Goal: Contribute content: Contribute content

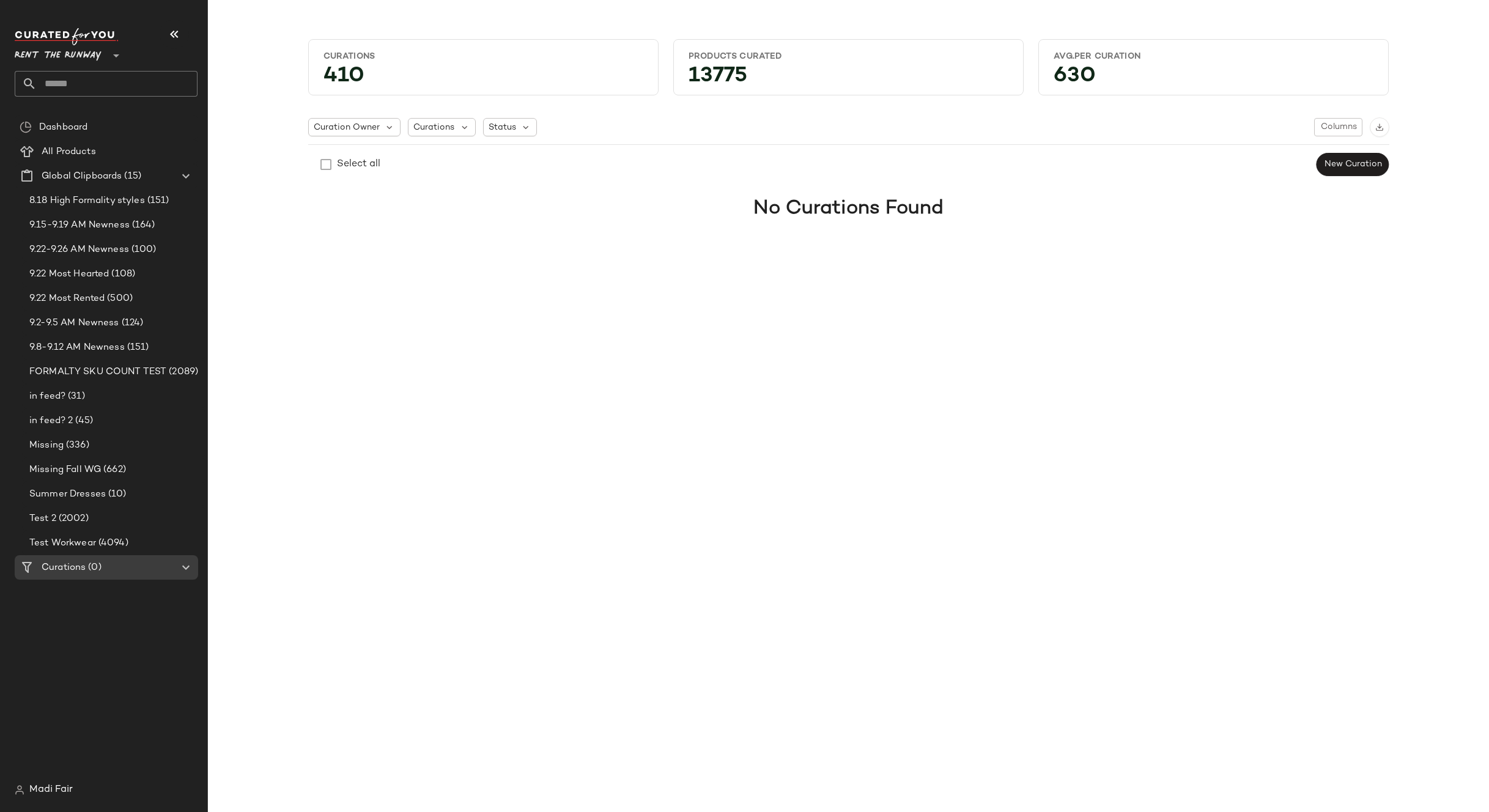
click at [73, 48] on span "Rent the Runway" at bounding box center [58, 52] width 87 height 22
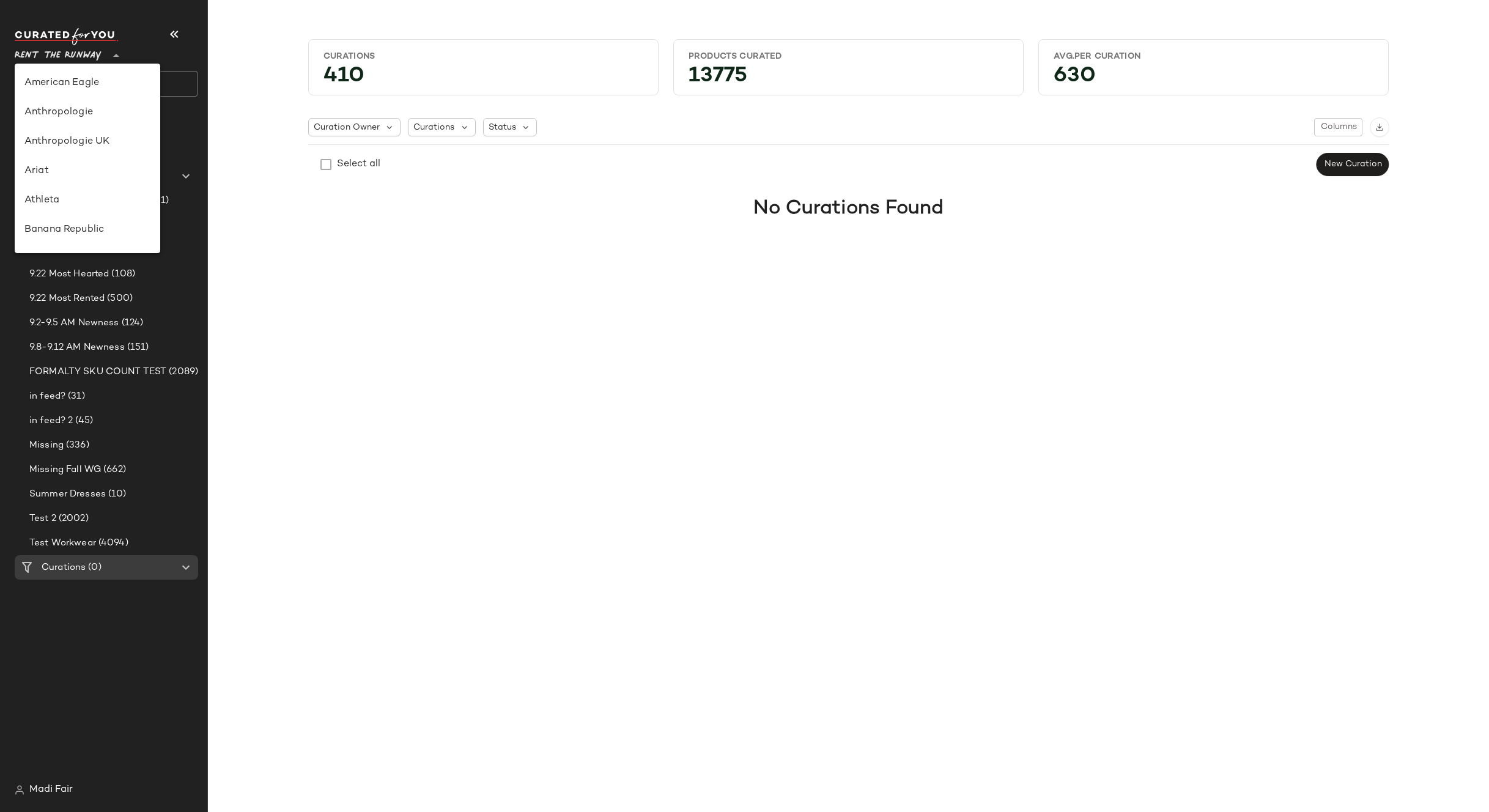
scroll to position [558, 0]
click at [85, 162] on div "Saks OFF 5TH" at bounding box center [87, 171] width 146 height 30
type input "**"
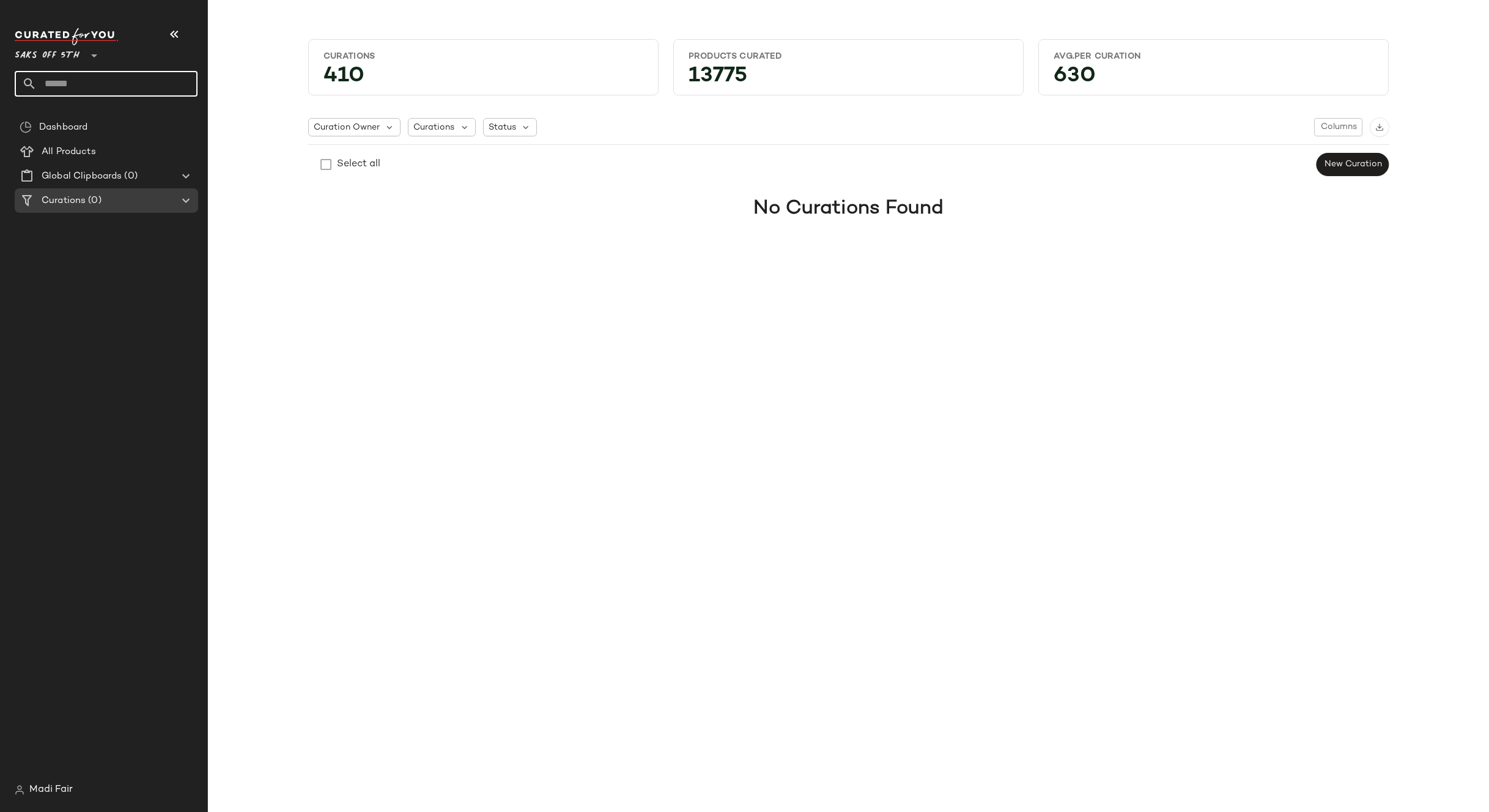
click at [87, 81] on input "text" at bounding box center [117, 83] width 161 height 26
type input "*******"
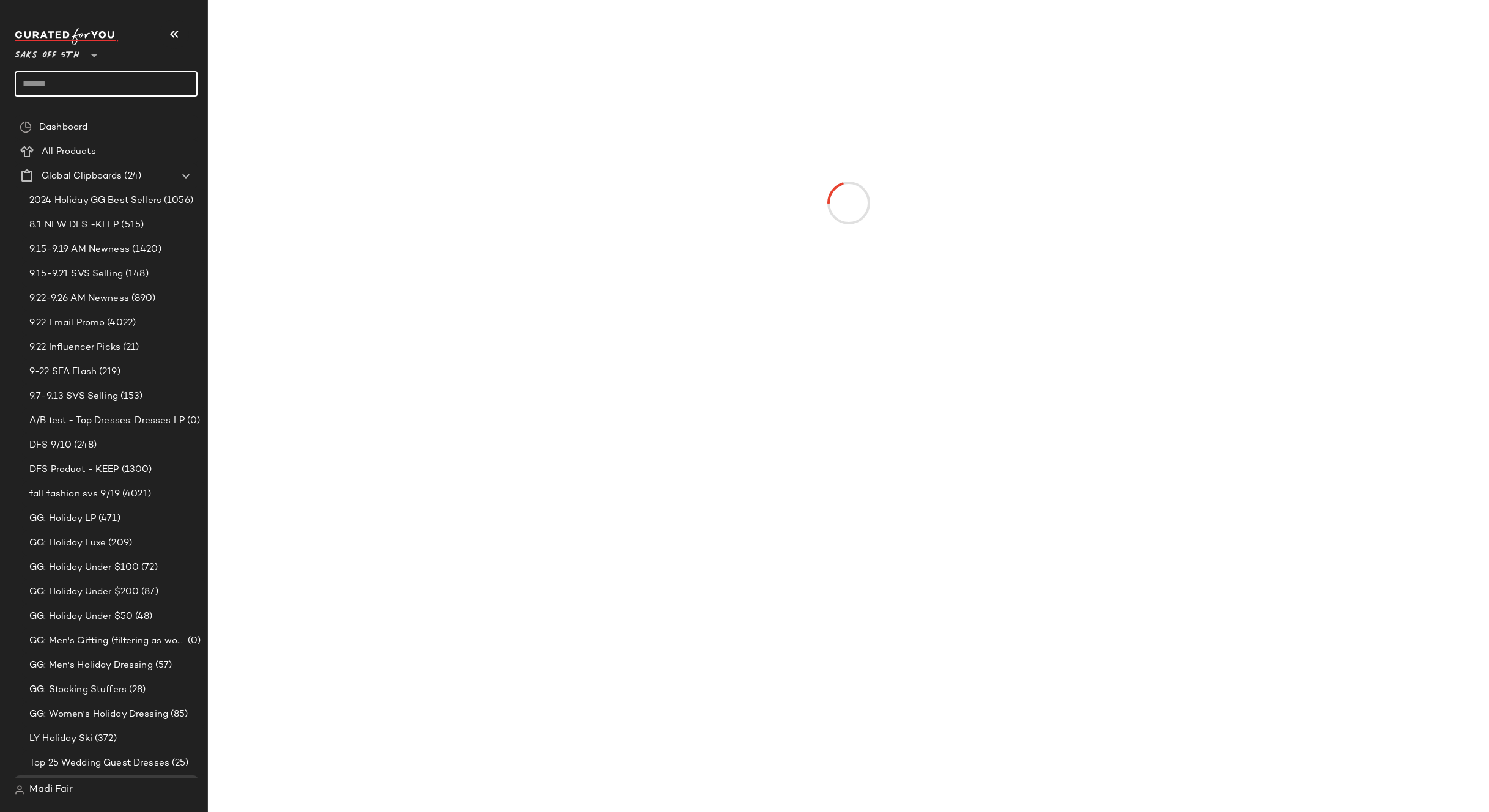
click at [97, 84] on input "text" at bounding box center [105, 83] width 183 height 26
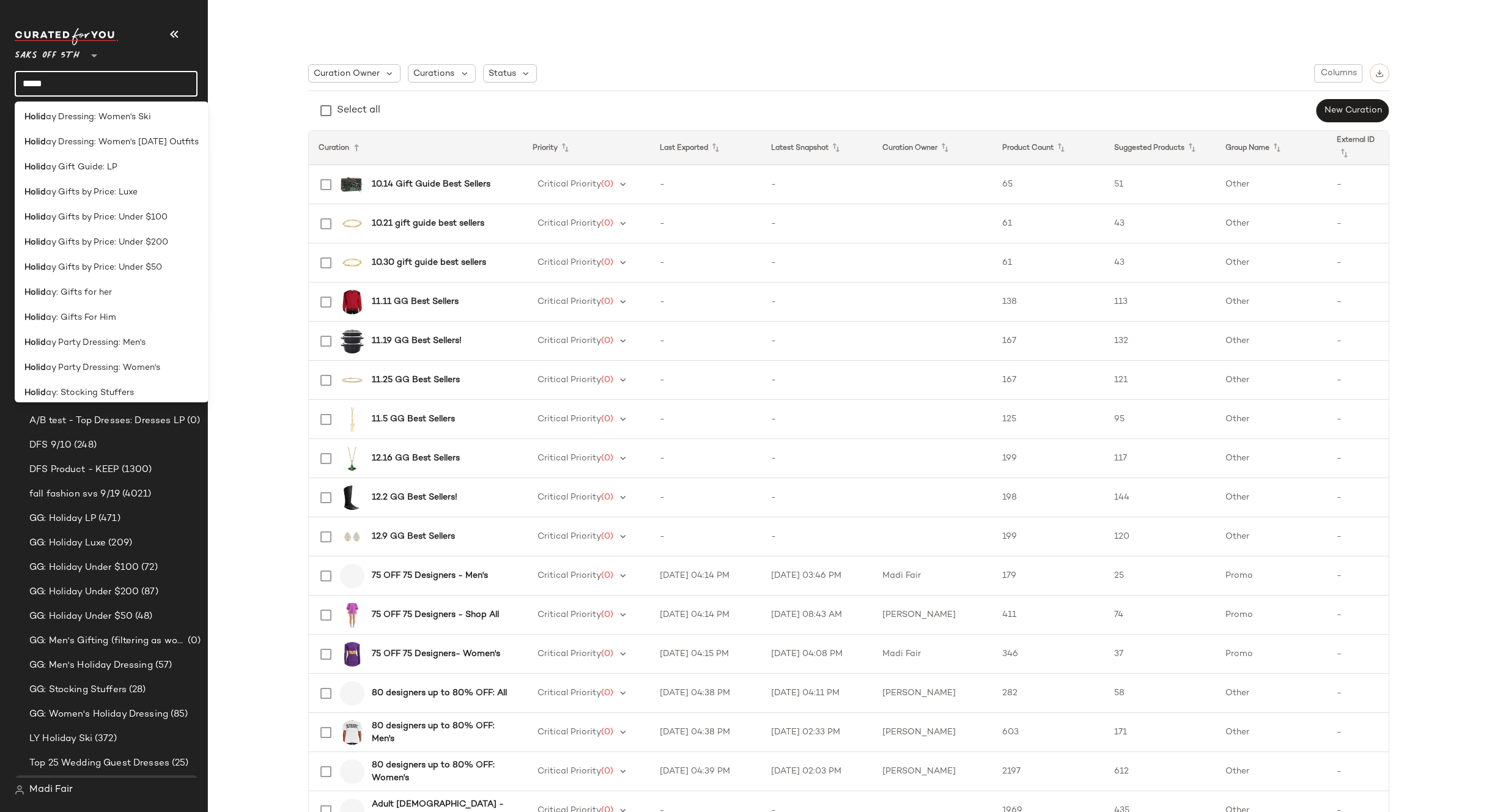
scroll to position [461, 0]
type input "*****"
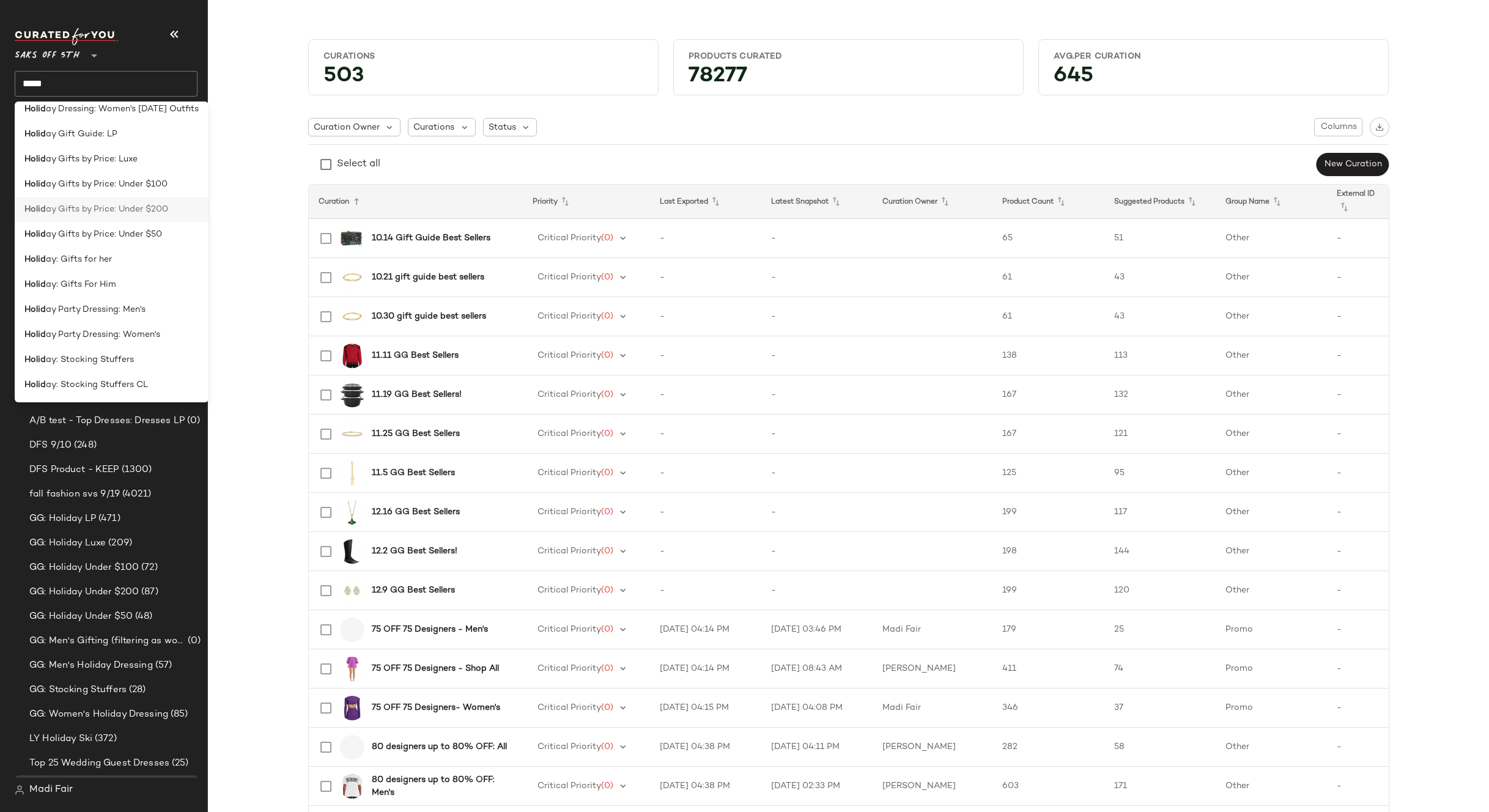
click at [138, 217] on div "Holid ay Gifts by Price: Under $200" at bounding box center [111, 209] width 194 height 25
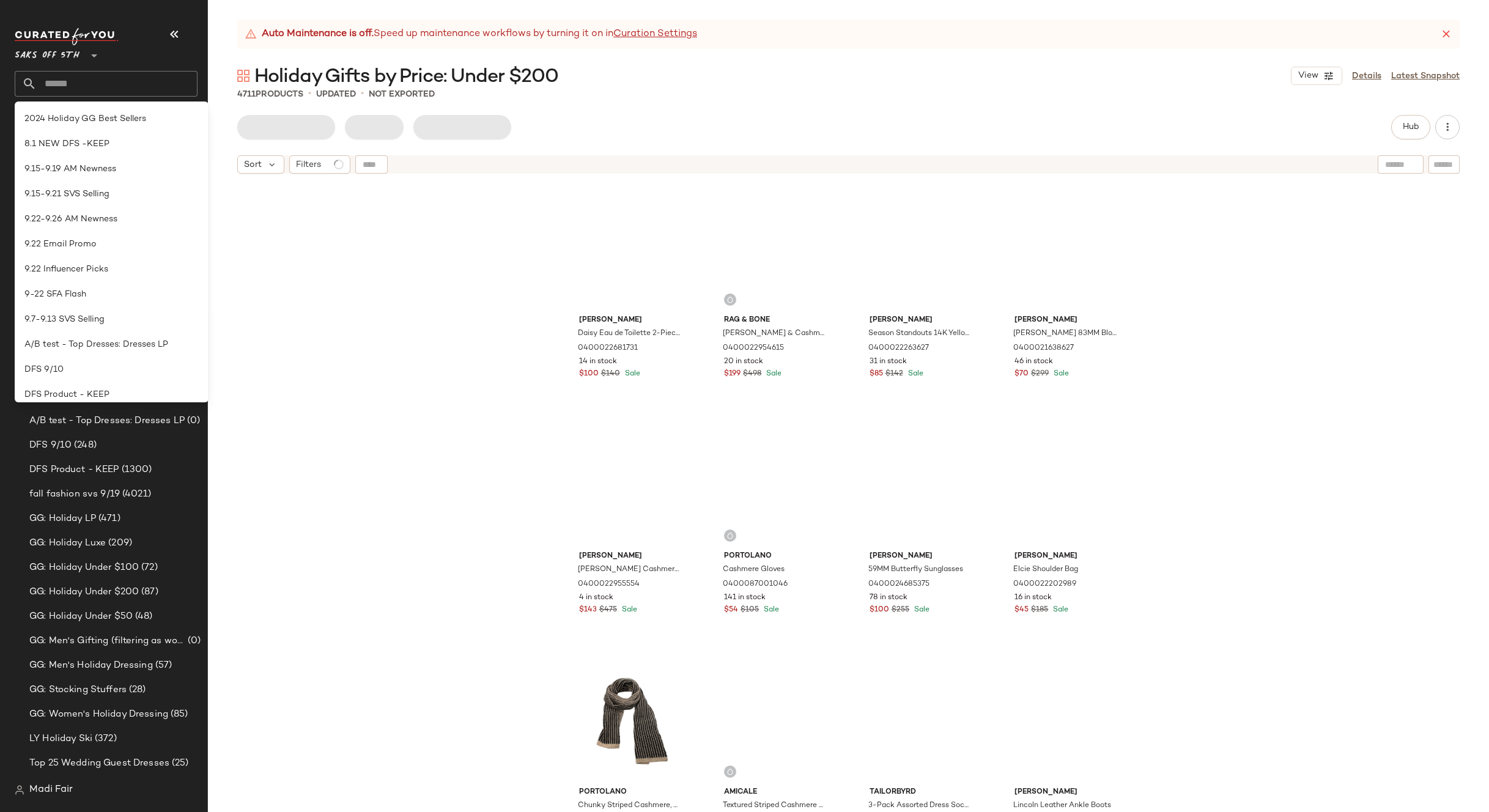
click at [404, 327] on div "Marc Jacobs Daisy Eau de Toilette 2-Piece Set 0400022681731 14 in stock $100 $1…" at bounding box center [849, 511] width 1281 height 662
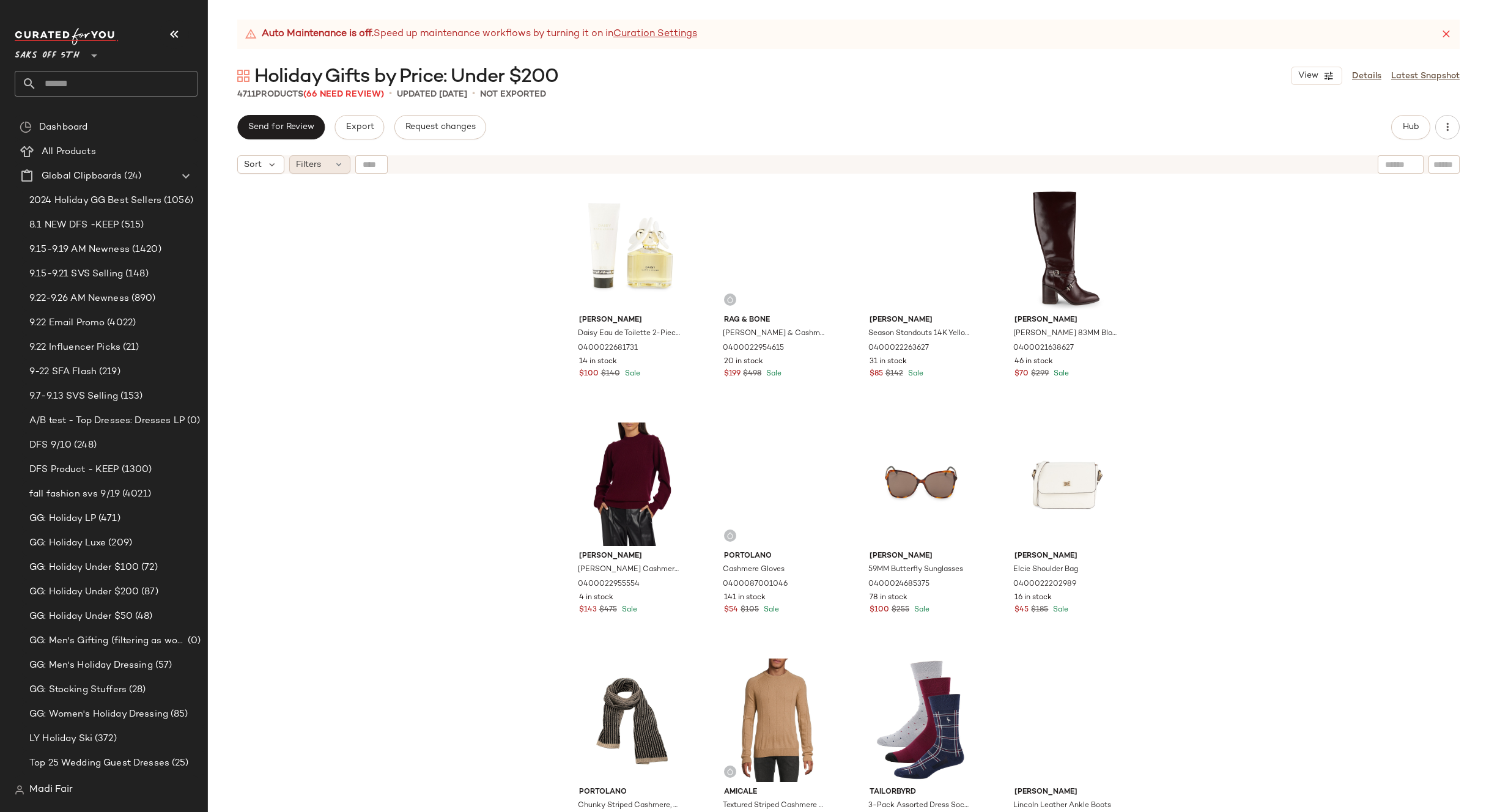
click at [327, 166] on div "Filters" at bounding box center [320, 164] width 61 height 18
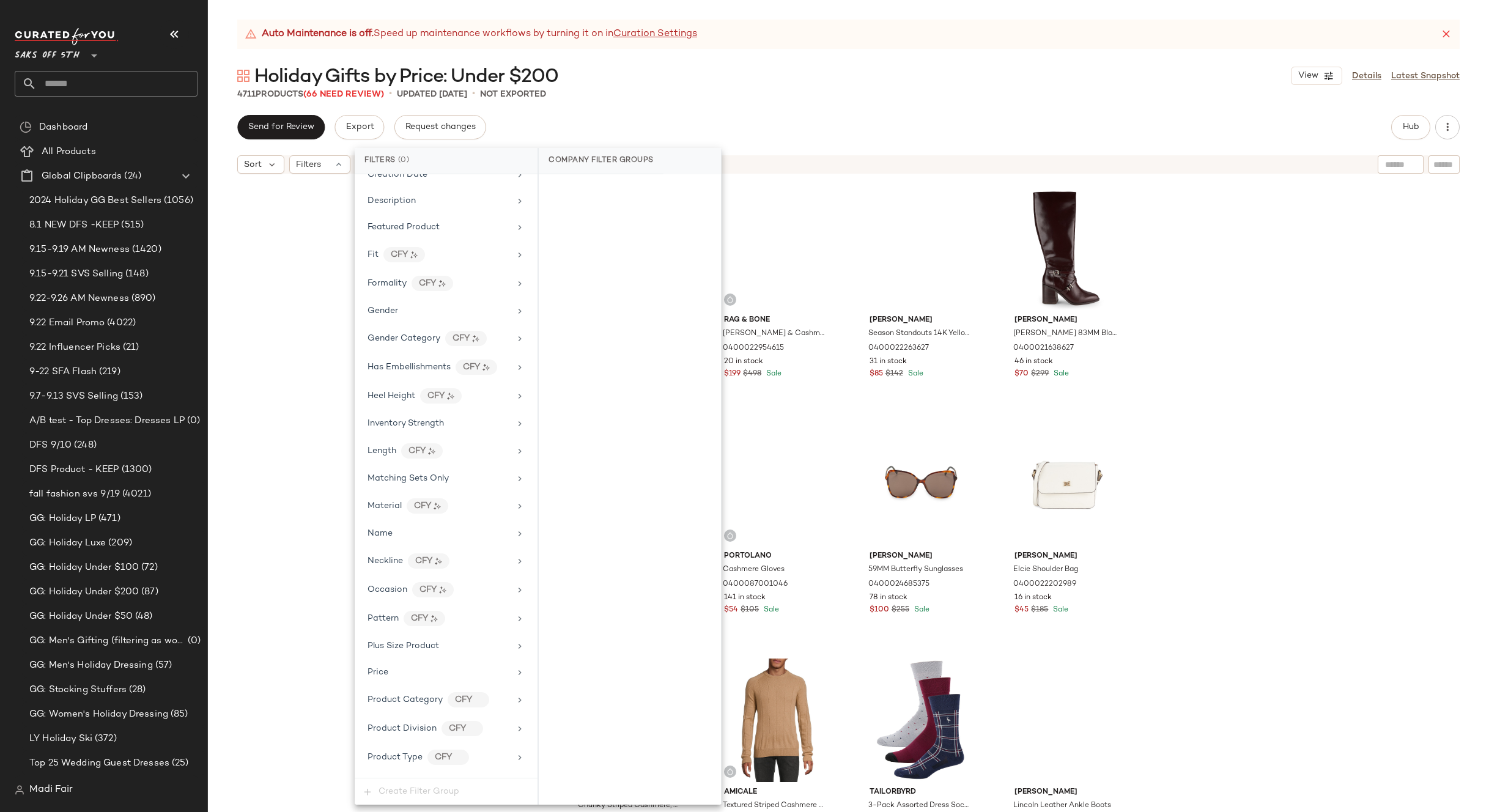
scroll to position [498, 0]
click at [421, 745] on div "Total Inventory" at bounding box center [446, 734] width 173 height 24
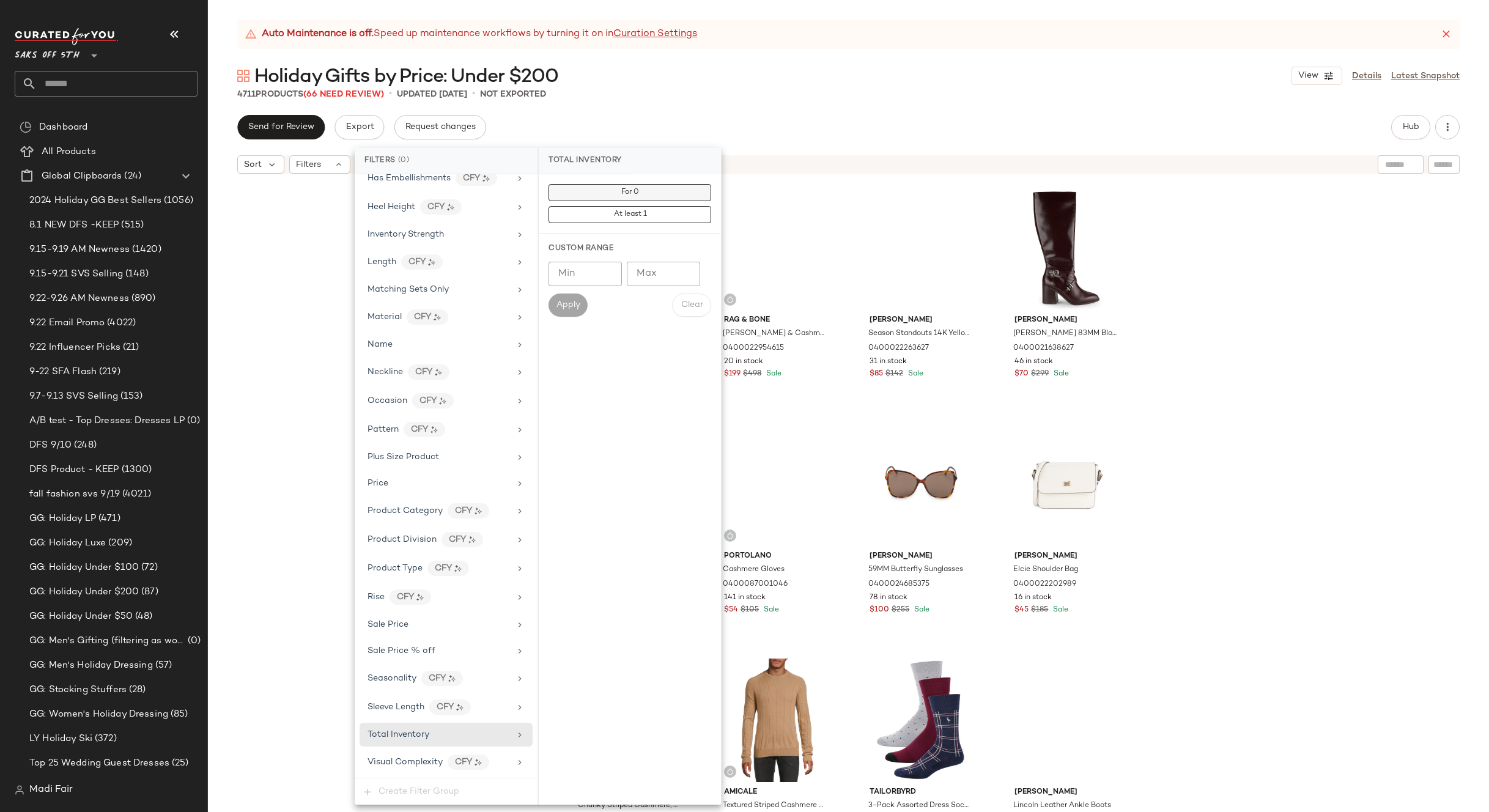
click at [593, 197] on button "For 0" at bounding box center [630, 193] width 163 height 17
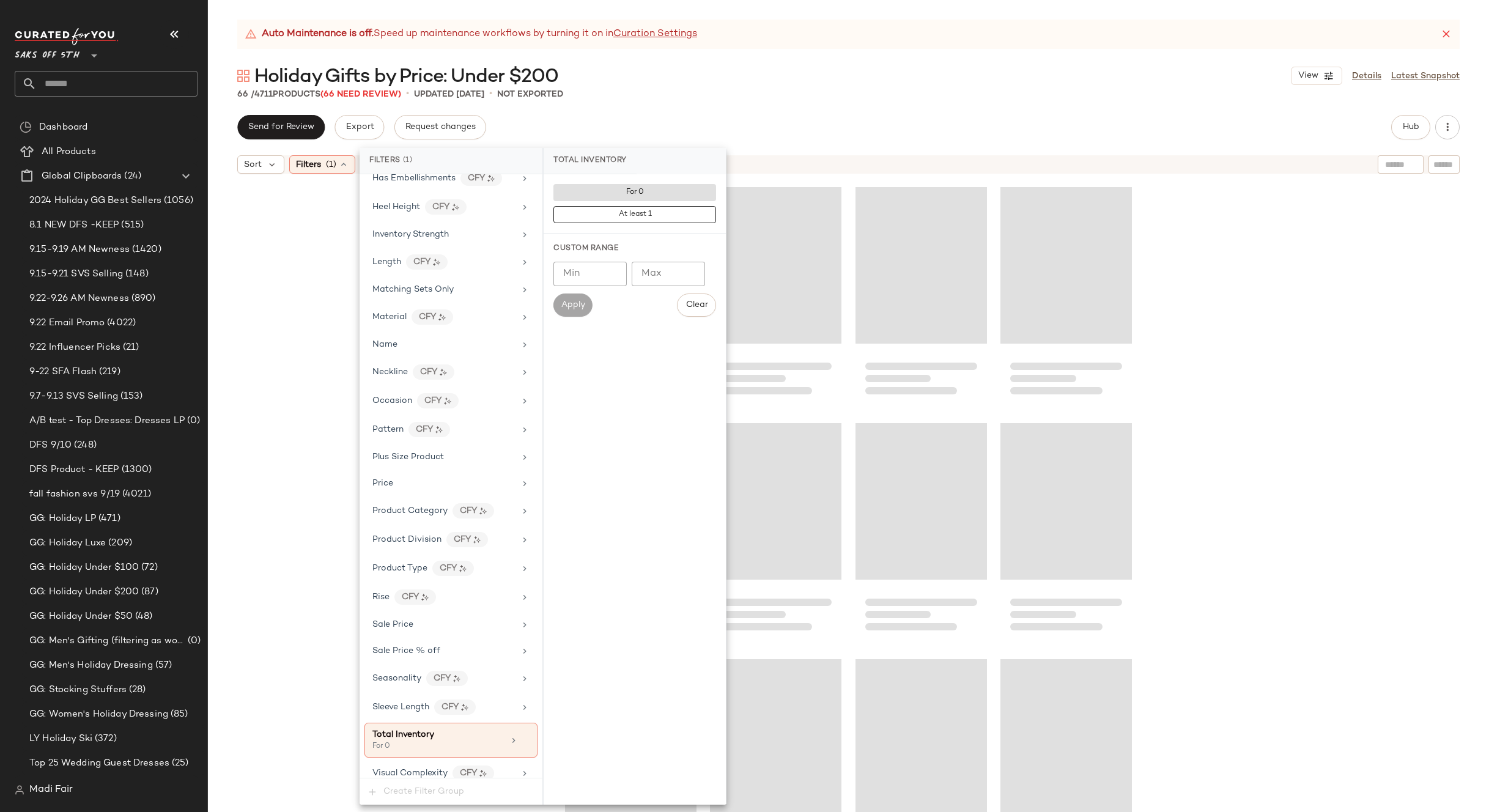
click at [626, 86] on div "Holiday Gifts by Price: Under $200 View Details Latest Snapshot" at bounding box center [849, 76] width 1281 height 25
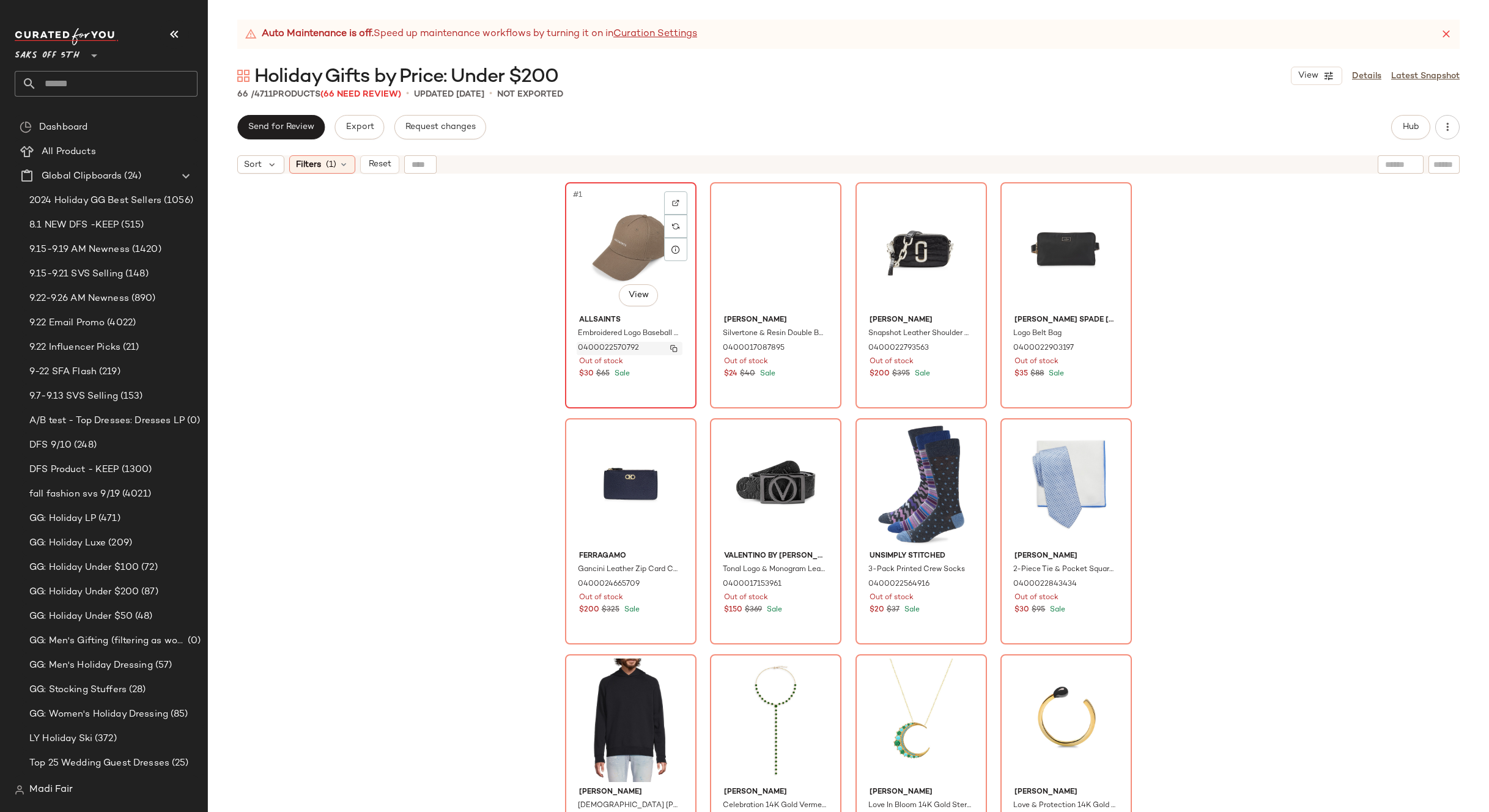
click at [670, 348] on img "button" at bounding box center [674, 349] width 8 height 8
click at [327, 158] on span "(1)" at bounding box center [331, 164] width 11 height 12
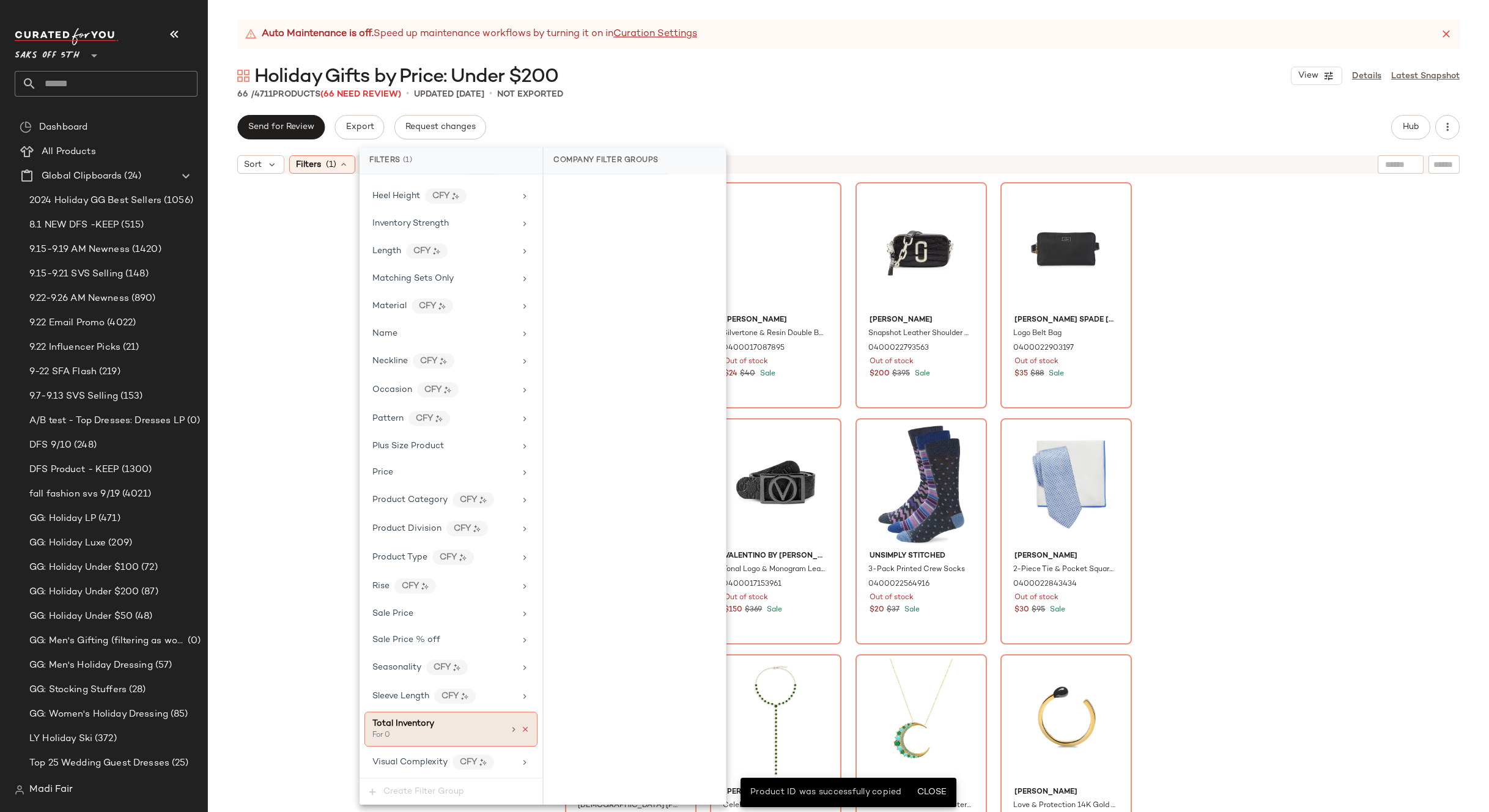
click at [522, 730] on icon at bounding box center [524, 729] width 9 height 9
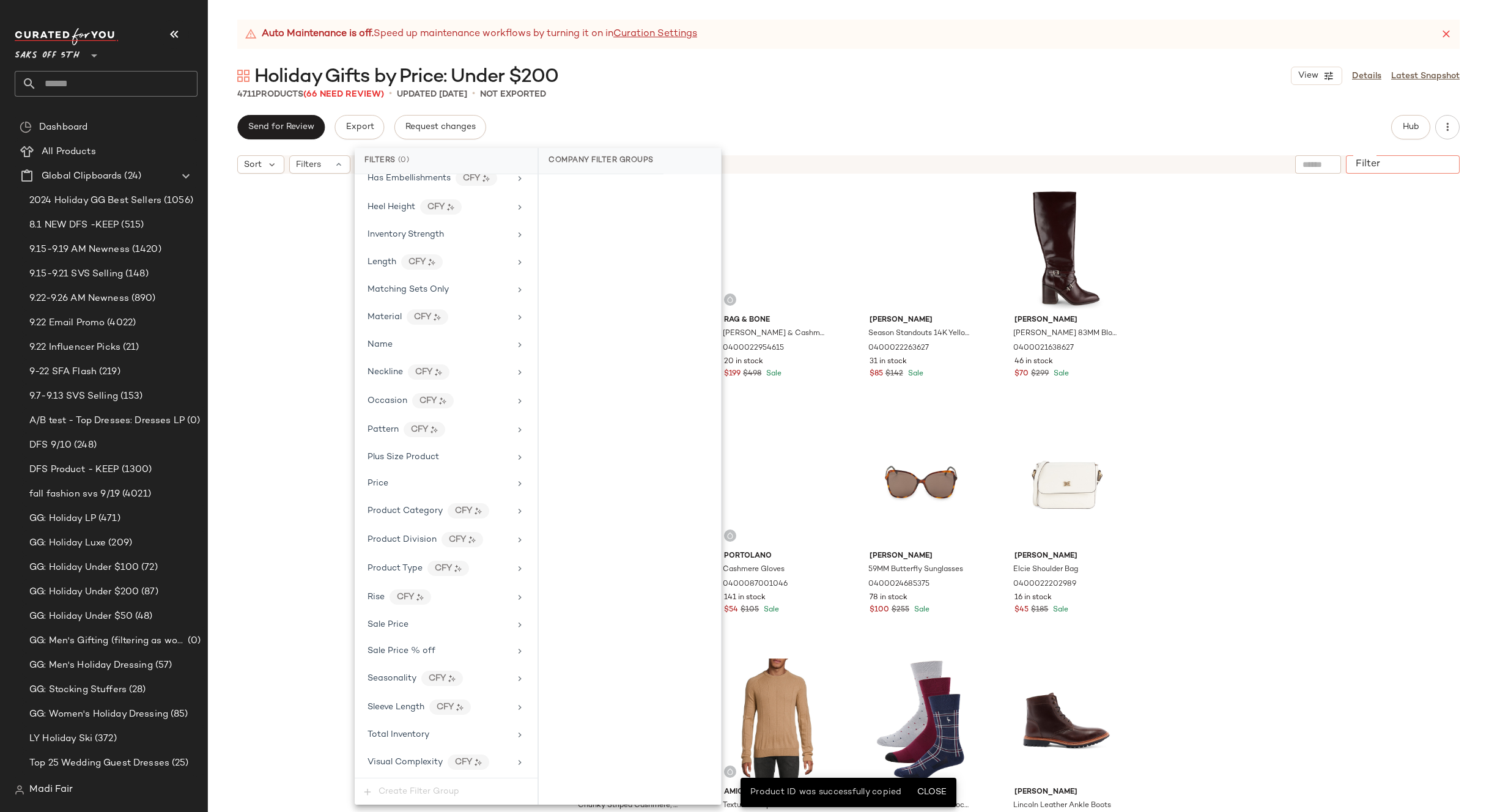
click at [1441, 163] on input "Filter" at bounding box center [1403, 164] width 104 height 12
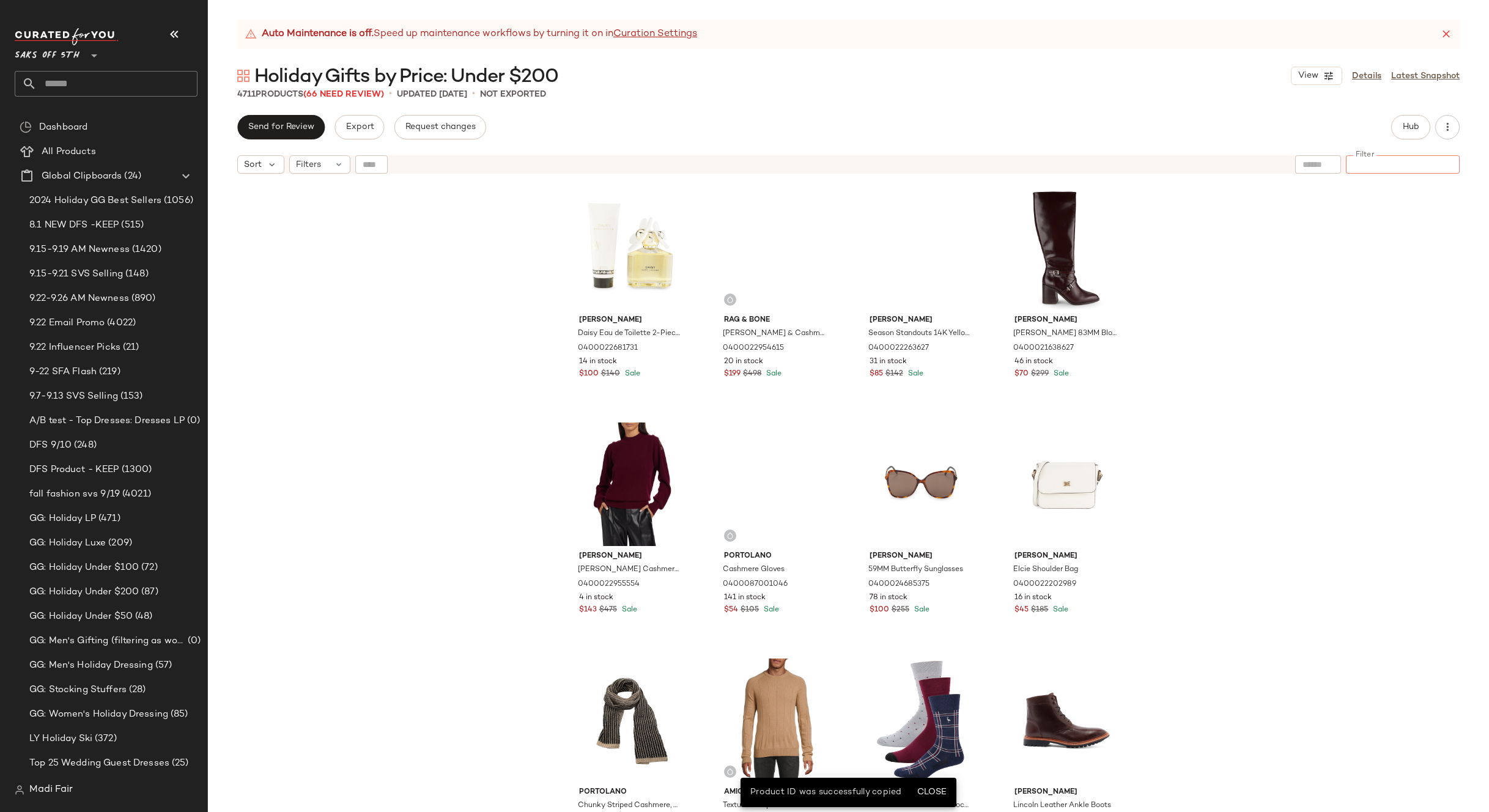
paste input "**********"
type input "**********"
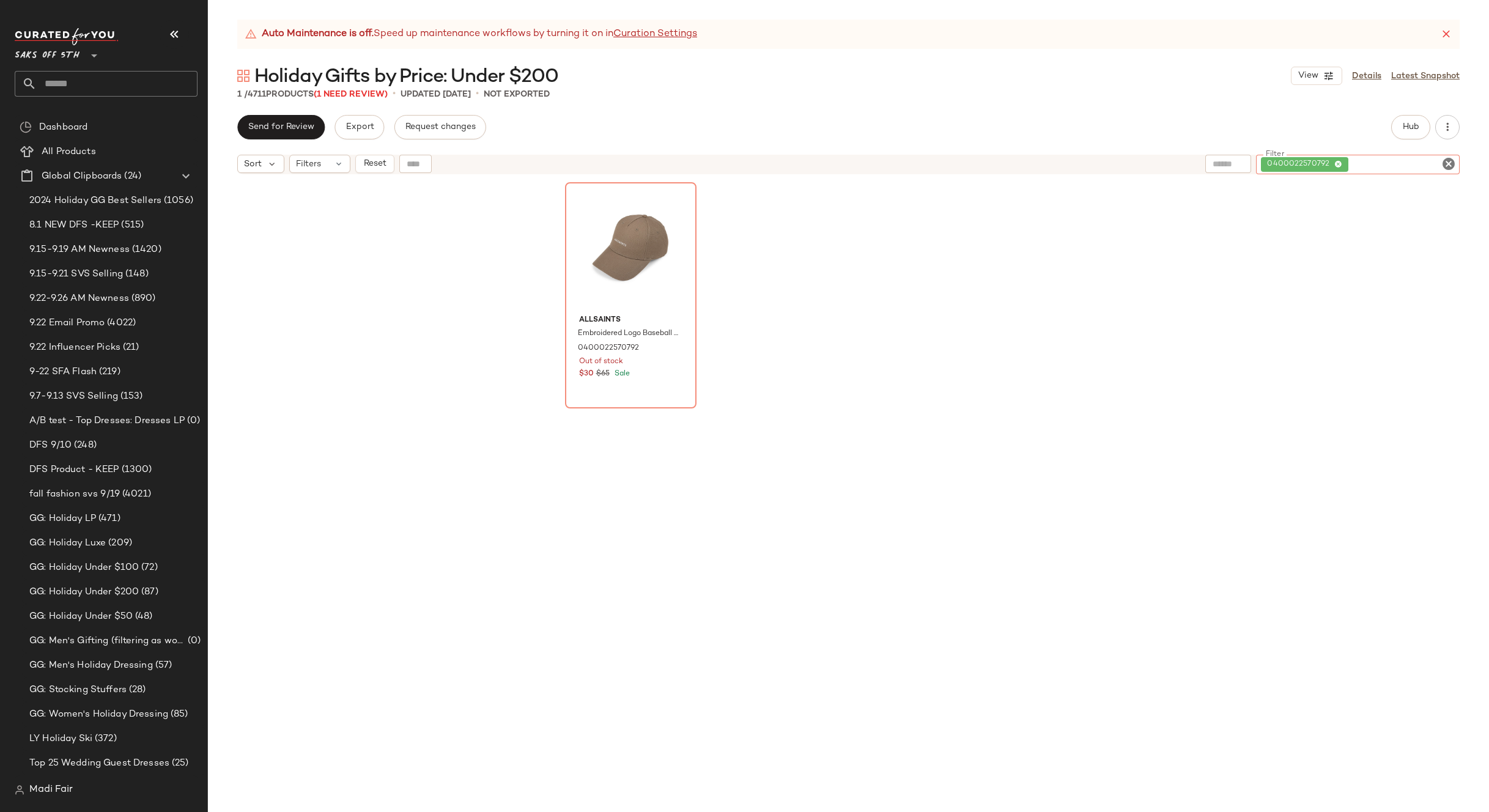
click at [1339, 165] on icon at bounding box center [1338, 165] width 8 height 8
click at [1354, 129] on div "Send for Review Export Request changes Hub" at bounding box center [848, 128] width 1222 height 25
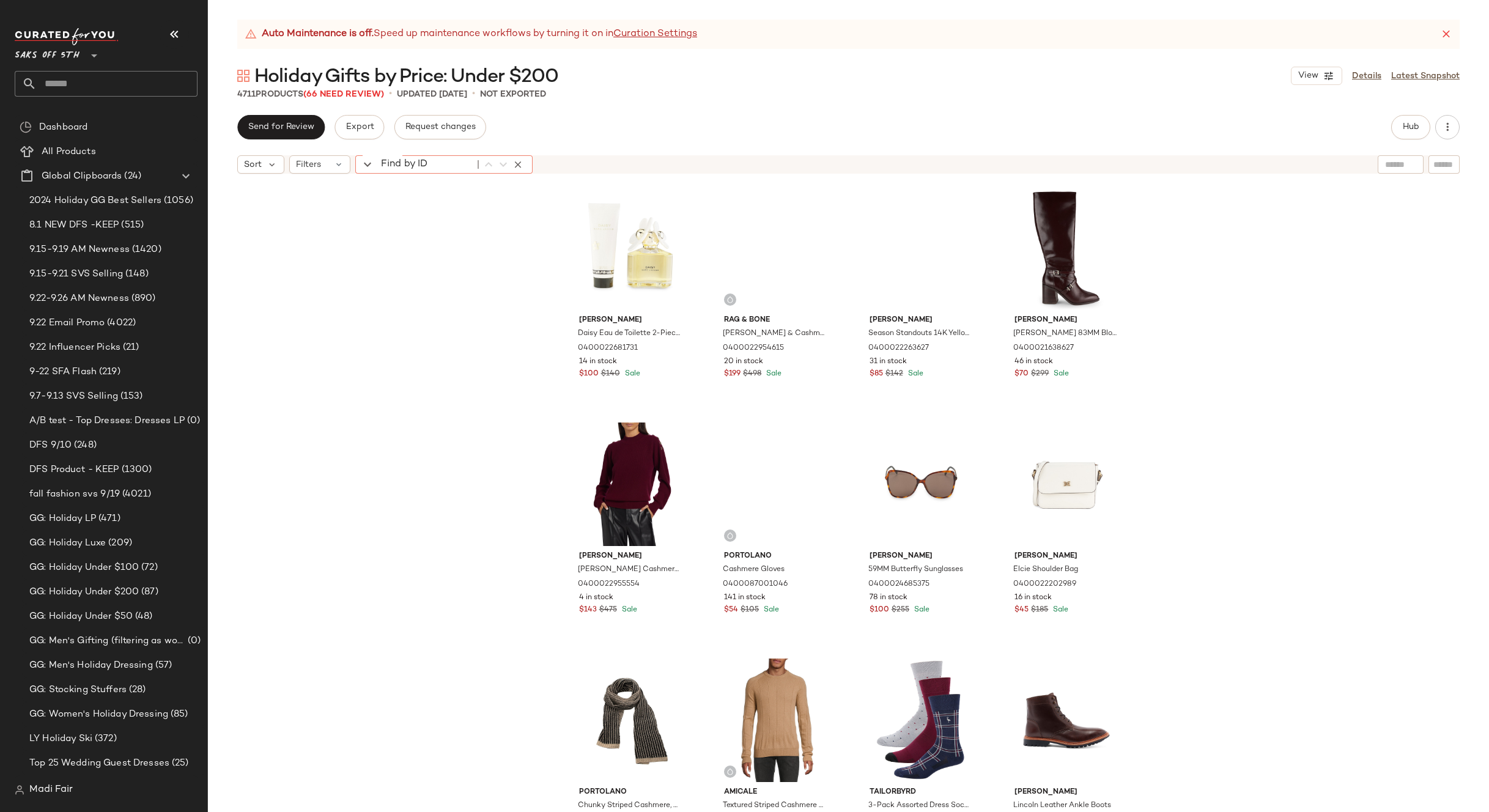
click at [381, 164] on div "Find by ID Find by ID" at bounding box center [444, 164] width 177 height 18
paste input "**********"
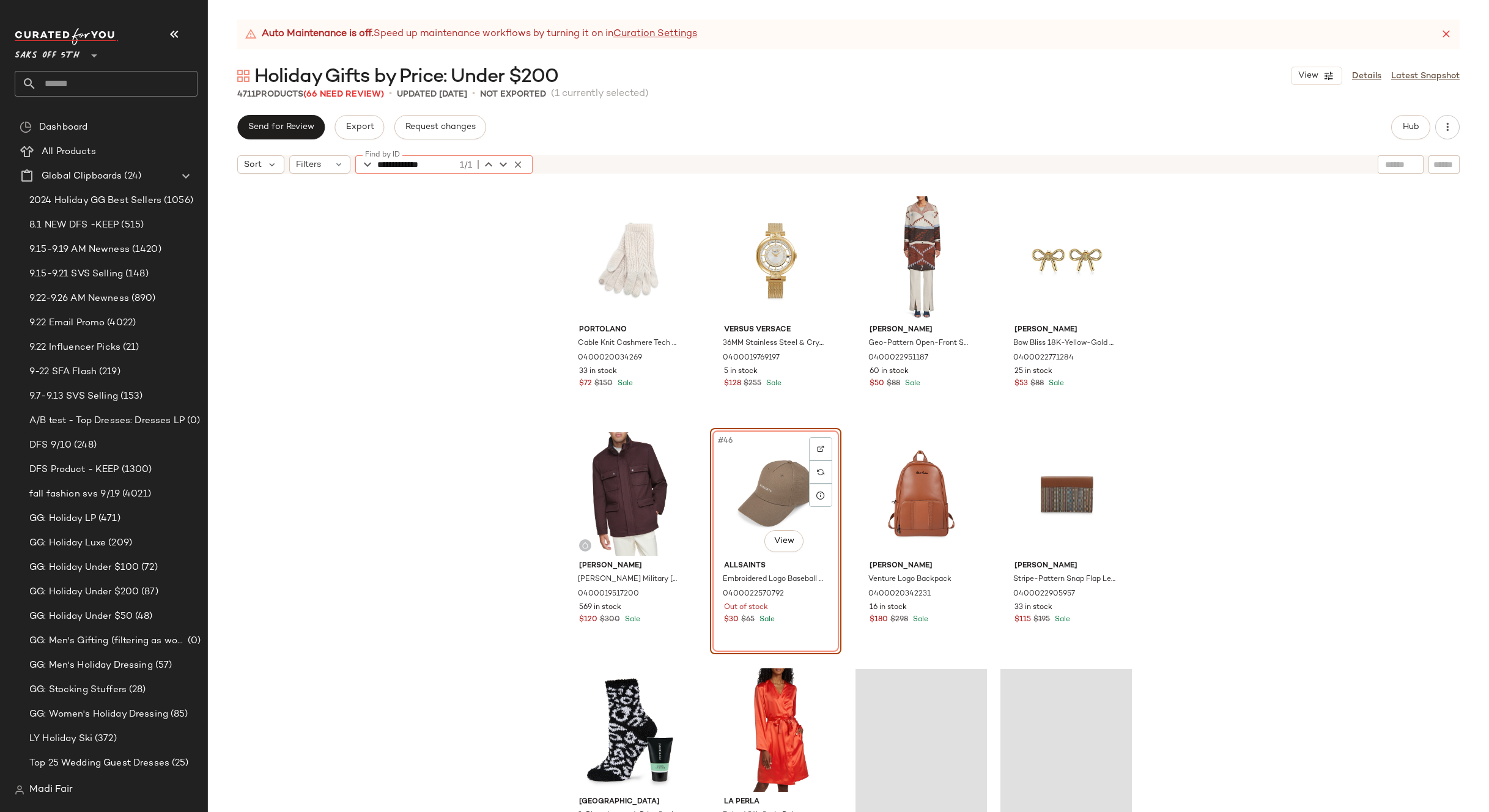
type input "**********"
click at [428, 274] on div "Portolano Cable Knit Cashmere Tech Gloves 0400020034269 33 in stock $72 $150 Sa…" at bounding box center [849, 511] width 1281 height 662
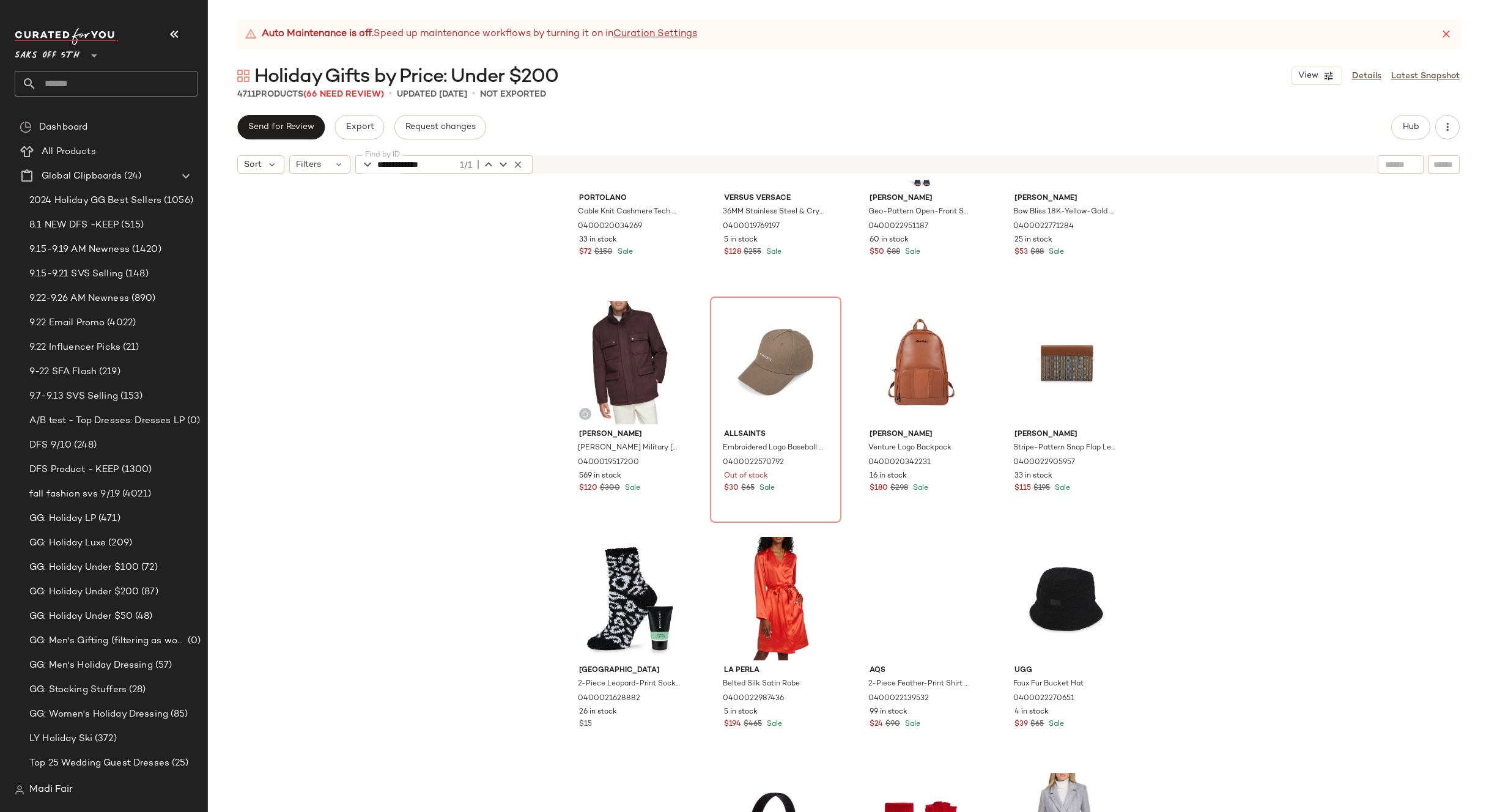
scroll to position [2482, 0]
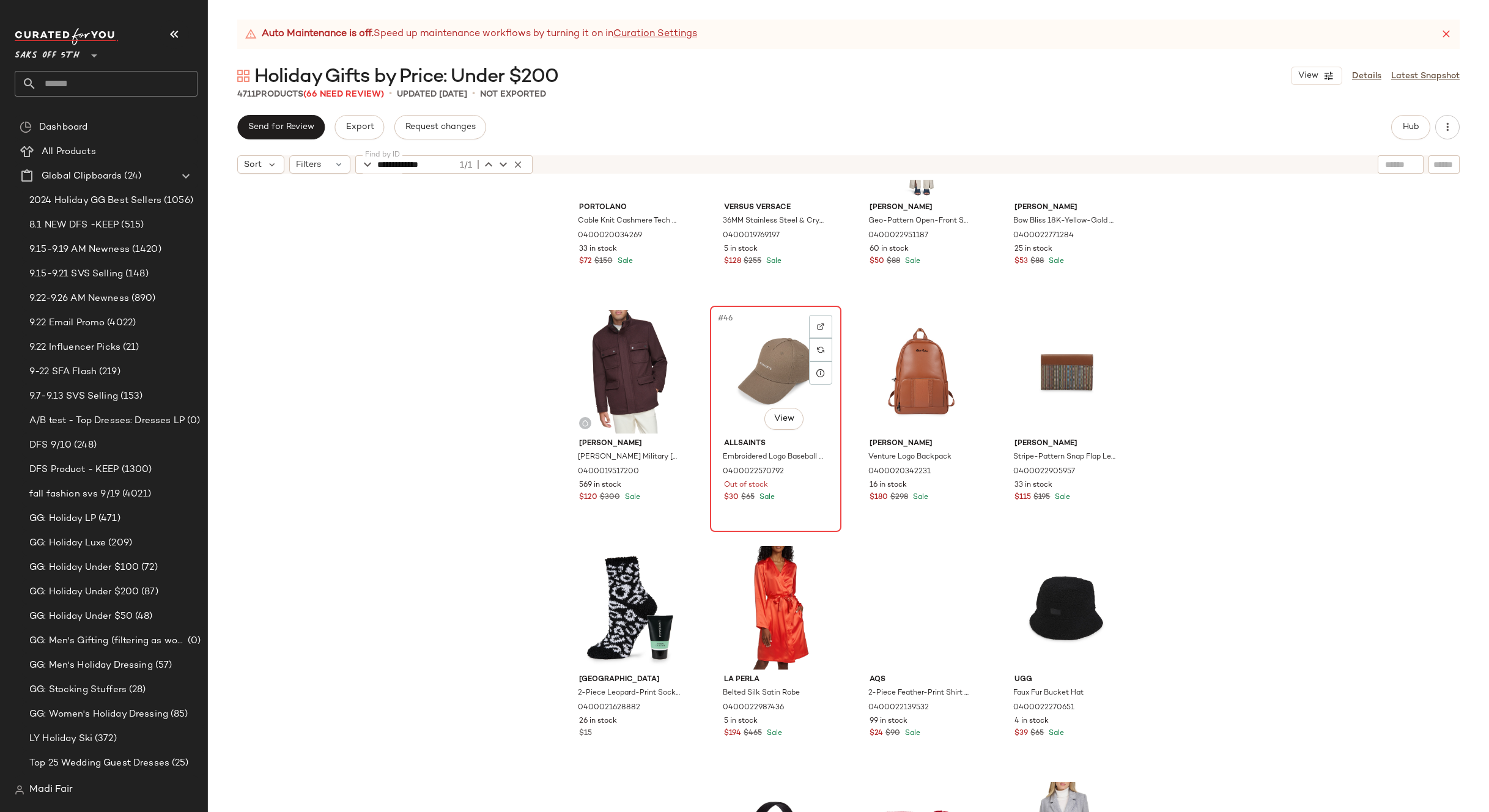
click at [770, 370] on div "#46 View" at bounding box center [776, 371] width 123 height 124
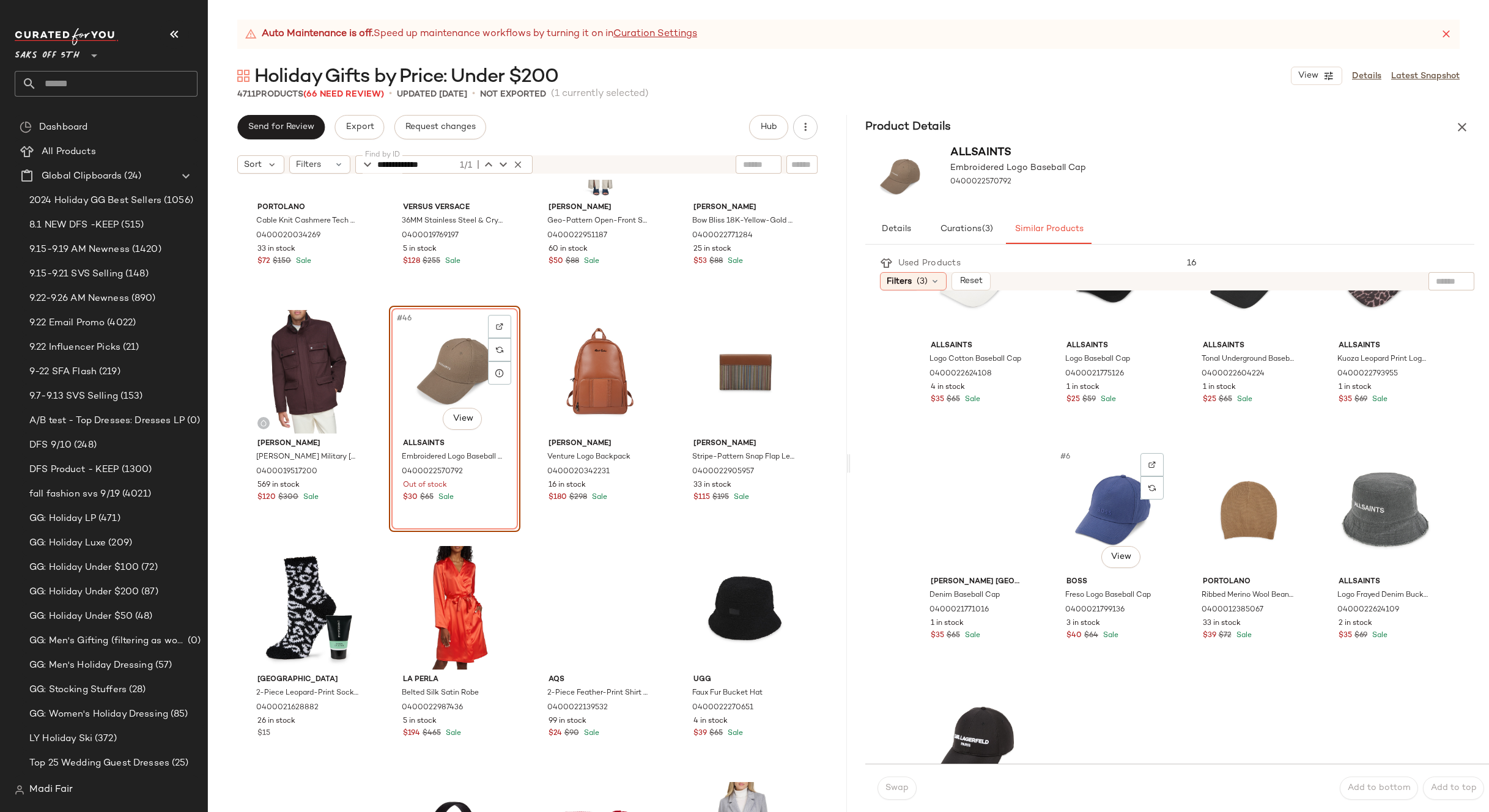
scroll to position [61, 0]
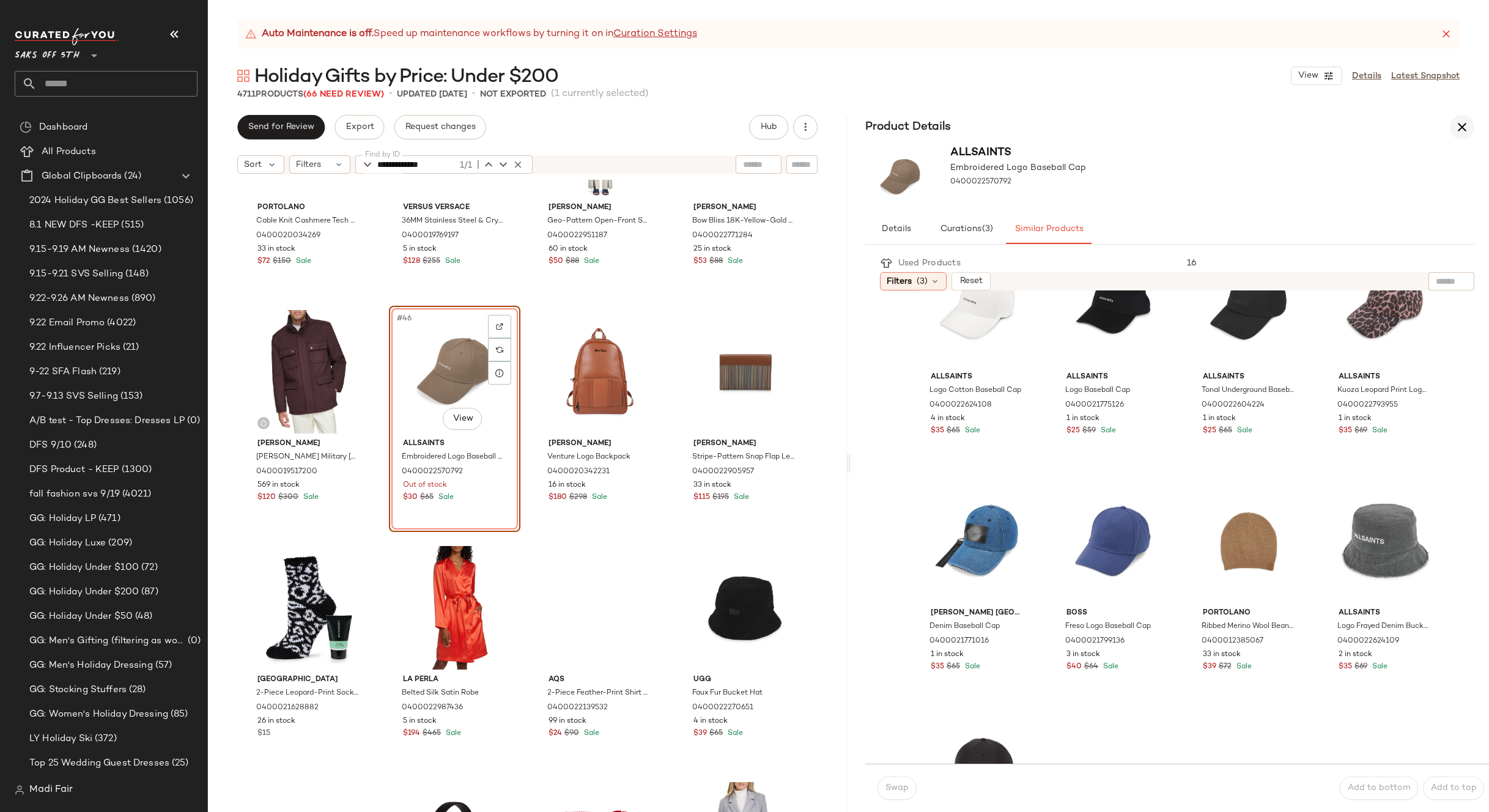
click at [1466, 128] on icon "button" at bounding box center [1461, 127] width 14 height 14
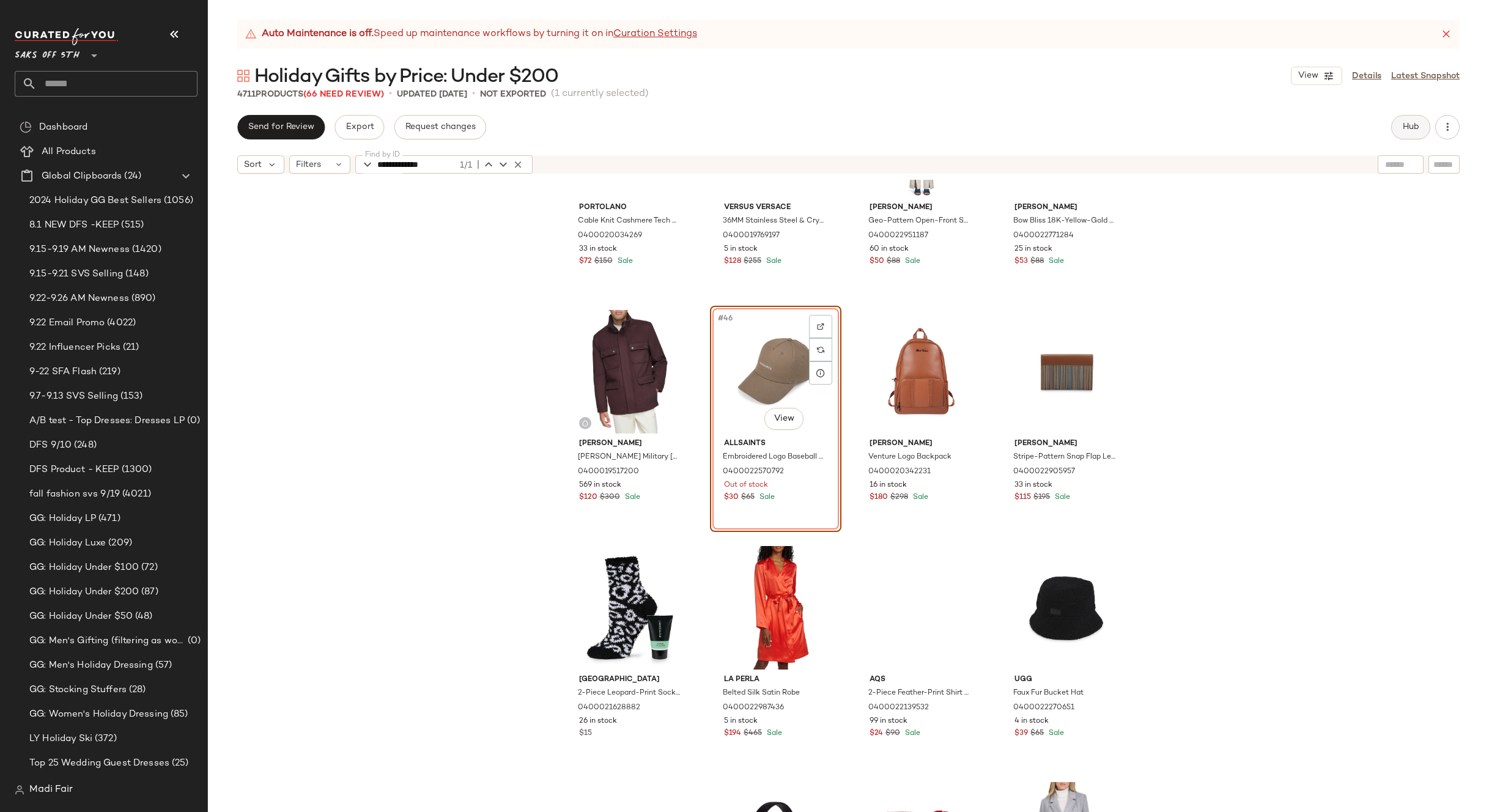
click at [1410, 124] on span "Hub" at bounding box center [1410, 128] width 17 height 10
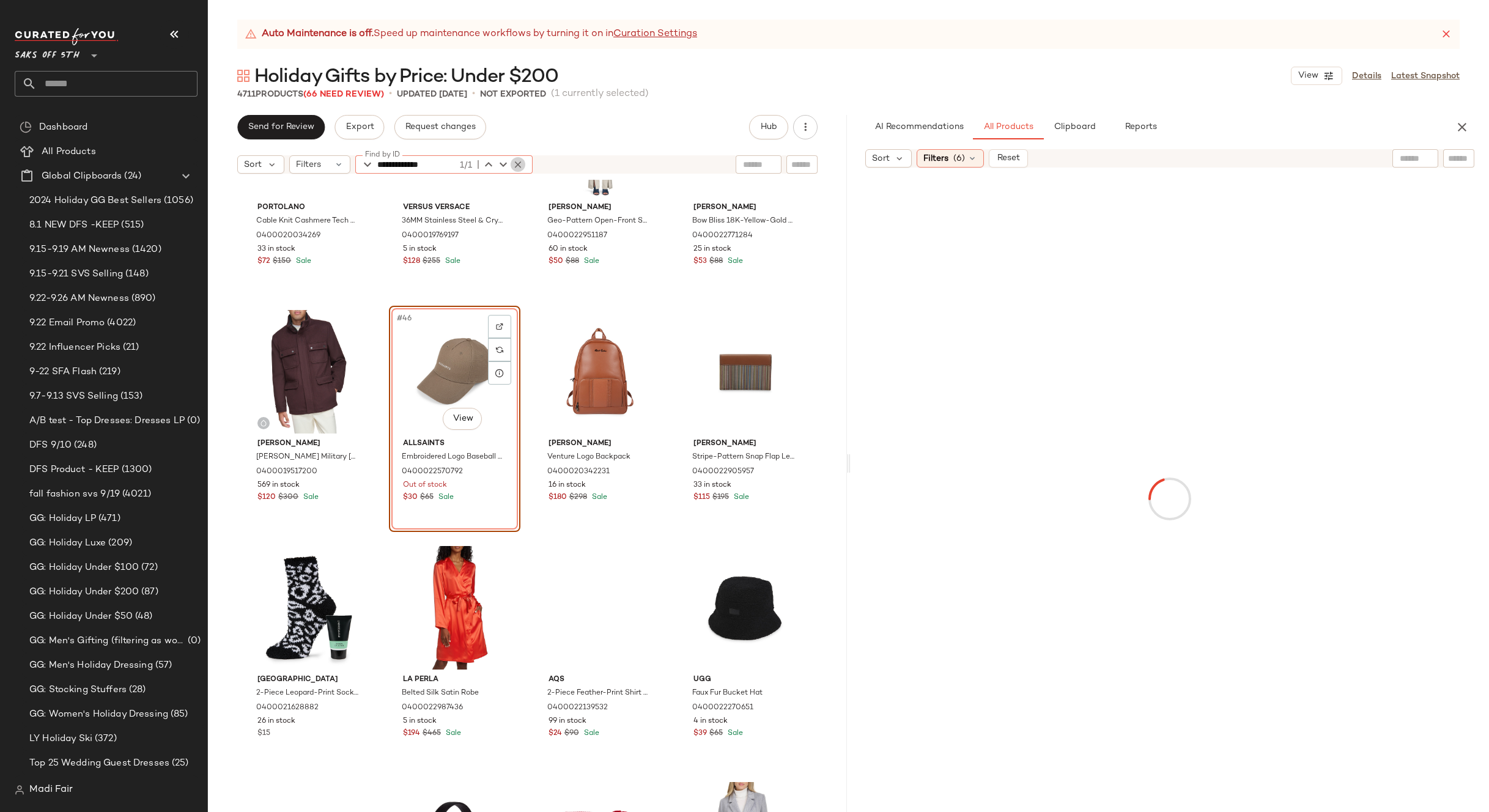
click at [517, 159] on icon "button" at bounding box center [517, 164] width 11 height 11
click at [669, 305] on div "Portolano Cable Knit Cashmere Tech Gloves 0400020034269 33 in stock $72 $150 Sa…" at bounding box center [527, 511] width 640 height 662
click at [964, 157] on span "(6)" at bounding box center [959, 158] width 12 height 12
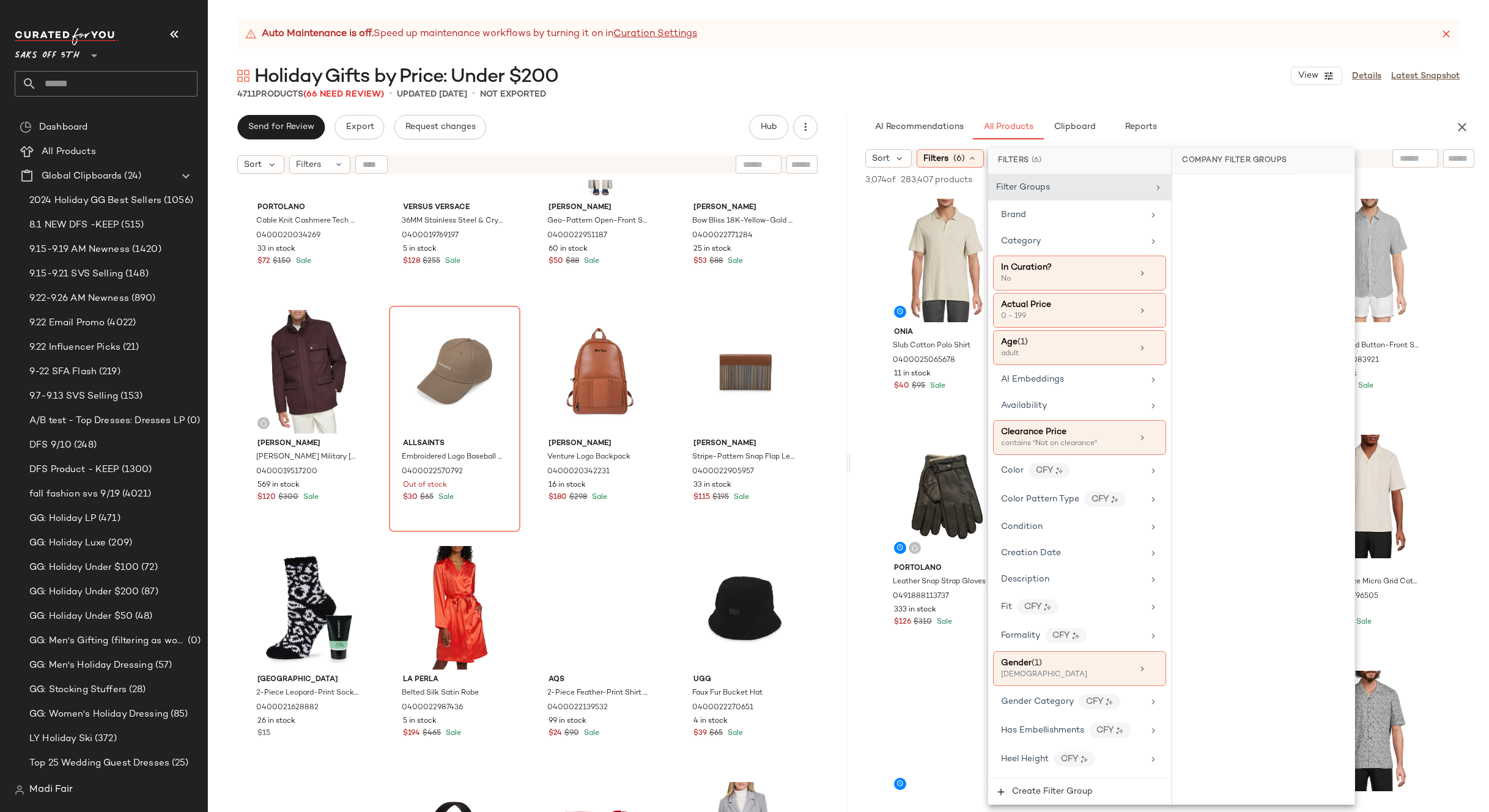
click at [1088, 51] on div "Auto Maintenance is off. Speed up maintenance workflows by turning it on in Cur…" at bounding box center [849, 415] width 1281 height 793
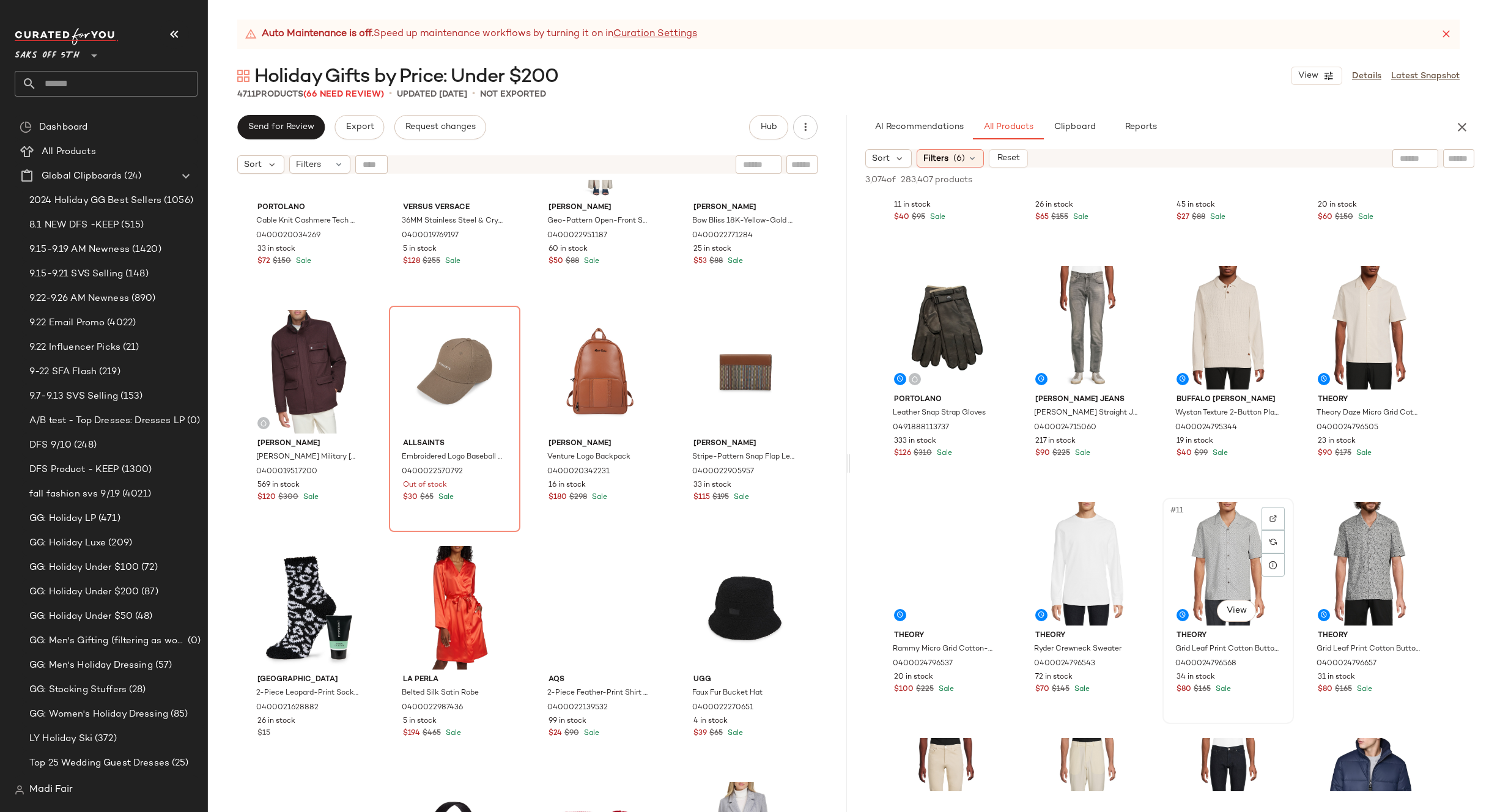
scroll to position [123, 0]
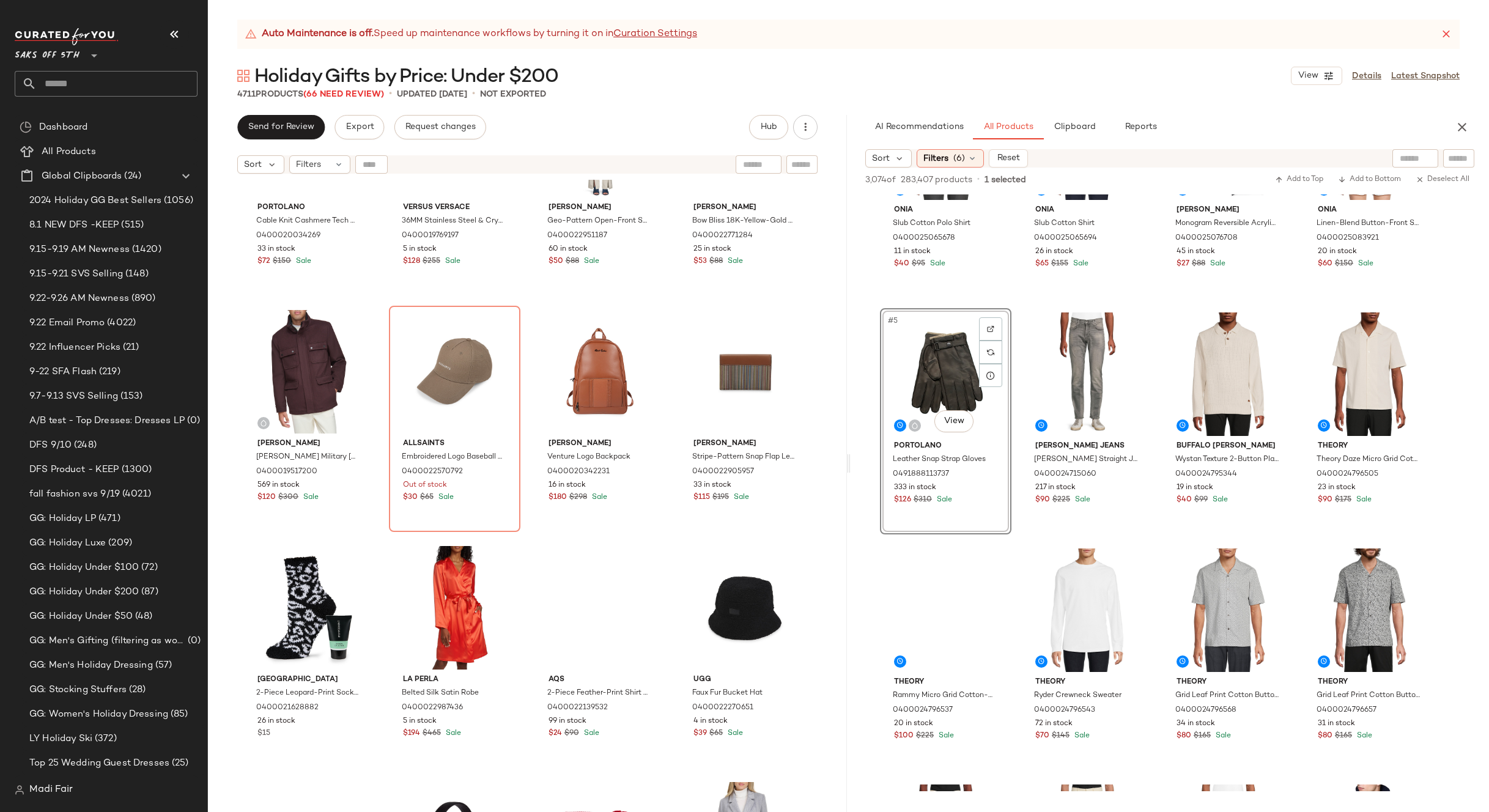
click at [667, 298] on div "Portolano Cable Knit Cashmere Tech Gloves 0400020034269 33 in stock $72 $150 Sa…" at bounding box center [527, 511] width 640 height 662
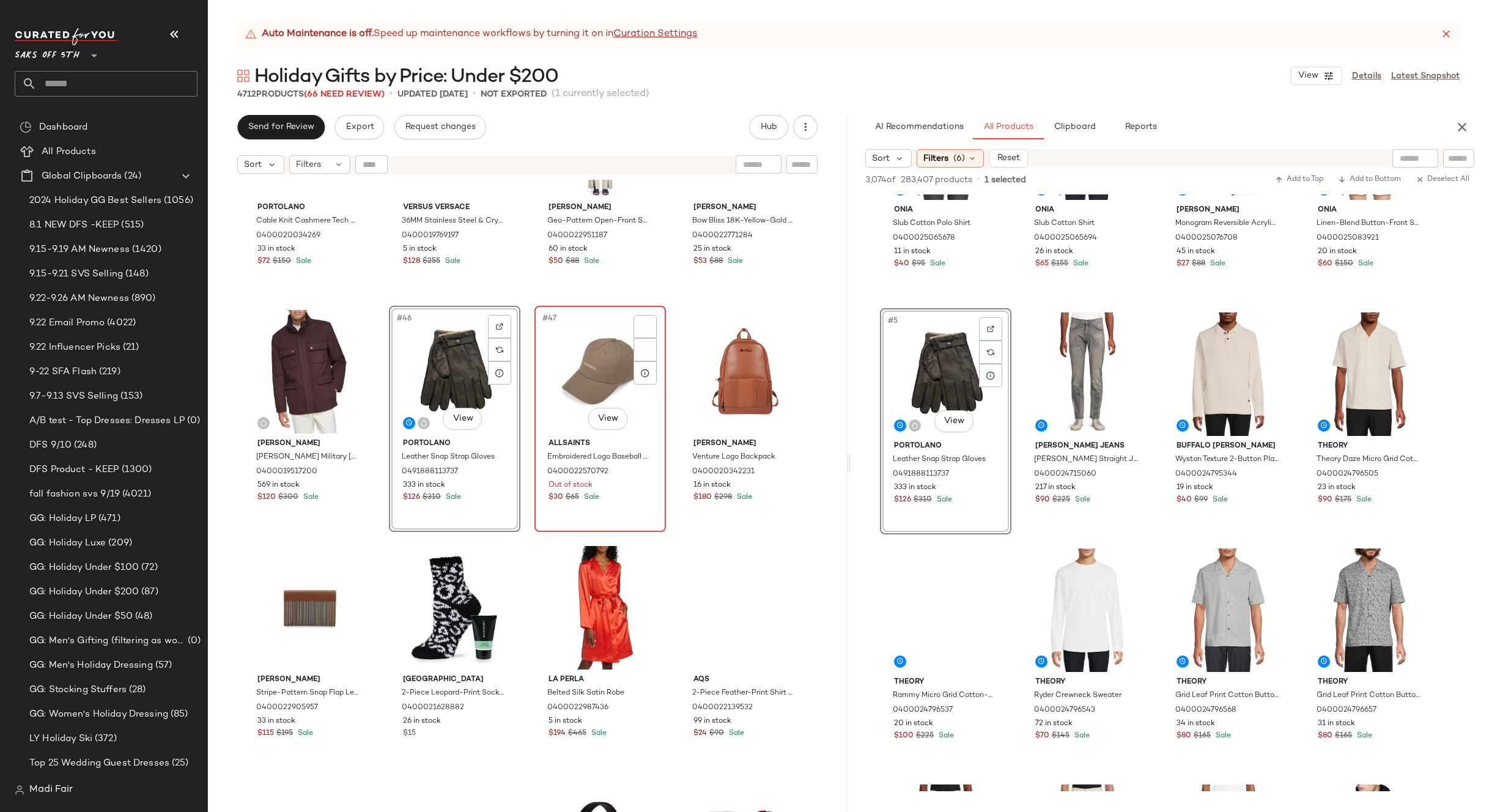
click at [597, 356] on div "#47 View" at bounding box center [600, 371] width 123 height 124
click at [673, 303] on div "Portolano Cable Knit Cashmere Tech Gloves 0400020034269 33 in stock $72 $150 Sa…" at bounding box center [527, 511] width 640 height 662
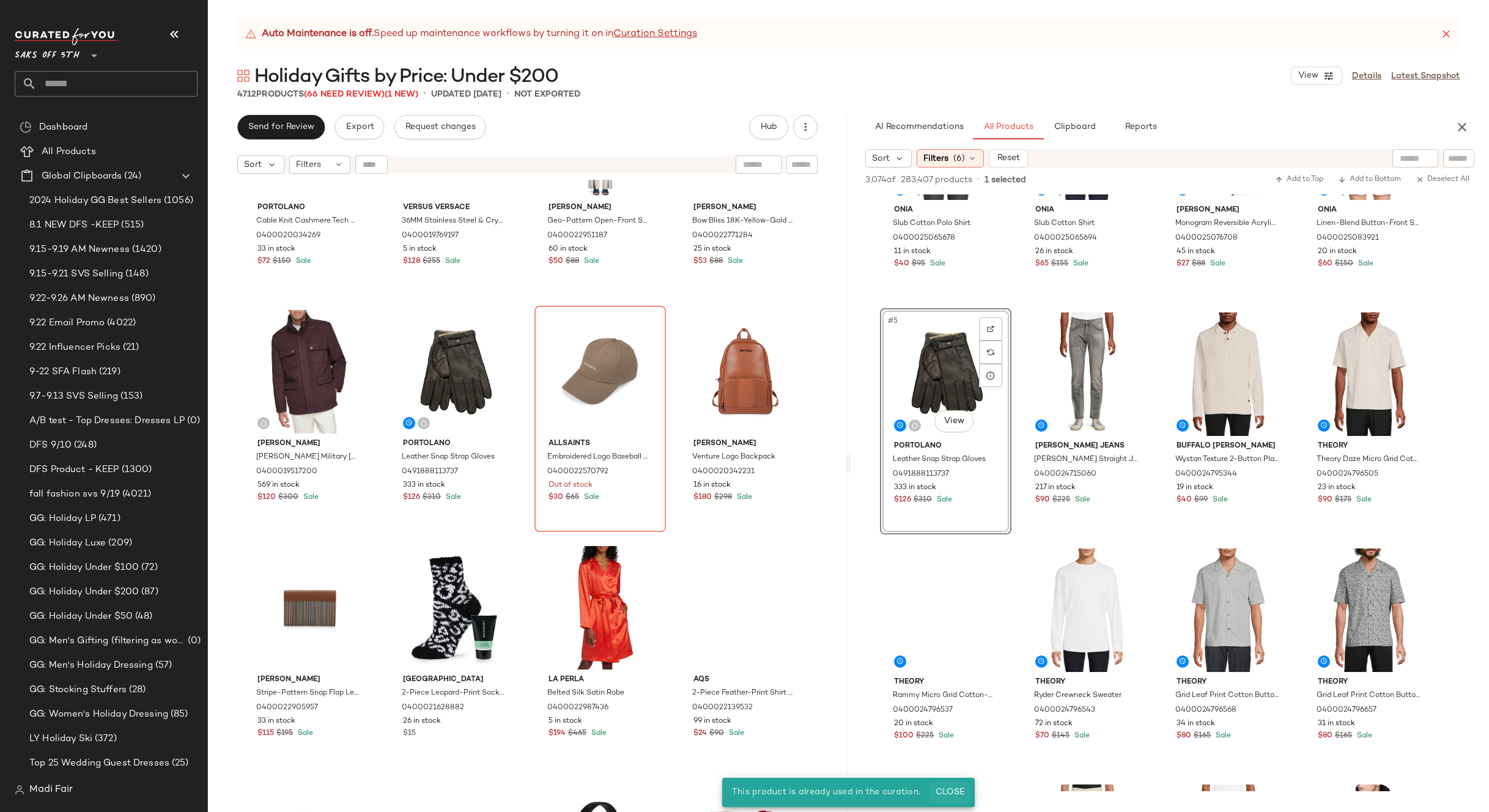
click at [942, 789] on span "Close" at bounding box center [949, 792] width 30 height 10
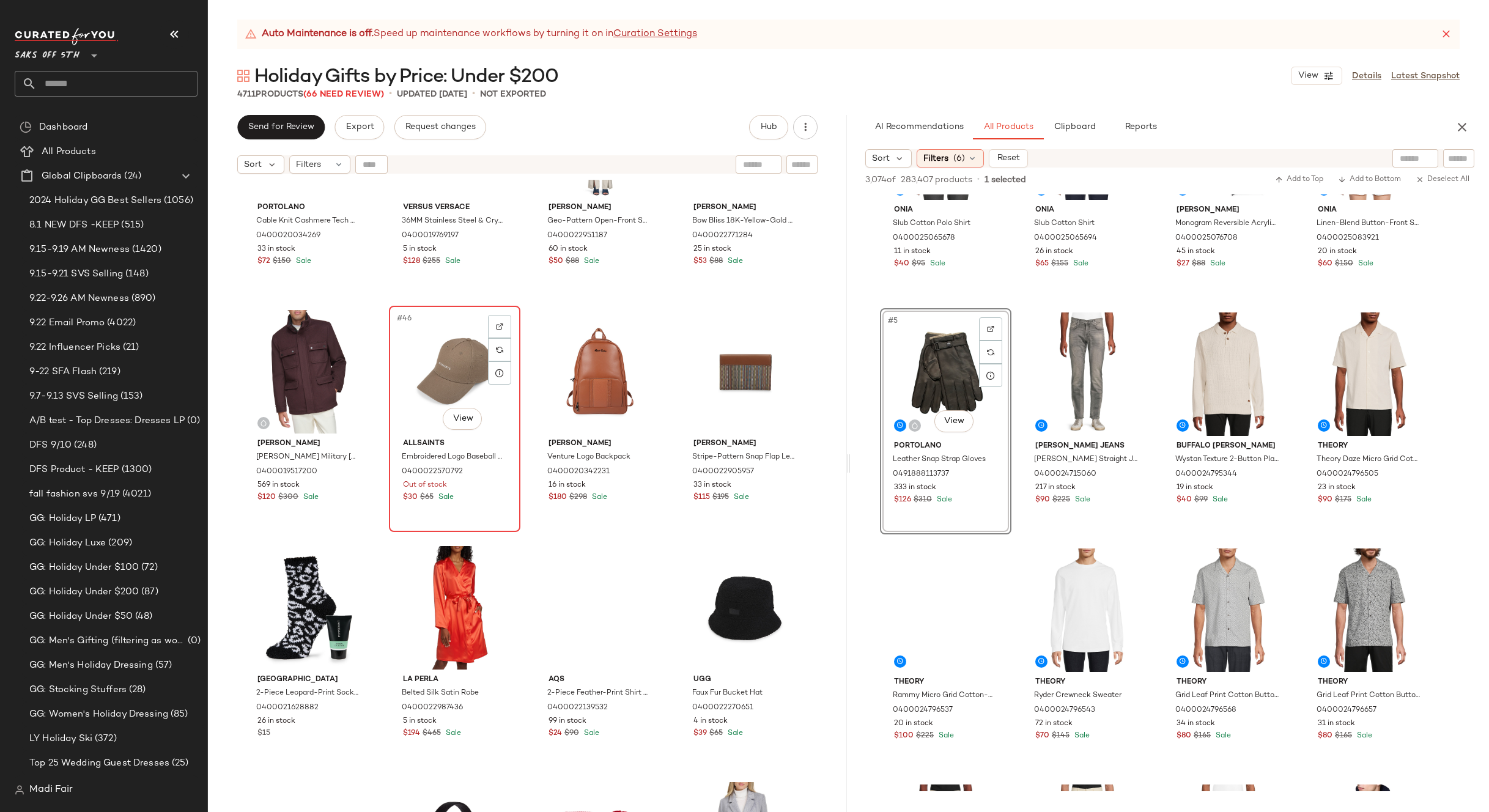
click at [444, 364] on div "#46 View" at bounding box center [454, 371] width 123 height 124
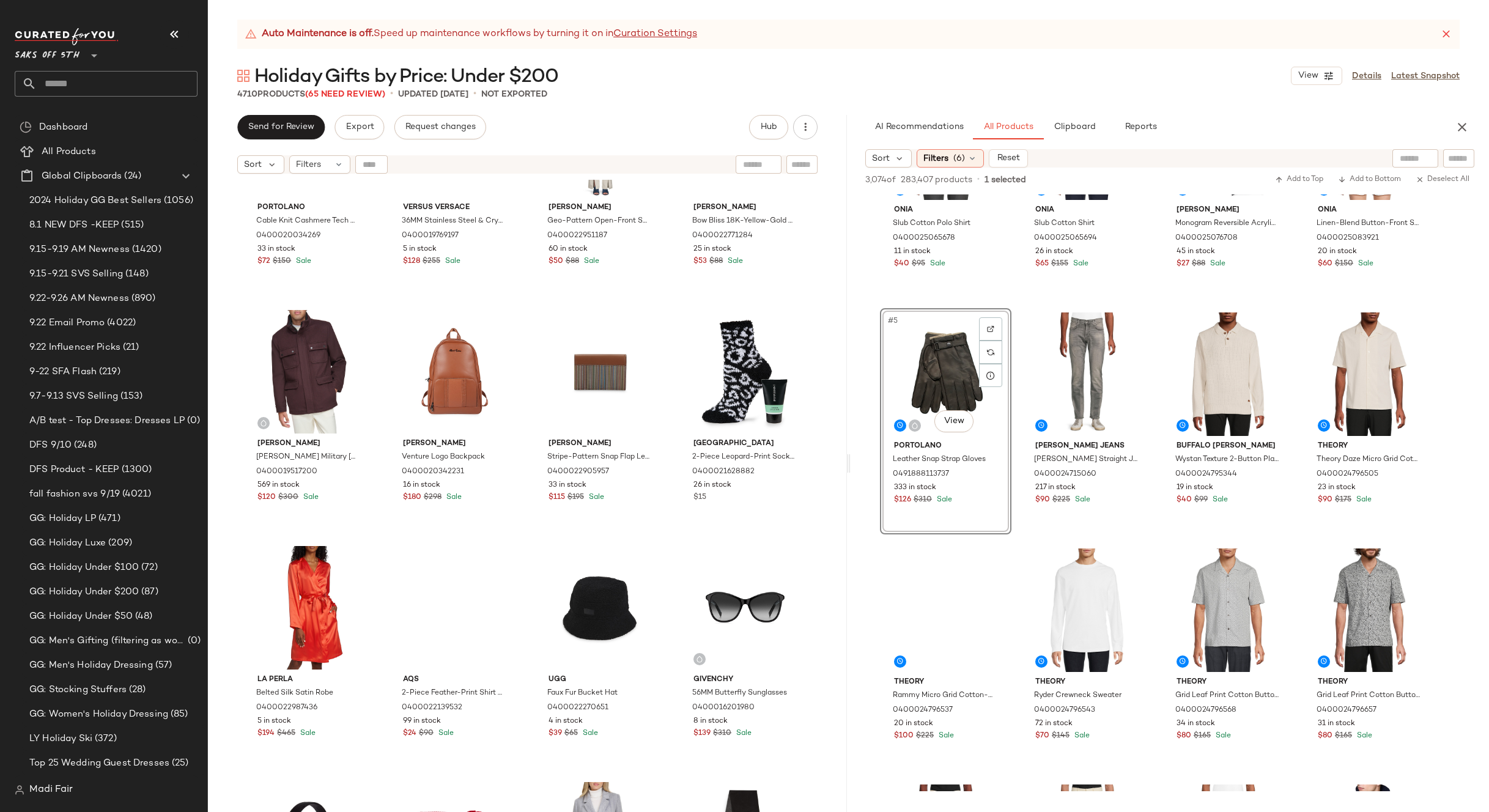
click at [667, 302] on div "Portolano Cable Knit Cashmere Tech Gloves 0400020034269 33 in stock $72 $150 Sa…" at bounding box center [527, 511] width 640 height 662
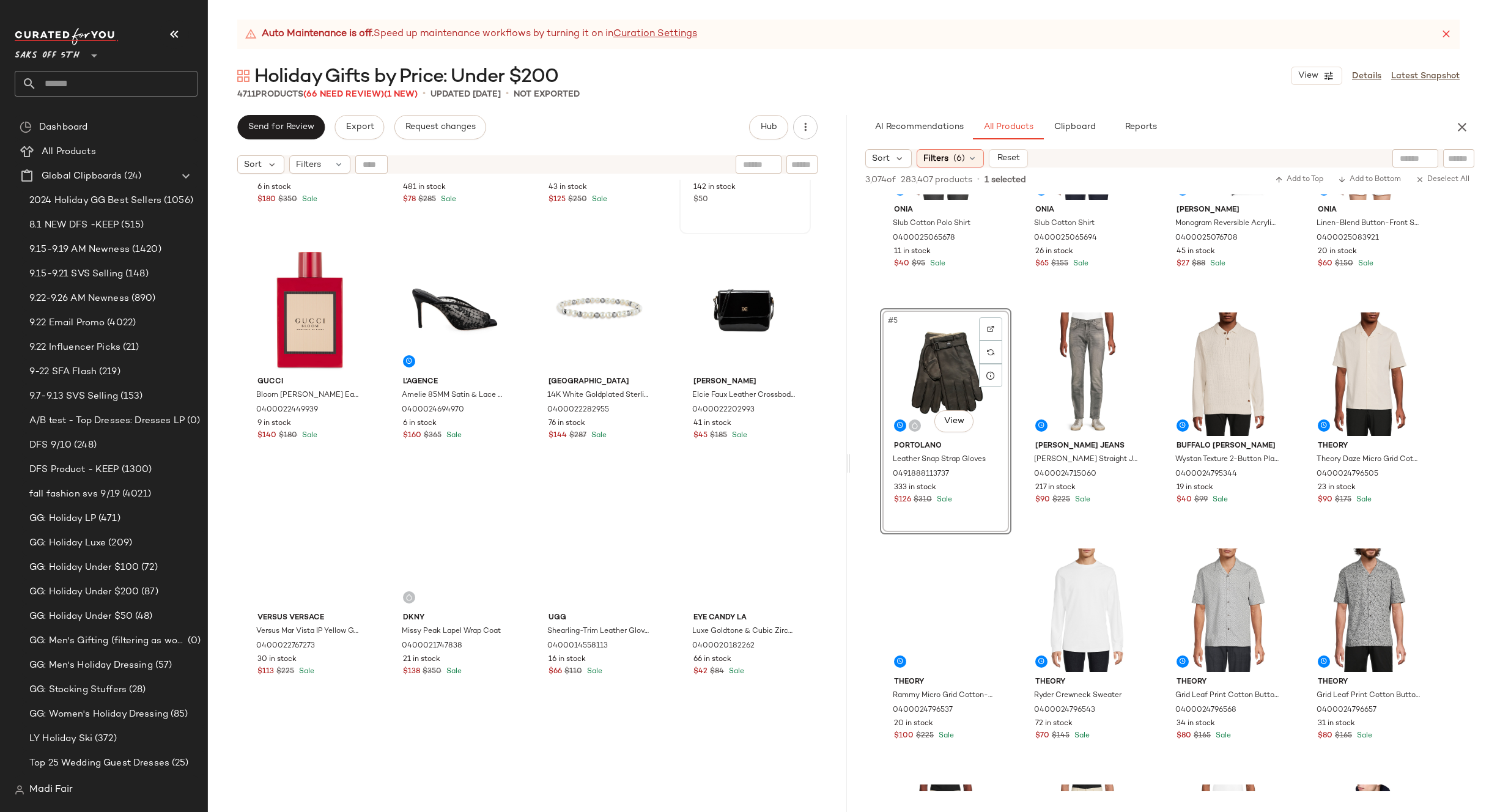
scroll to position [3828, 0]
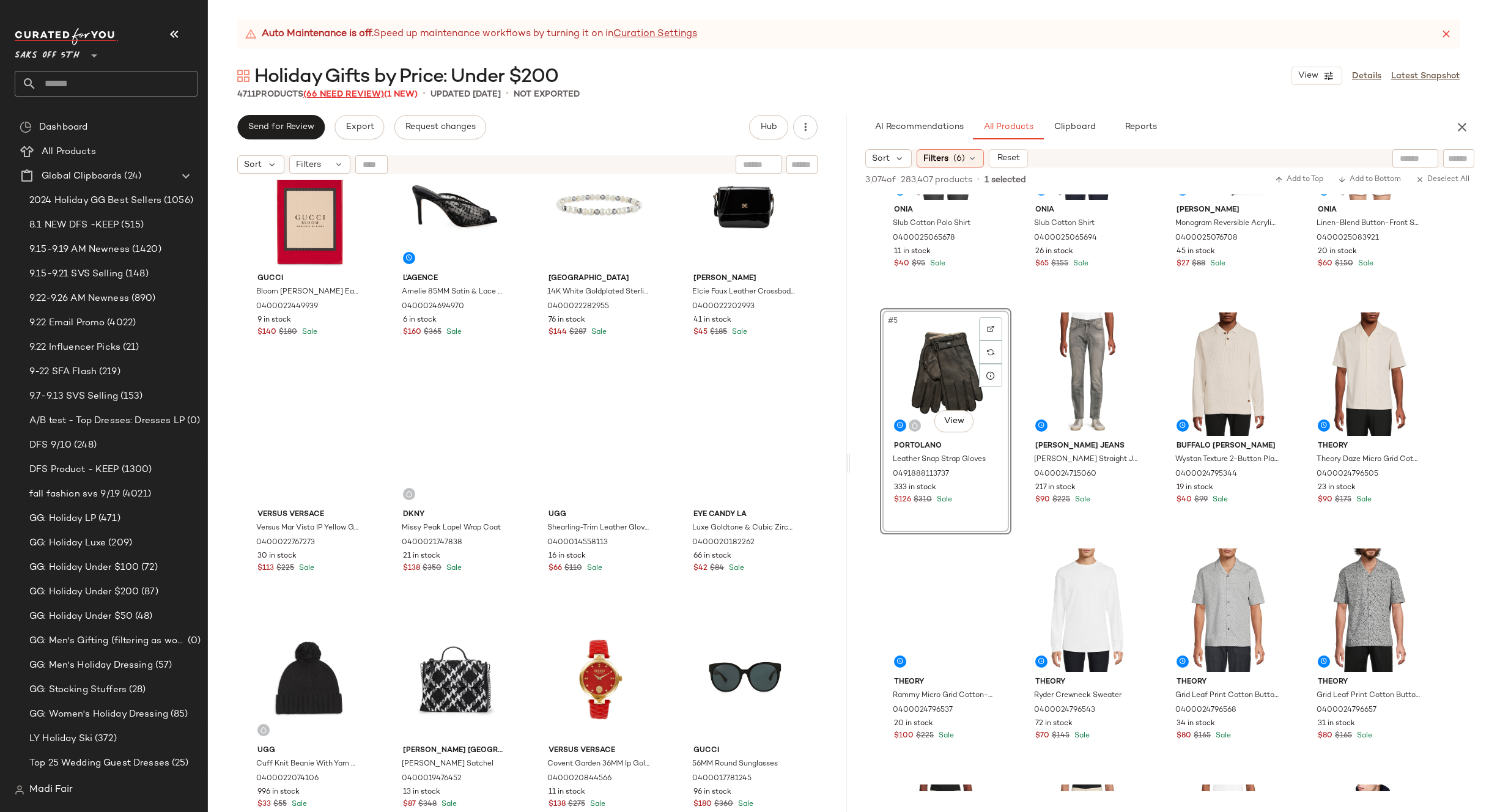
click at [363, 98] on span "(66 Need Review)" at bounding box center [343, 95] width 81 height 10
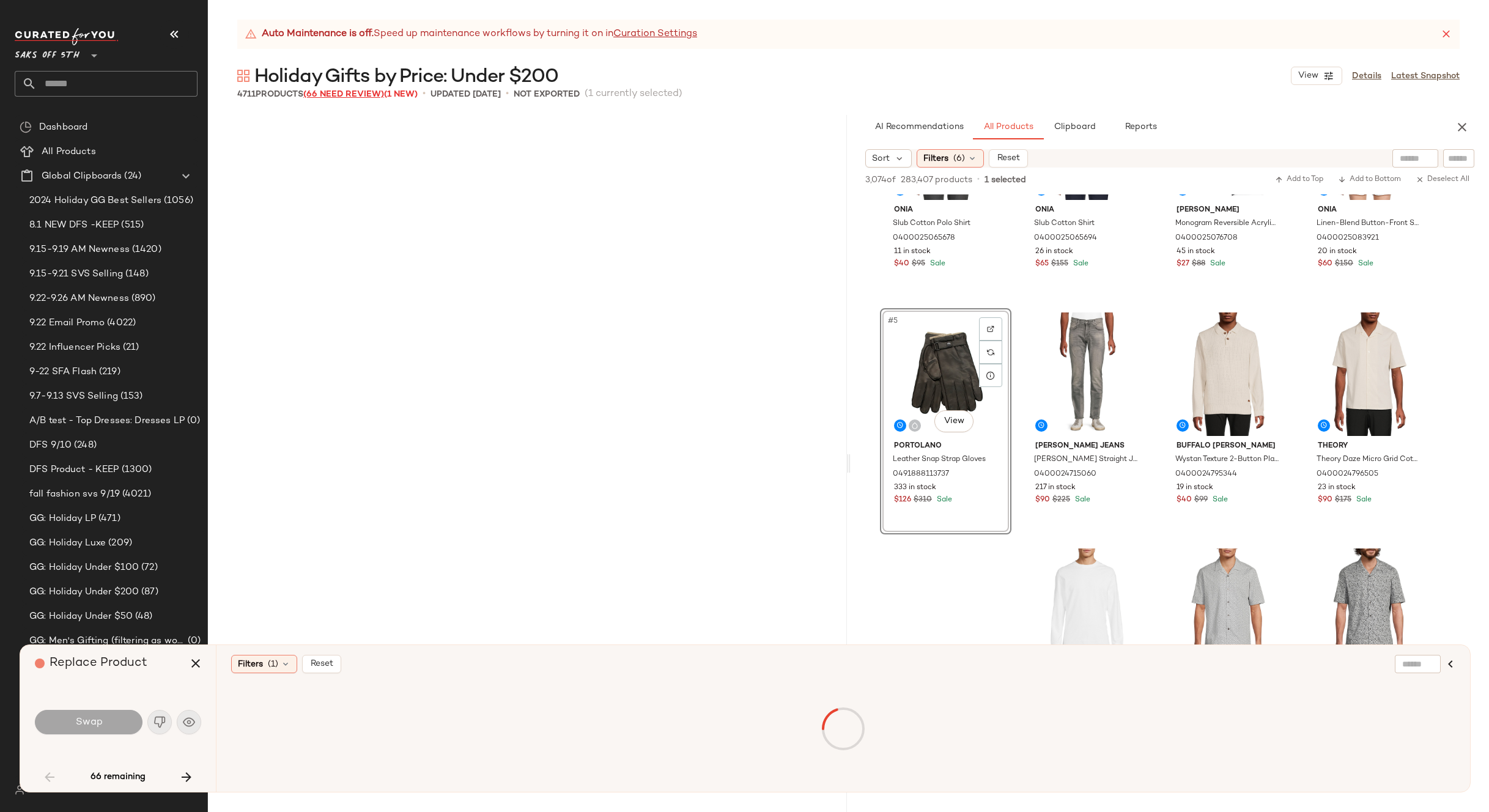
scroll to position [2360, 0]
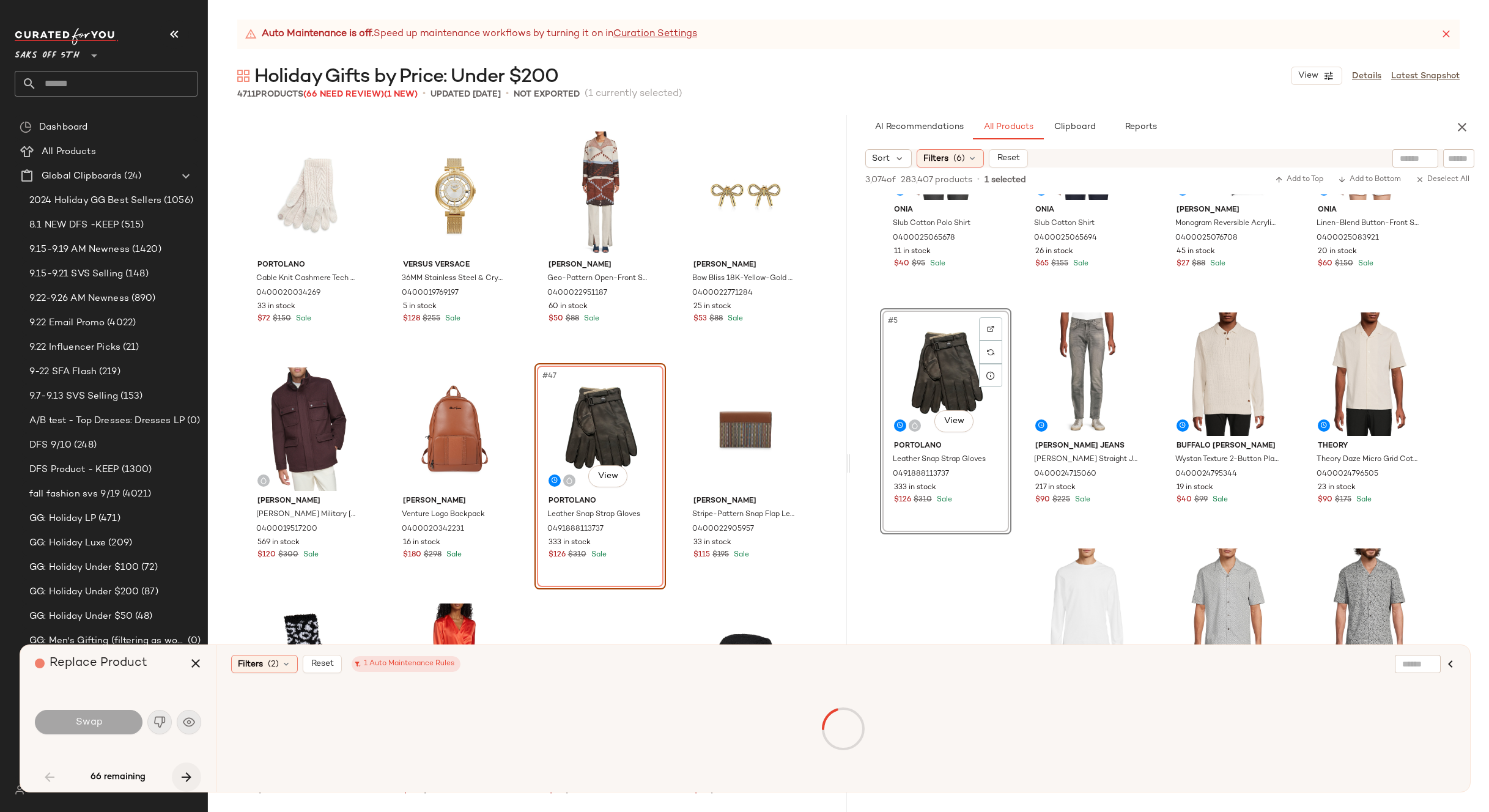
click at [191, 775] on icon "button" at bounding box center [186, 777] width 14 height 14
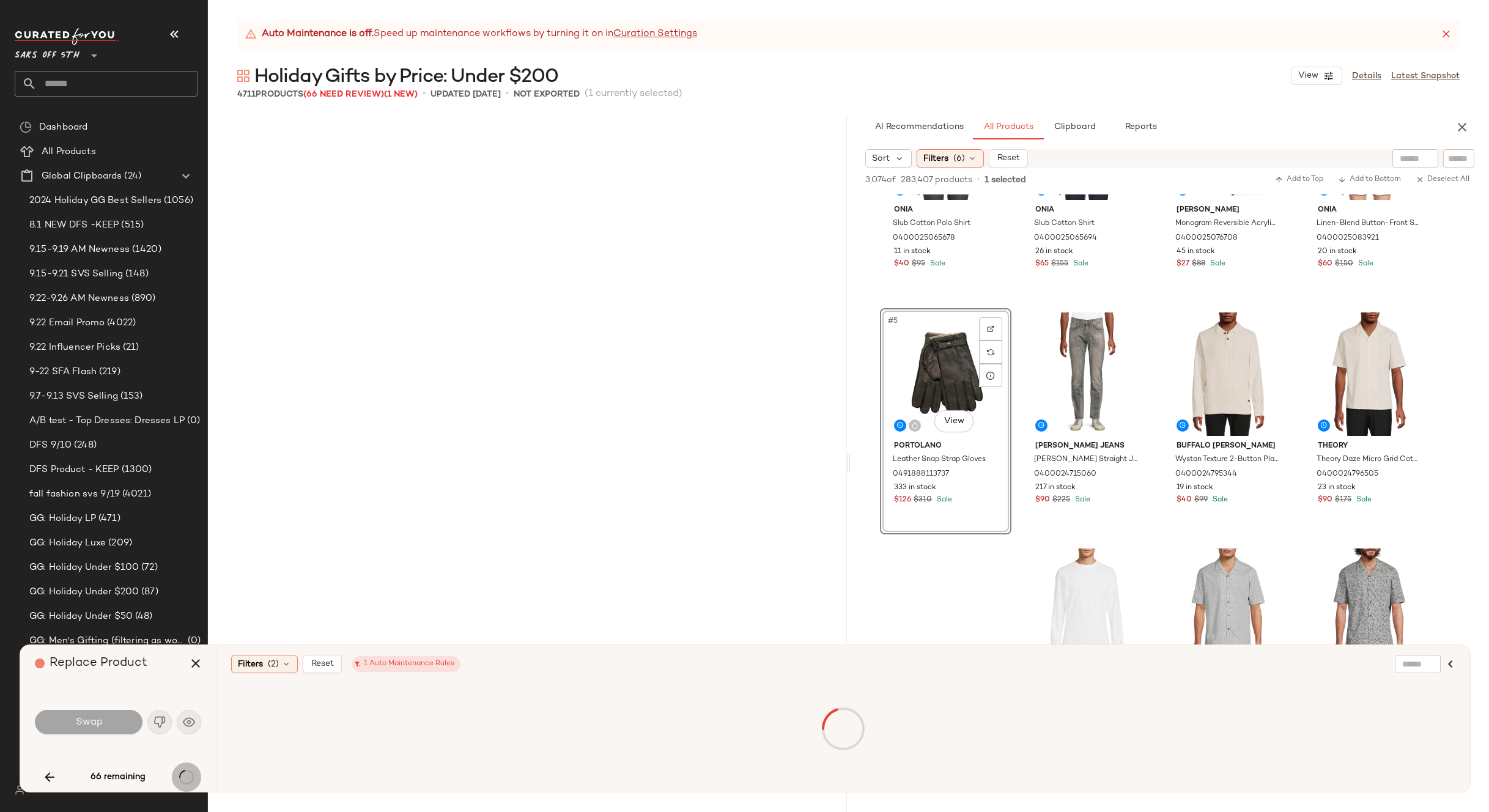
scroll to position [4721, 0]
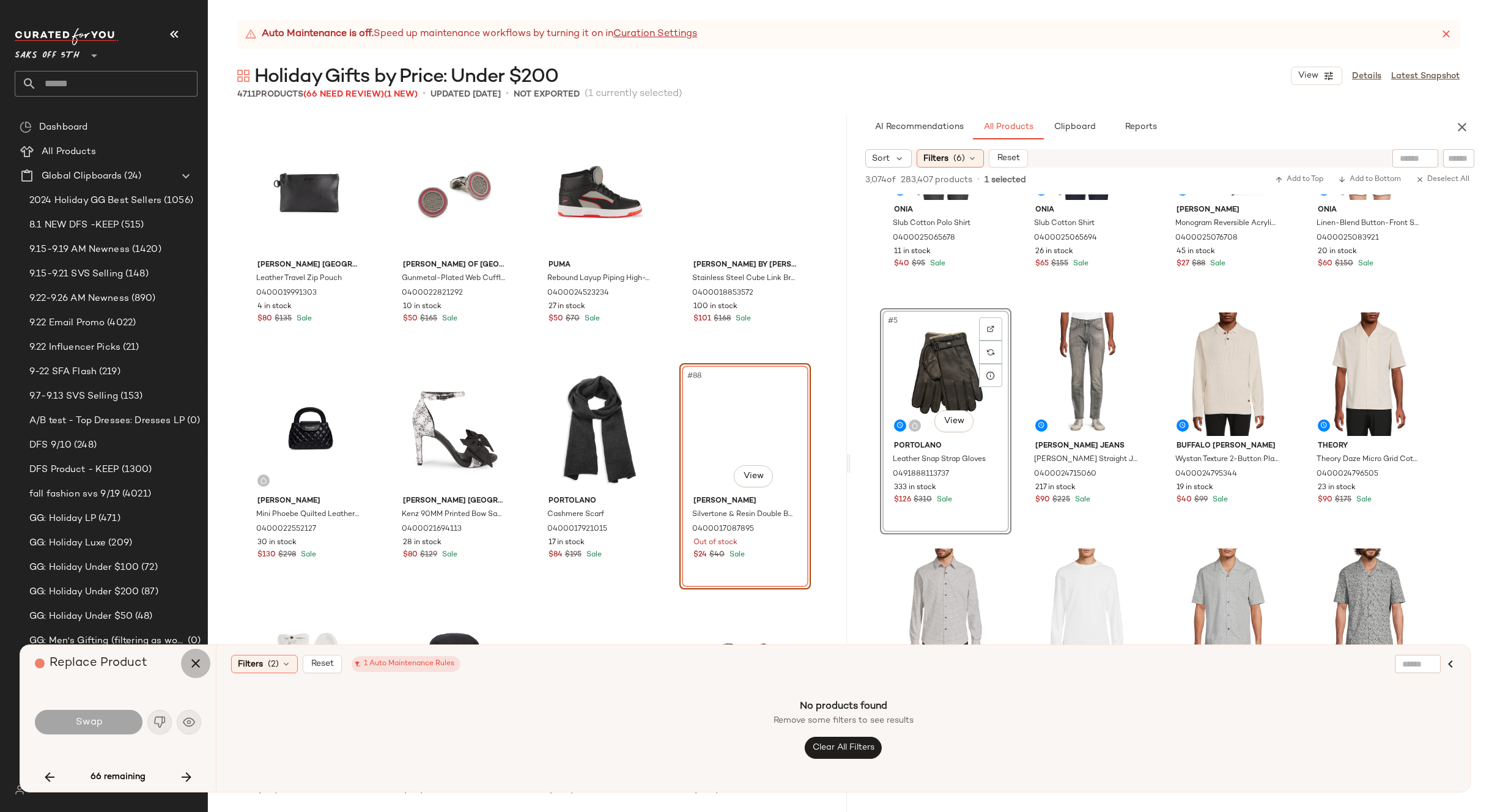
click at [192, 665] on icon "button" at bounding box center [195, 662] width 14 height 14
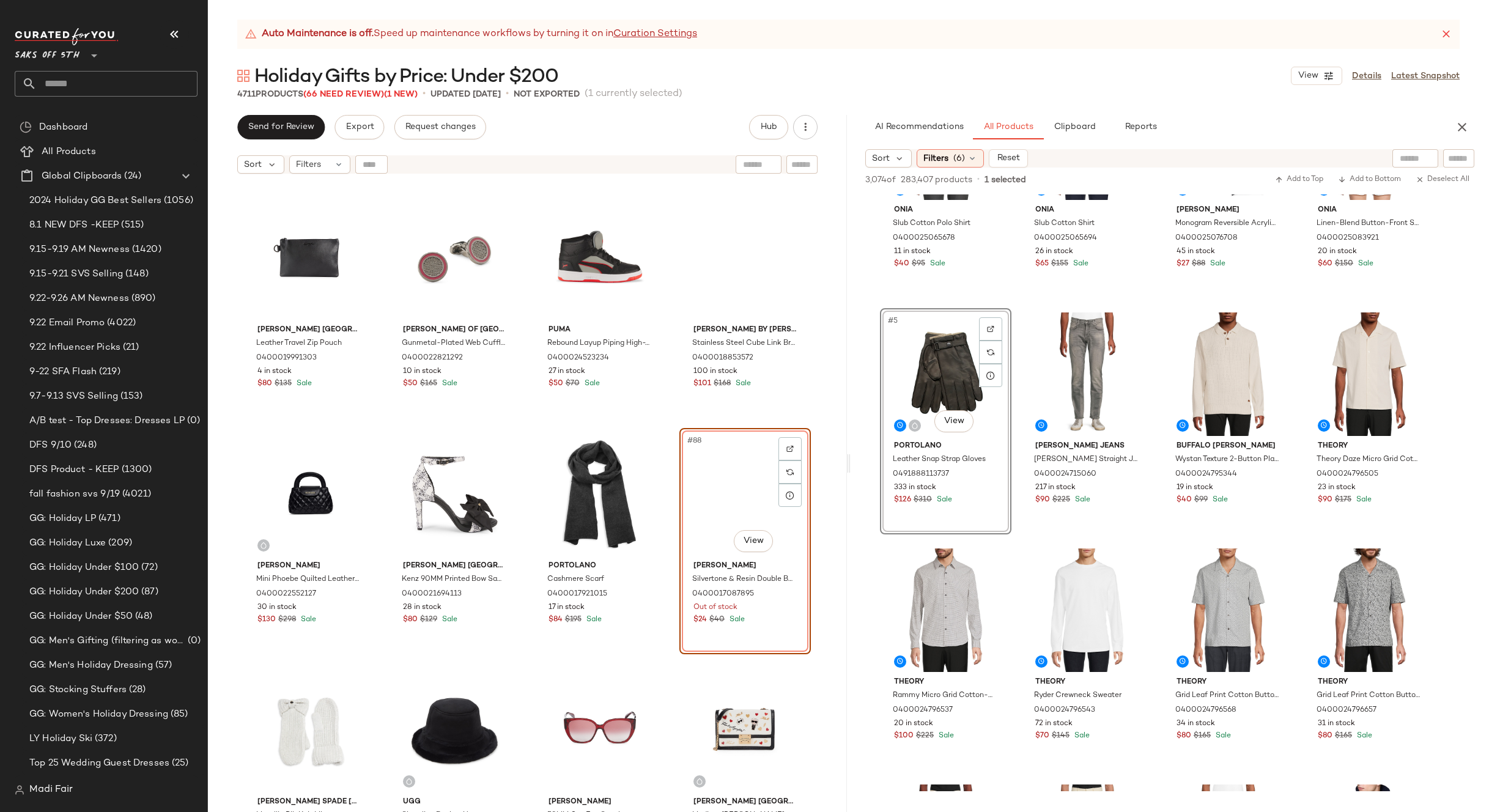
click at [951, 81] on div "Holiday Gifts by Price: Under $200 View Details Latest Snapshot" at bounding box center [849, 76] width 1281 height 25
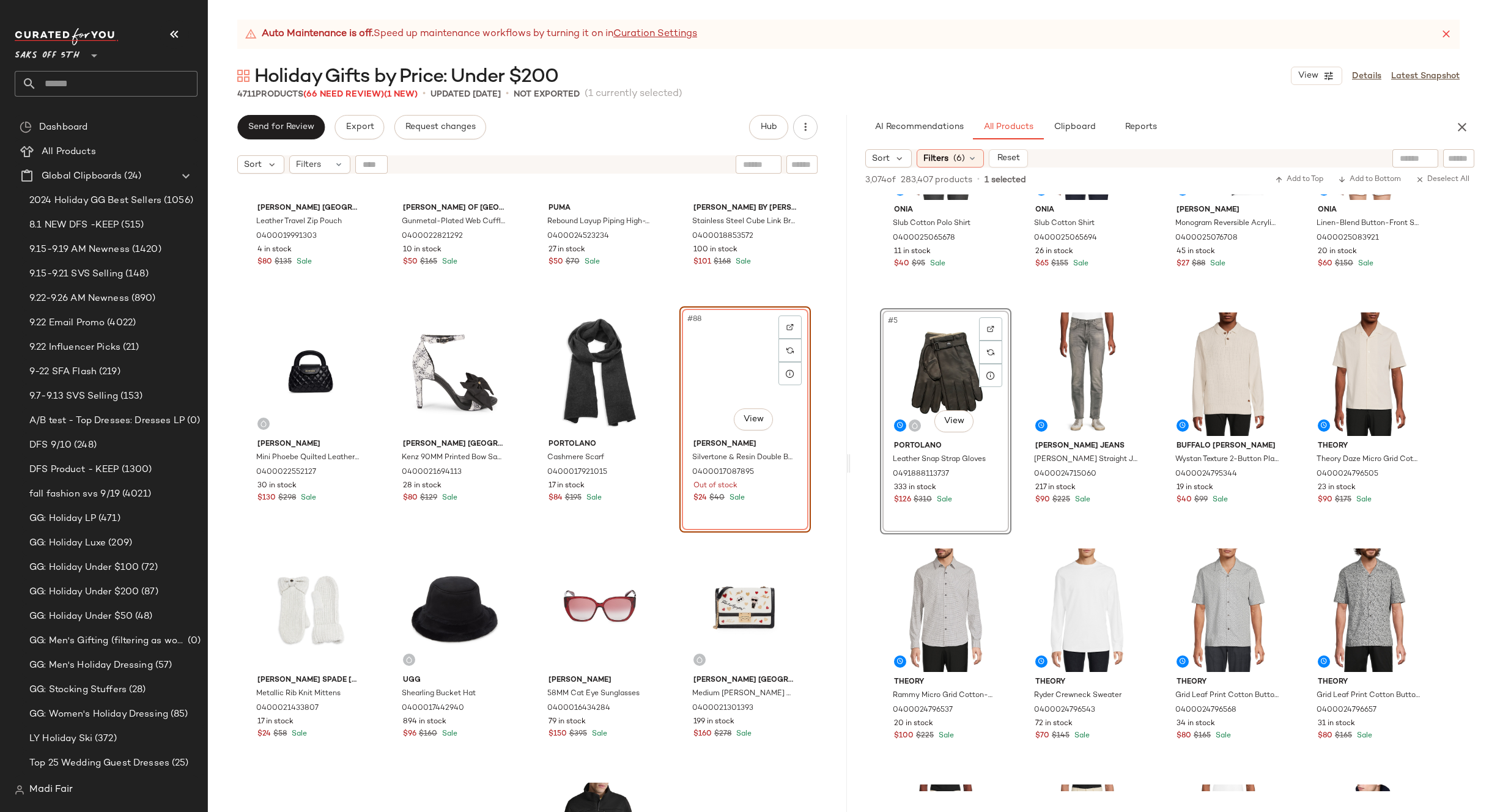
scroll to position [4782, 0]
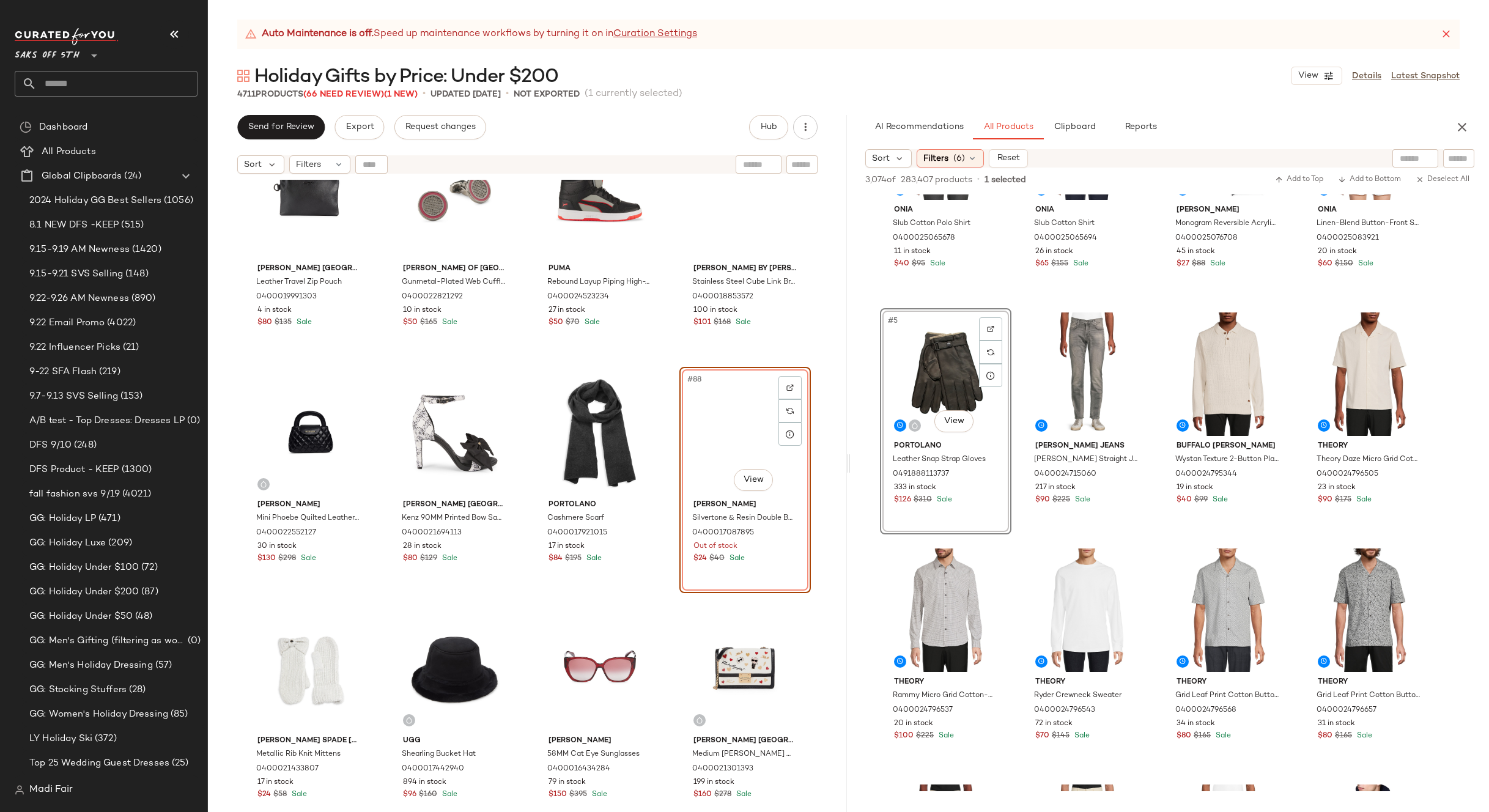
click at [671, 361] on div "Karl Lagerfeld Paris Leather Travel Zip Pouch 0400019991303 4 in stock $80 $135…" at bounding box center [527, 511] width 640 height 662
click at [956, 158] on span "(6)" at bounding box center [959, 158] width 12 height 12
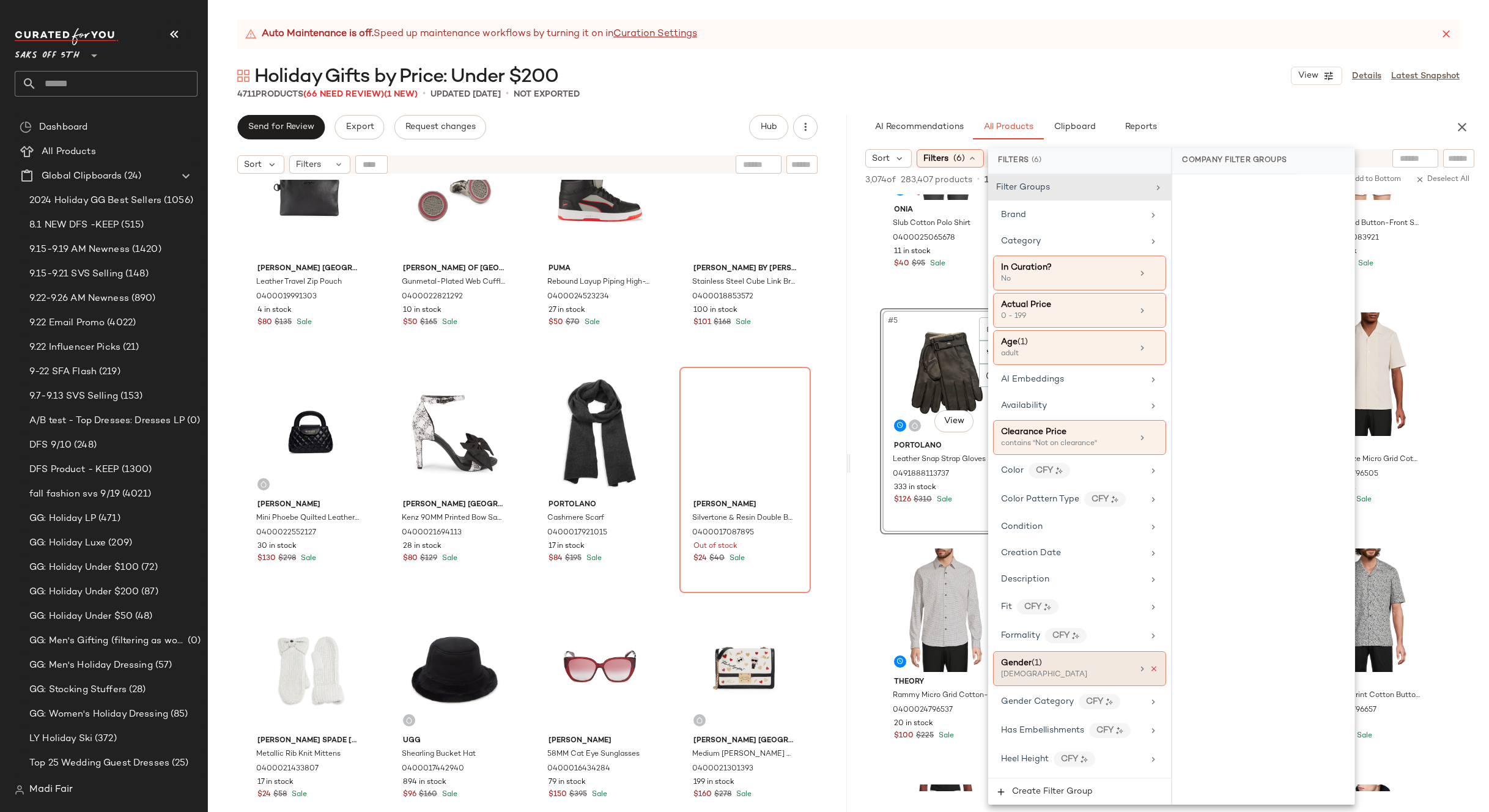
click at [1151, 666] on icon at bounding box center [1153, 668] width 9 height 9
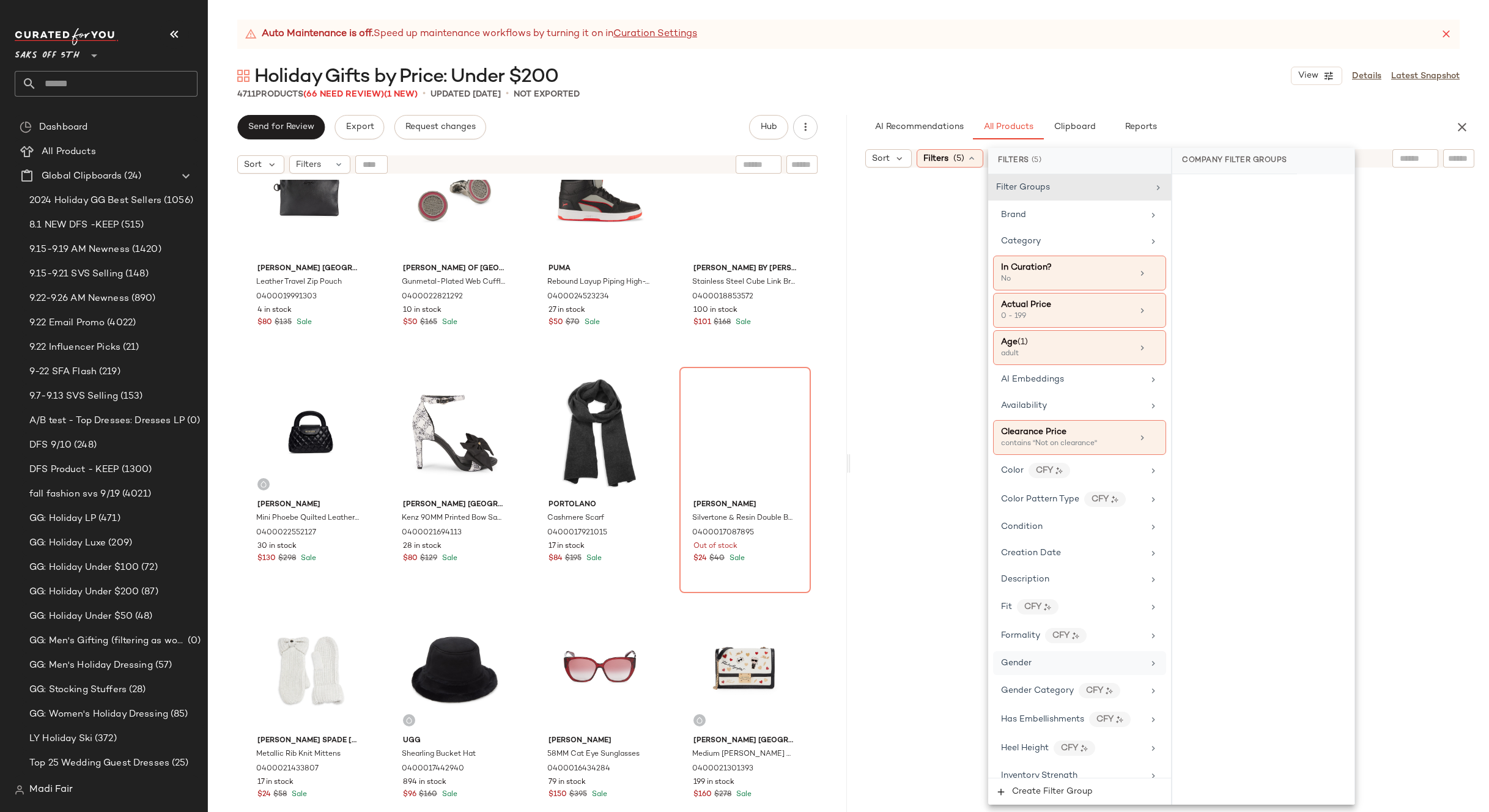
click at [1133, 666] on div "Gender" at bounding box center [1072, 662] width 143 height 12
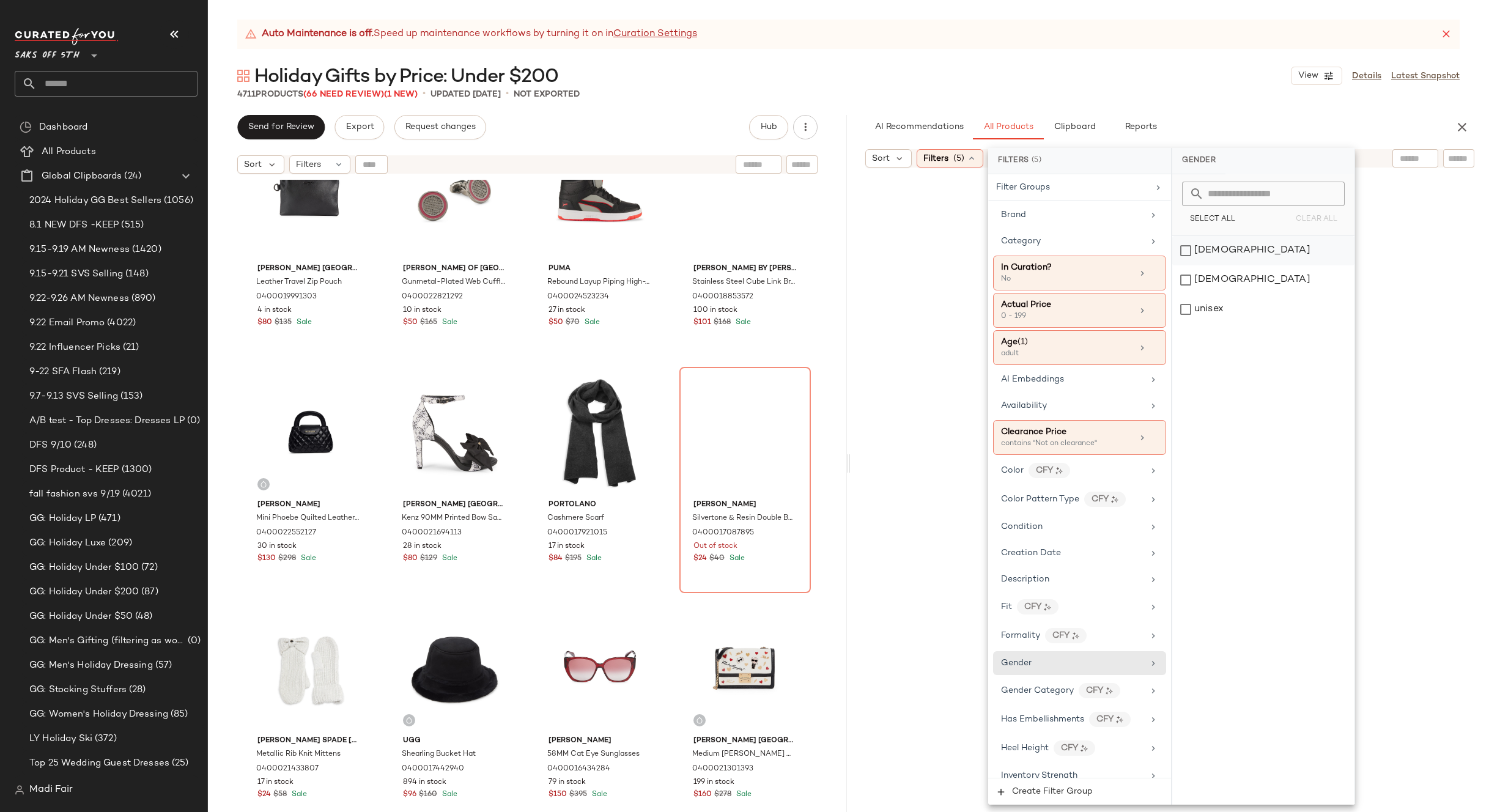
click at [1217, 256] on div "female" at bounding box center [1264, 250] width 182 height 30
click at [1171, 76] on div "Holiday Gifts by Price: Under $200 View Details Latest Snapshot" at bounding box center [849, 76] width 1281 height 25
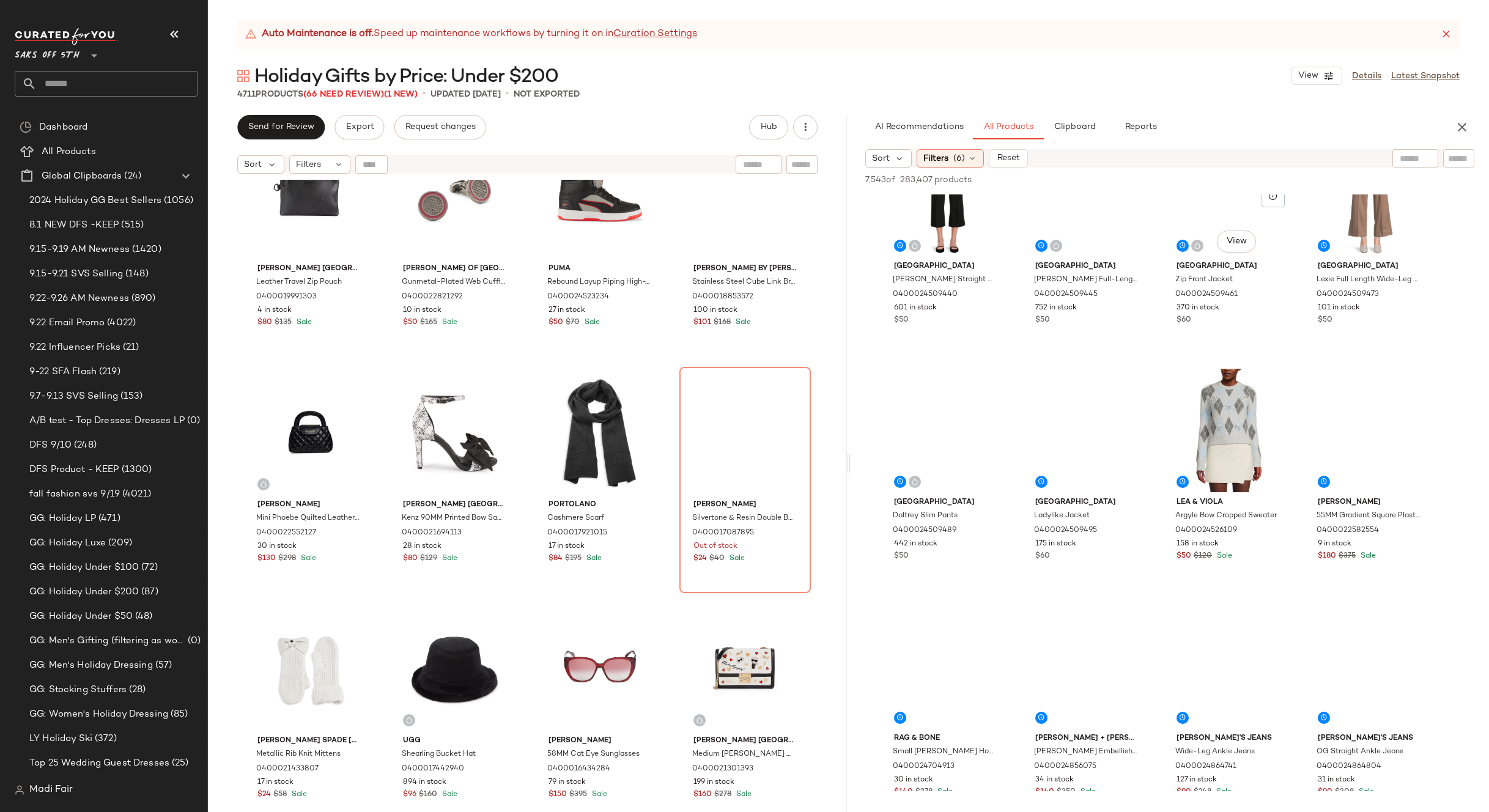
scroll to position [795, 0]
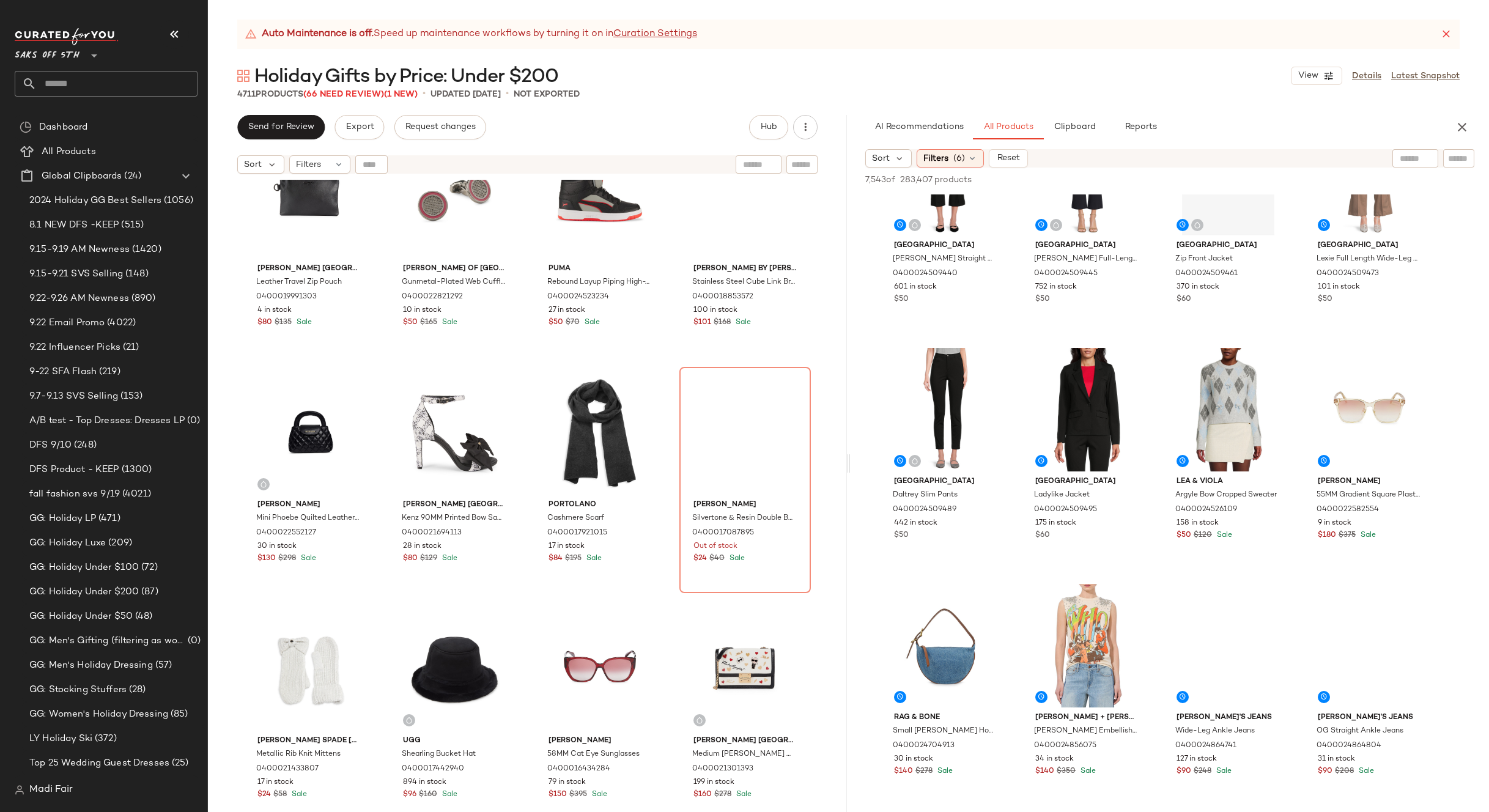
click at [1412, 153] on input "text" at bounding box center [1415, 158] width 32 height 12
type input "*"
type input "***"
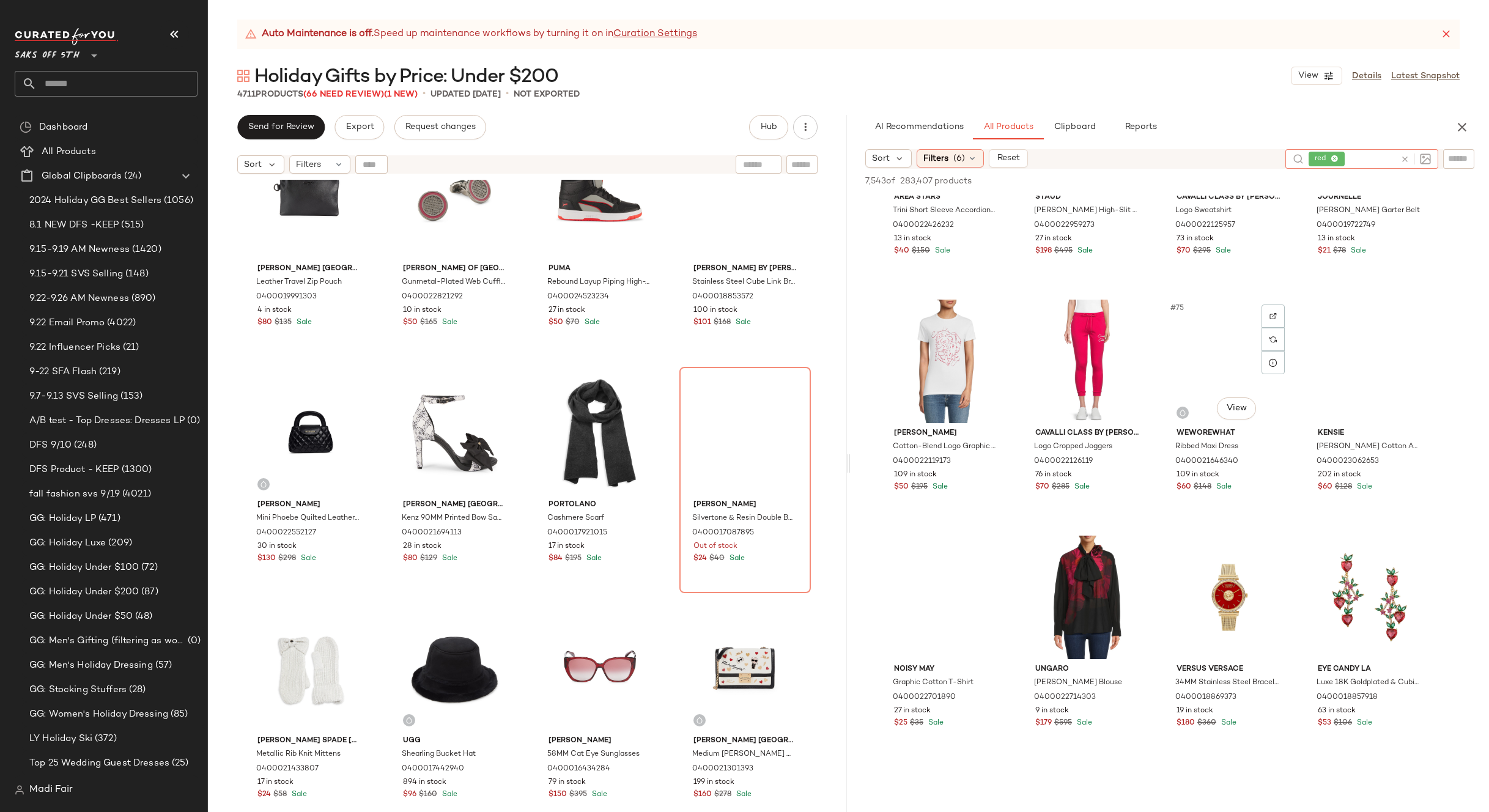
scroll to position [4158, 0]
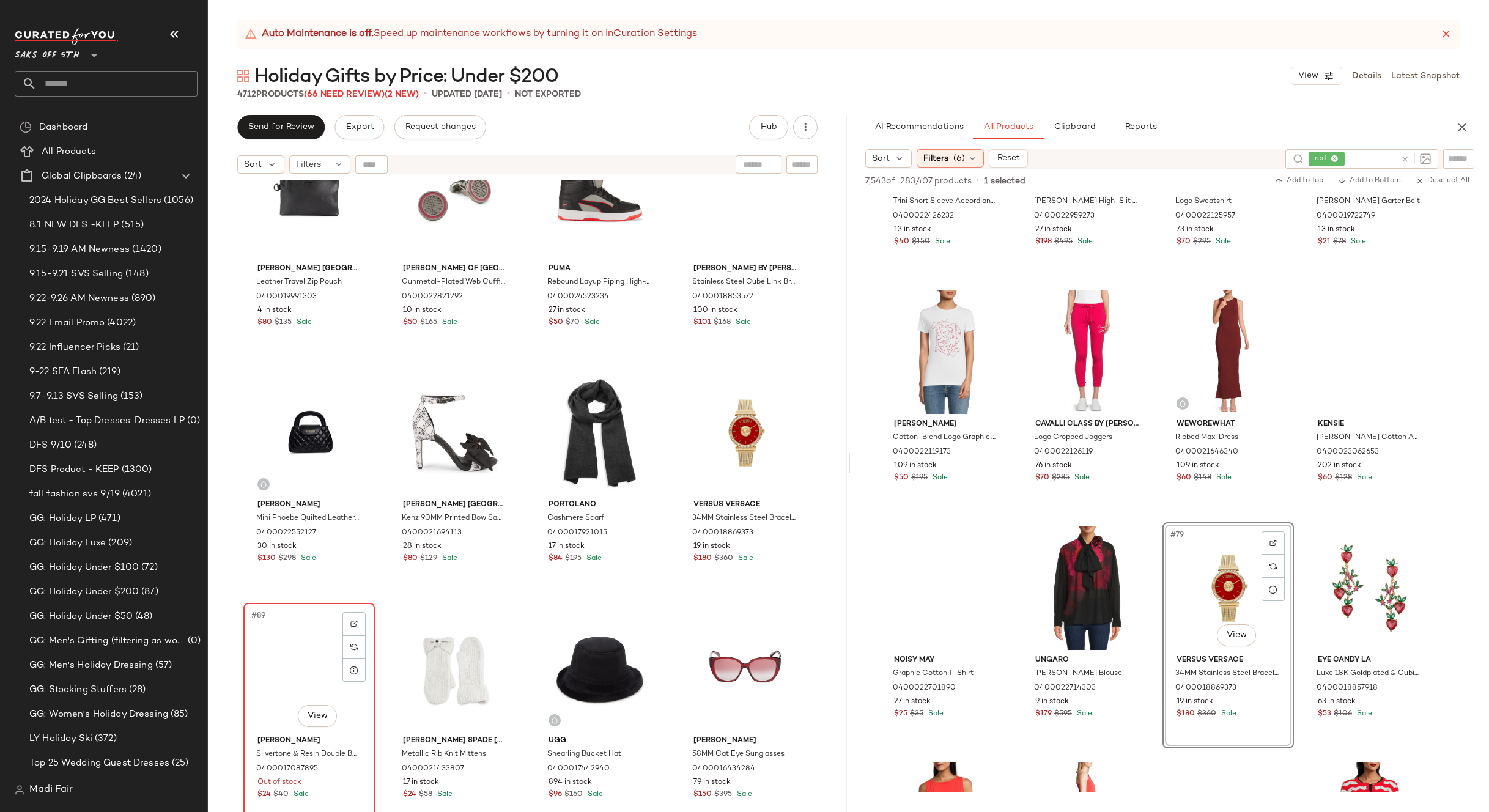
click at [295, 653] on div "#89 View" at bounding box center [309, 668] width 123 height 124
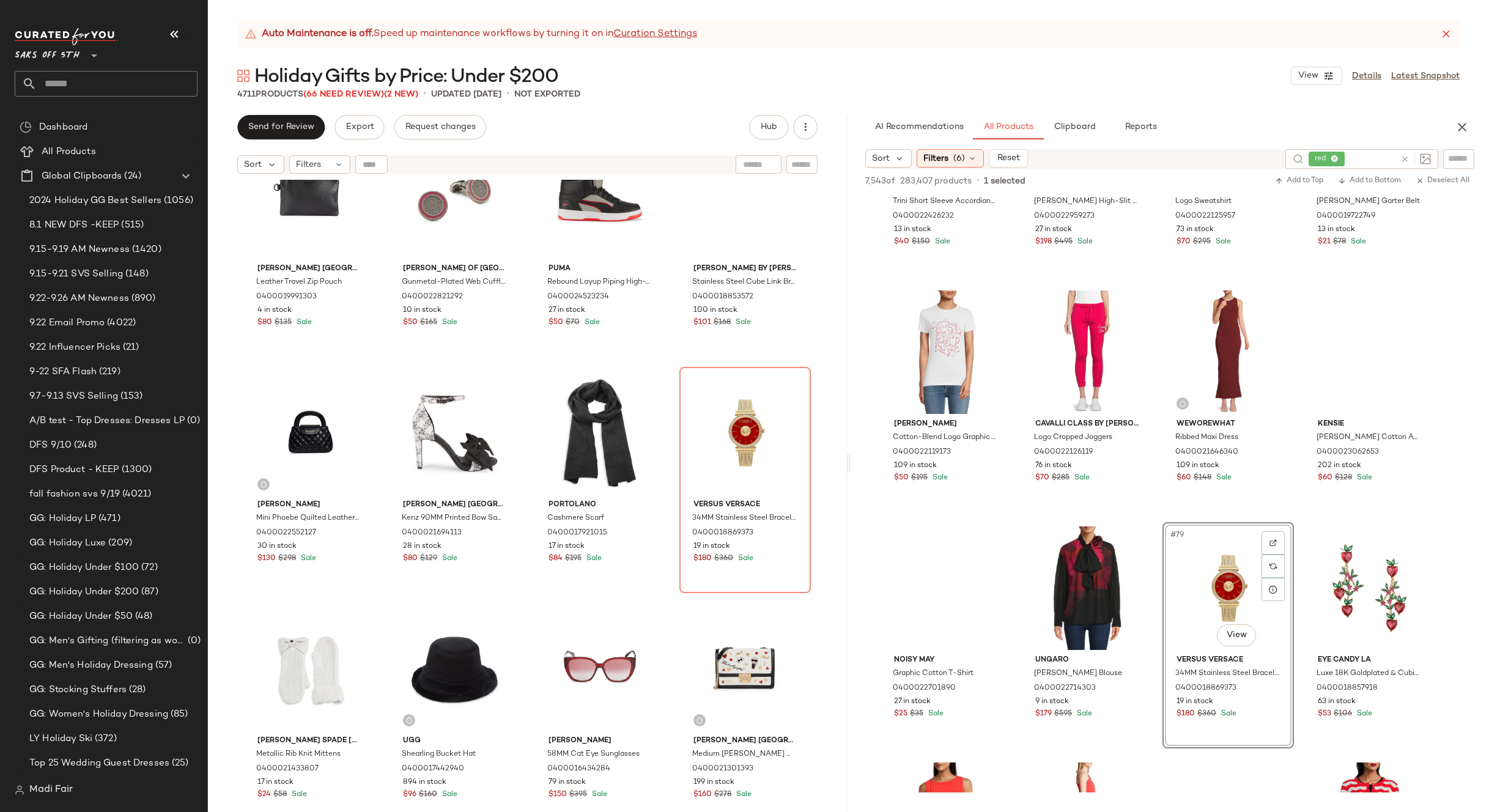
click at [664, 364] on div "Karl Lagerfeld Paris Leather Travel Zip Pouch 0400019991303 4 in stock $80 $135…" at bounding box center [527, 511] width 640 height 662
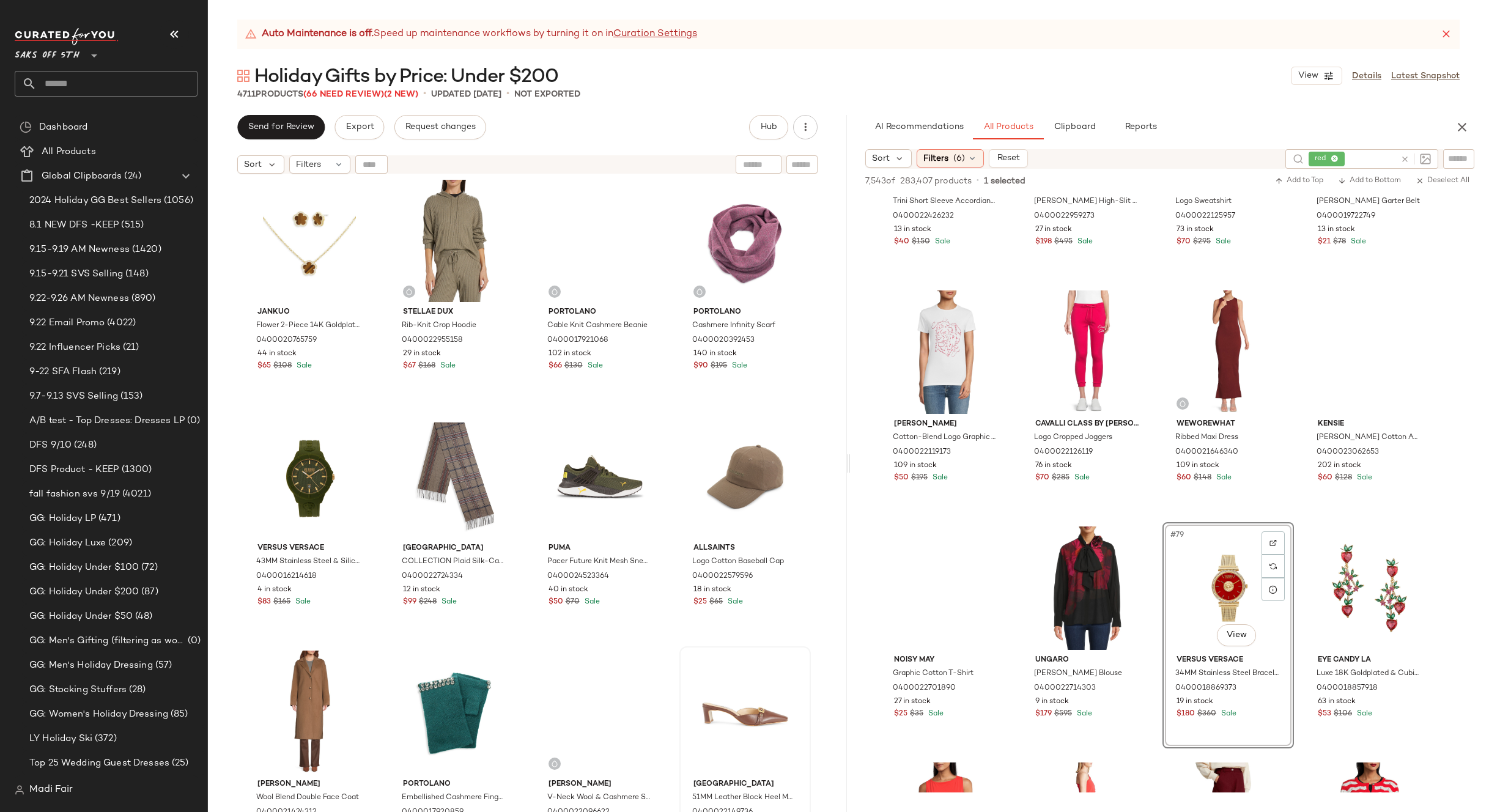
scroll to position [8511, 0]
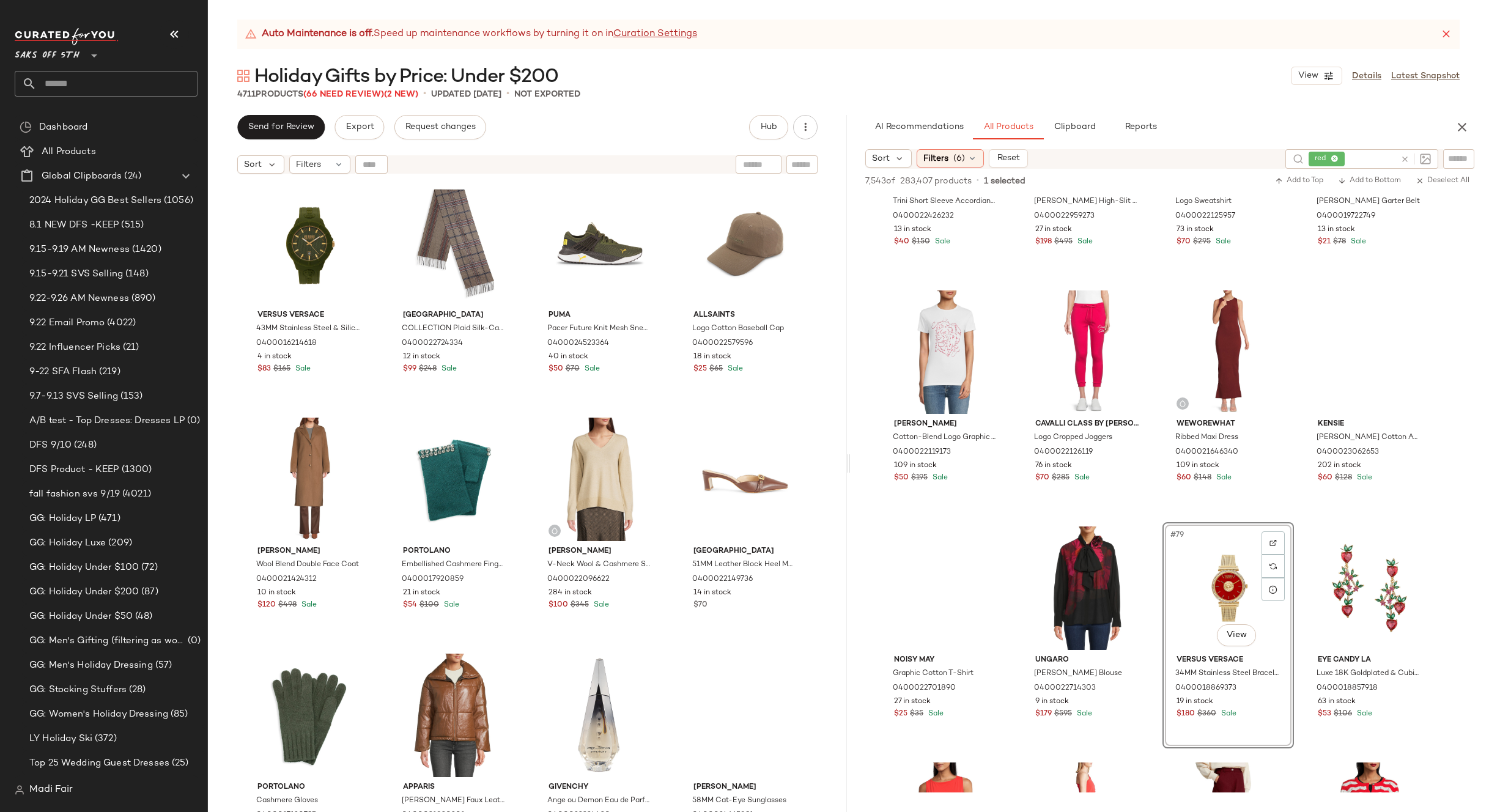
click at [261, 15] on main "Auto Maintenance is off. Speed up maintenance workflows by turning it on in Cur…" at bounding box center [744, 406] width 1489 height 812
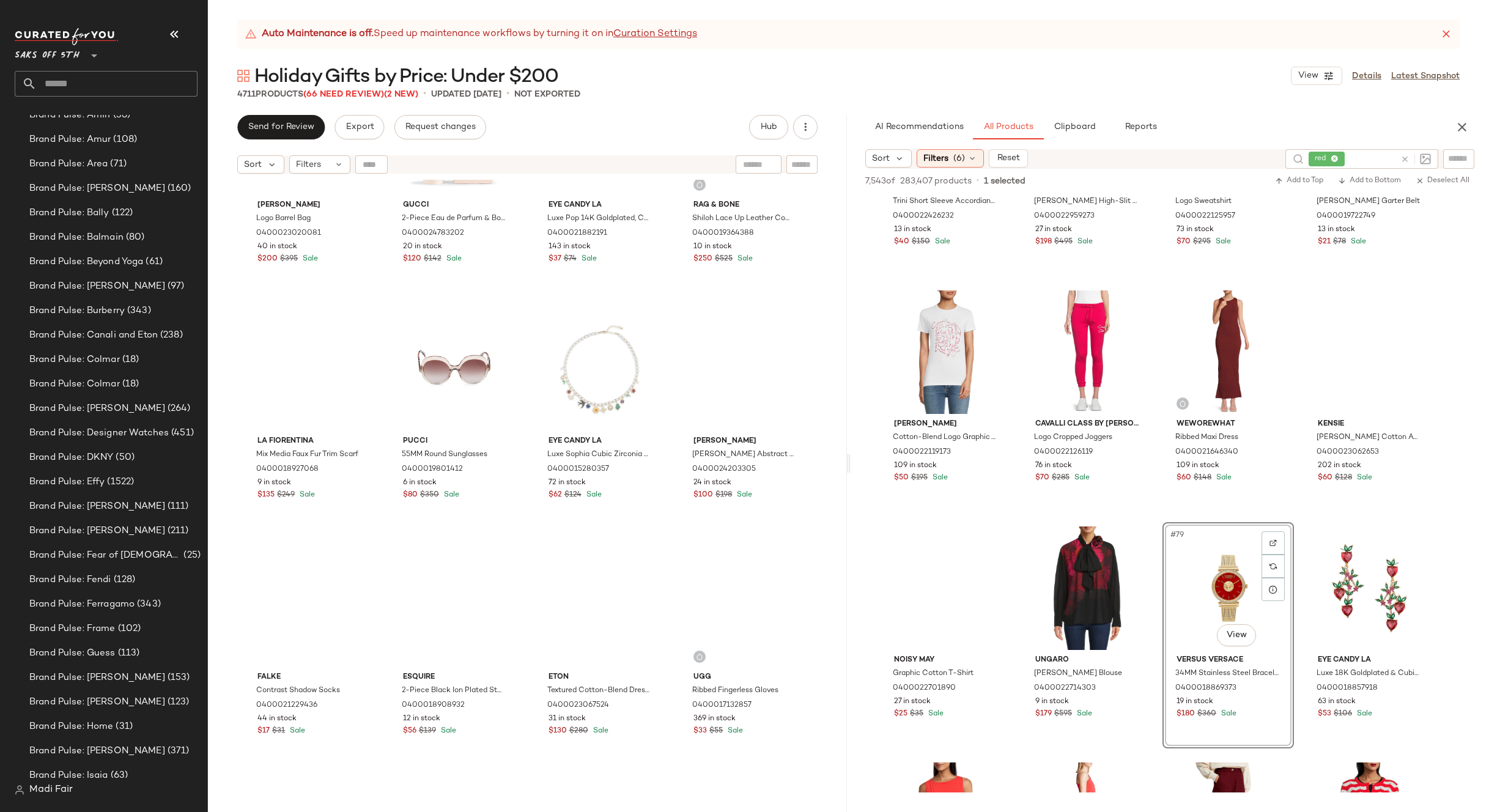
scroll to position [10285, 0]
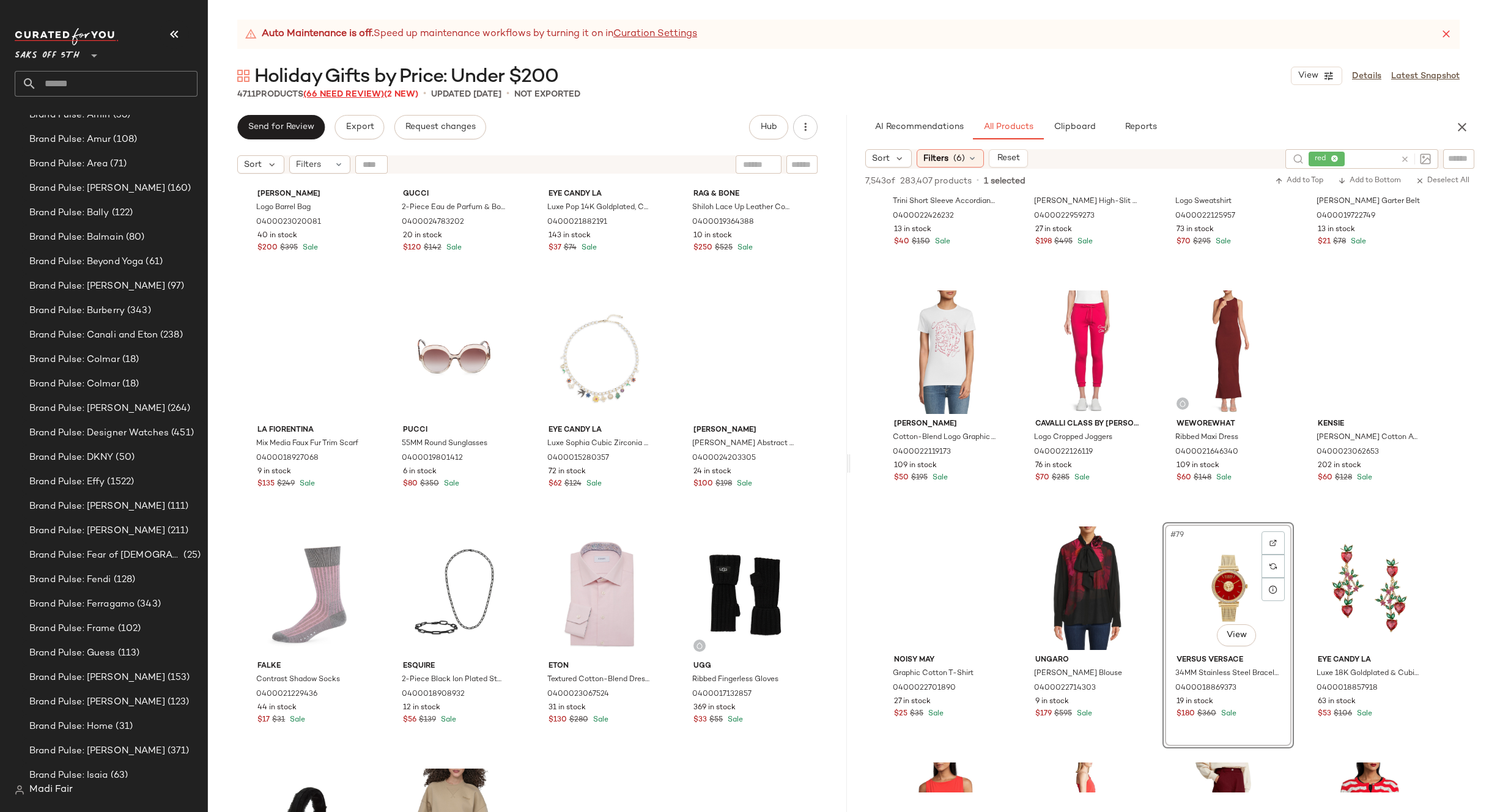
click at [365, 95] on span "(66 Need Review)" at bounding box center [343, 95] width 81 height 10
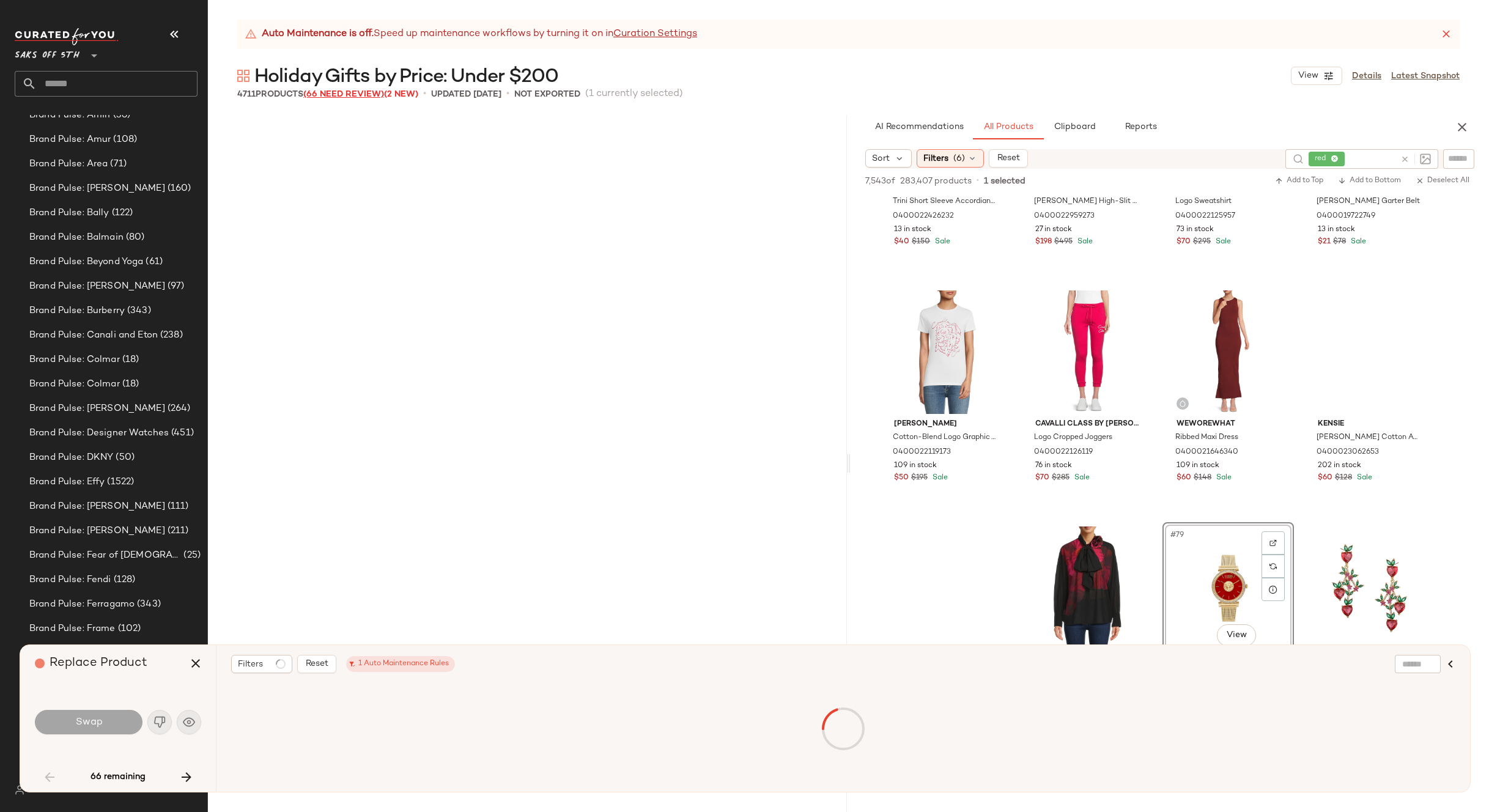
scroll to position [2360, 0]
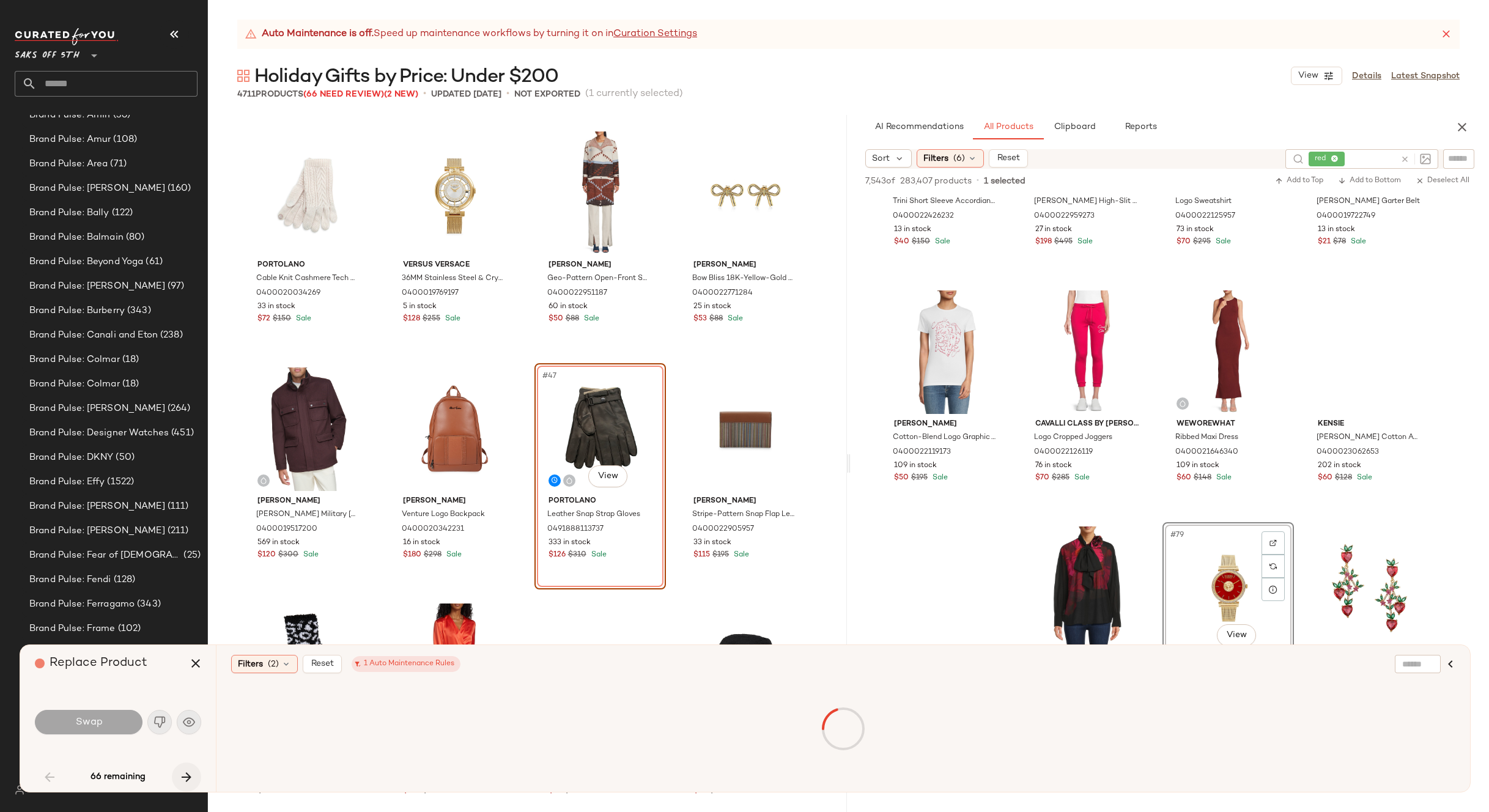
click at [188, 777] on icon "button" at bounding box center [186, 777] width 14 height 14
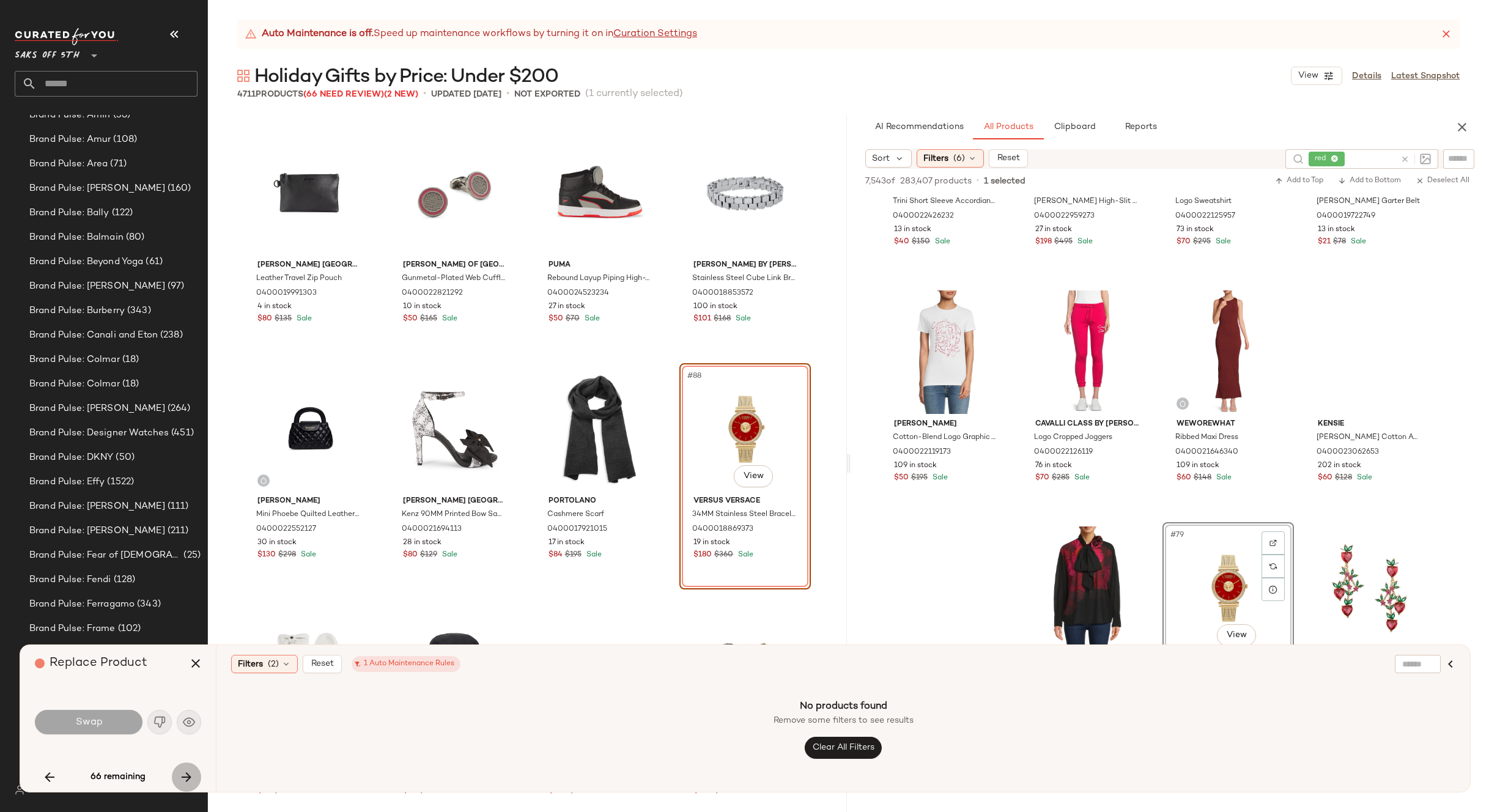
click at [188, 777] on icon "button" at bounding box center [186, 777] width 14 height 14
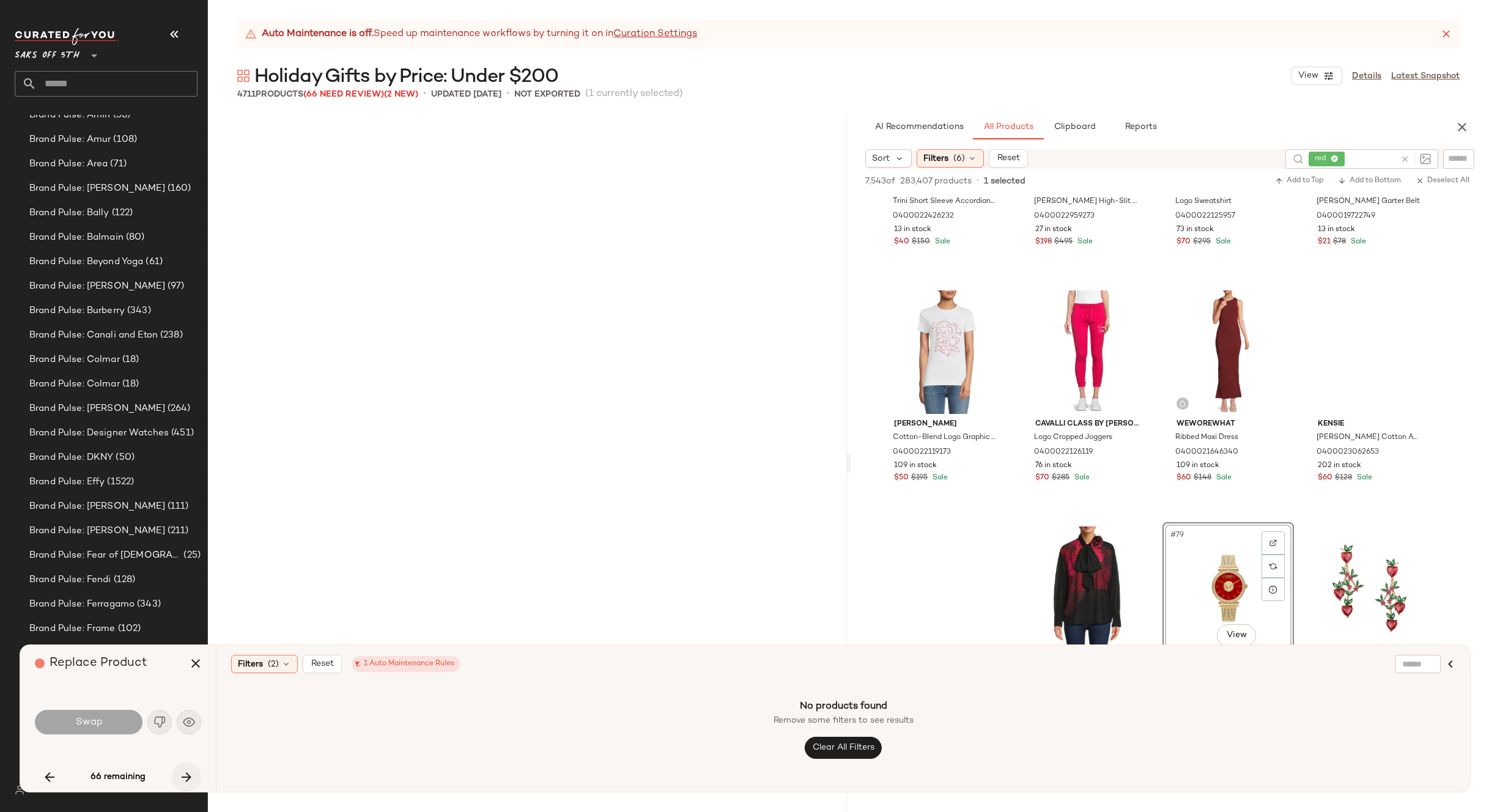
scroll to position [32807, 0]
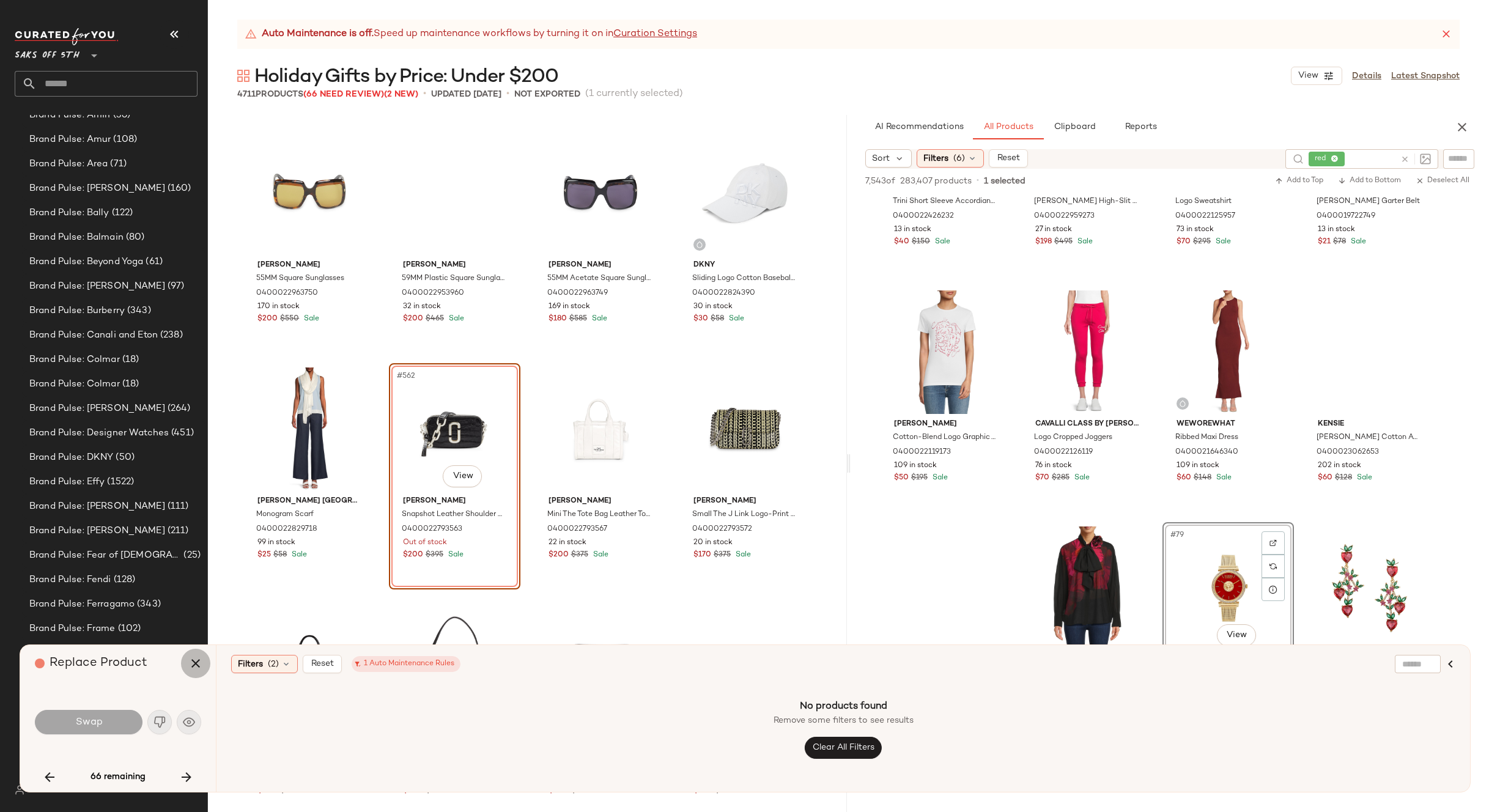
click at [195, 659] on icon "button" at bounding box center [195, 662] width 14 height 14
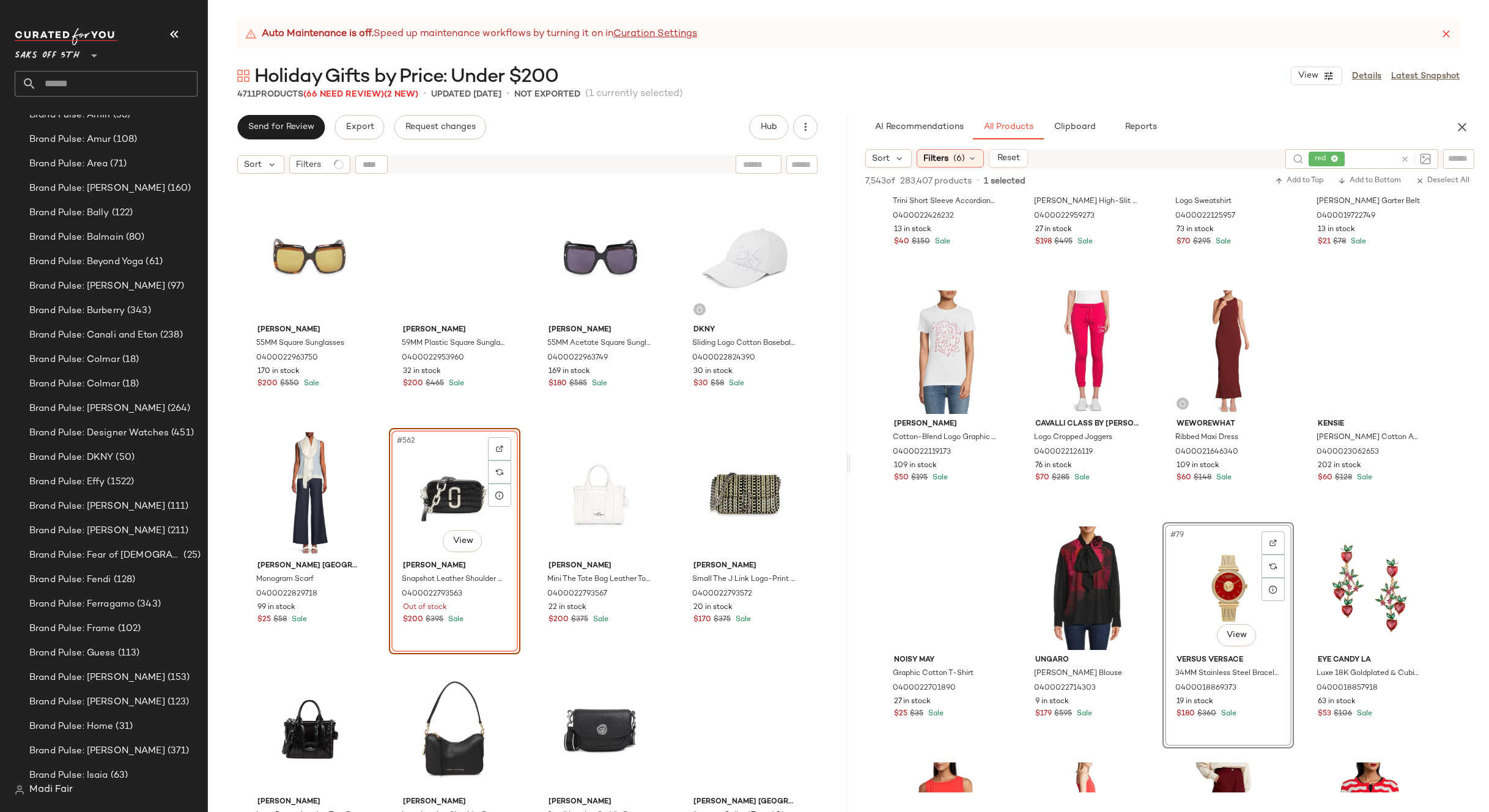
click at [1459, 122] on icon "button" at bounding box center [1461, 127] width 14 height 14
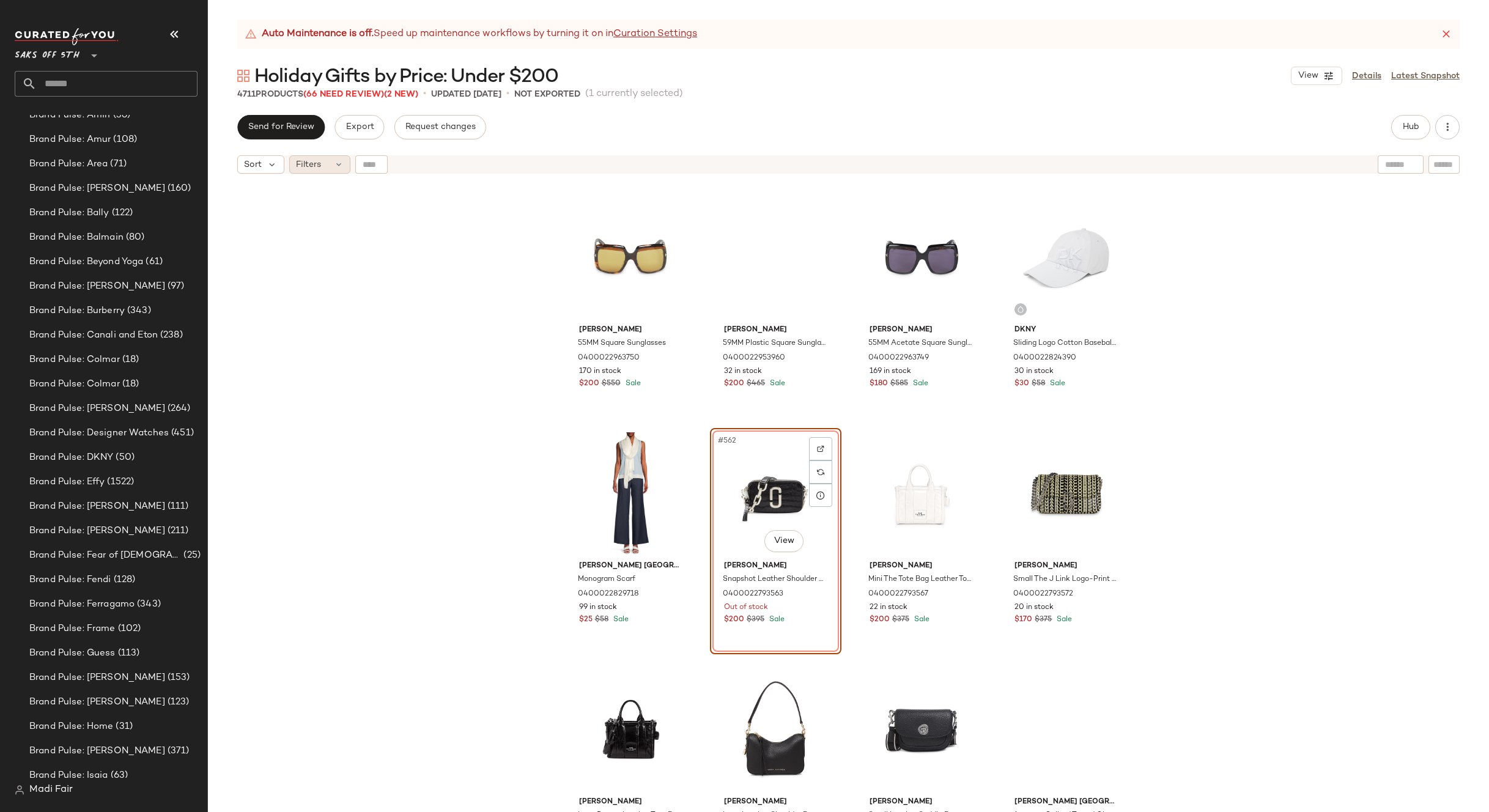
click at [323, 166] on div "Filters" at bounding box center [320, 164] width 61 height 18
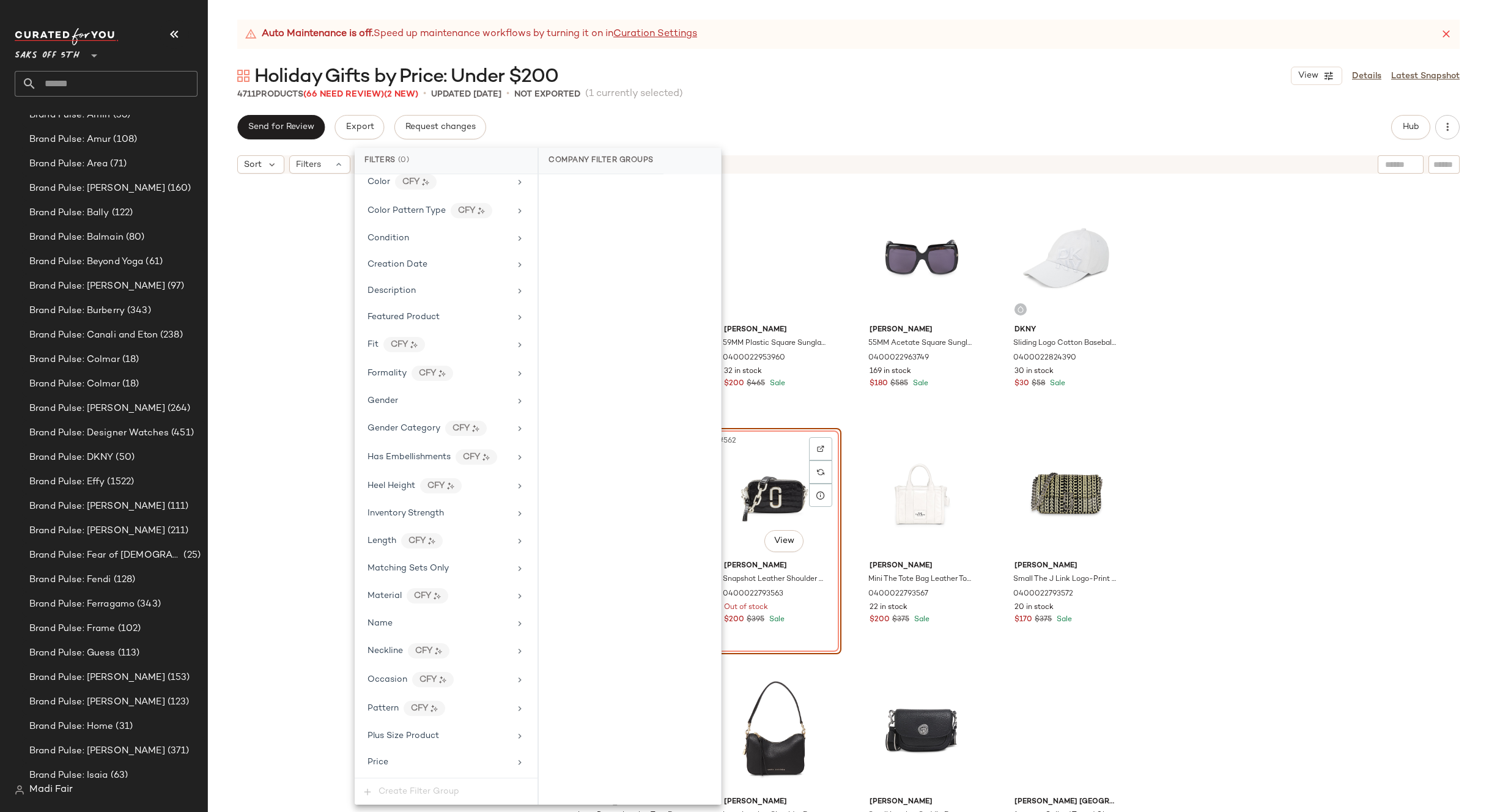
scroll to position [498, 0]
click at [448, 728] on div "Total Inventory" at bounding box center [446, 734] width 173 height 24
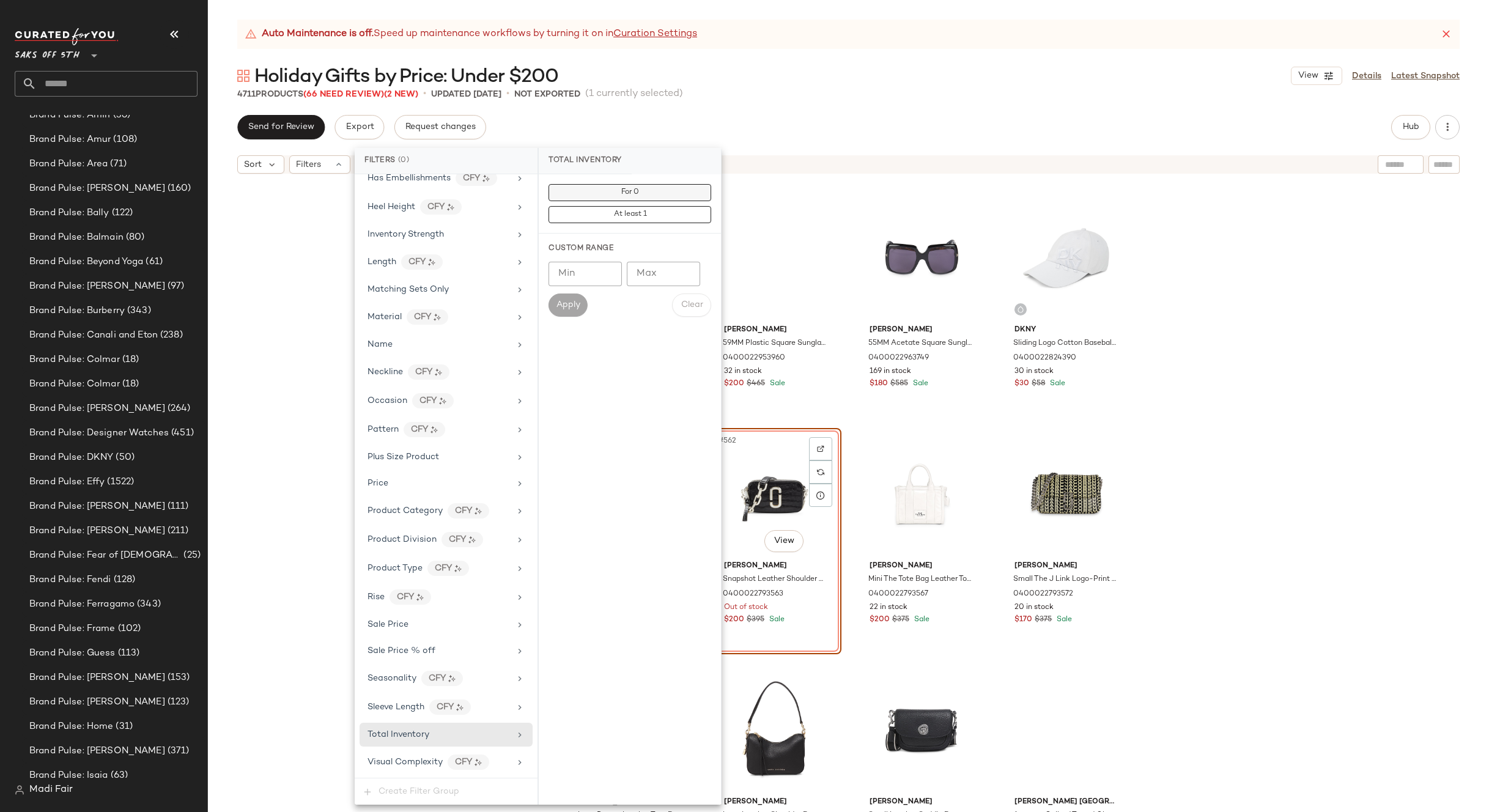
click at [664, 195] on button "For 0" at bounding box center [630, 193] width 163 height 17
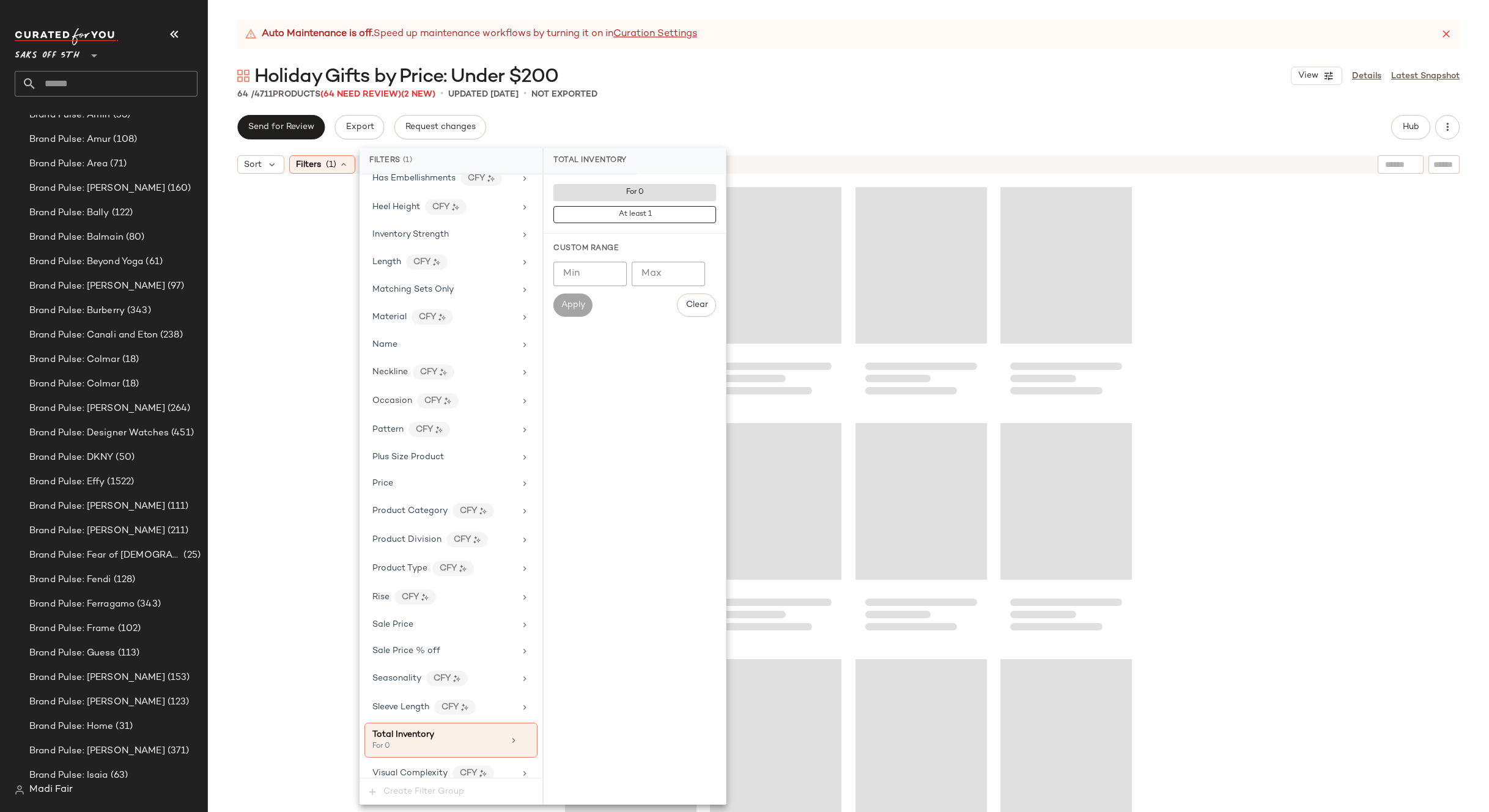
click at [742, 77] on div "Holiday Gifts by Price: Under $200 View Details Latest Snapshot" at bounding box center [849, 76] width 1281 height 25
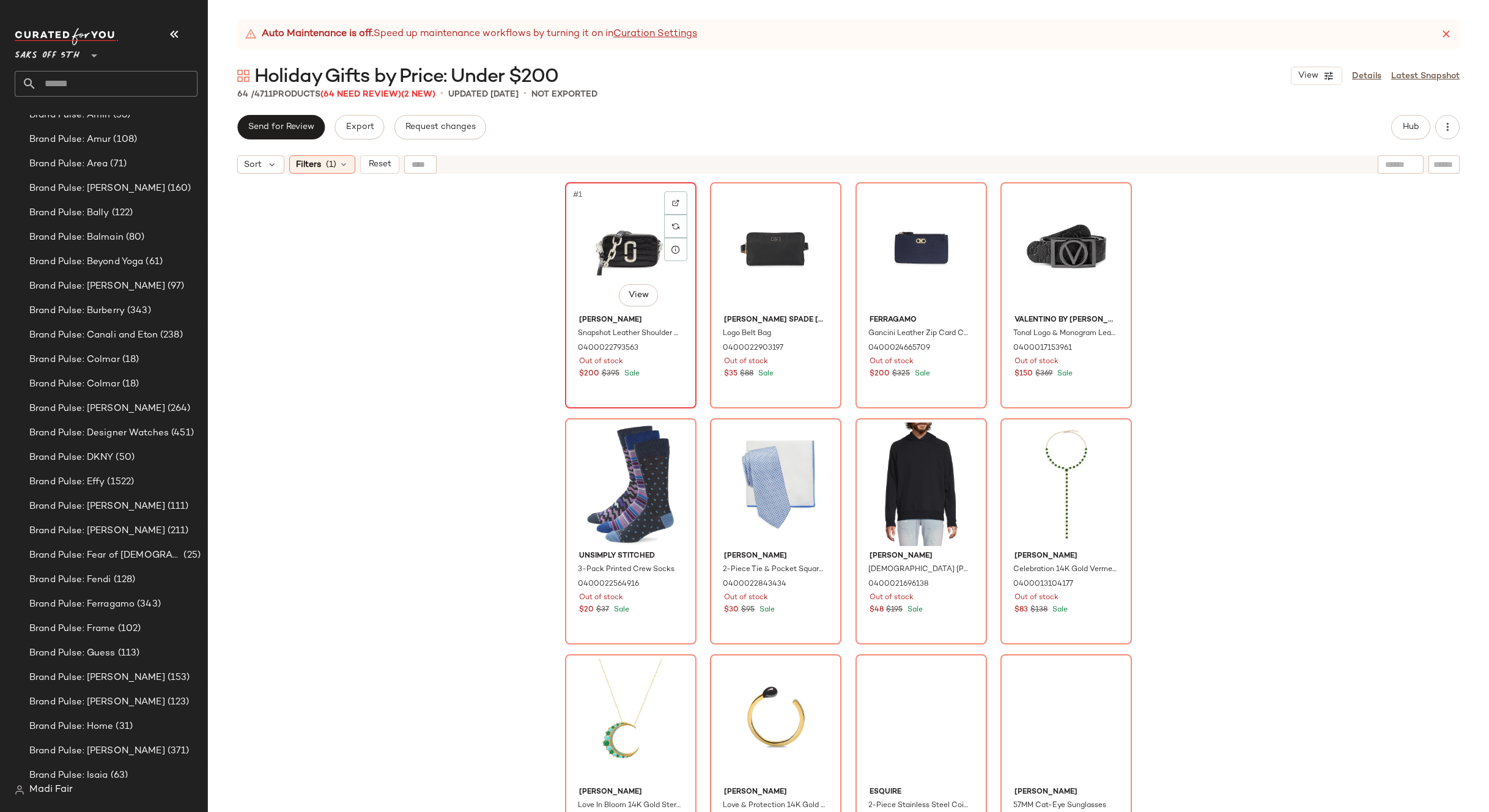
click at [617, 254] on div "#1 View" at bounding box center [631, 248] width 123 height 124
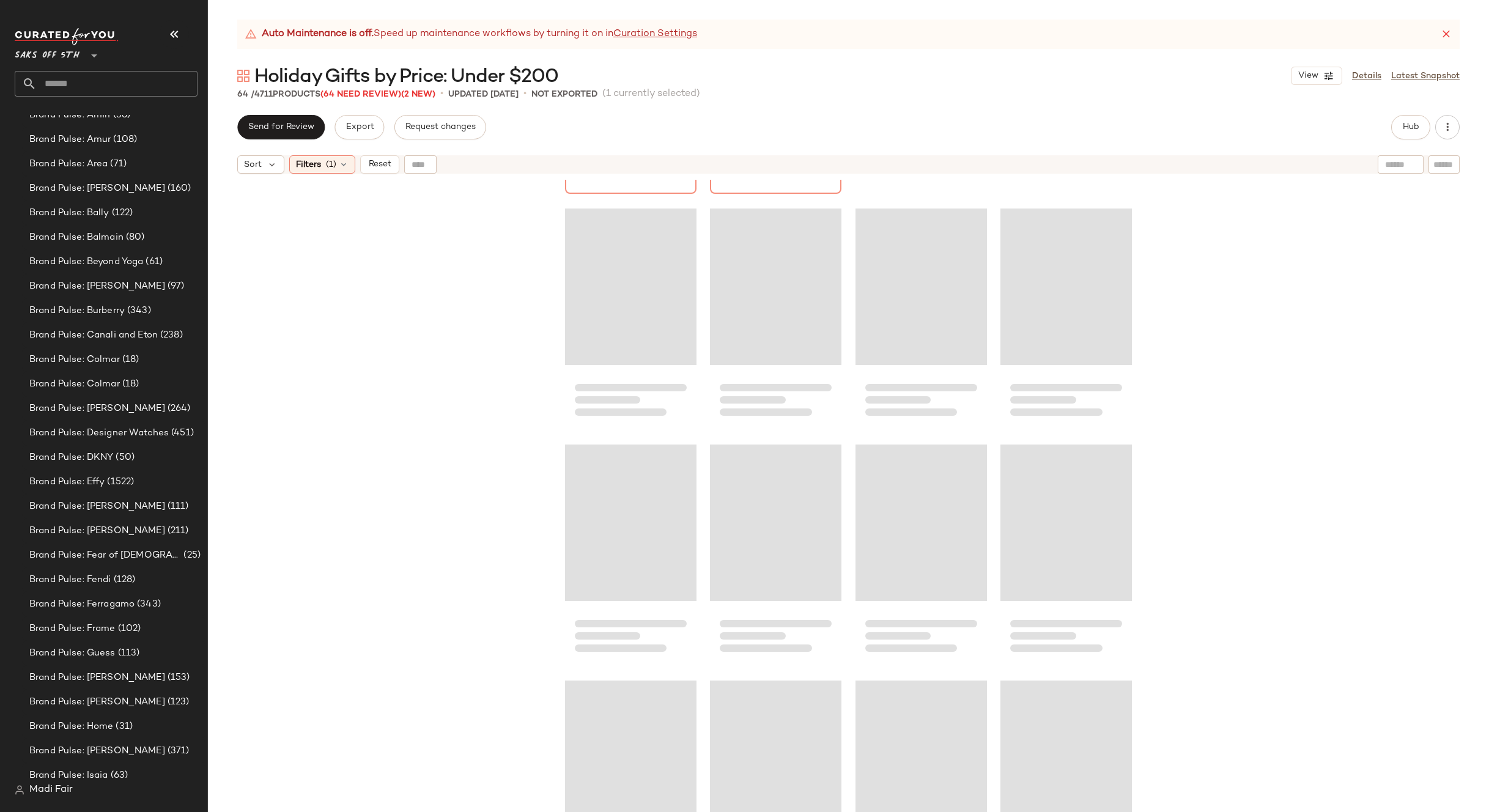
scroll to position [3116, 0]
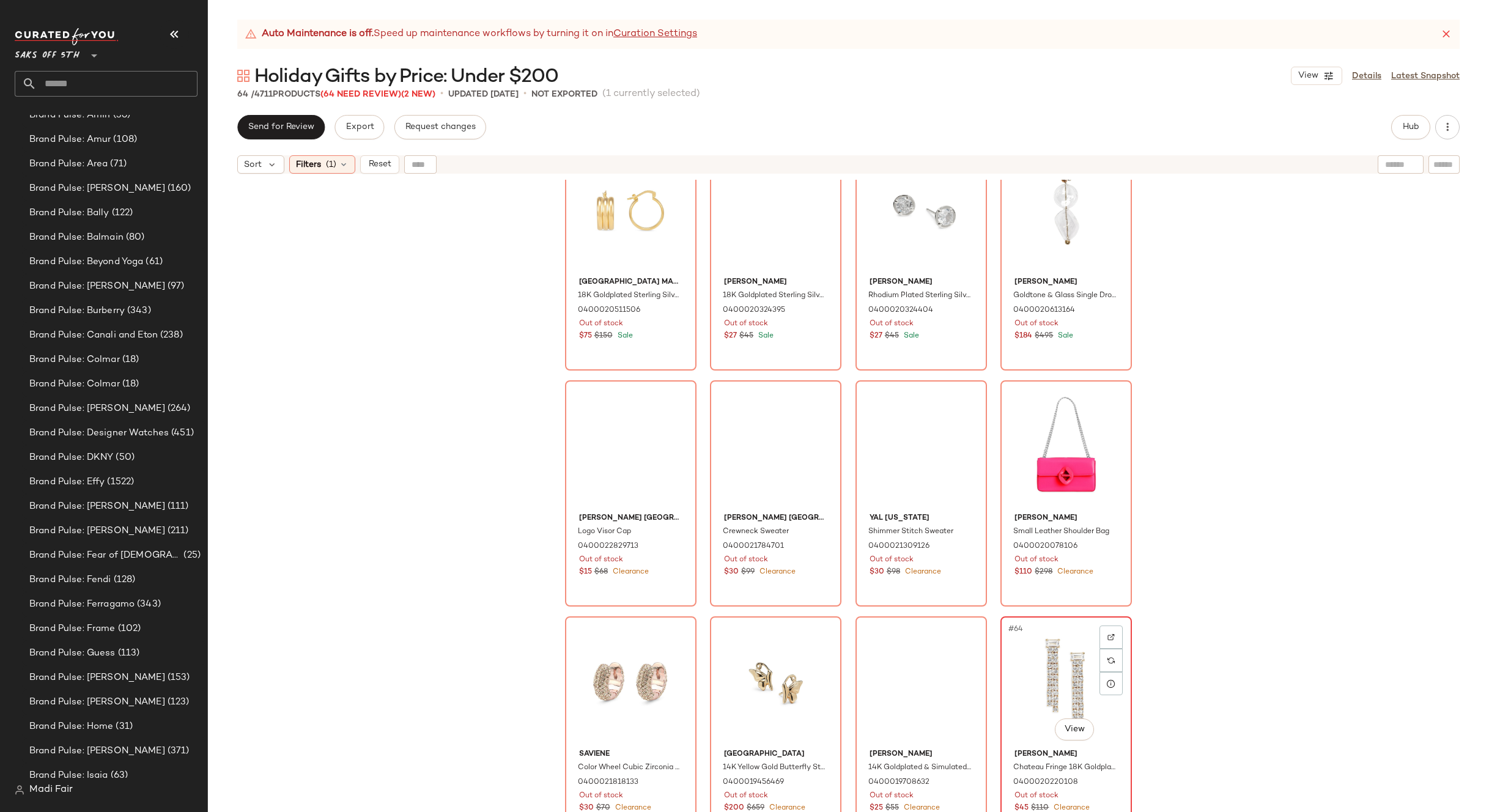
click at [1049, 676] on div "#64 View" at bounding box center [1066, 682] width 123 height 124
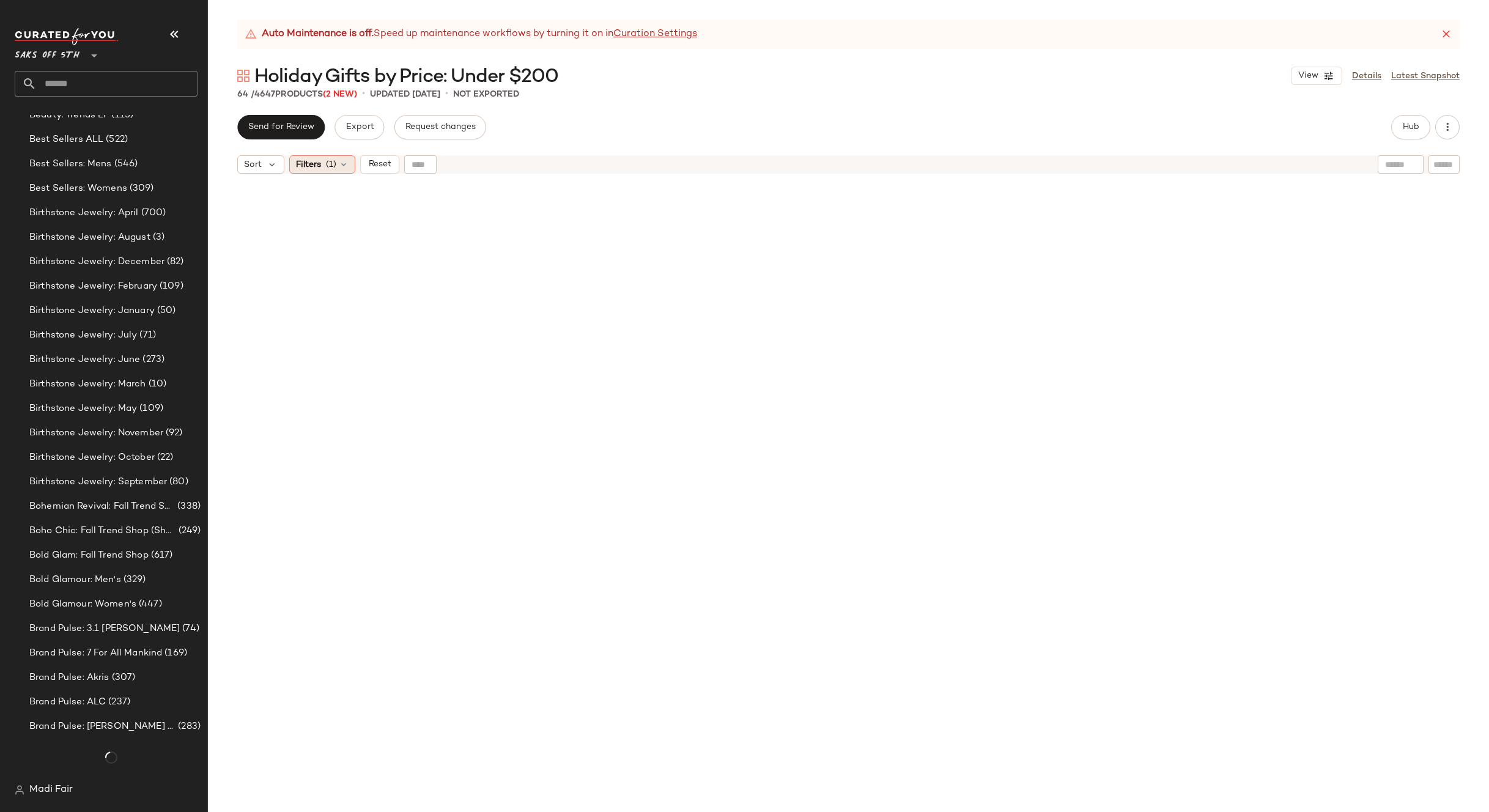
scroll to position [1984, 0]
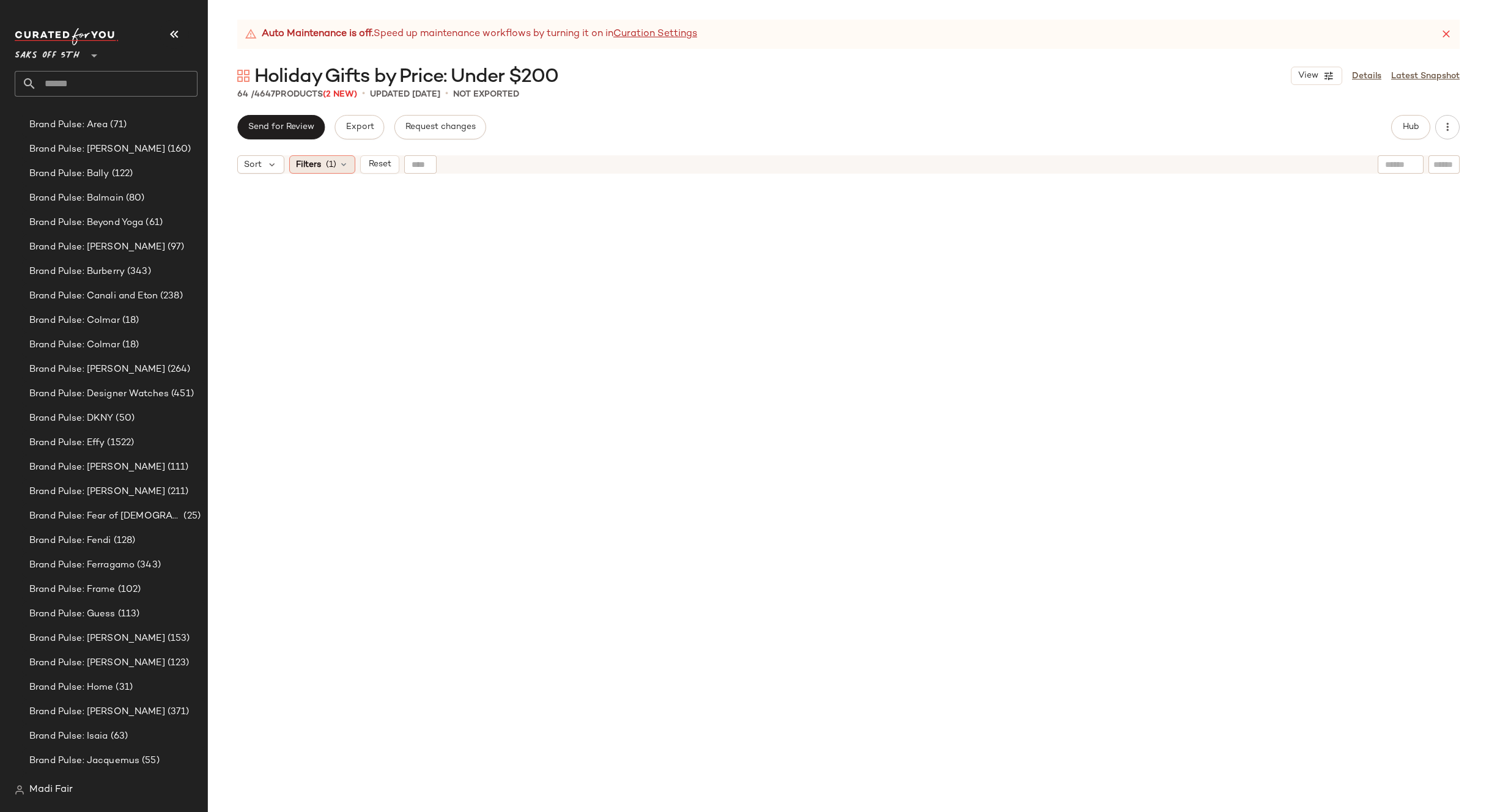
click at [320, 162] on span "Filters" at bounding box center [309, 164] width 25 height 12
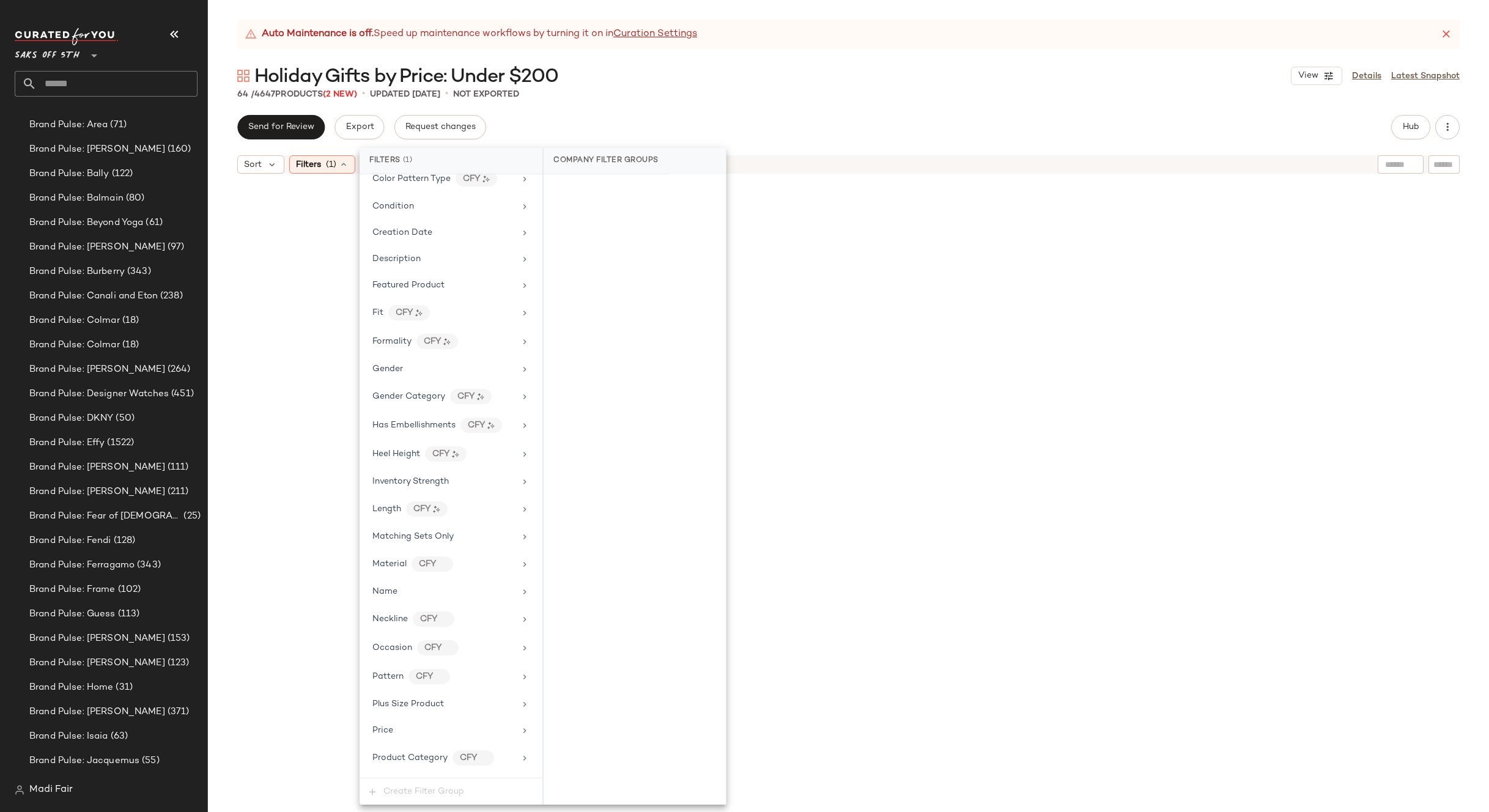
scroll to position [508, 0]
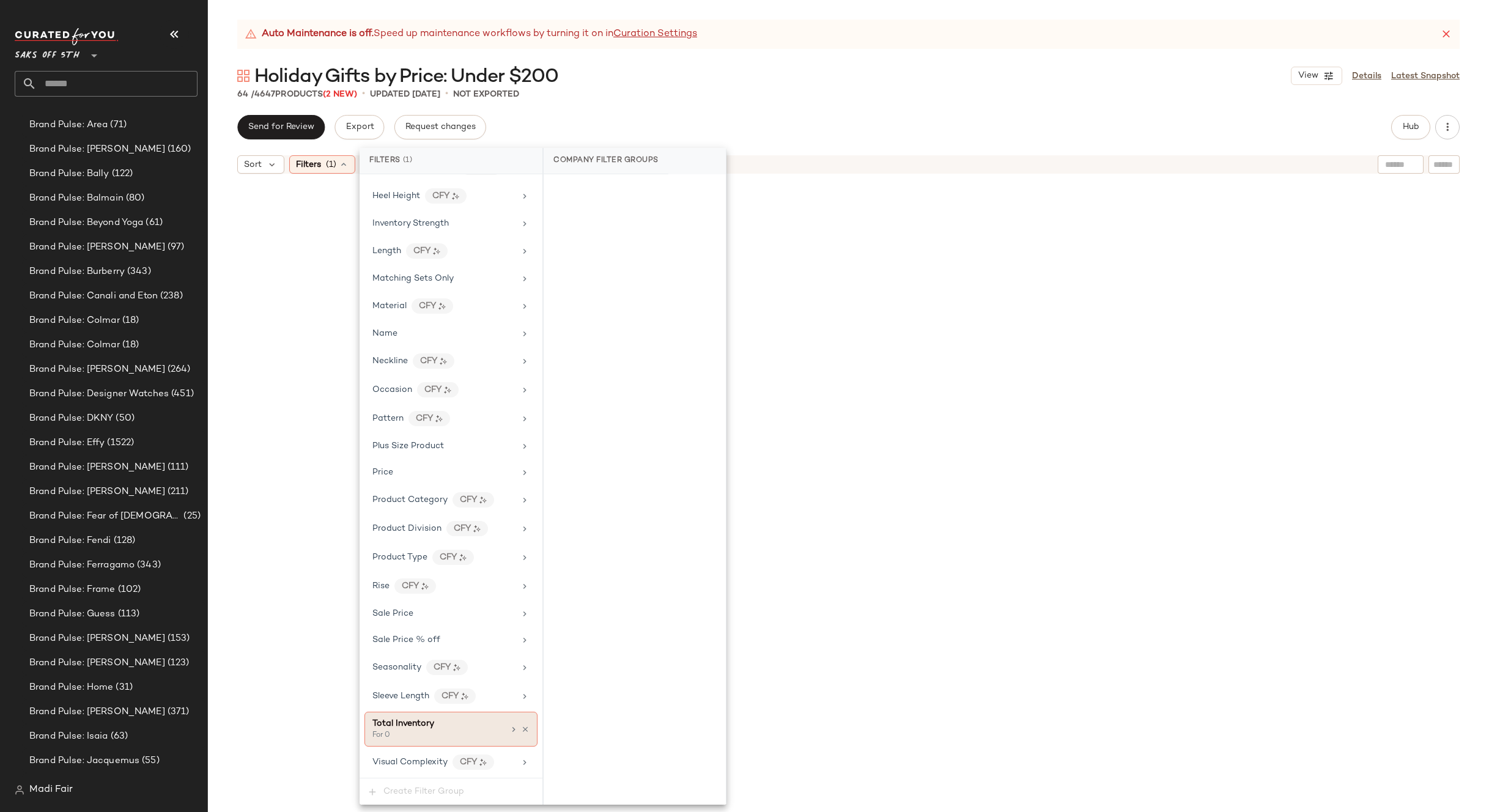
click at [522, 733] on div at bounding box center [520, 730] width 21 height 10
click at [521, 730] on icon at bounding box center [524, 729] width 9 height 9
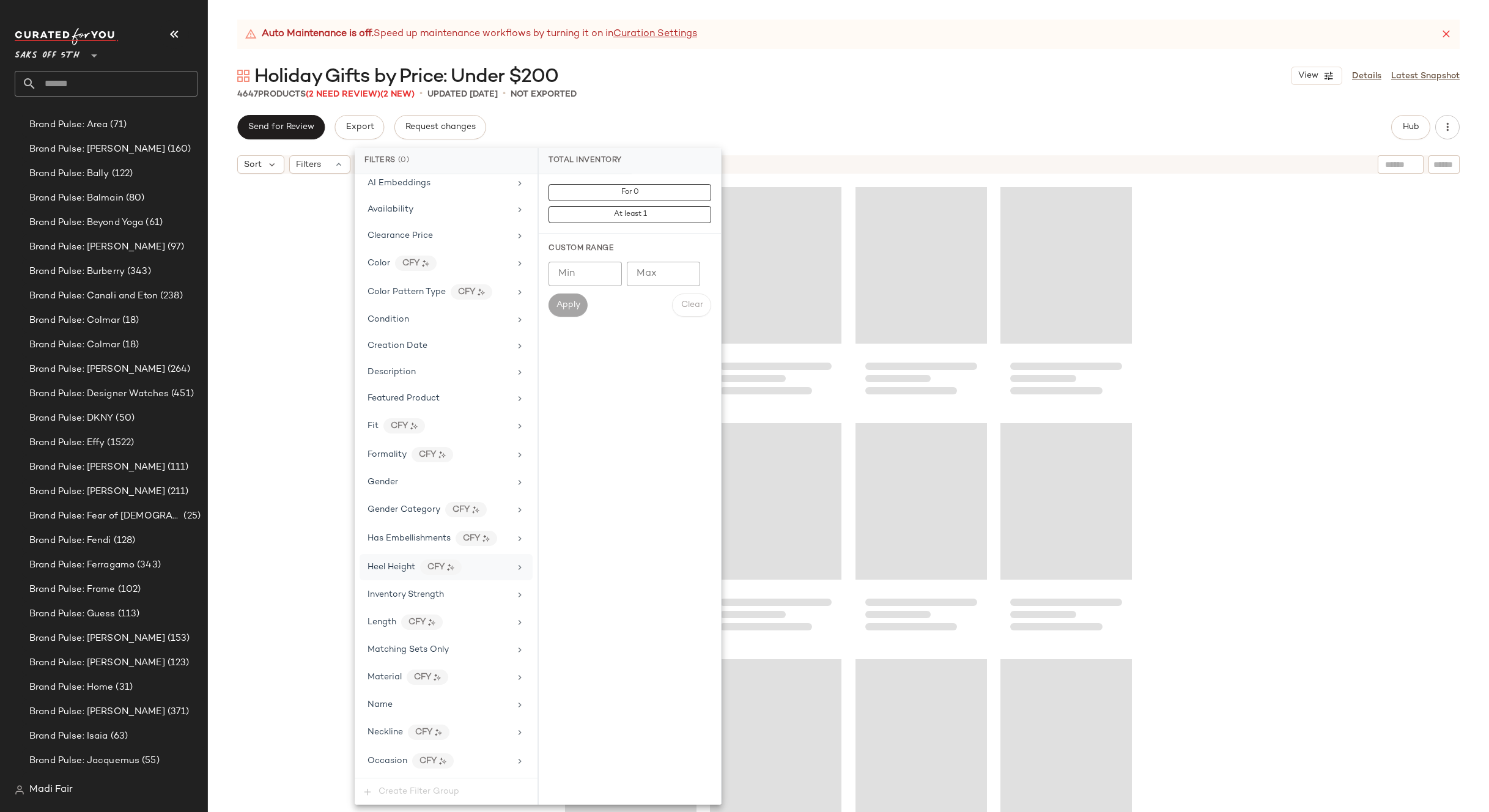
scroll to position [0, 0]
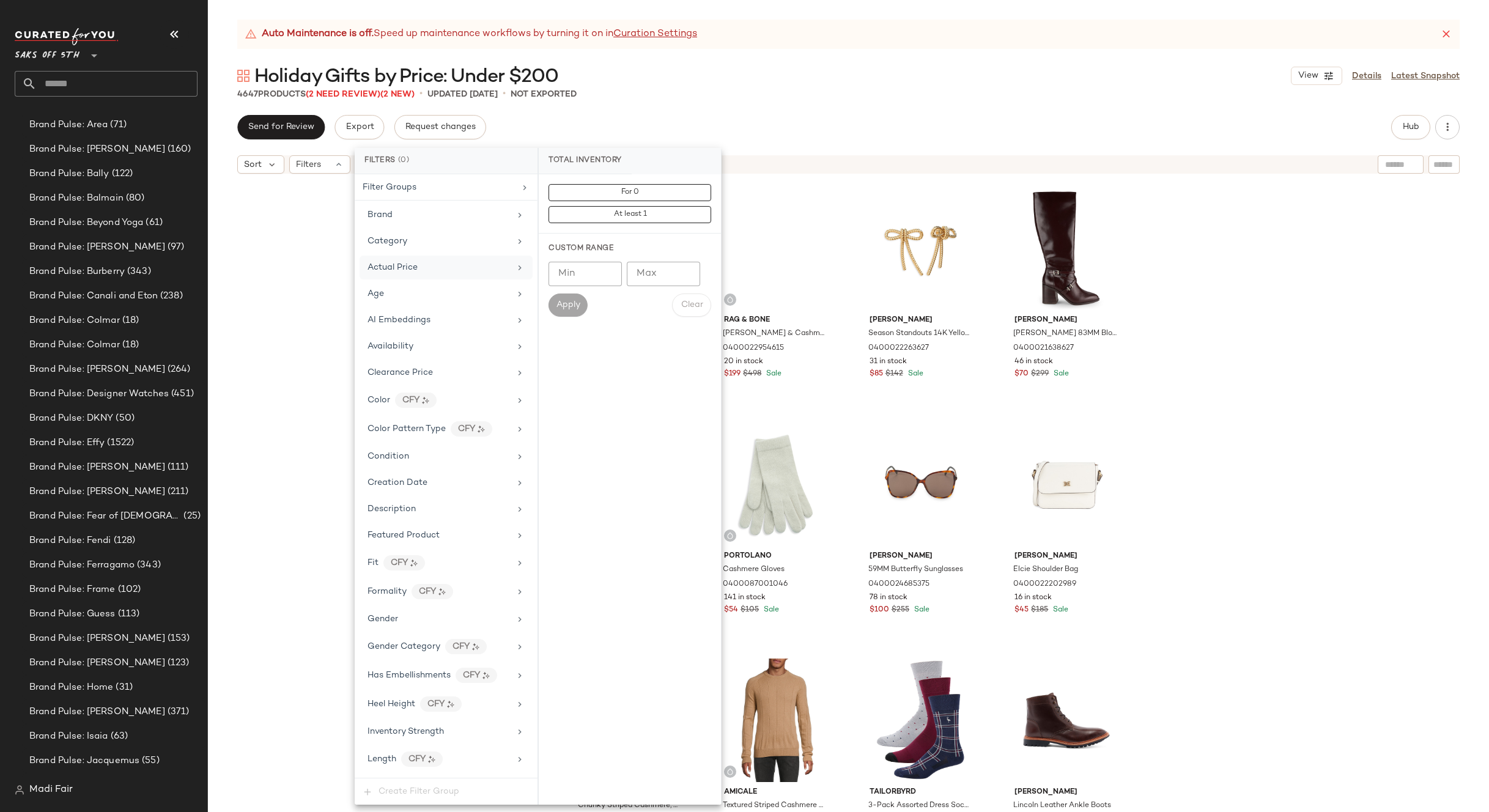
click at [426, 262] on div "Actual Price" at bounding box center [438, 267] width 143 height 12
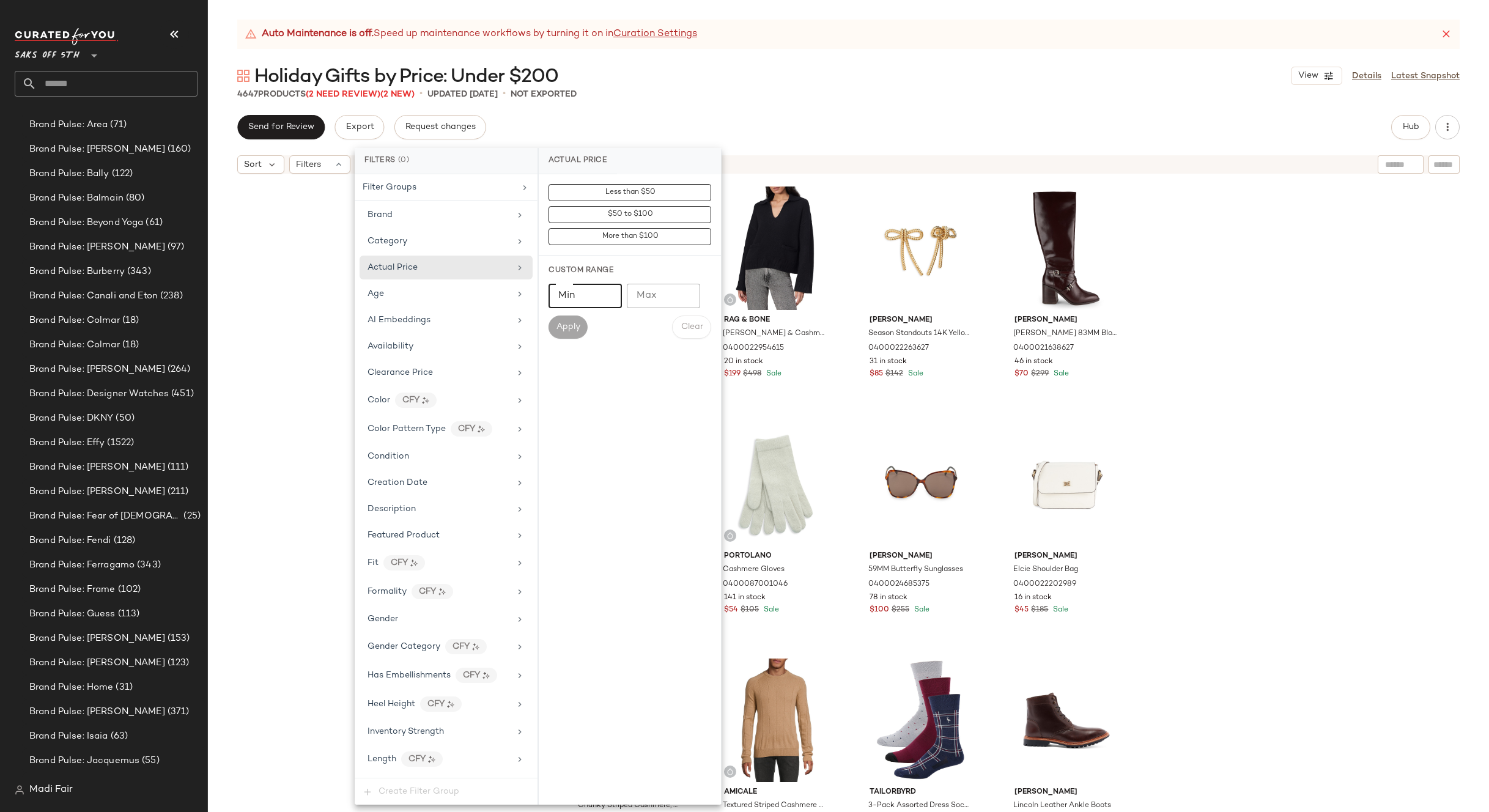
click at [580, 296] on input "Min" at bounding box center [585, 296] width 74 height 25
type input "***"
click at [575, 332] on span "Apply" at bounding box center [569, 327] width 25 height 10
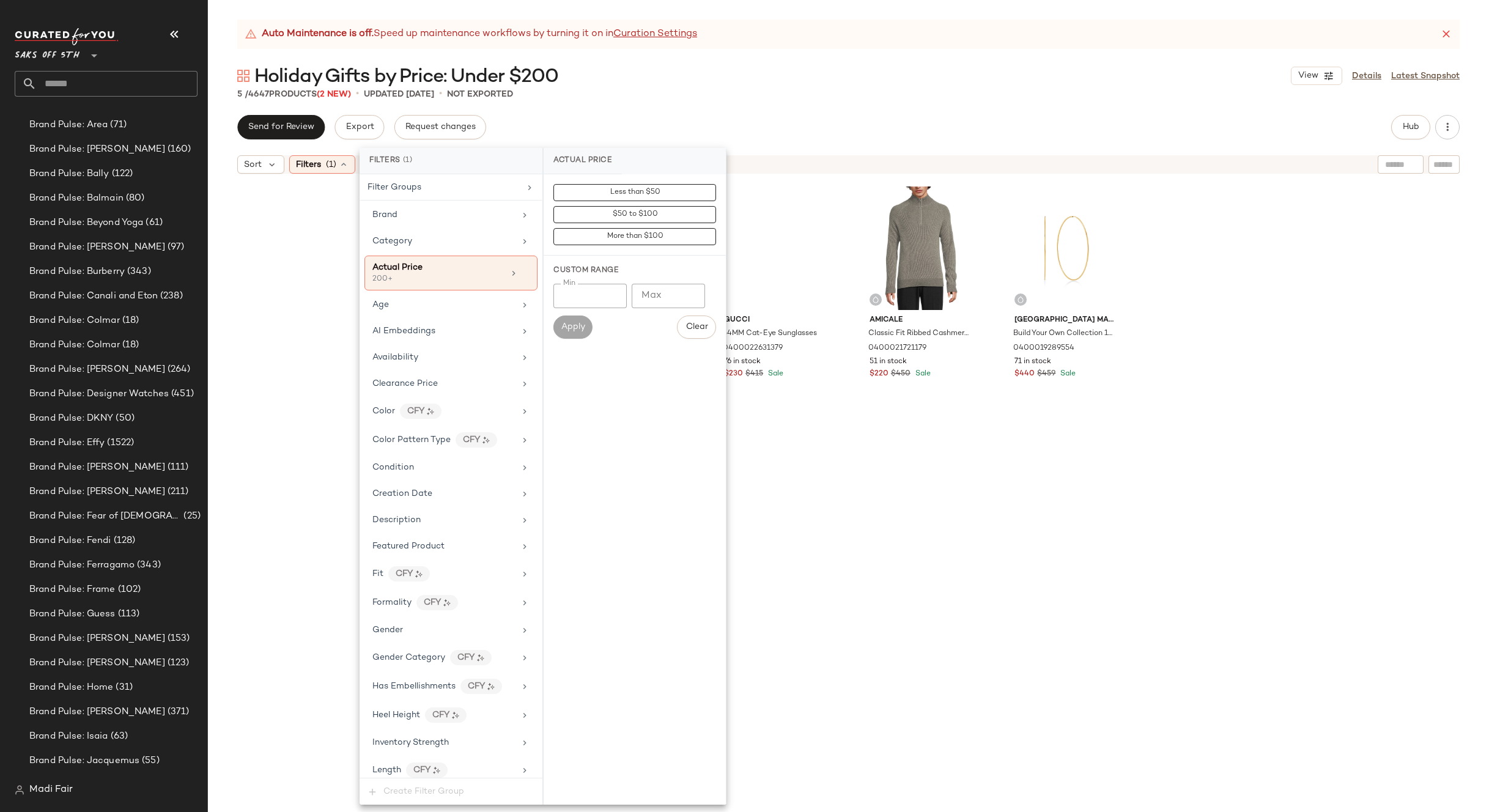
click at [647, 97] on div "5 / 4647 Products (2 New) • updated Sep 24th • Not Exported" at bounding box center [849, 94] width 1281 height 12
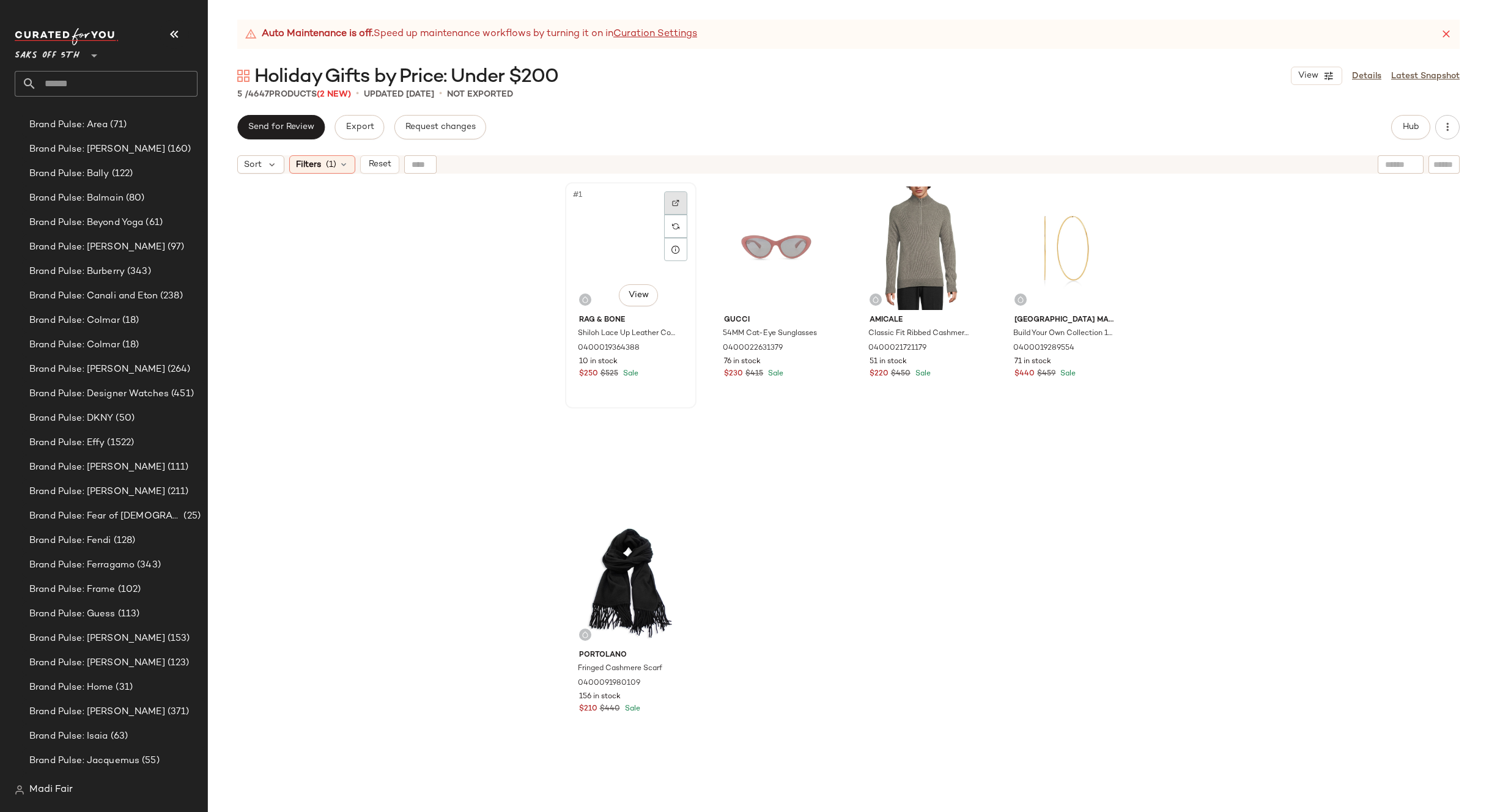
click at [666, 202] on div at bounding box center [676, 203] width 23 height 23
click at [670, 348] on img "button" at bounding box center [674, 349] width 8 height 8
click at [337, 163] on div "Filters (1)" at bounding box center [322, 164] width 66 height 18
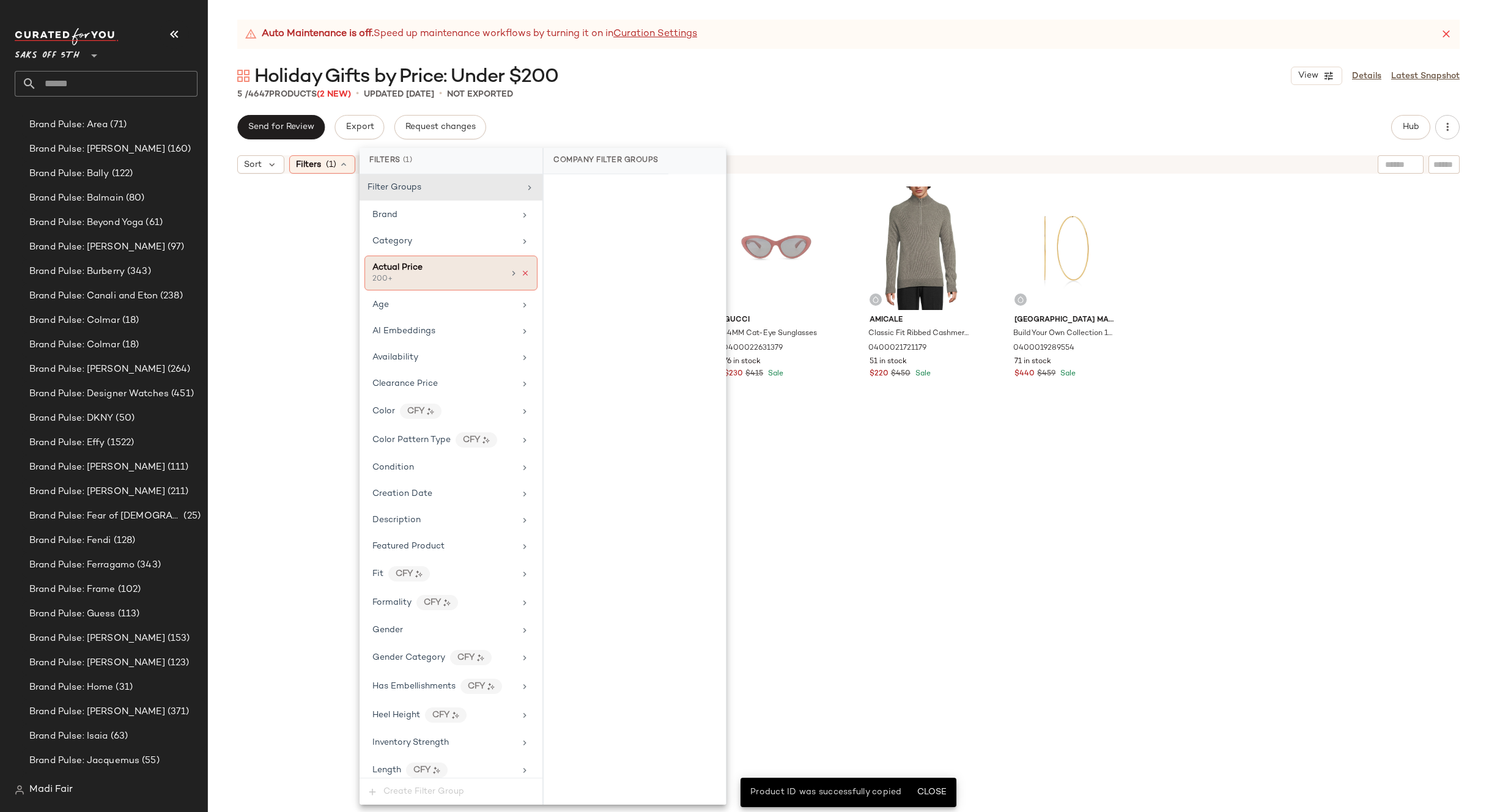
click at [521, 273] on icon at bounding box center [524, 273] width 9 height 9
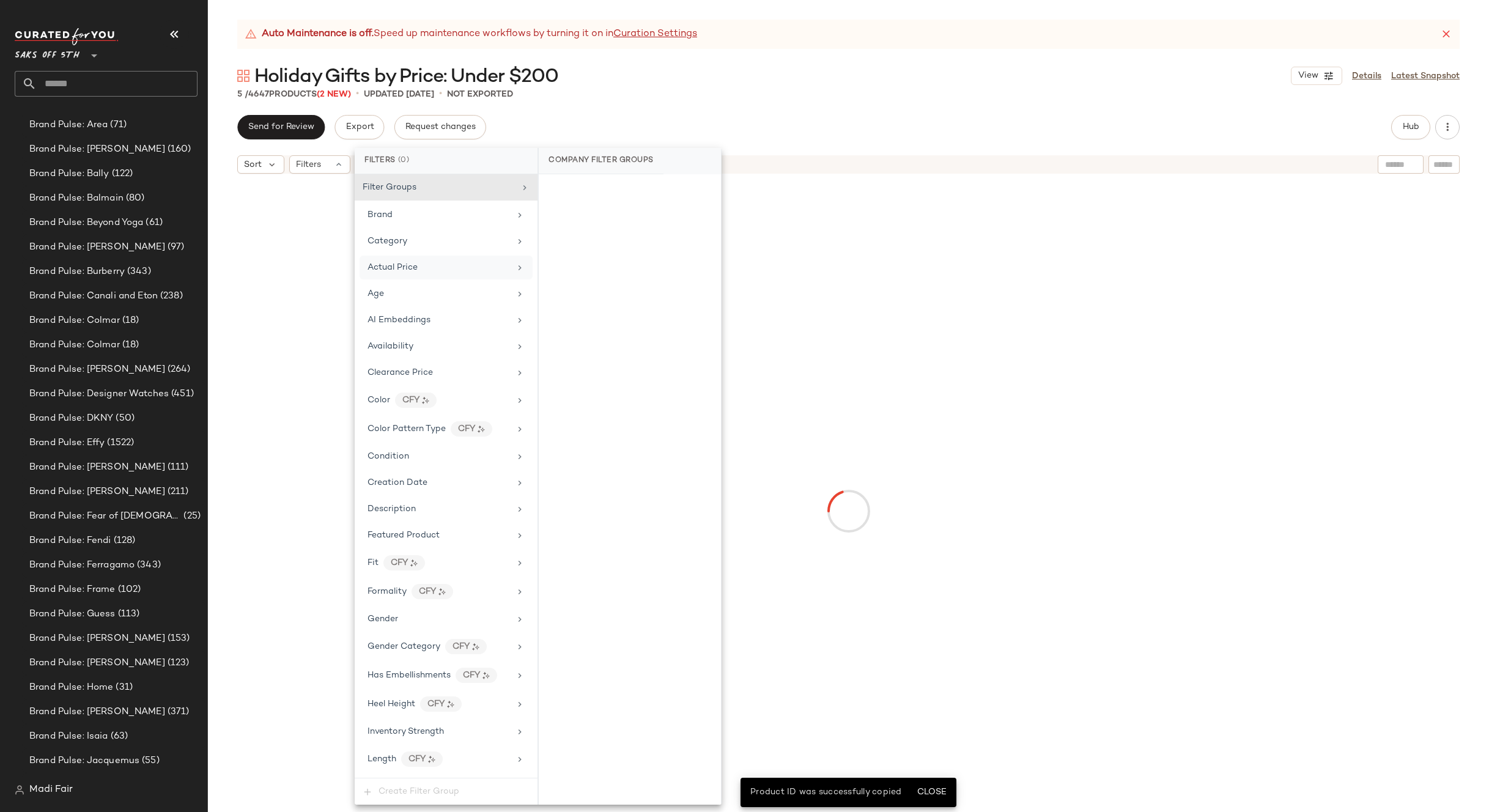
click at [570, 104] on div "Auto Maintenance is off. Speed up maintenance workflows by turning it on in Cur…" at bounding box center [849, 415] width 1281 height 793
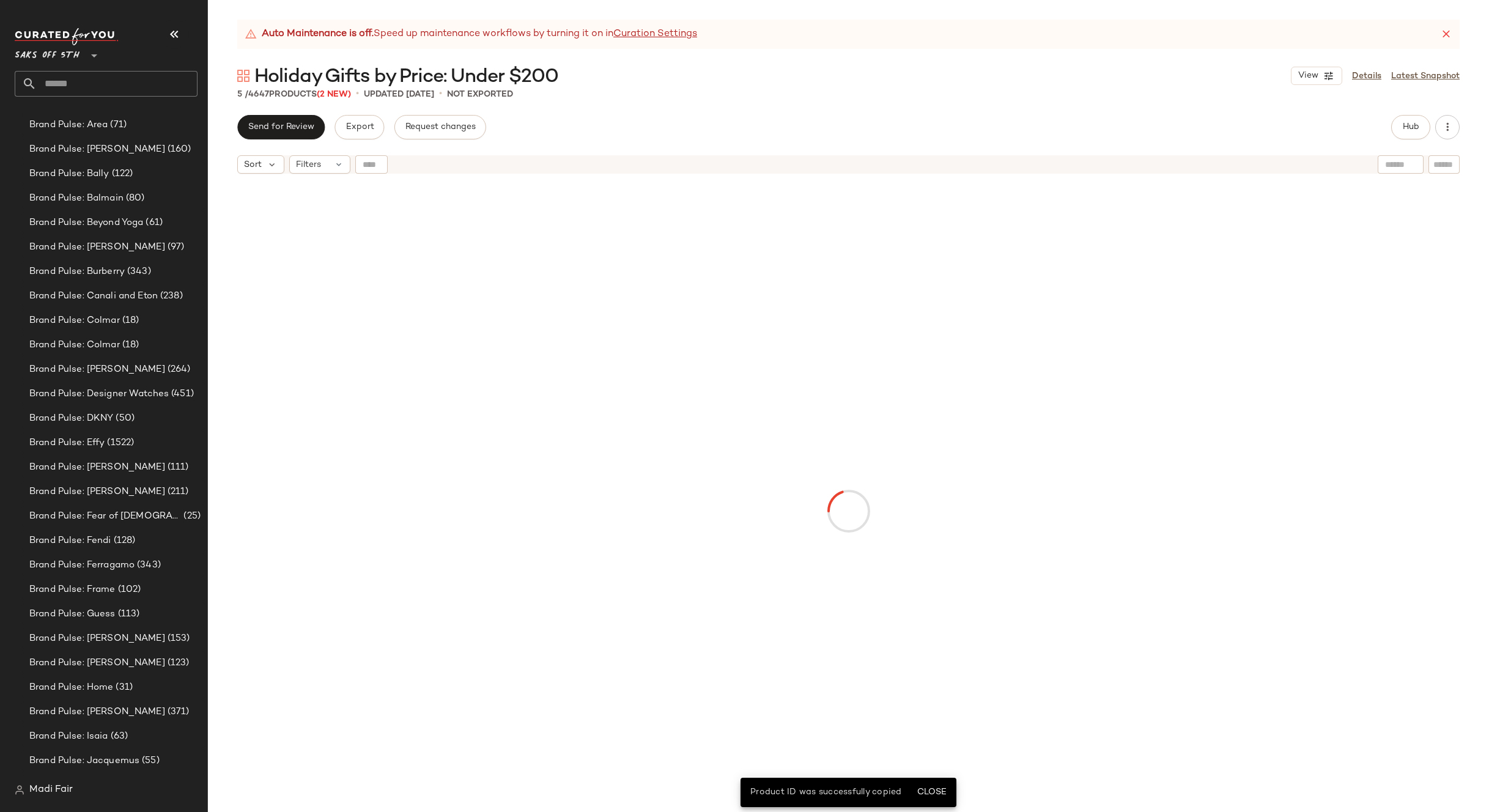
click at [369, 157] on div at bounding box center [372, 164] width 33 height 18
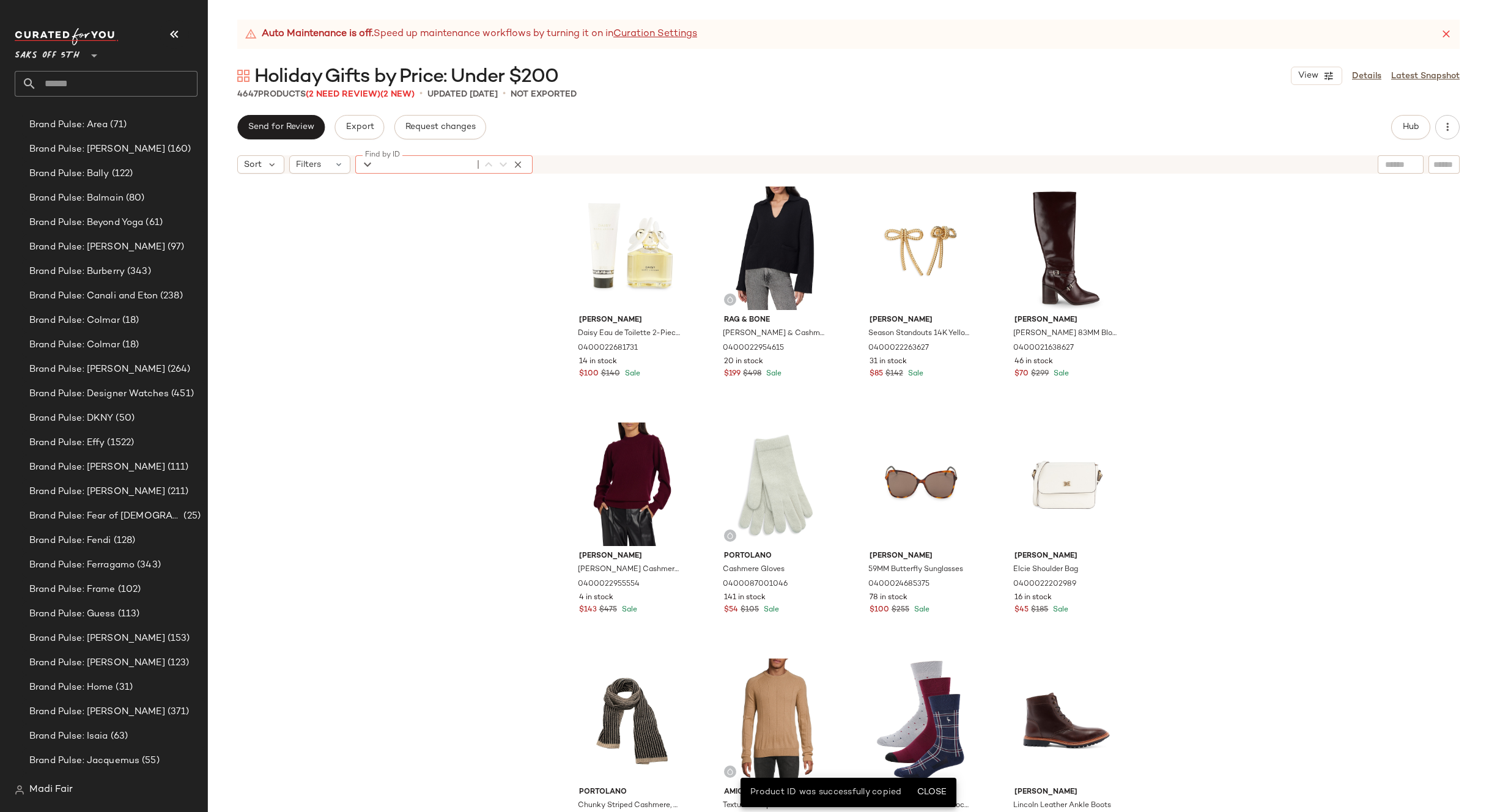
paste input "**********"
type input "**********"
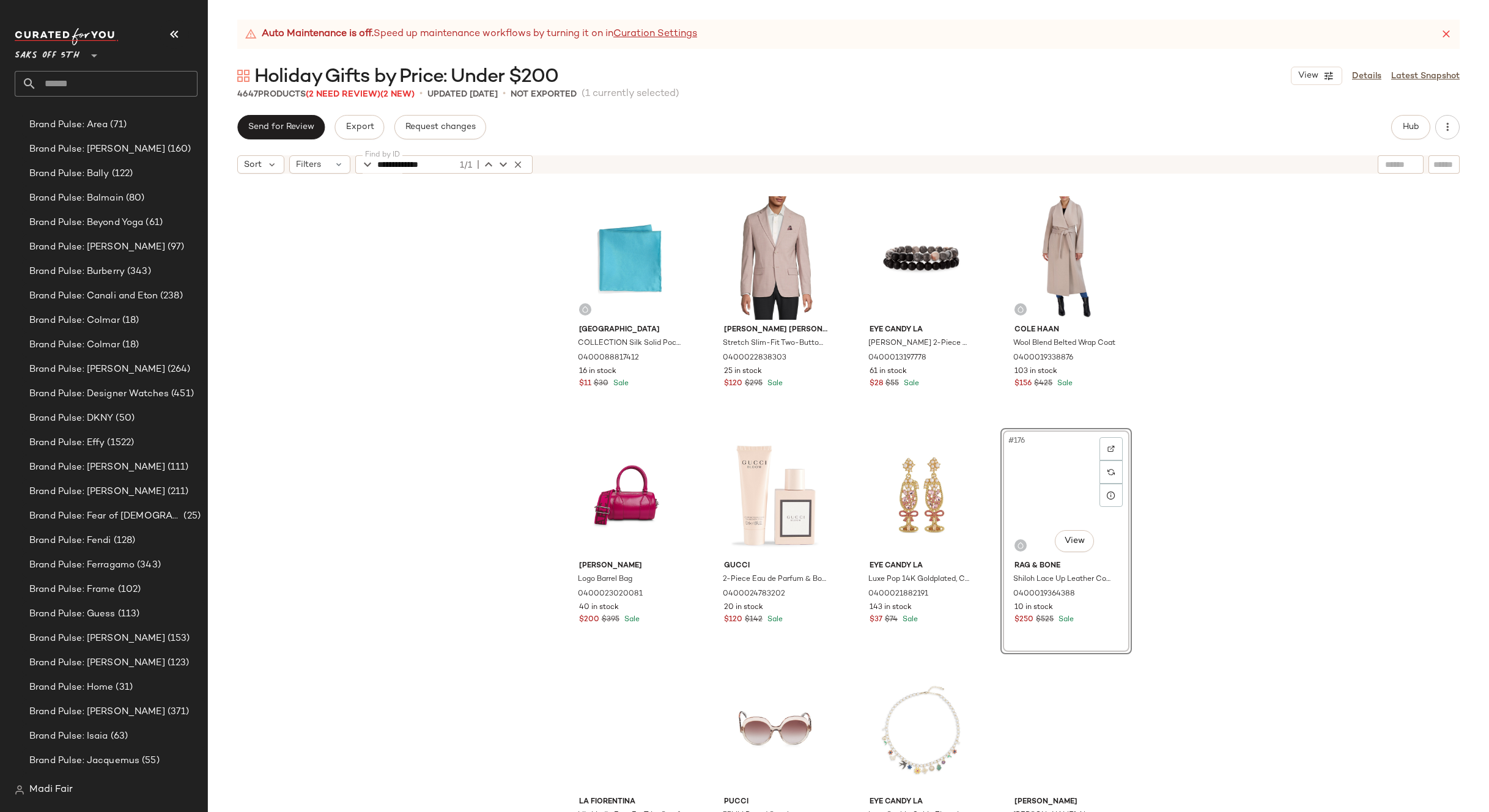
click at [1159, 411] on div "Saks Fifth Avenue COLLECTION Silk Solid Pocket Square 0400088817412 16 in stock…" at bounding box center [849, 511] width 1281 height 662
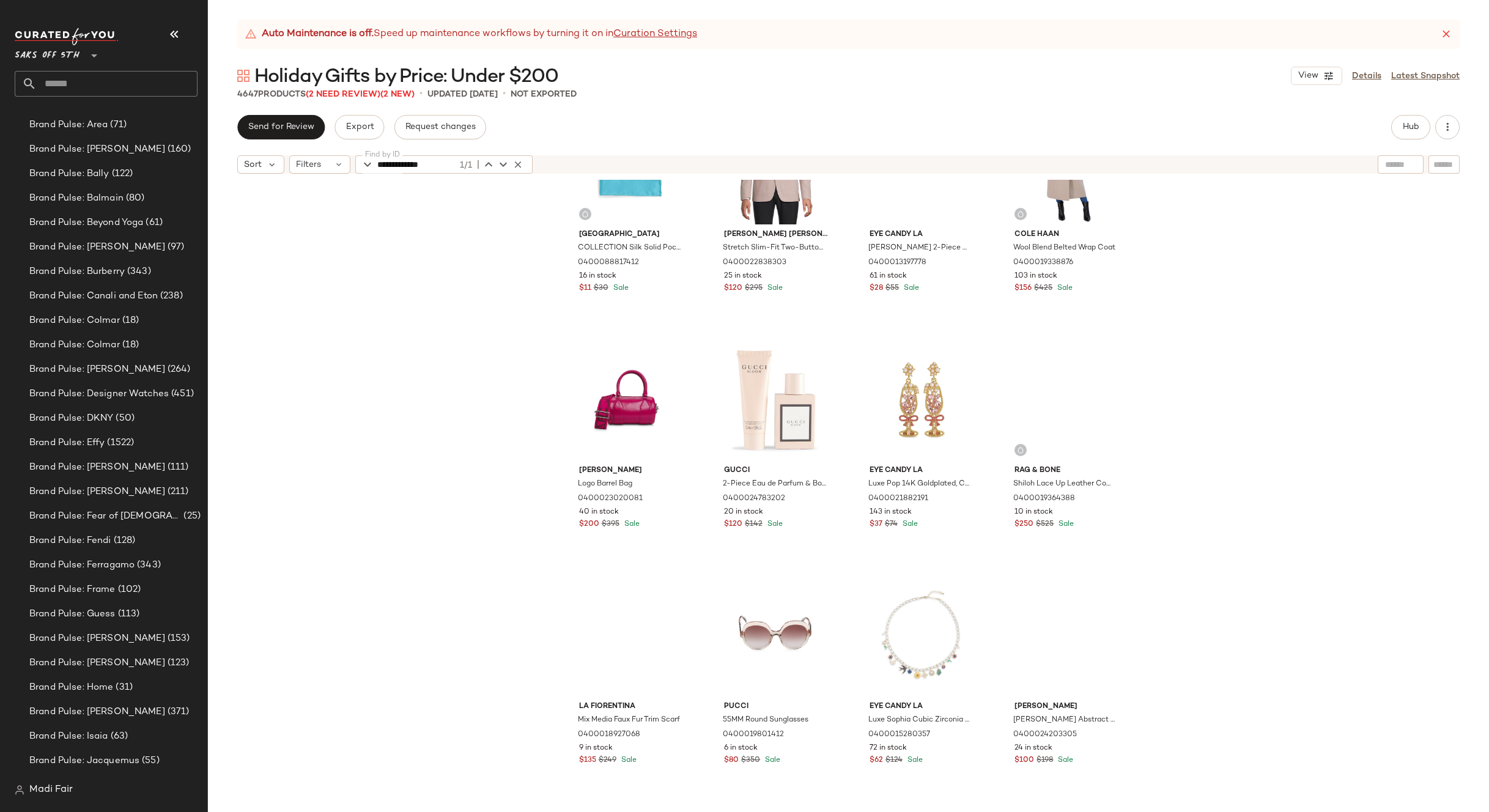
scroll to position [10035, 0]
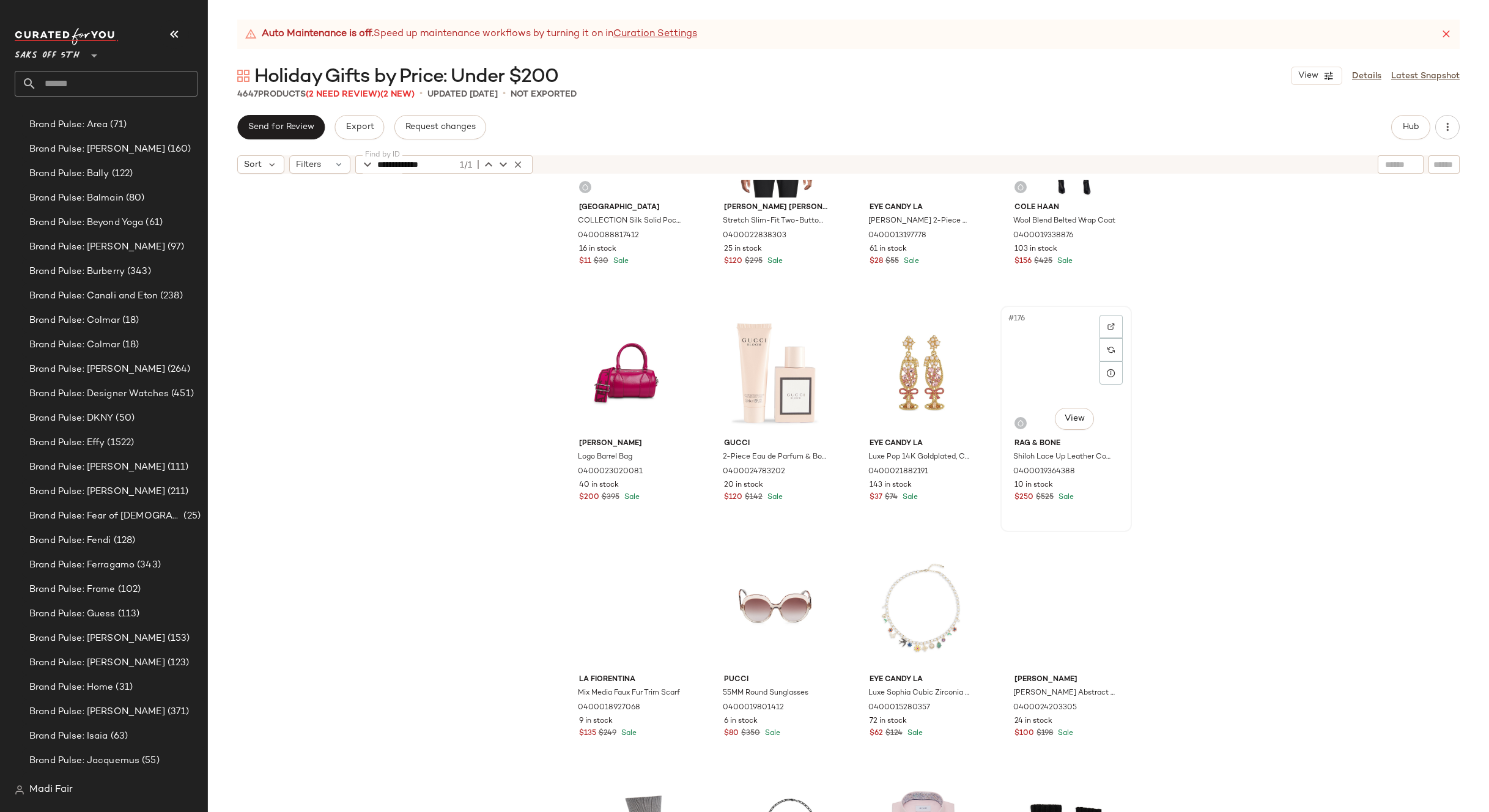
click at [1050, 388] on div "#176 View" at bounding box center [1066, 371] width 123 height 124
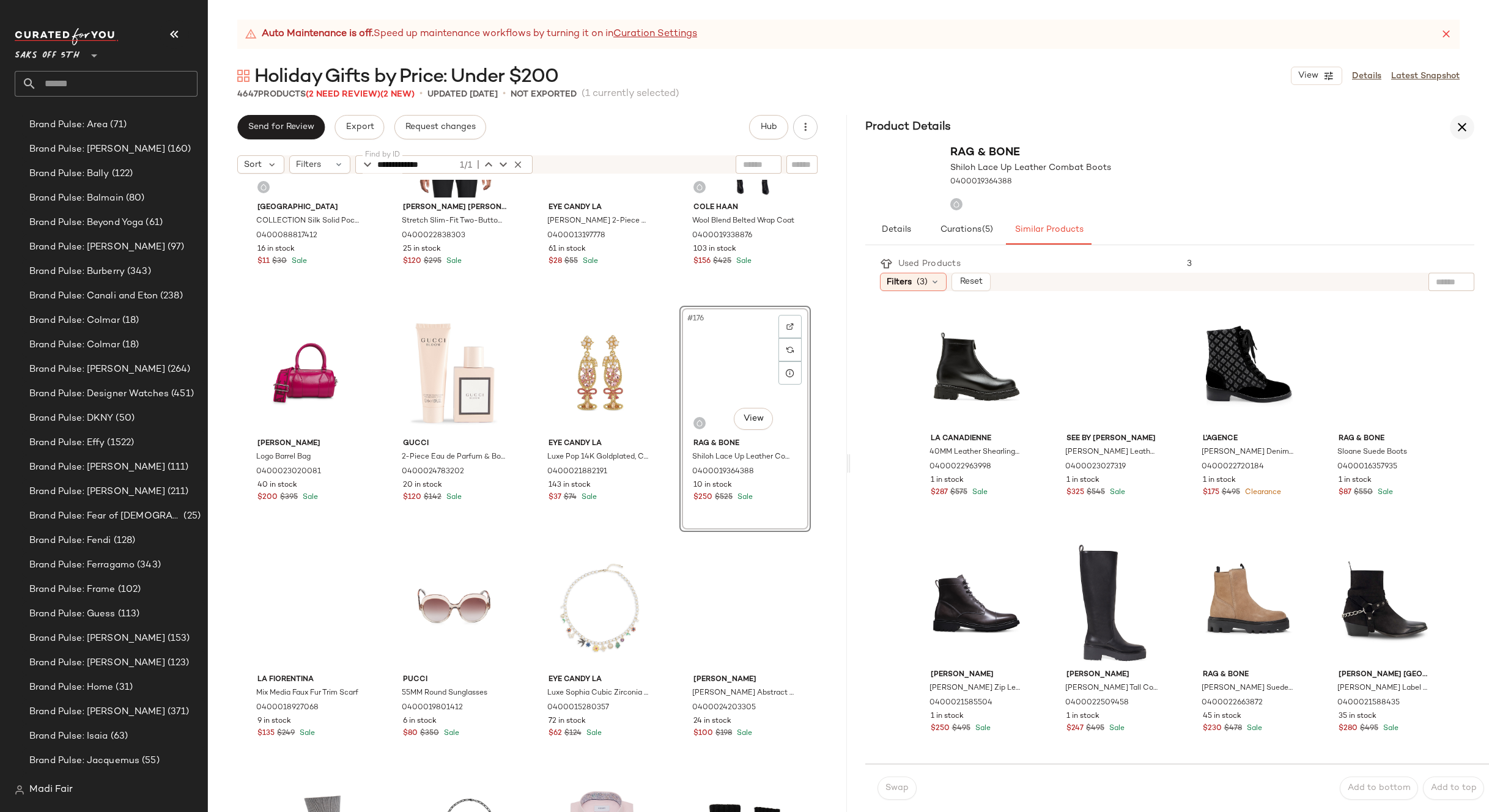
click at [1459, 124] on icon "button" at bounding box center [1461, 127] width 14 height 14
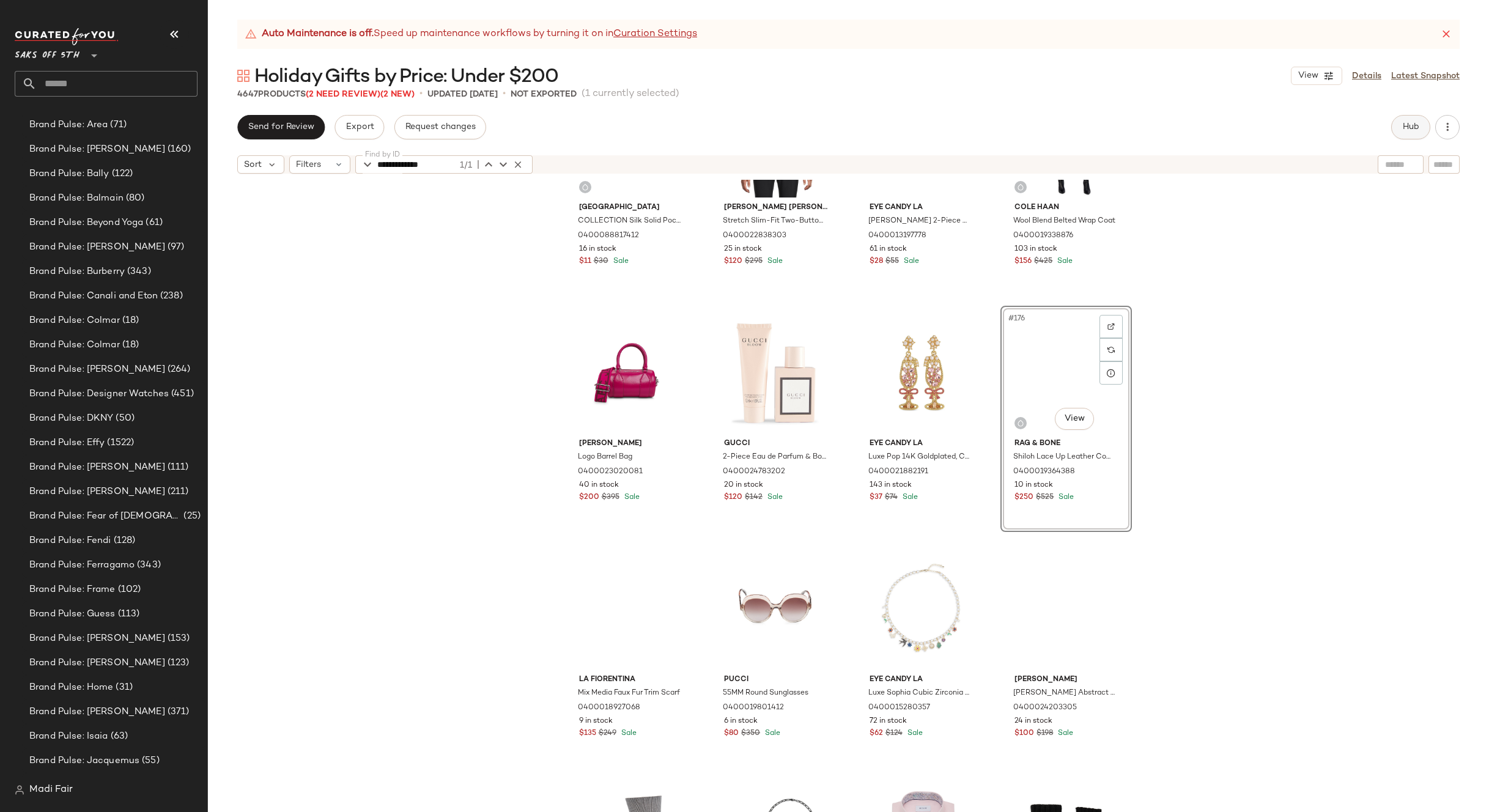
click at [1412, 134] on button "Hub" at bounding box center [1410, 128] width 39 height 25
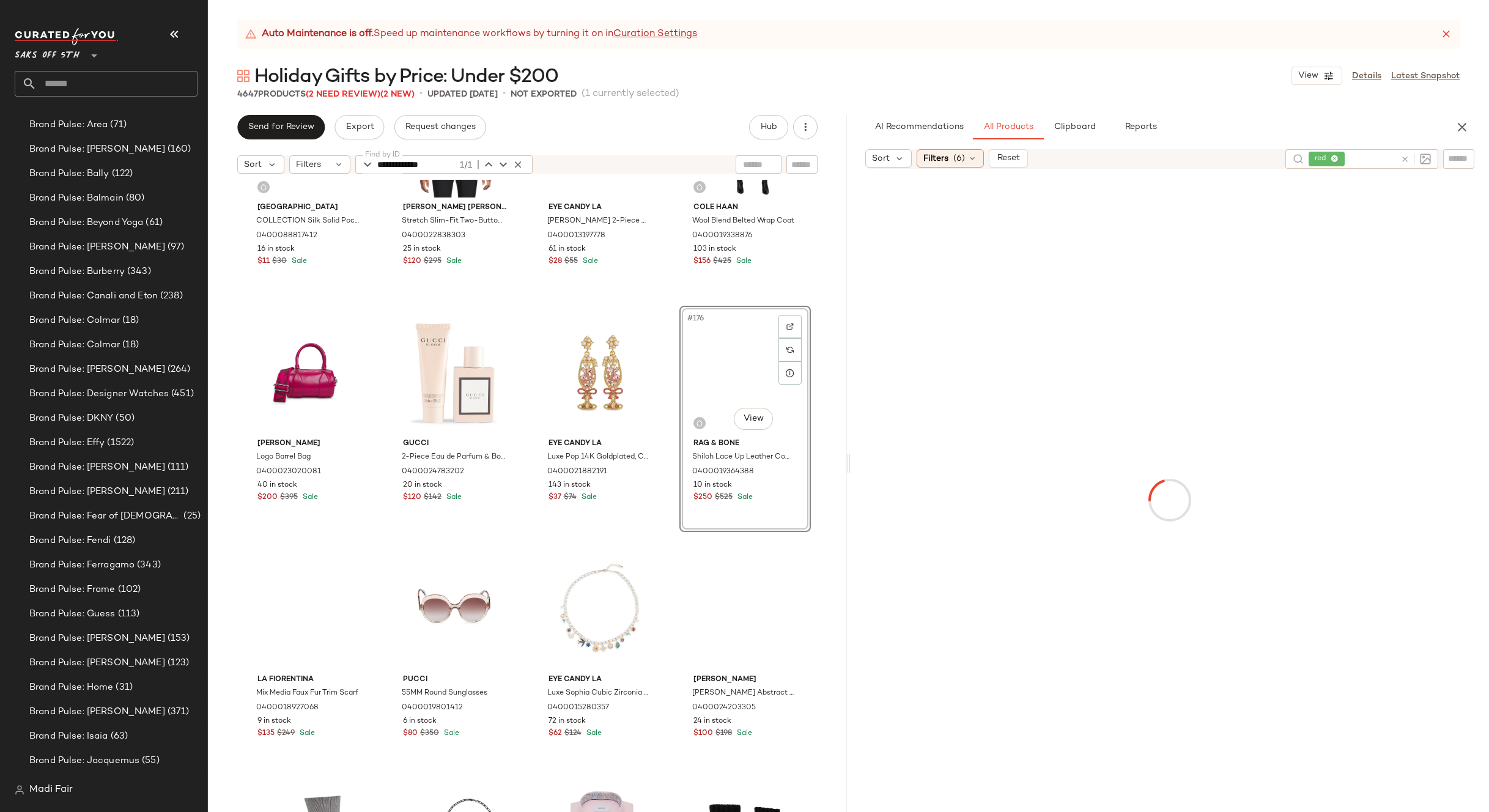
click at [1375, 155] on input "text" at bounding box center [1371, 158] width 48 height 12
type input "****"
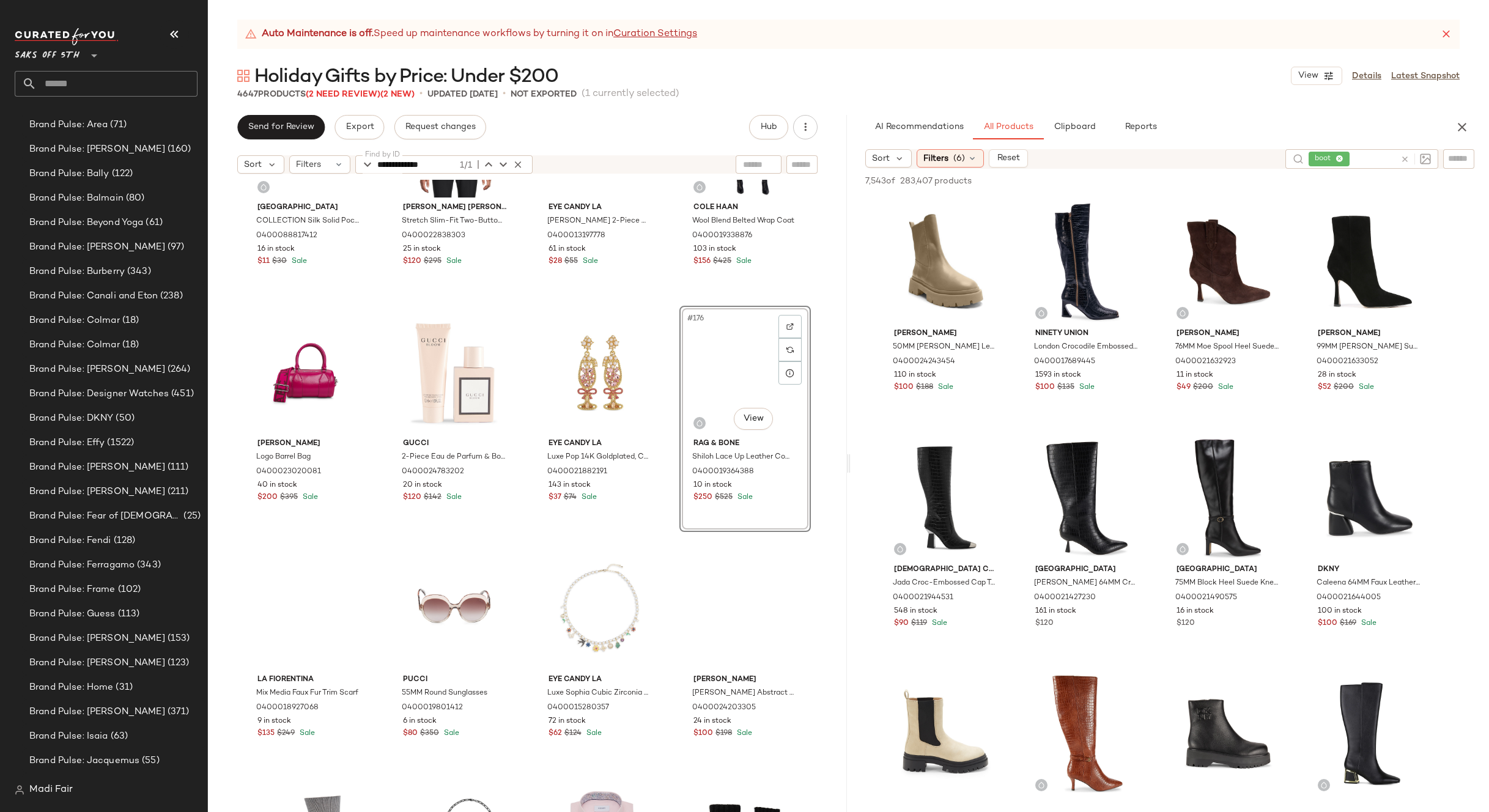
click at [1086, 60] on div "**********" at bounding box center [849, 415] width 1281 height 793
click at [813, 71] on div "Holiday Gifts by Price: Under $200 View Details Latest Snapshot" at bounding box center [849, 76] width 1281 height 25
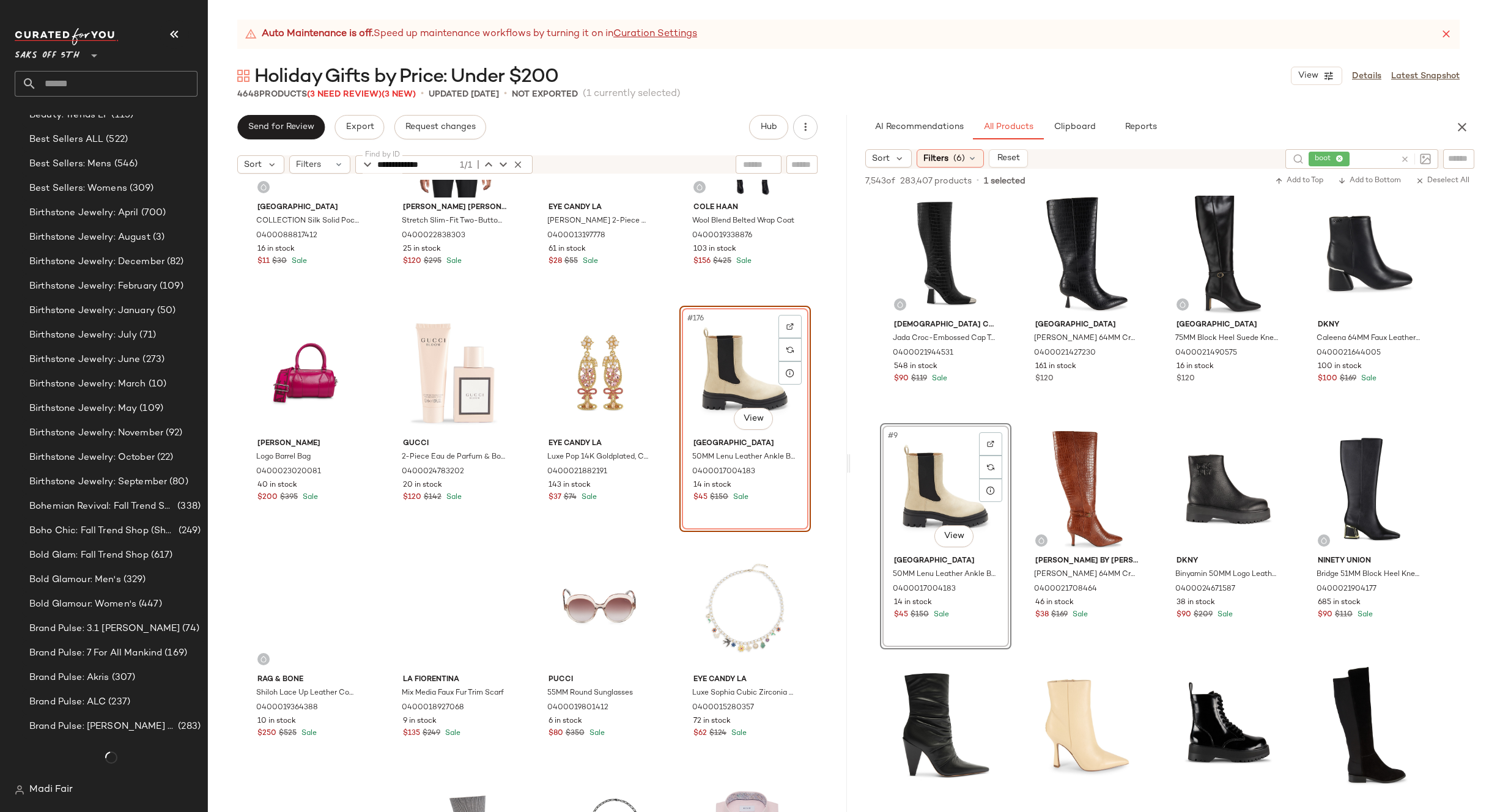
scroll to position [1984, 0]
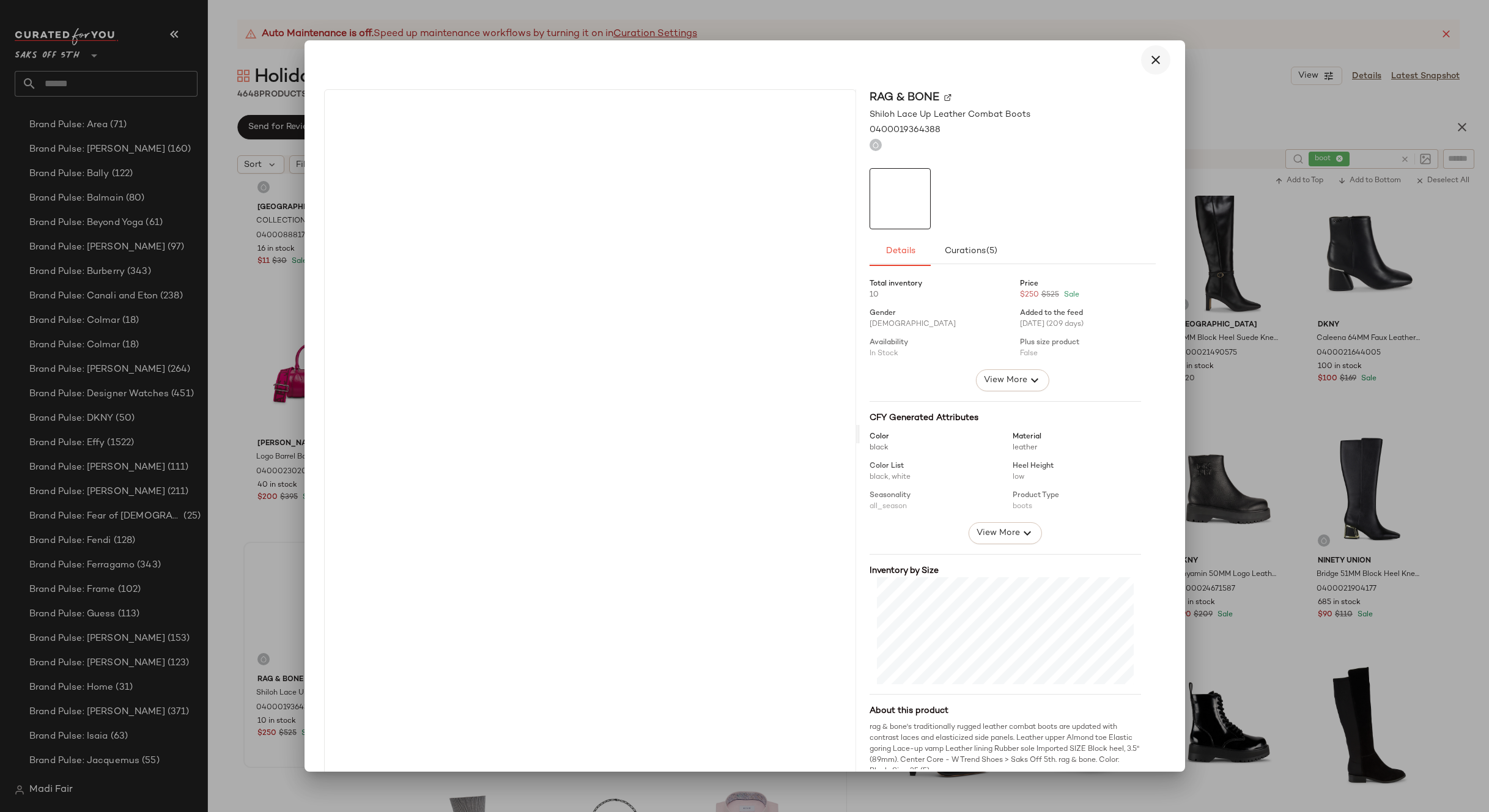
click at [1149, 55] on icon "button" at bounding box center [1155, 59] width 14 height 14
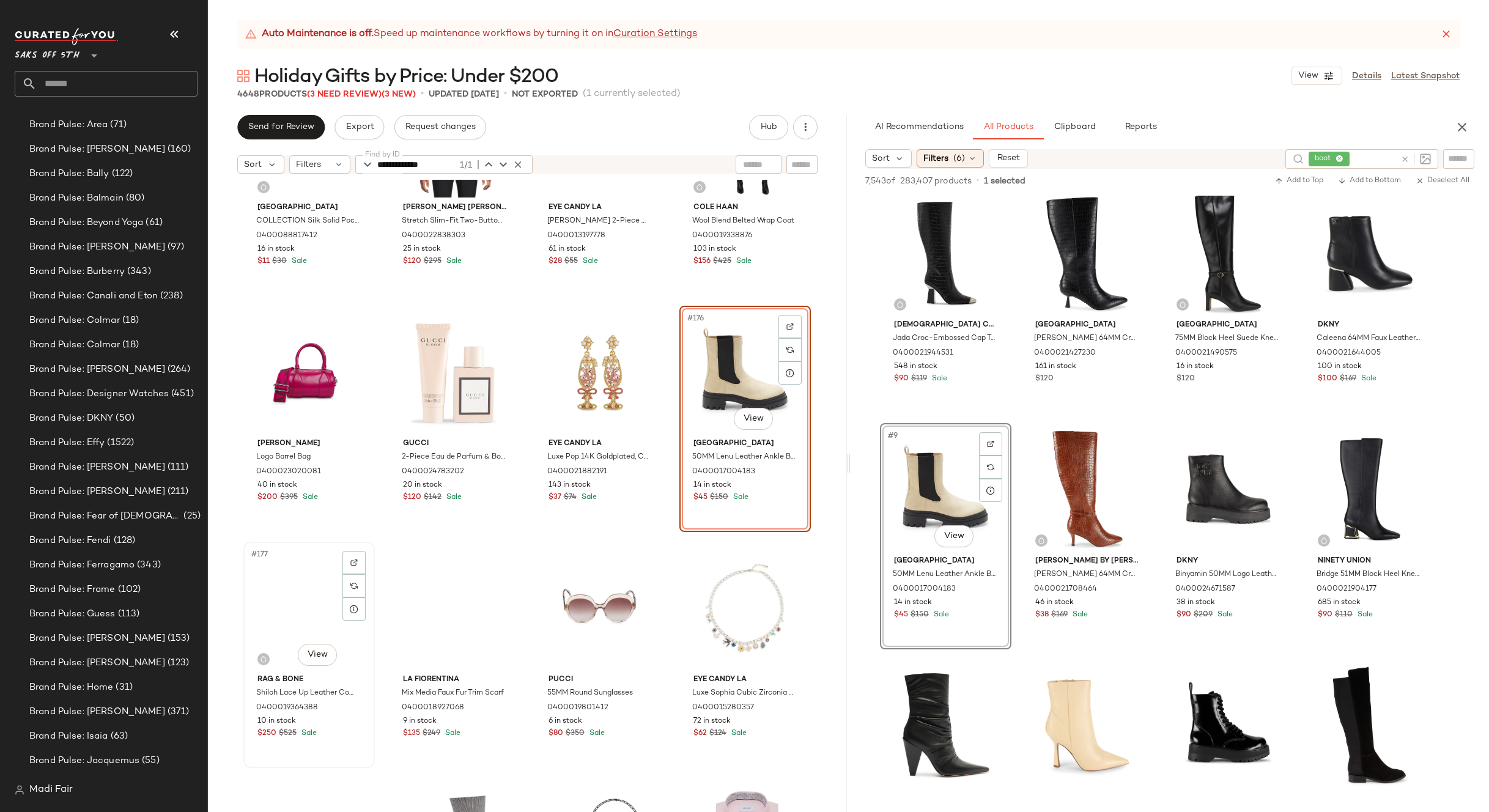
click at [285, 583] on div "#177 View" at bounding box center [309, 608] width 123 height 124
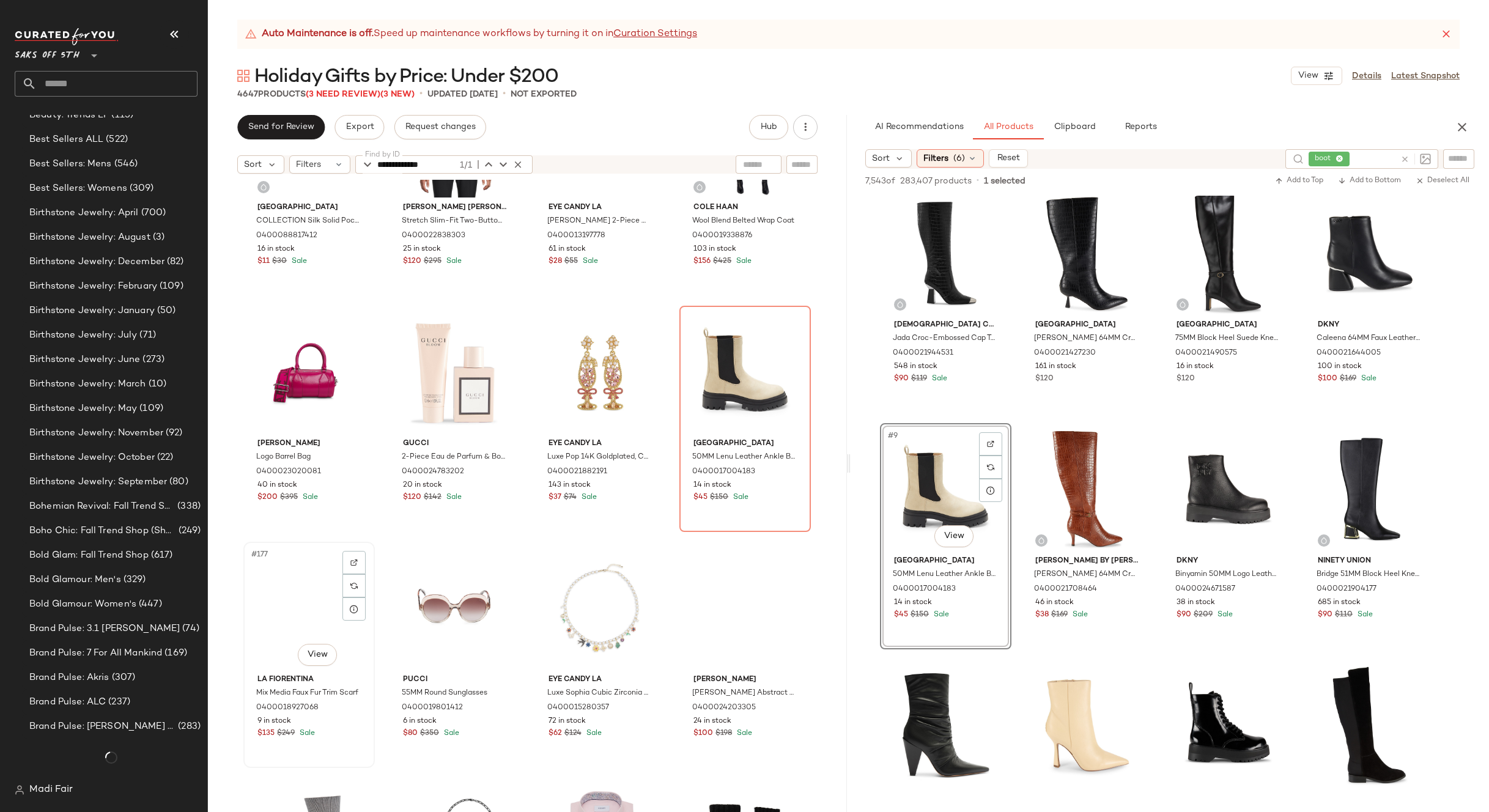
scroll to position [1984, 0]
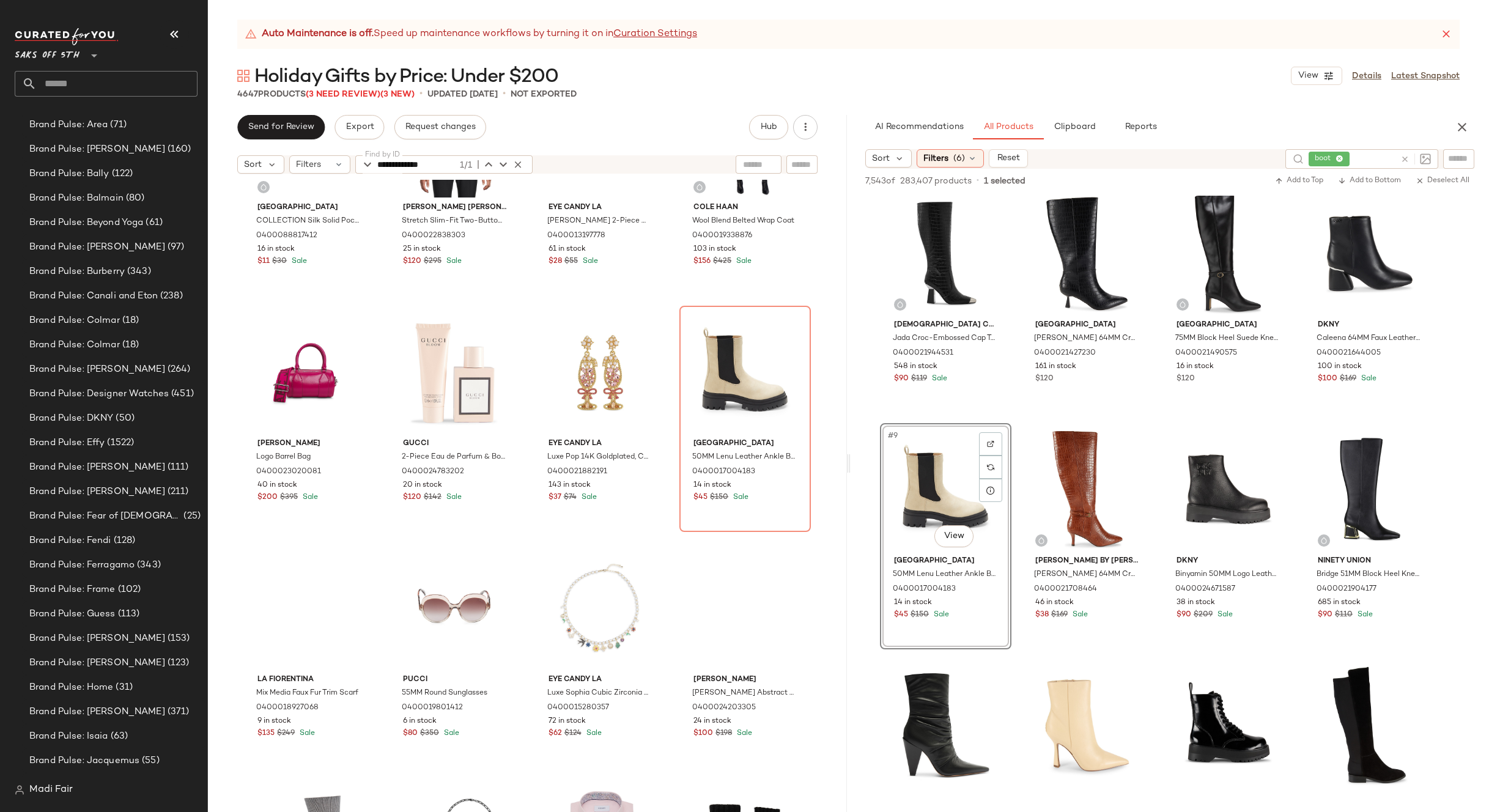
click at [671, 80] on div "Holiday Gifts by Price: Under $200 View Details Latest Snapshot" at bounding box center [849, 76] width 1281 height 25
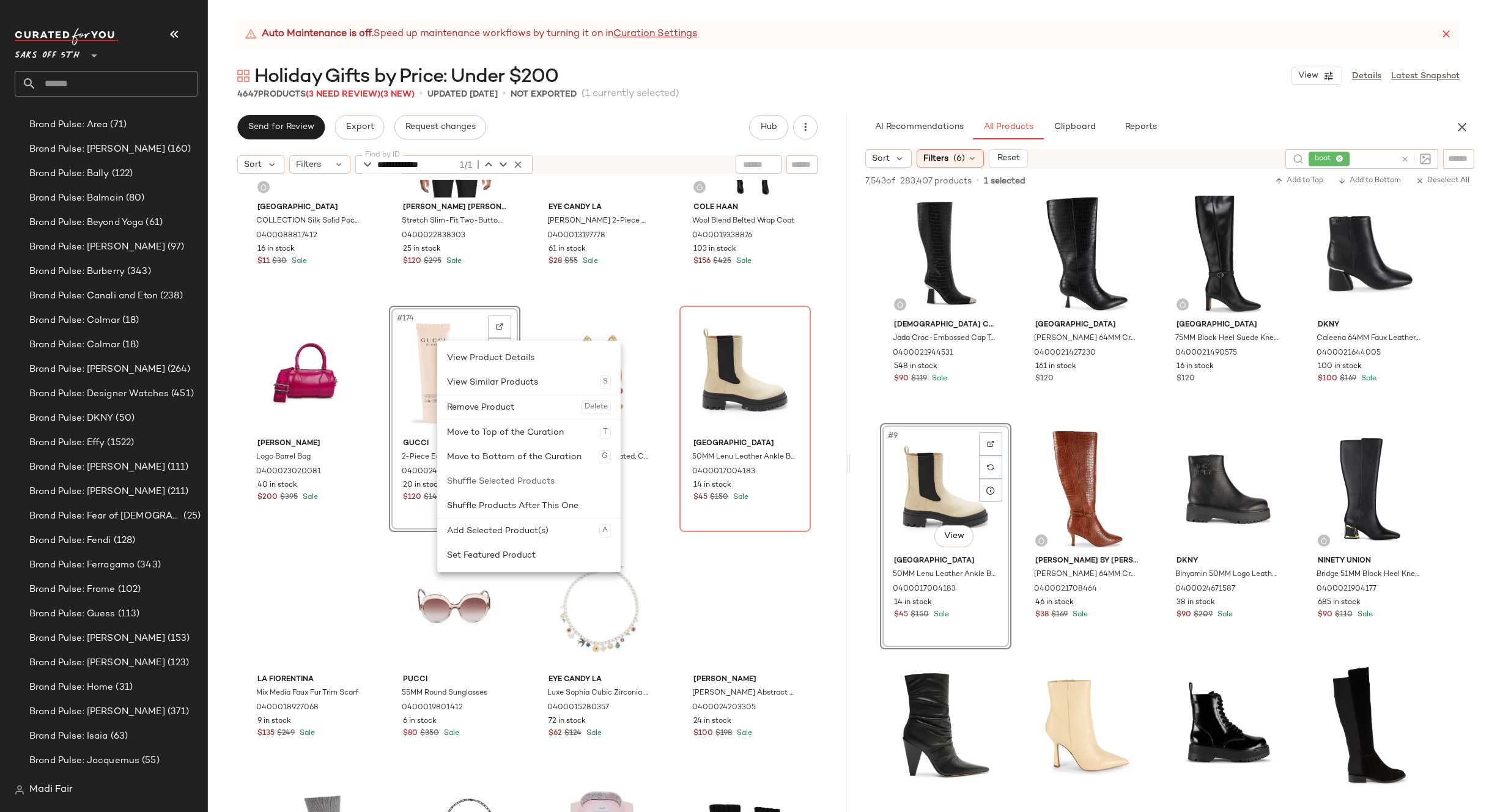
click at [380, 289] on div "Saks Fifth Avenue COLLECTION Silk Solid Pocket Square 0400088817412 16 in stock…" at bounding box center [527, 511] width 640 height 662
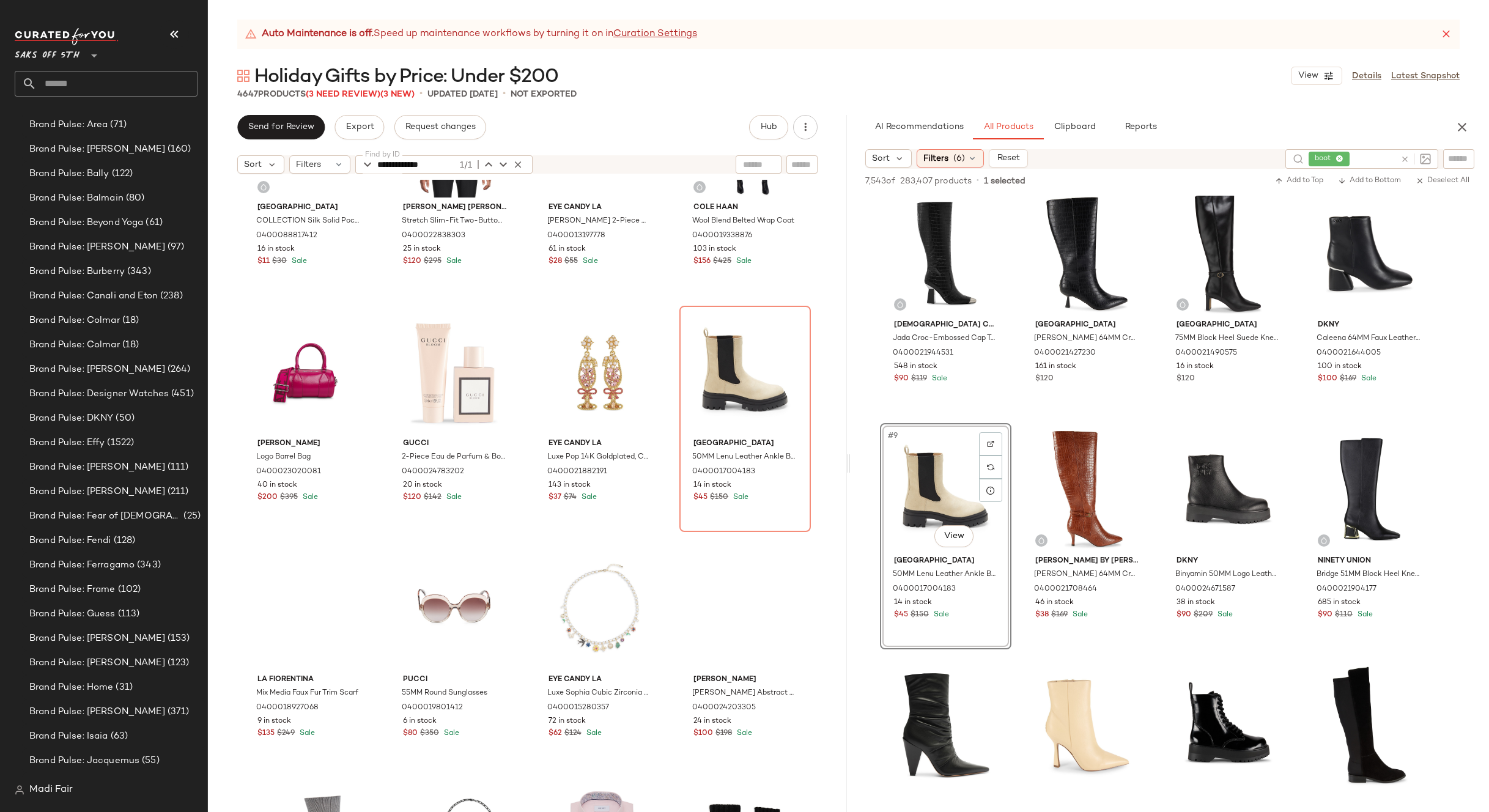
click at [61, 84] on input "text" at bounding box center [117, 83] width 161 height 26
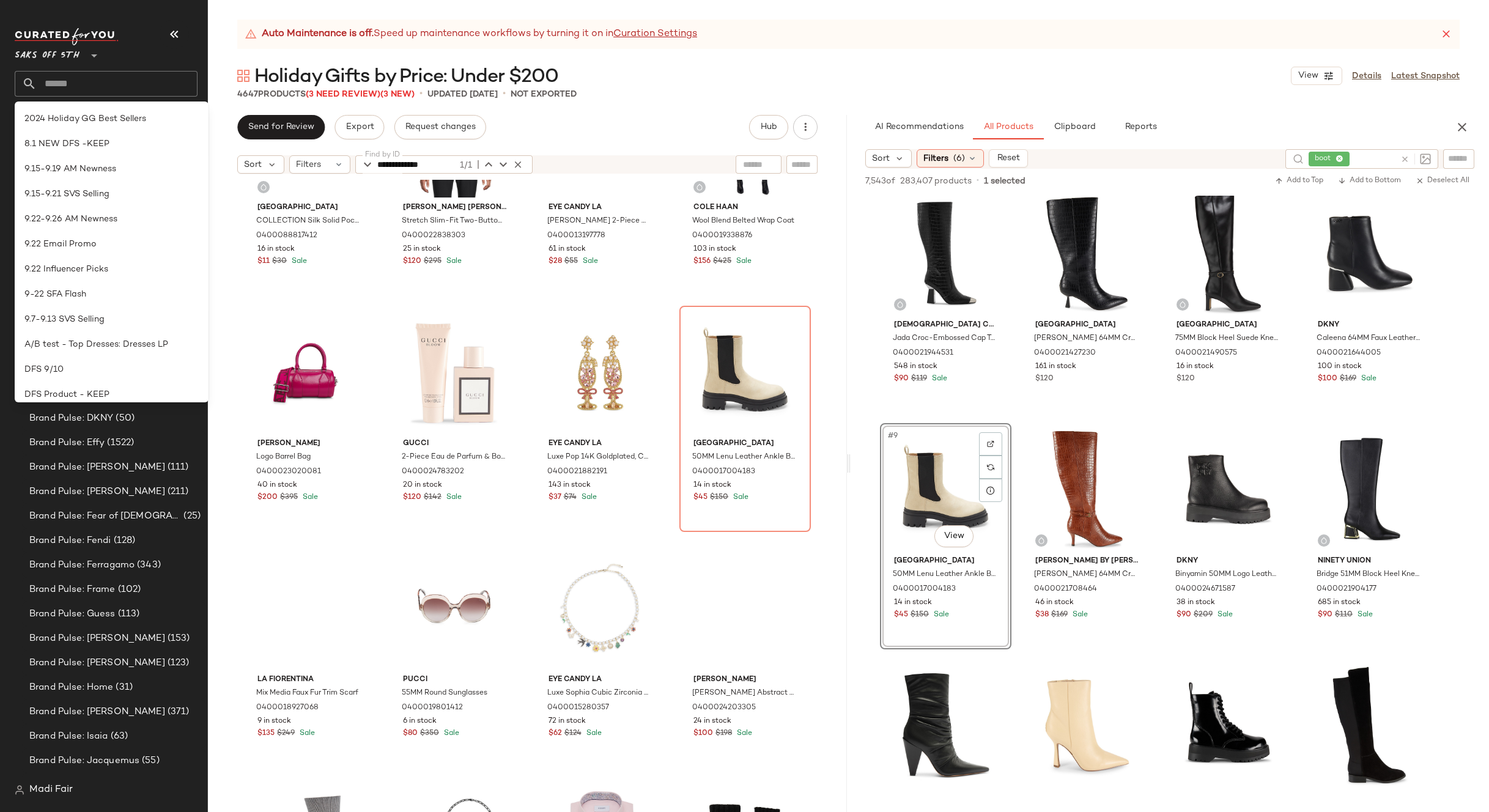
click at [779, 58] on div "**********" at bounding box center [849, 415] width 1281 height 793
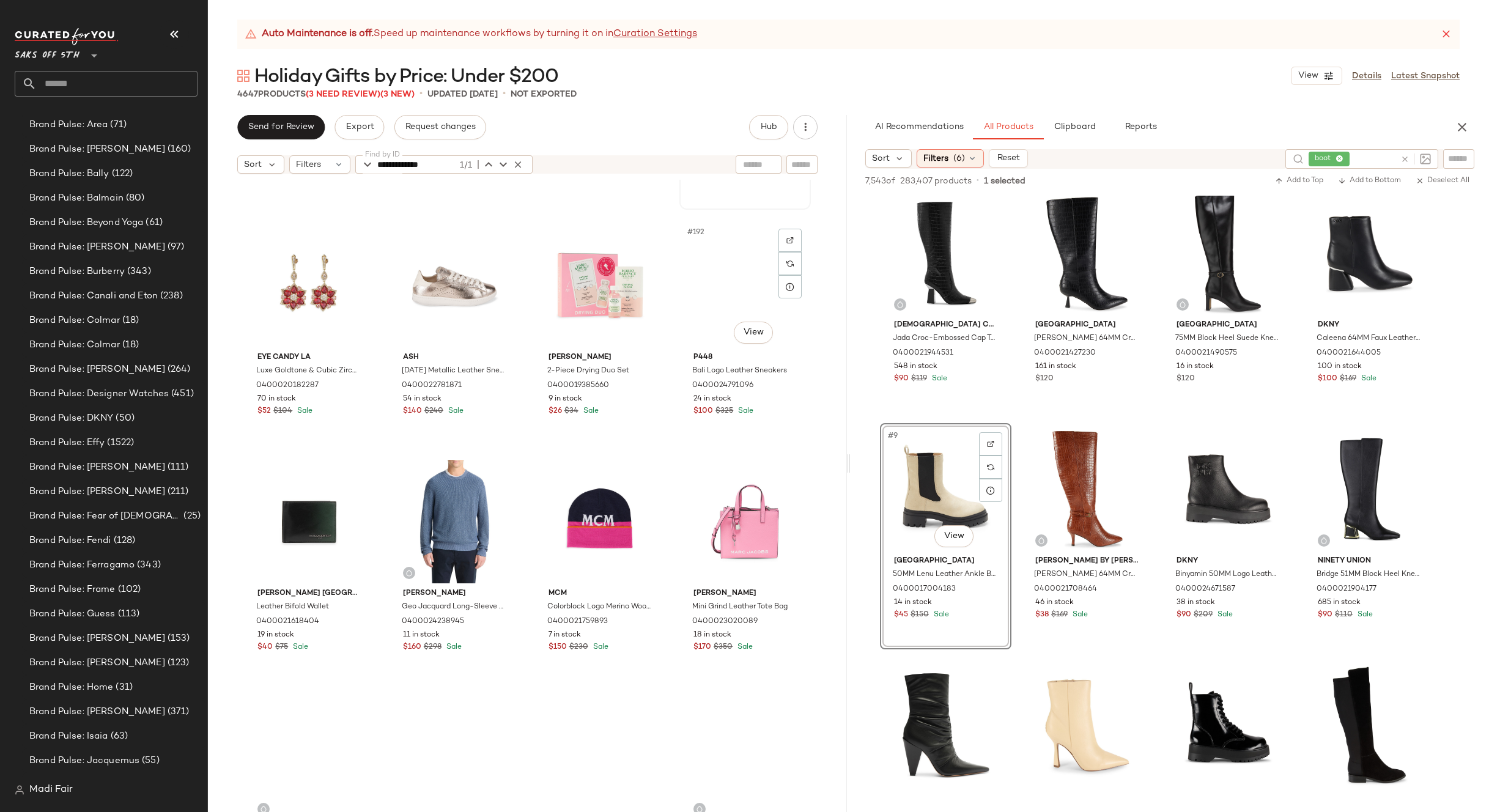
scroll to position [11075, 0]
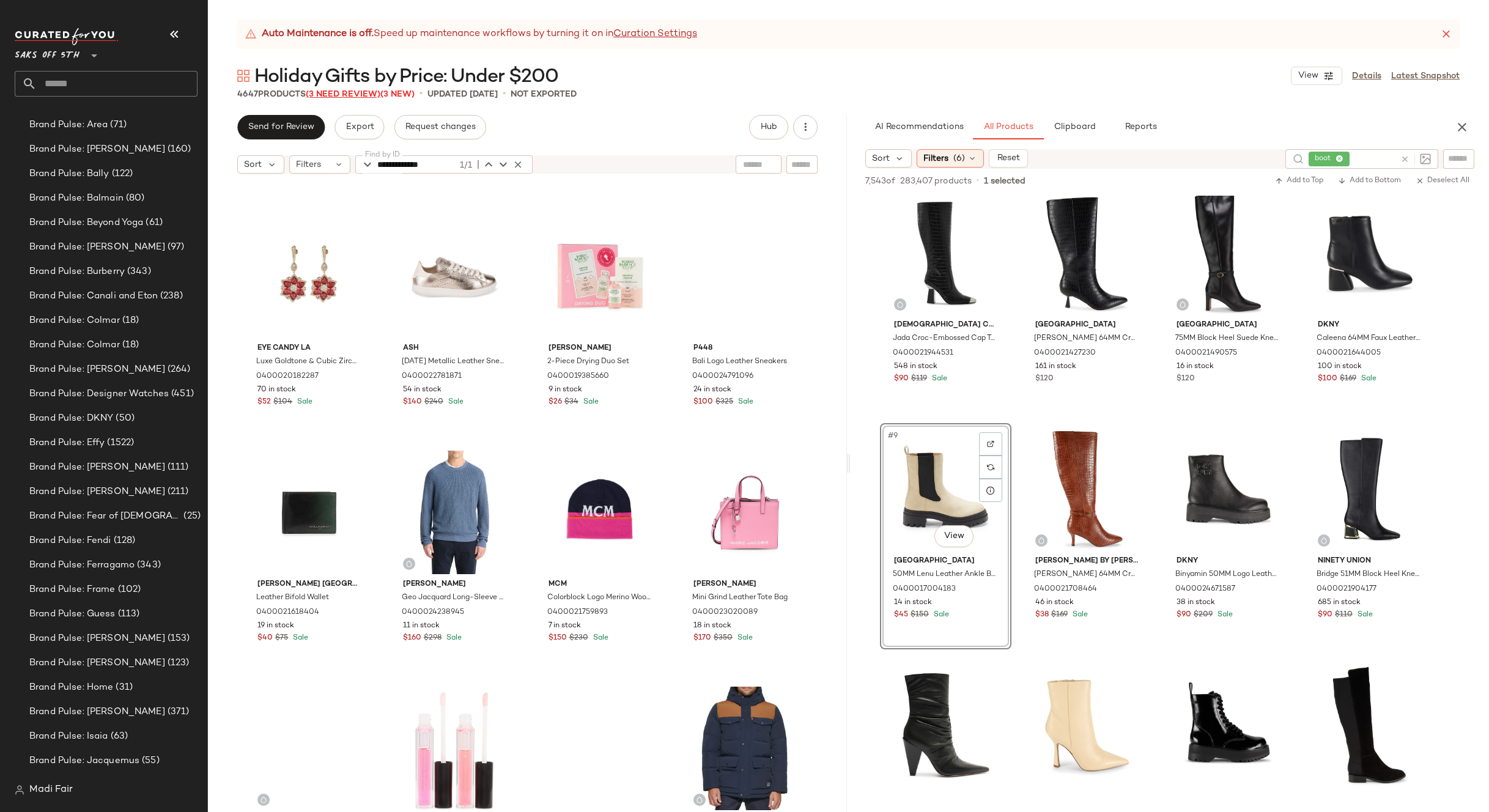
click at [362, 92] on span "(3 Need Review)" at bounding box center [343, 95] width 75 height 10
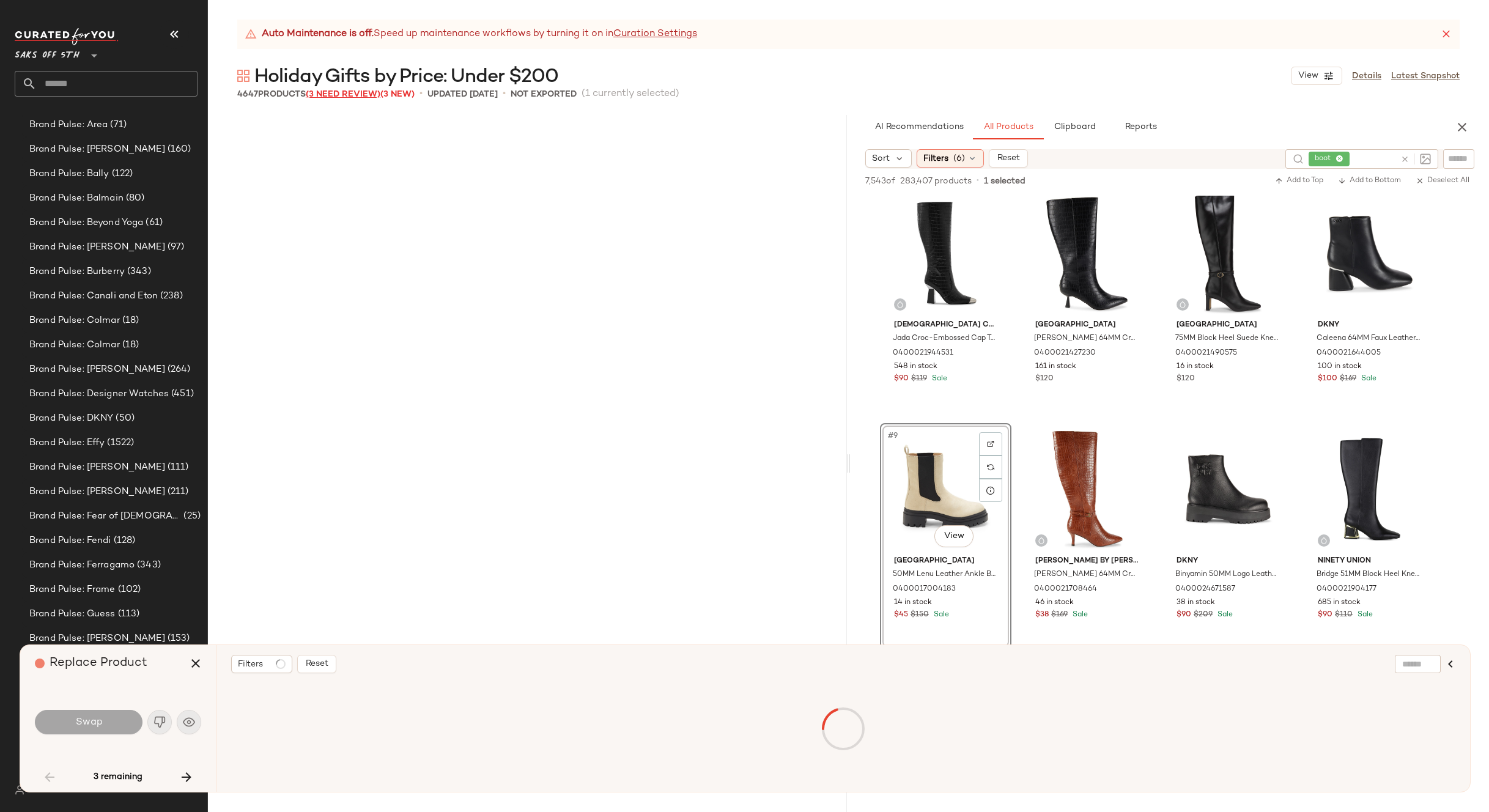
scroll to position [2360, 0]
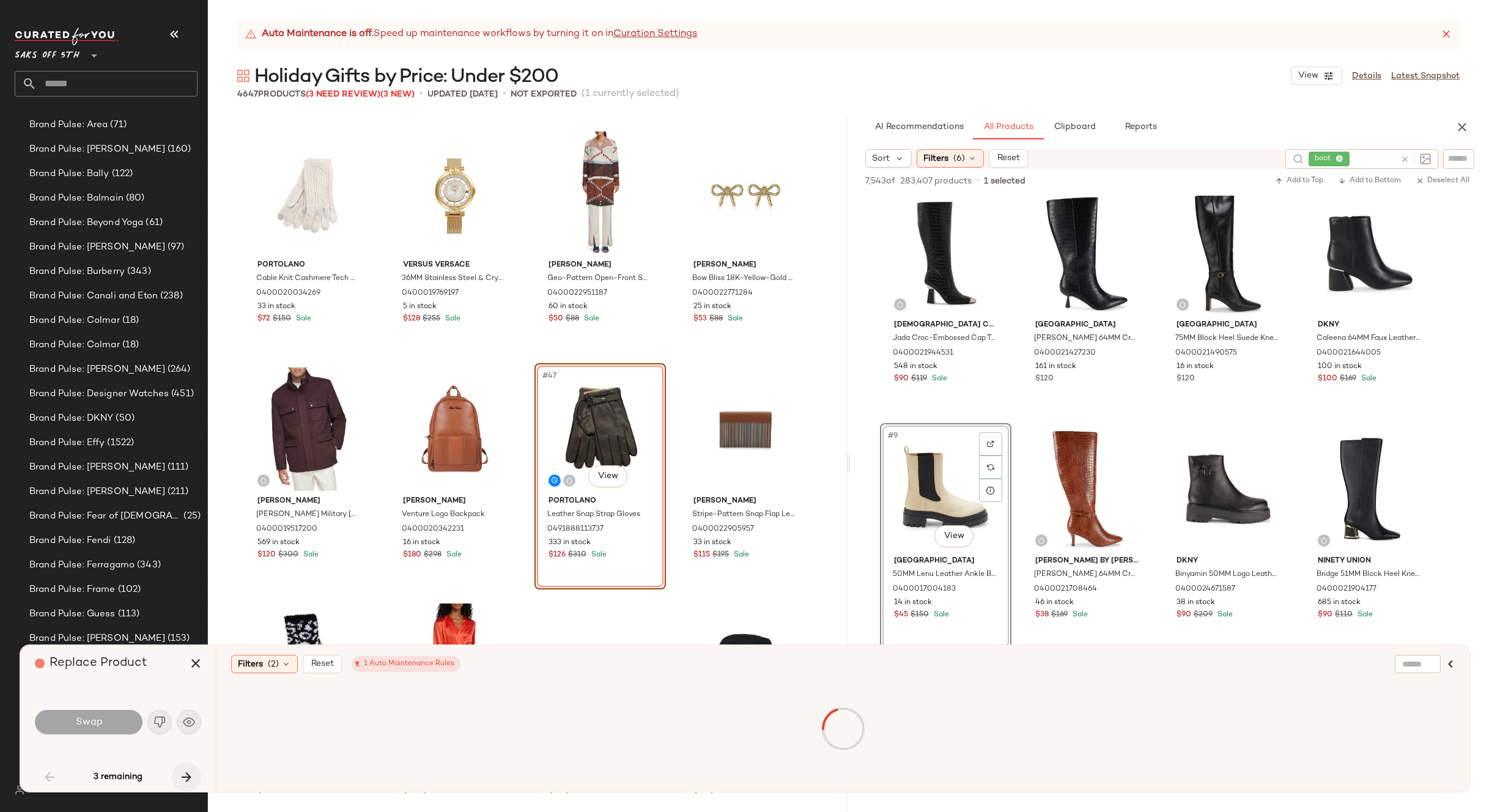
click at [187, 774] on icon "button" at bounding box center [186, 777] width 14 height 14
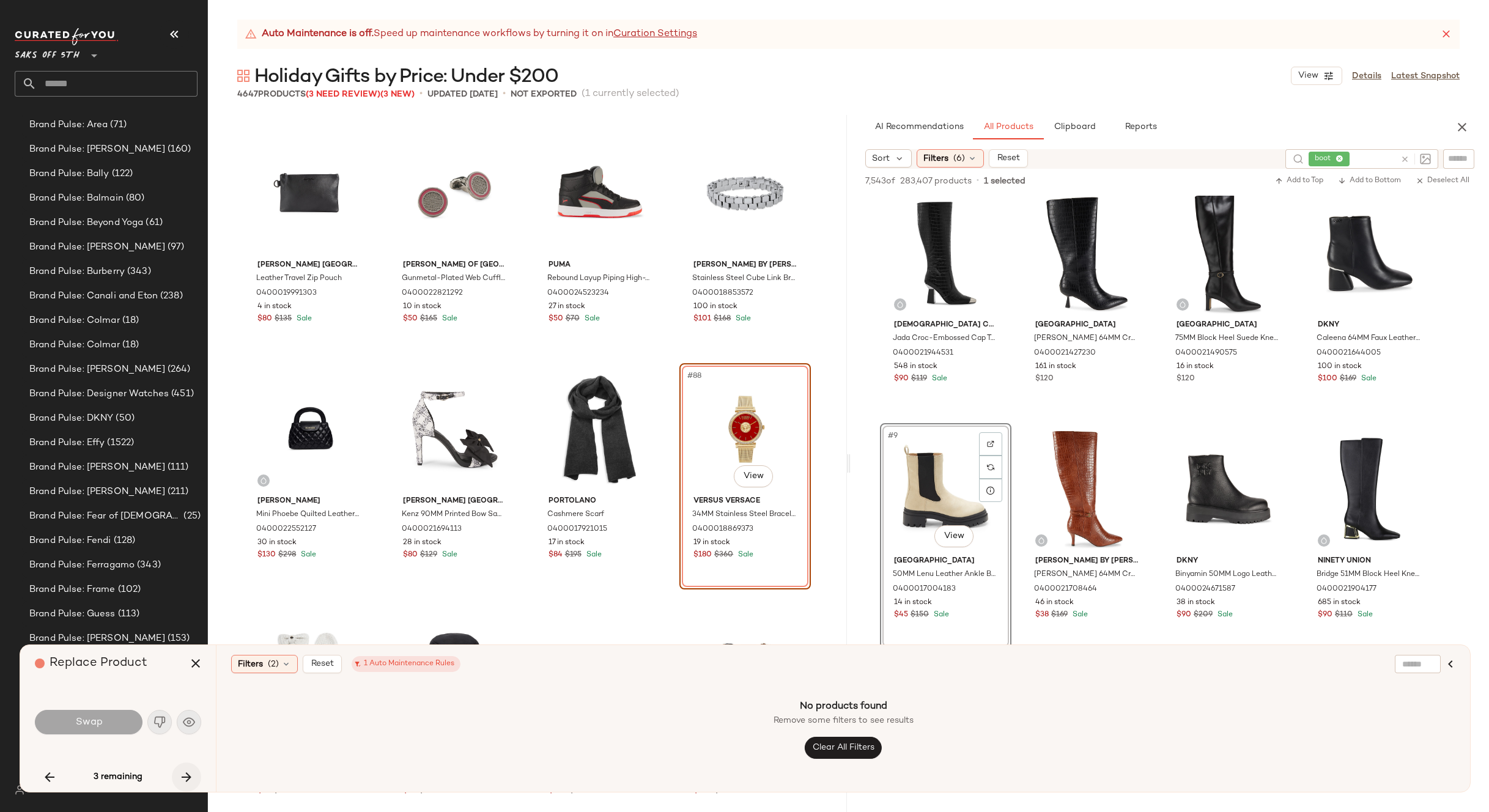
click at [187, 774] on icon "button" at bounding box center [186, 777] width 14 height 14
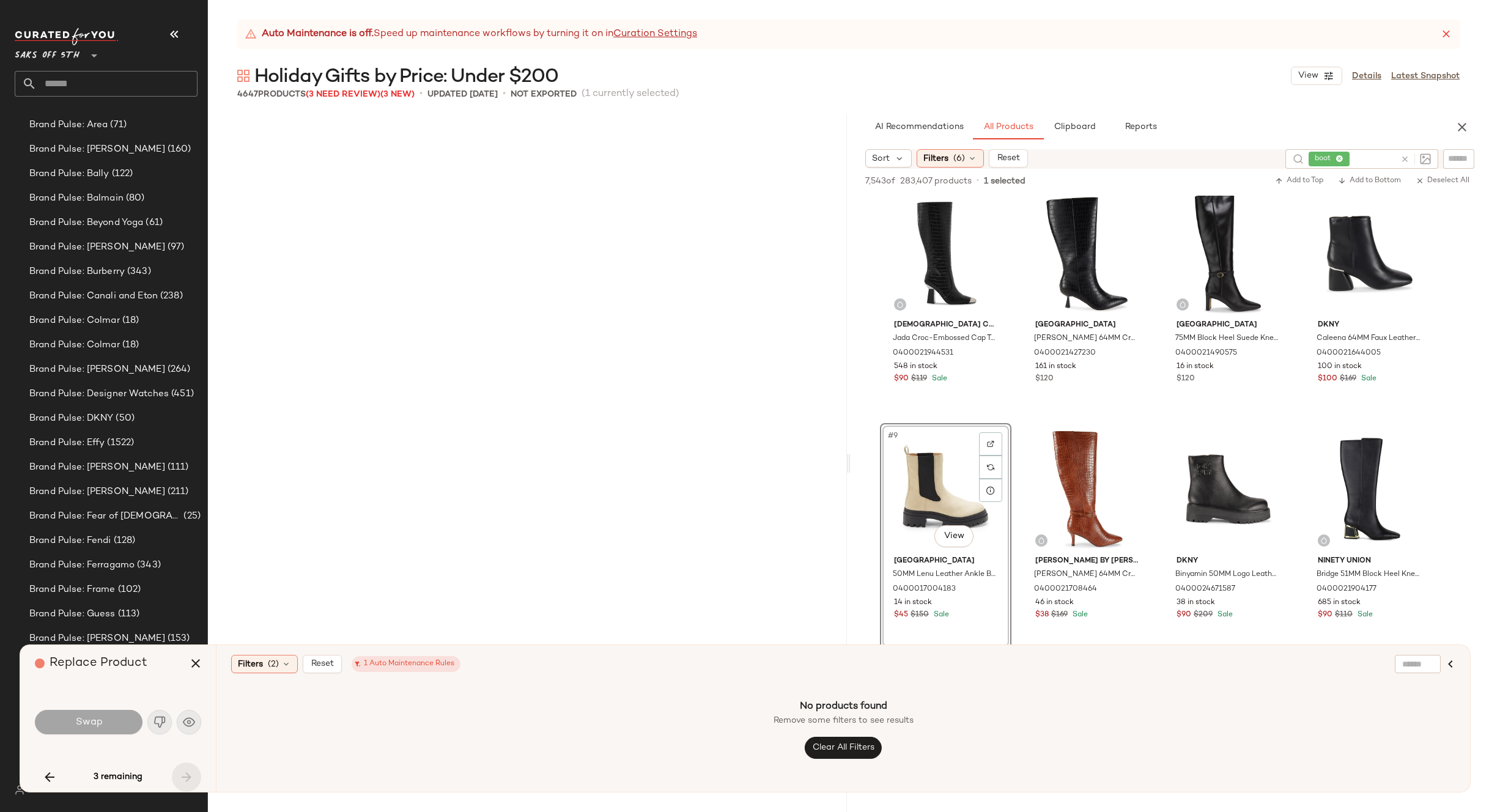
scroll to position [9913, 0]
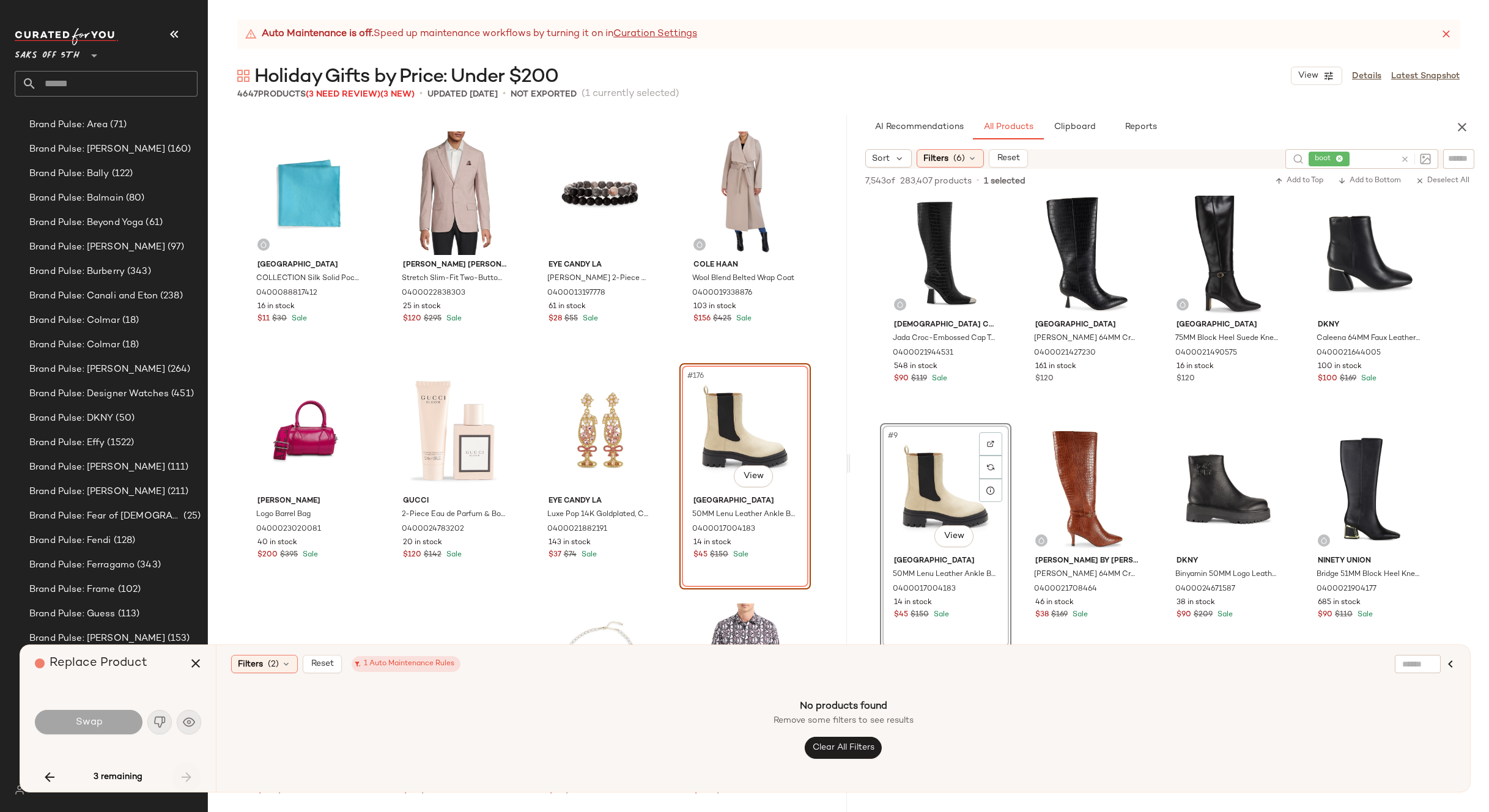
click at [187, 774] on div "3 remaining" at bounding box center [117, 777] width 166 height 30
click at [192, 661] on icon "button" at bounding box center [195, 662] width 14 height 14
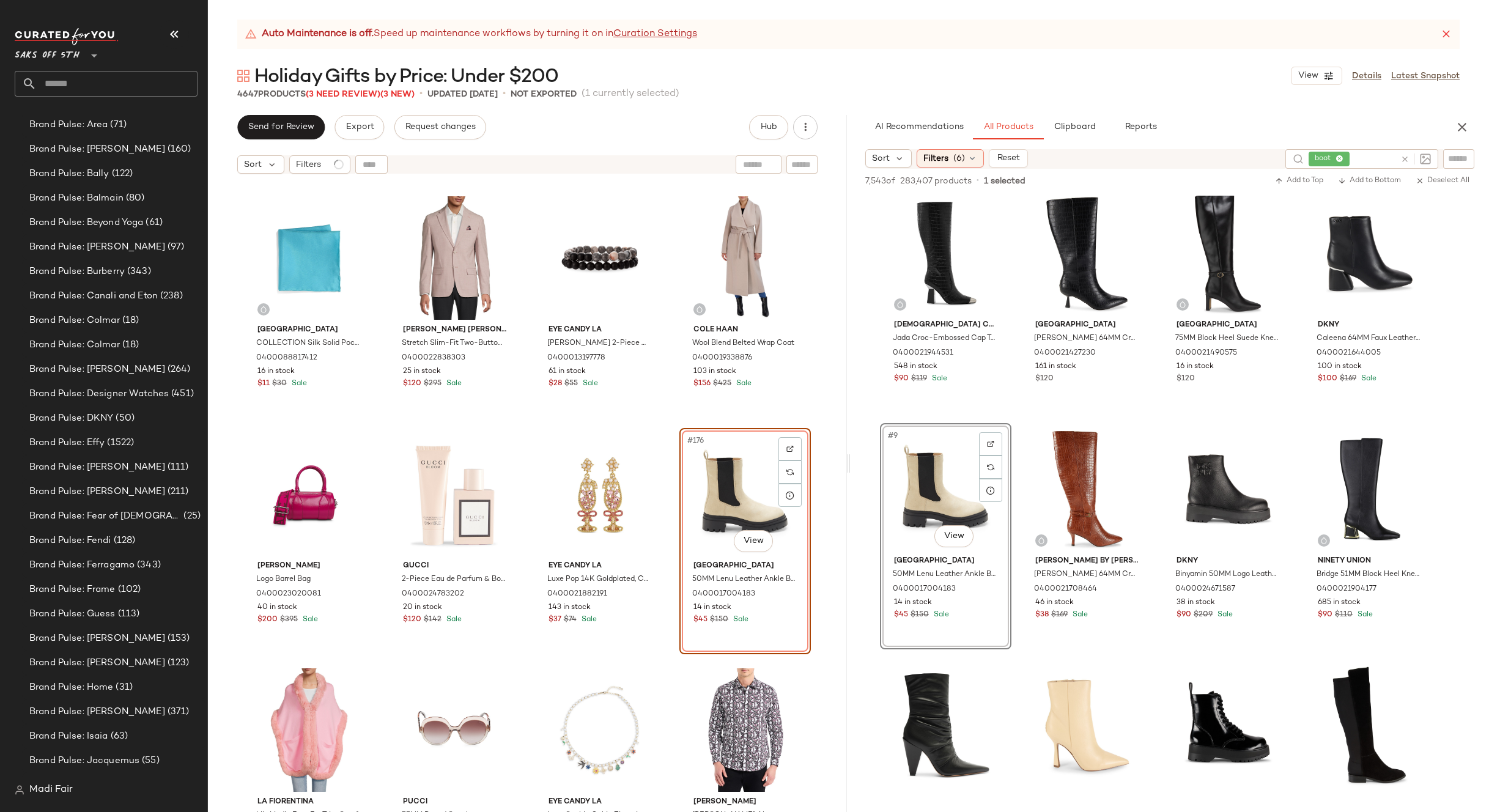
click at [990, 57] on div "Auto Maintenance is off. Speed up maintenance workflows by turning it on in Cur…" at bounding box center [849, 415] width 1281 height 793
click at [1459, 121] on icon "button" at bounding box center [1461, 127] width 14 height 14
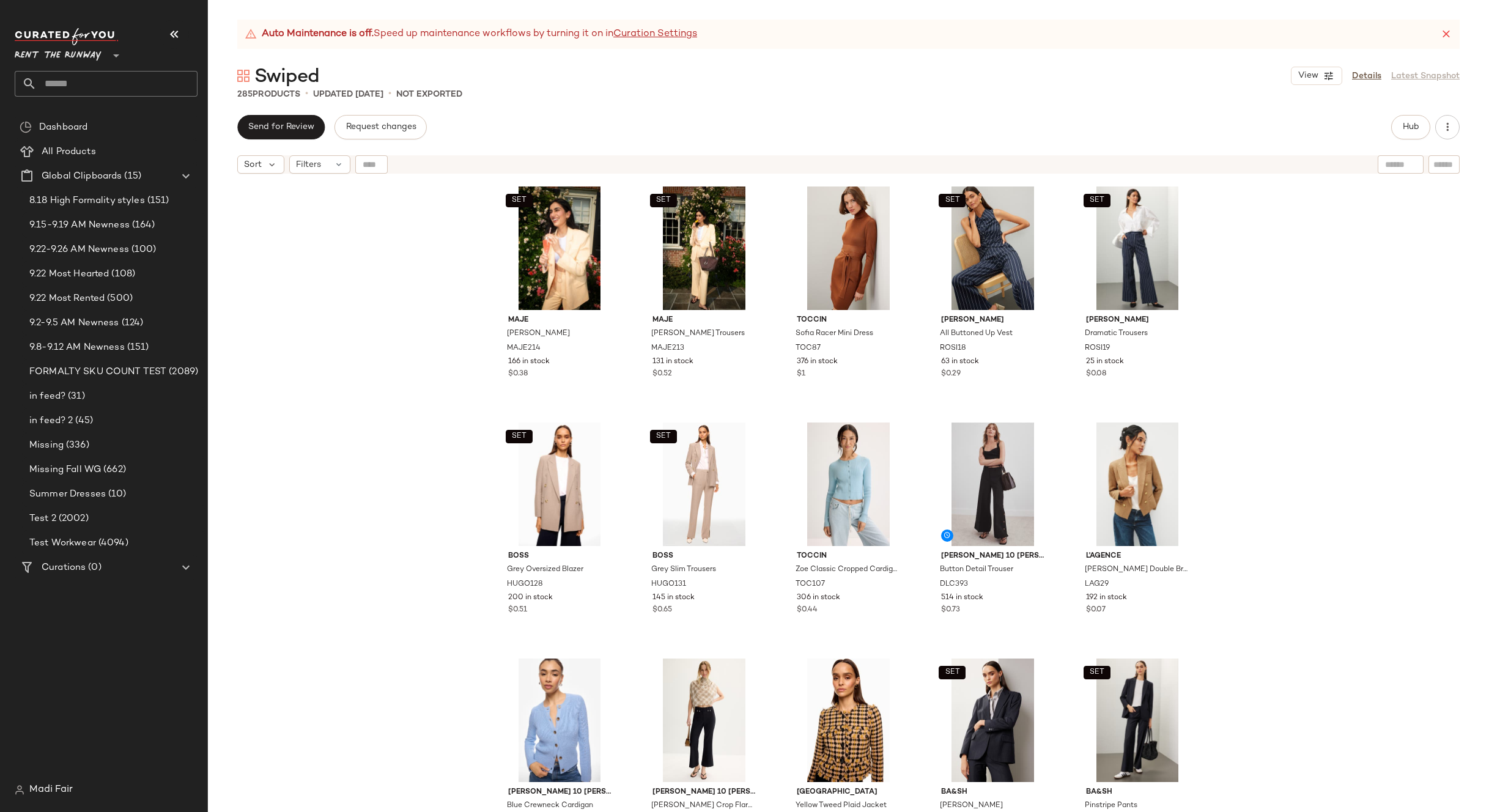
click at [402, 200] on div "SET Maje Vyron Blazer MAJE214 166 in stock $0.38 SET Maje Pyron Trousers MAJE21…" at bounding box center [849, 511] width 1281 height 662
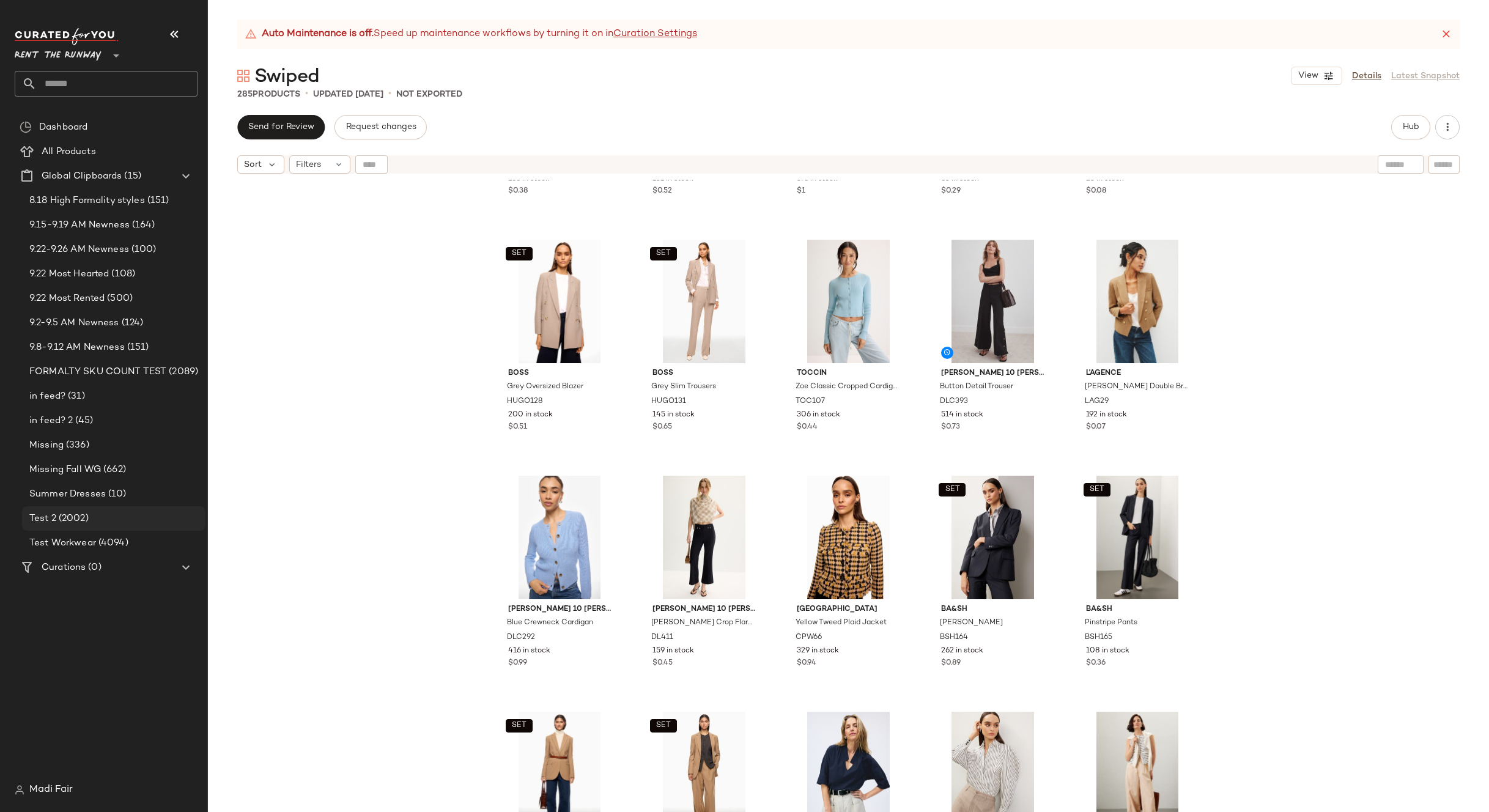
scroll to position [315, 0]
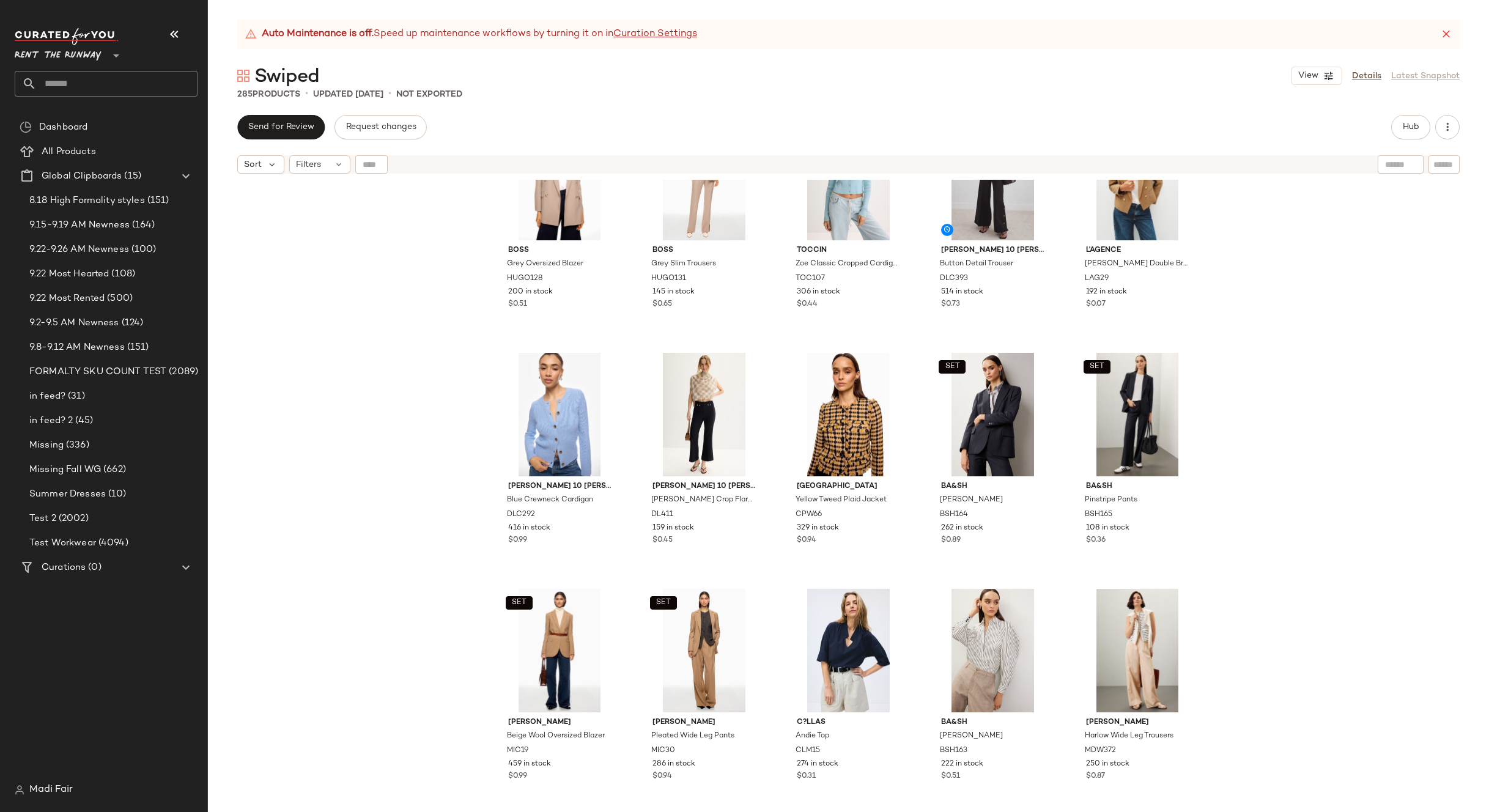
drag, startPoint x: 380, startPoint y: 220, endPoint x: 381, endPoint y: 228, distance: 8.1
click at [380, 220] on div "SET BOSS Grey Oversized Blazer HUGO128 200 in stock $0.51 SET BOSS Grey Slim Tr…" at bounding box center [849, 511] width 1281 height 662
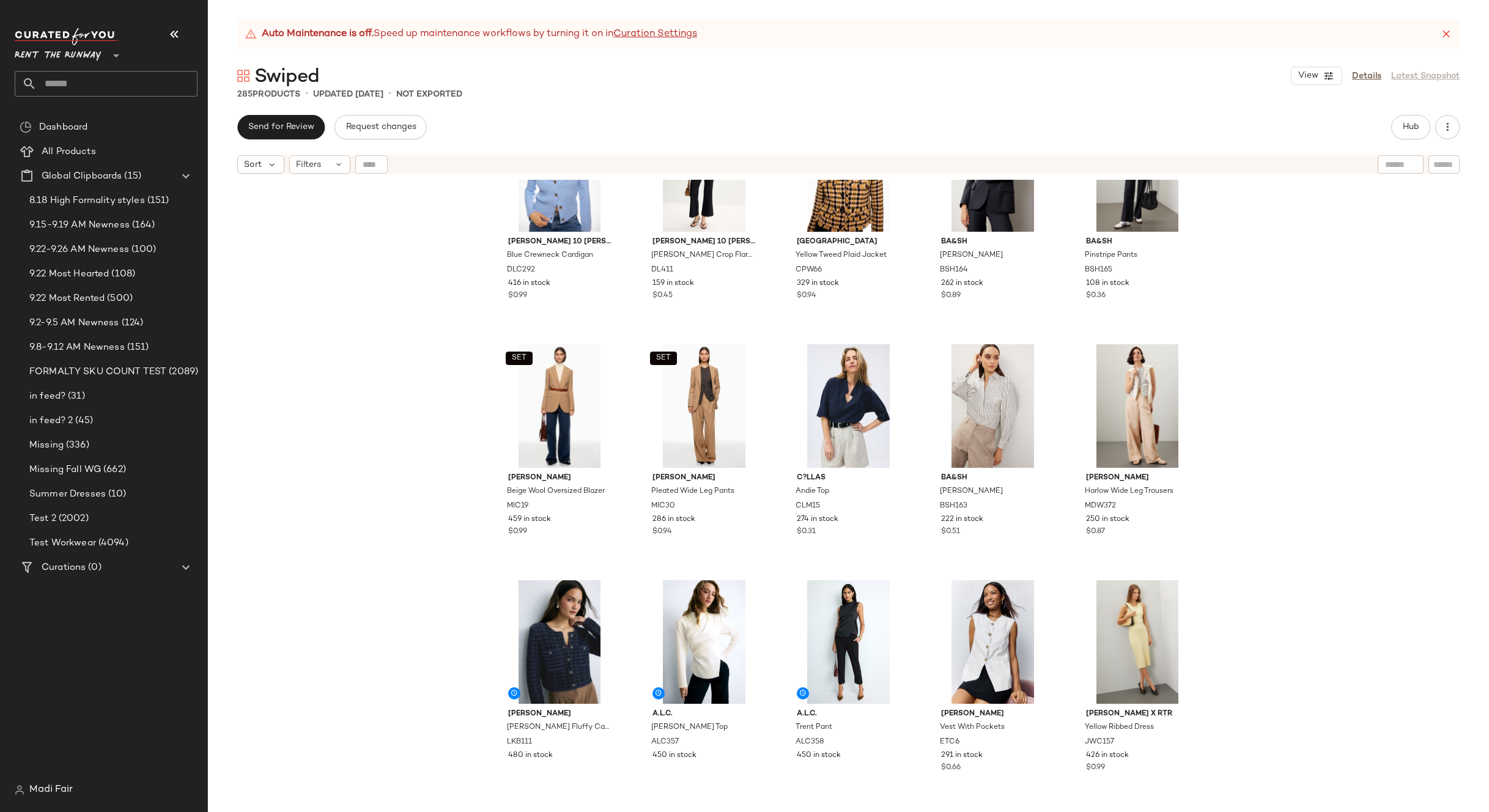
scroll to position [621, 0]
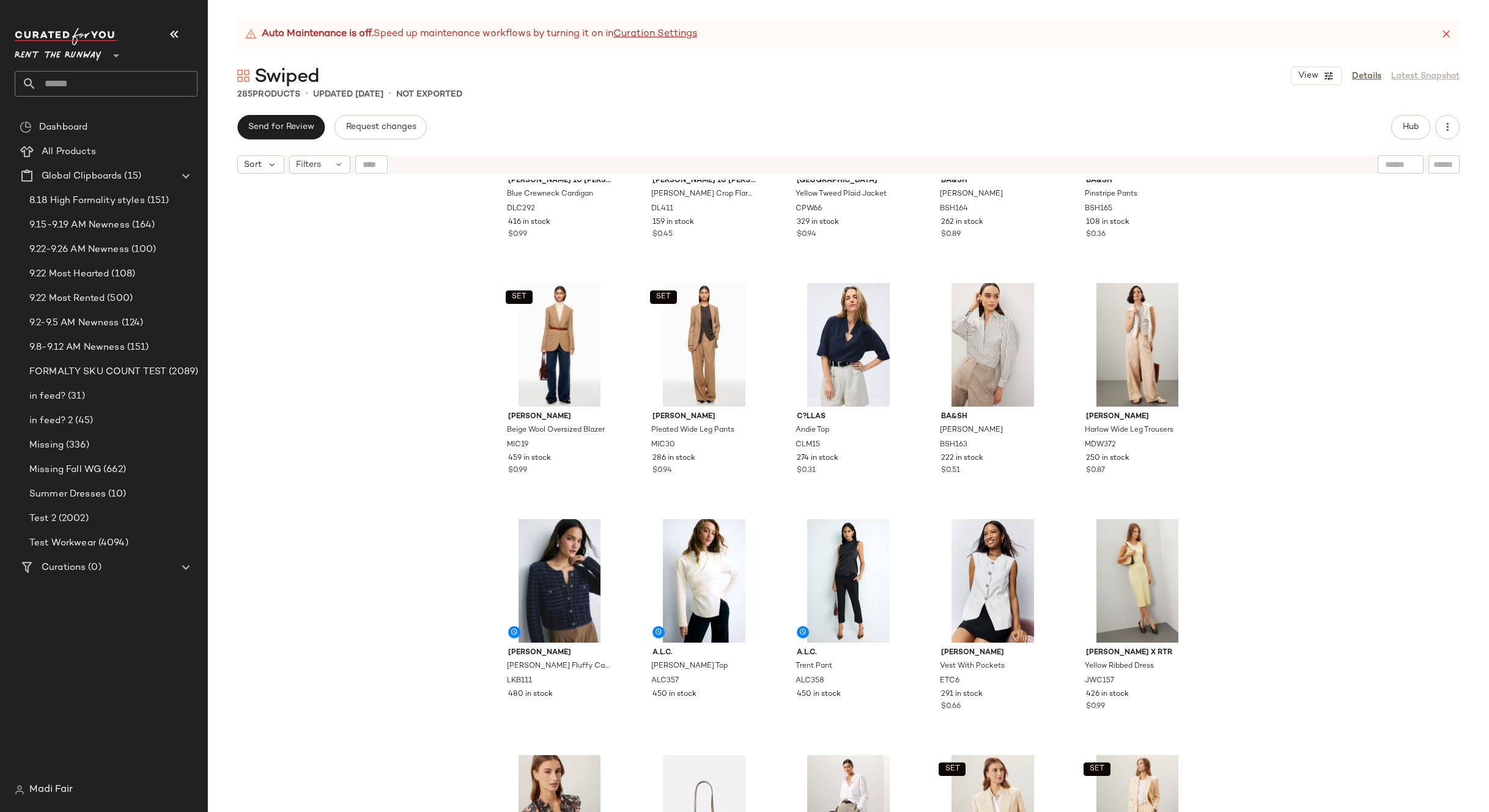
click at [407, 235] on div "Derek Lam 10 Crosby x RTR Blue Crewneck Cardigan DLC292 416 in stock $0.99 Dere…" at bounding box center [849, 511] width 1281 height 662
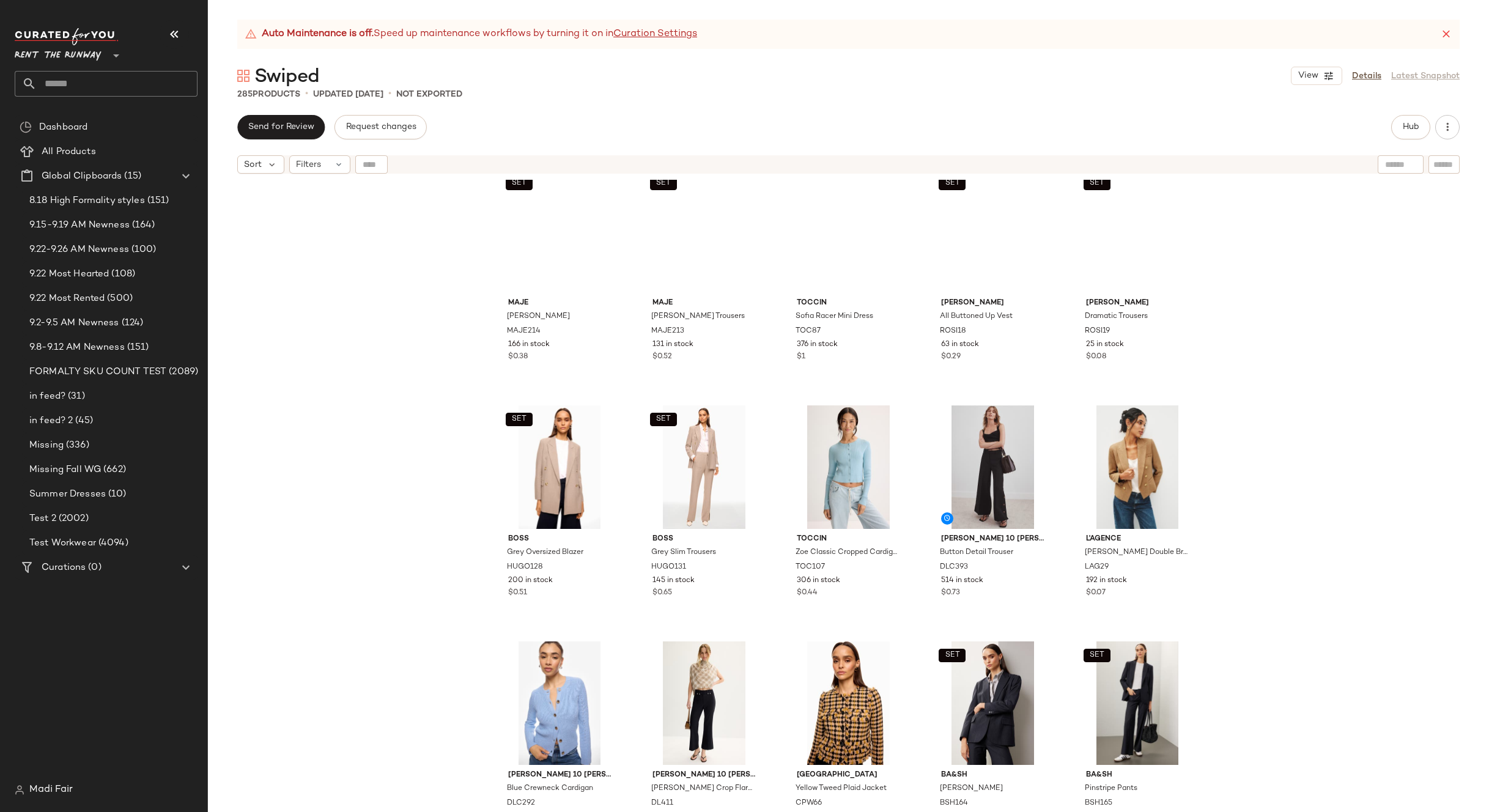
scroll to position [0, 0]
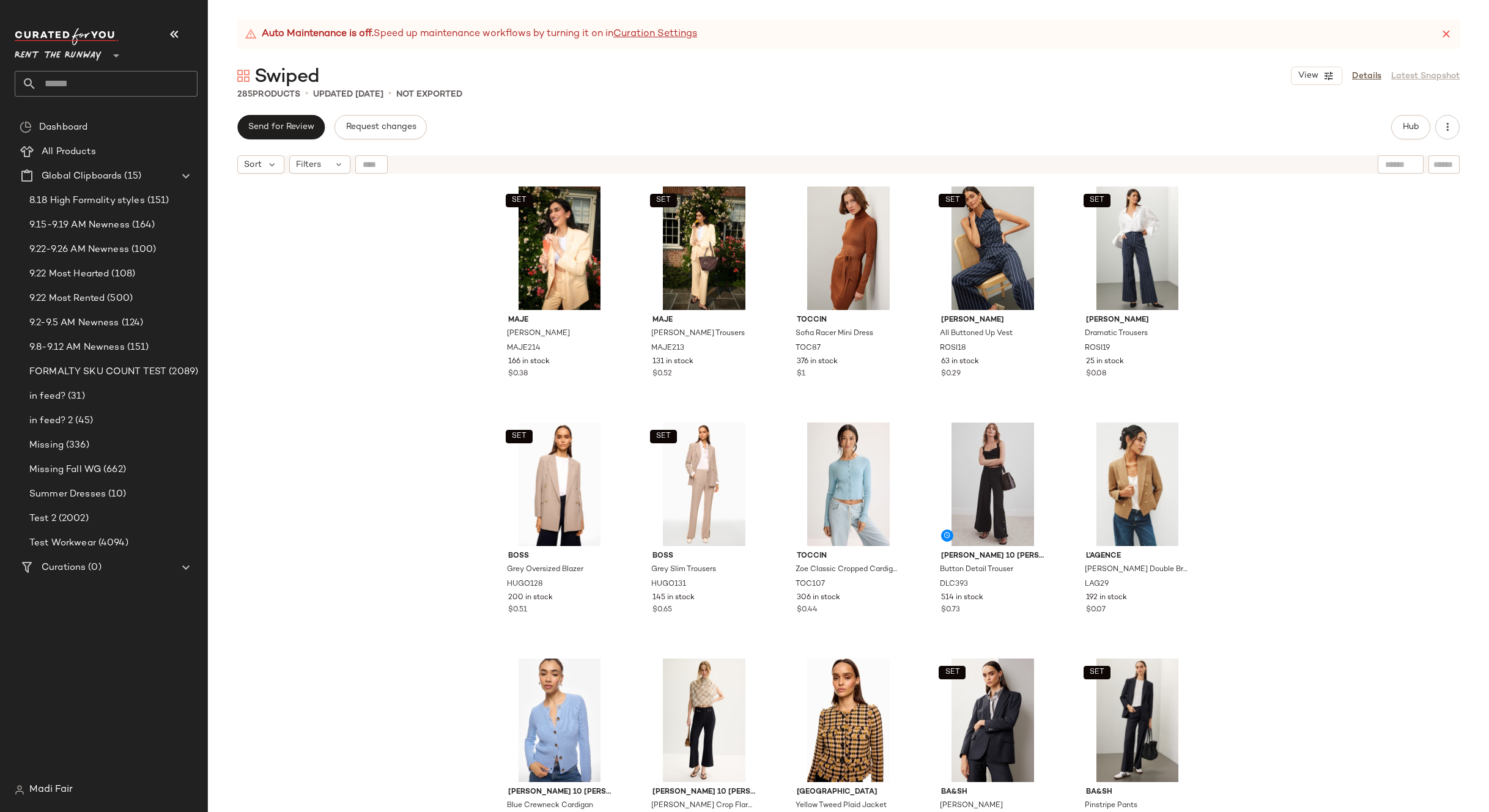
click at [1332, 377] on div "SET Maje Vyron Blazer MAJE214 166 in stock $0.38 SET Maje Pyron Trousers MAJE21…" at bounding box center [849, 511] width 1281 height 662
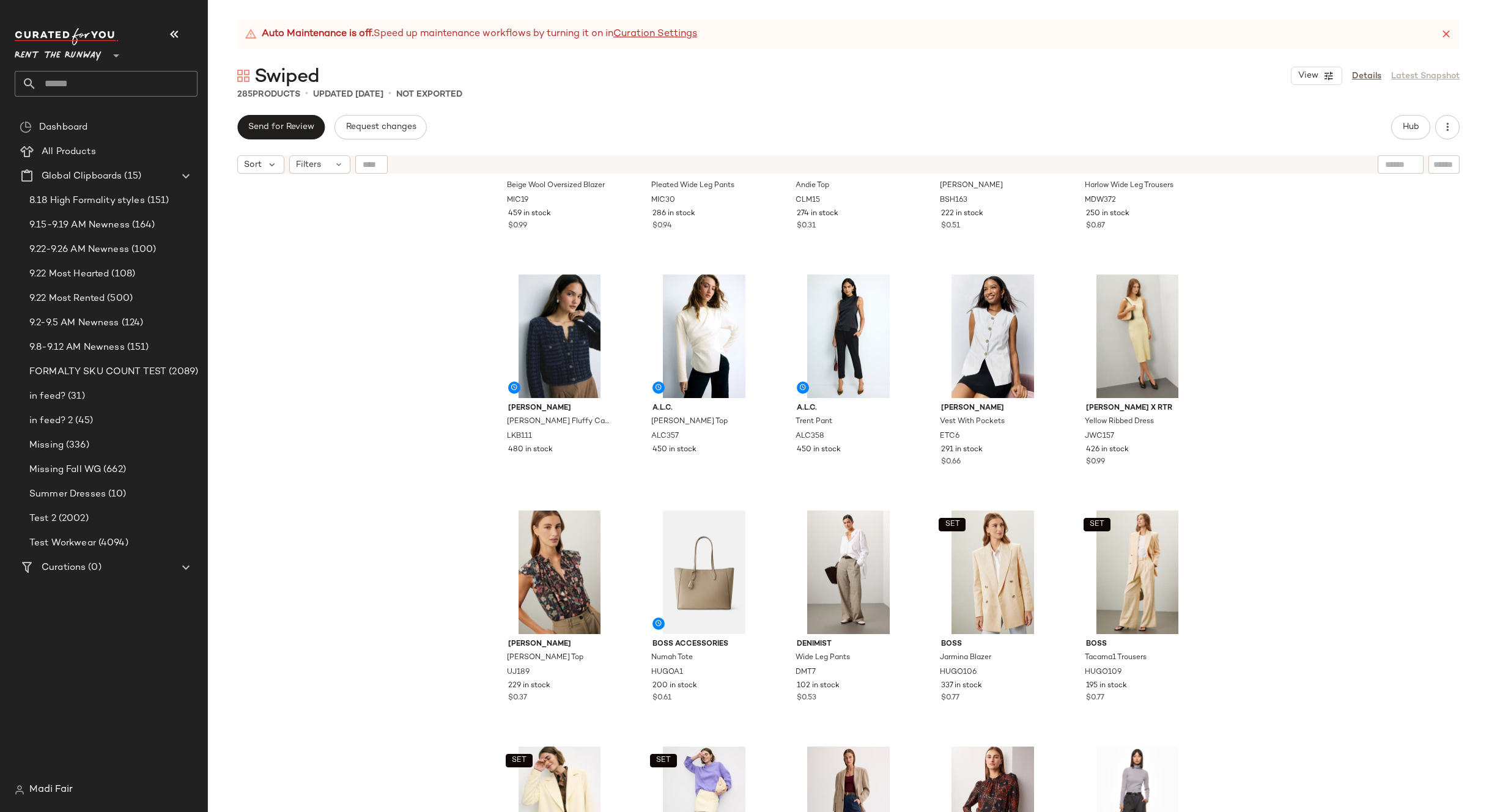
scroll to position [1110, 0]
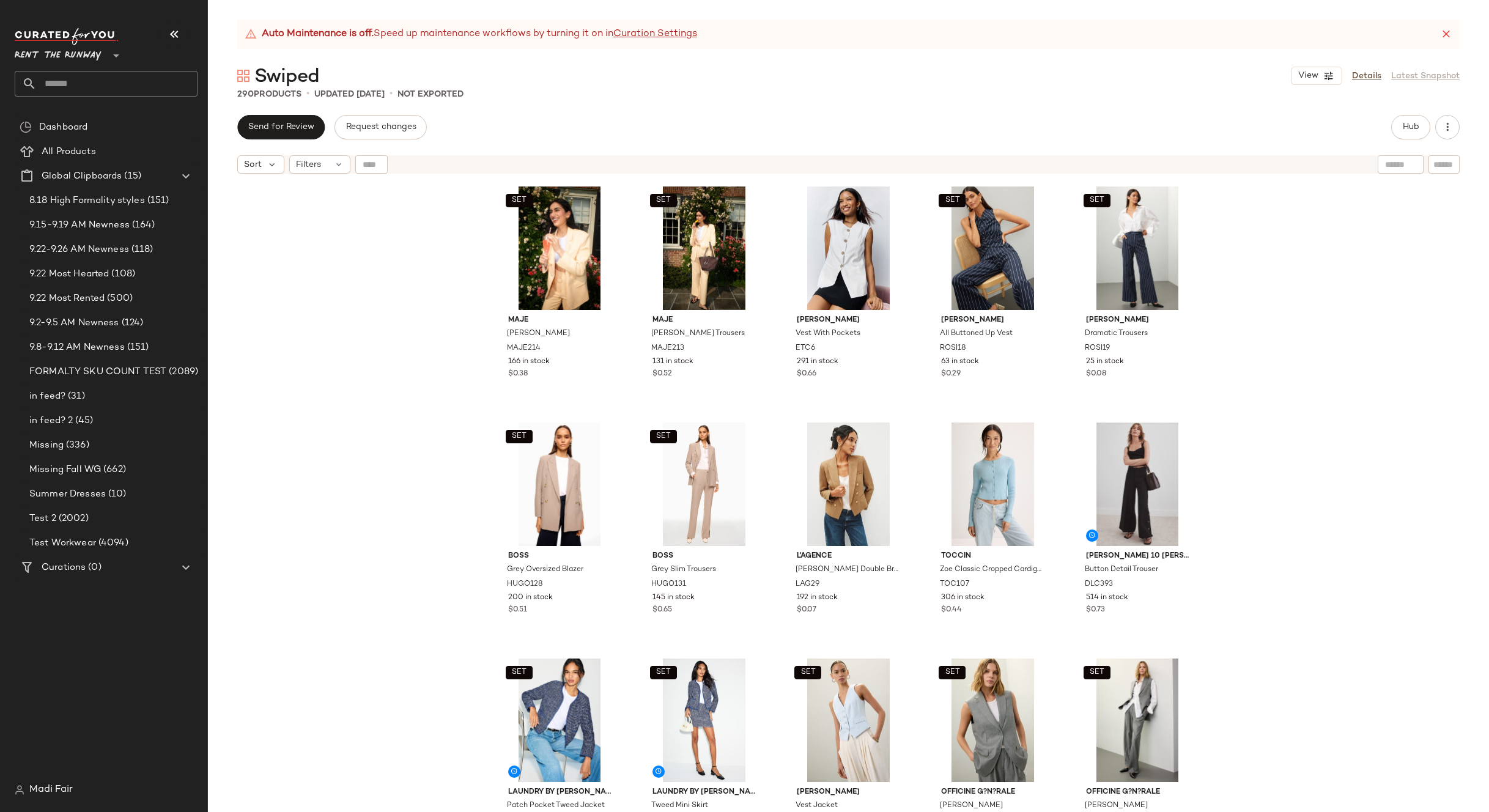
click at [416, 219] on div "SET Maje Vyron Blazer MAJE214 166 in stock $0.38 SET Maje Pyron Trousers MAJE21…" at bounding box center [849, 511] width 1281 height 662
click at [356, 243] on div "SET Maje Vyron Blazer MAJE214 166 in stock $0.38 SET Maje Pyron Trousers MAJE21…" at bounding box center [849, 511] width 1281 height 662
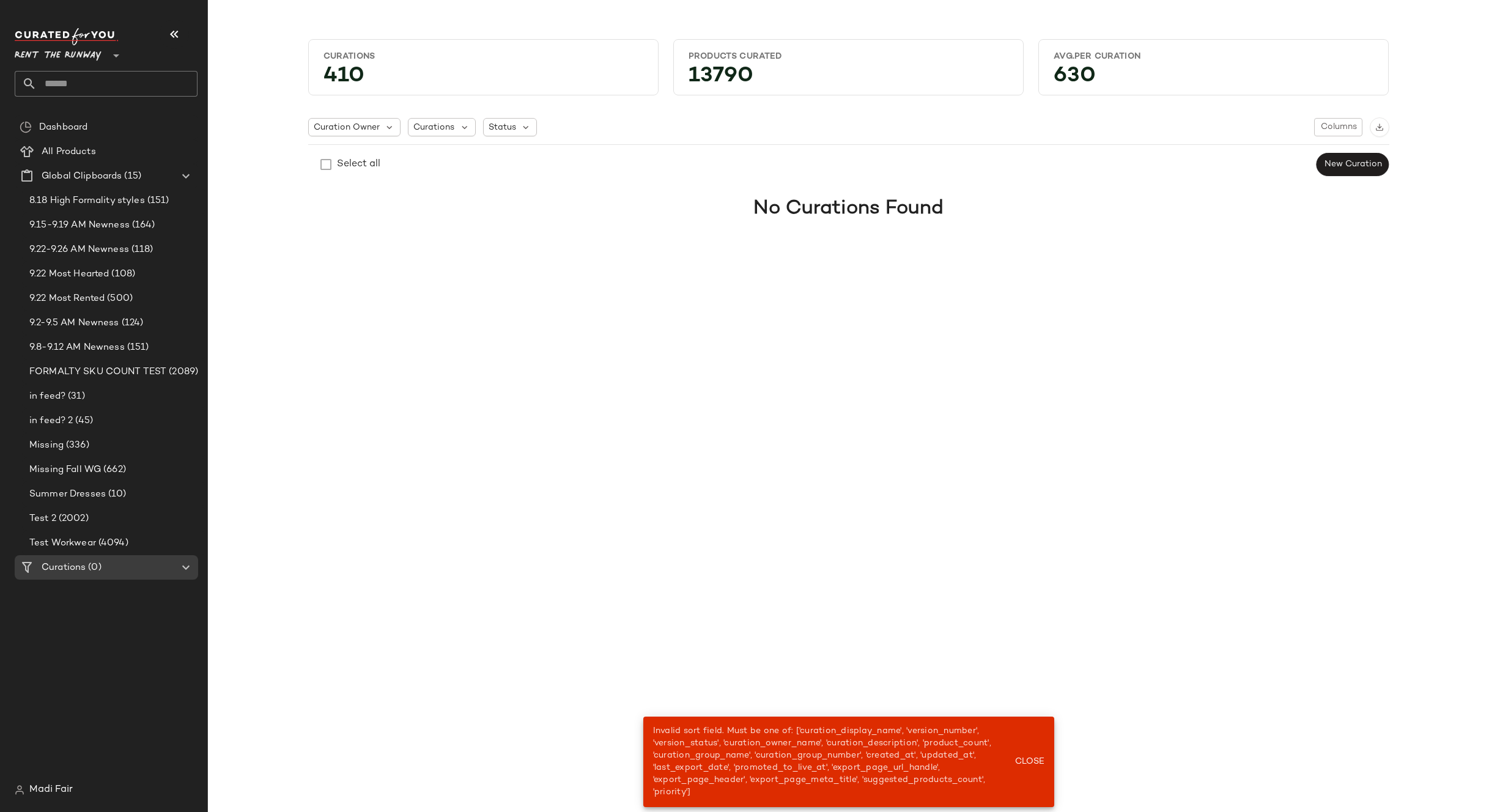
drag, startPoint x: 968, startPoint y: 526, endPoint x: 976, endPoint y: 589, distance: 63.5
click at [968, 526] on div "Curations 410 Products Curated 13790 Avg.per Curation 630 Curation Owner Curati…" at bounding box center [849, 415] width 1281 height 793
click at [1035, 758] on span "Close" at bounding box center [1028, 762] width 30 height 10
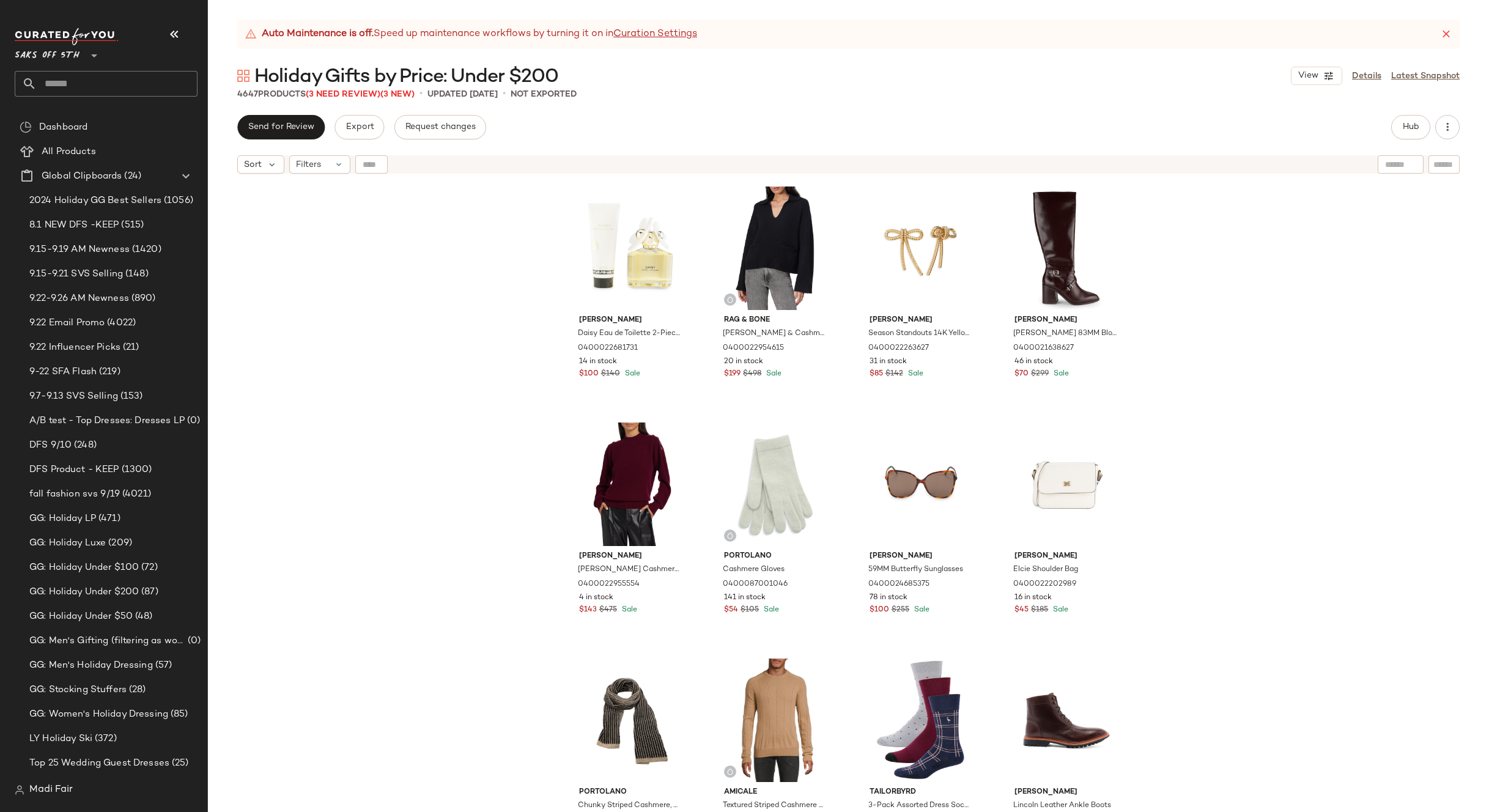
click at [384, 230] on div "Marc Jacobs Daisy Eau de Toilette 2-Piece Set 0400022681731 14 in stock $100 $1…" at bounding box center [849, 511] width 1281 height 662
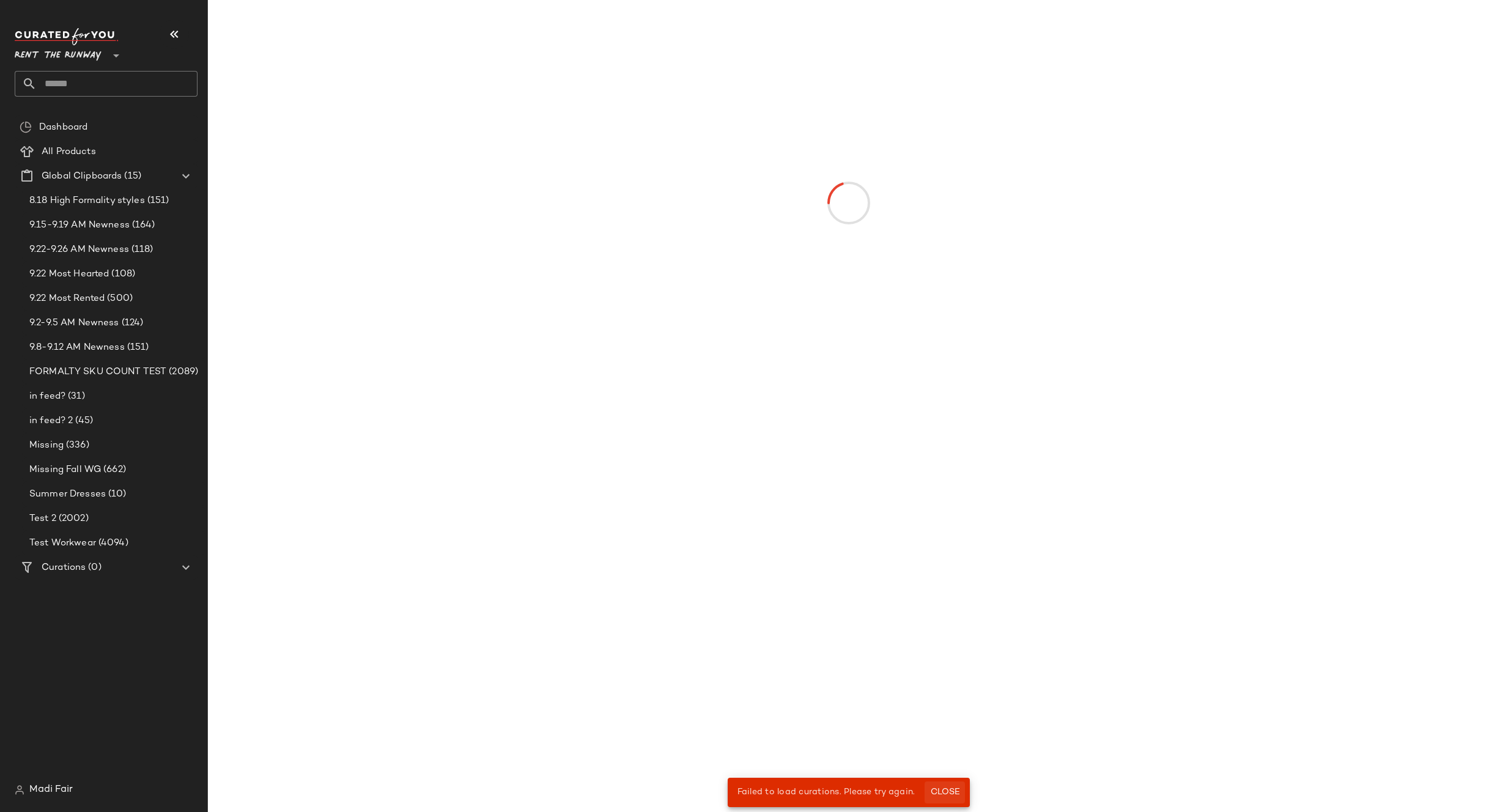
click at [941, 791] on span "Close" at bounding box center [943, 792] width 30 height 10
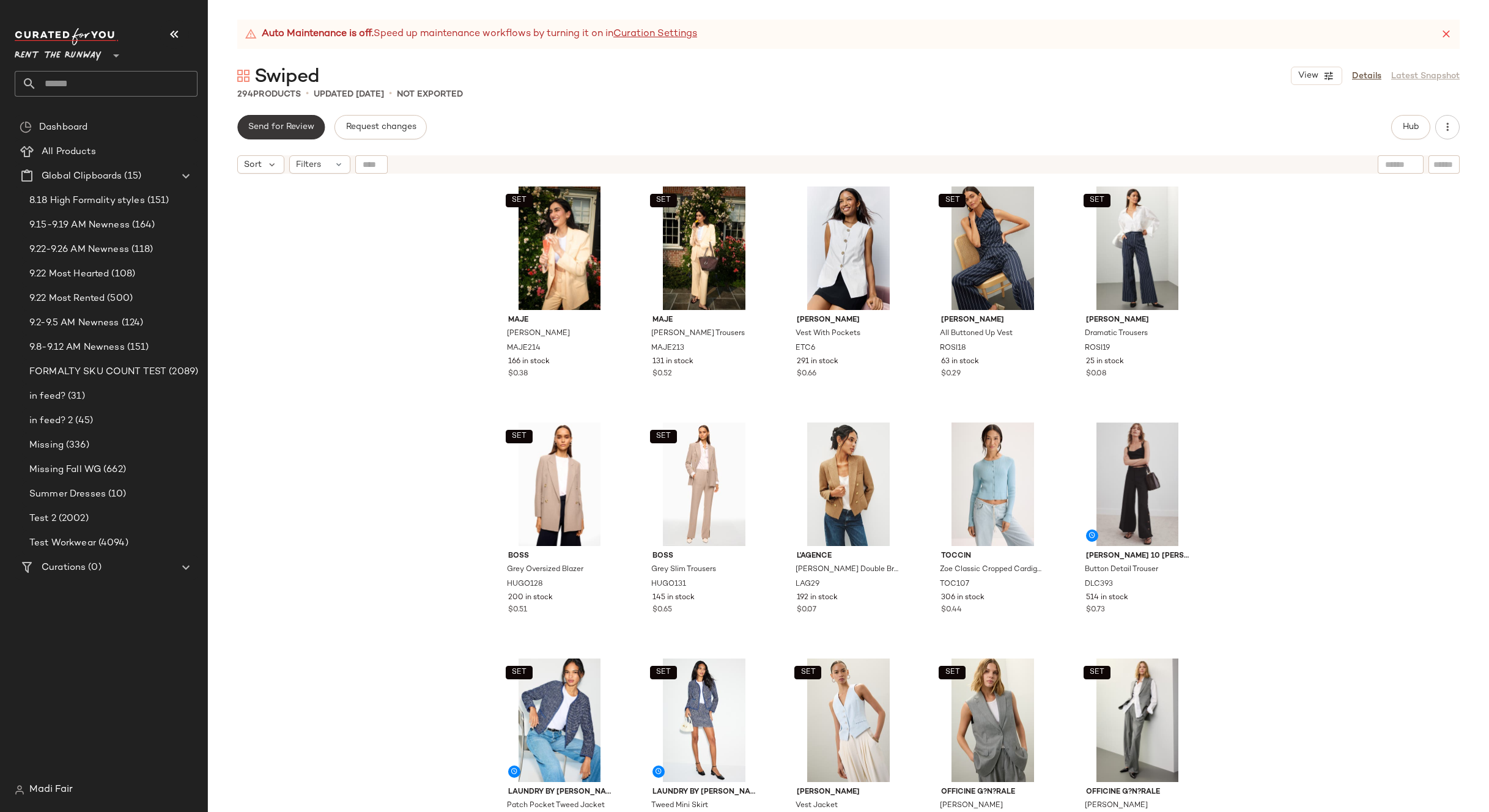
click at [281, 135] on button "Send for Review" at bounding box center [280, 128] width 87 height 25
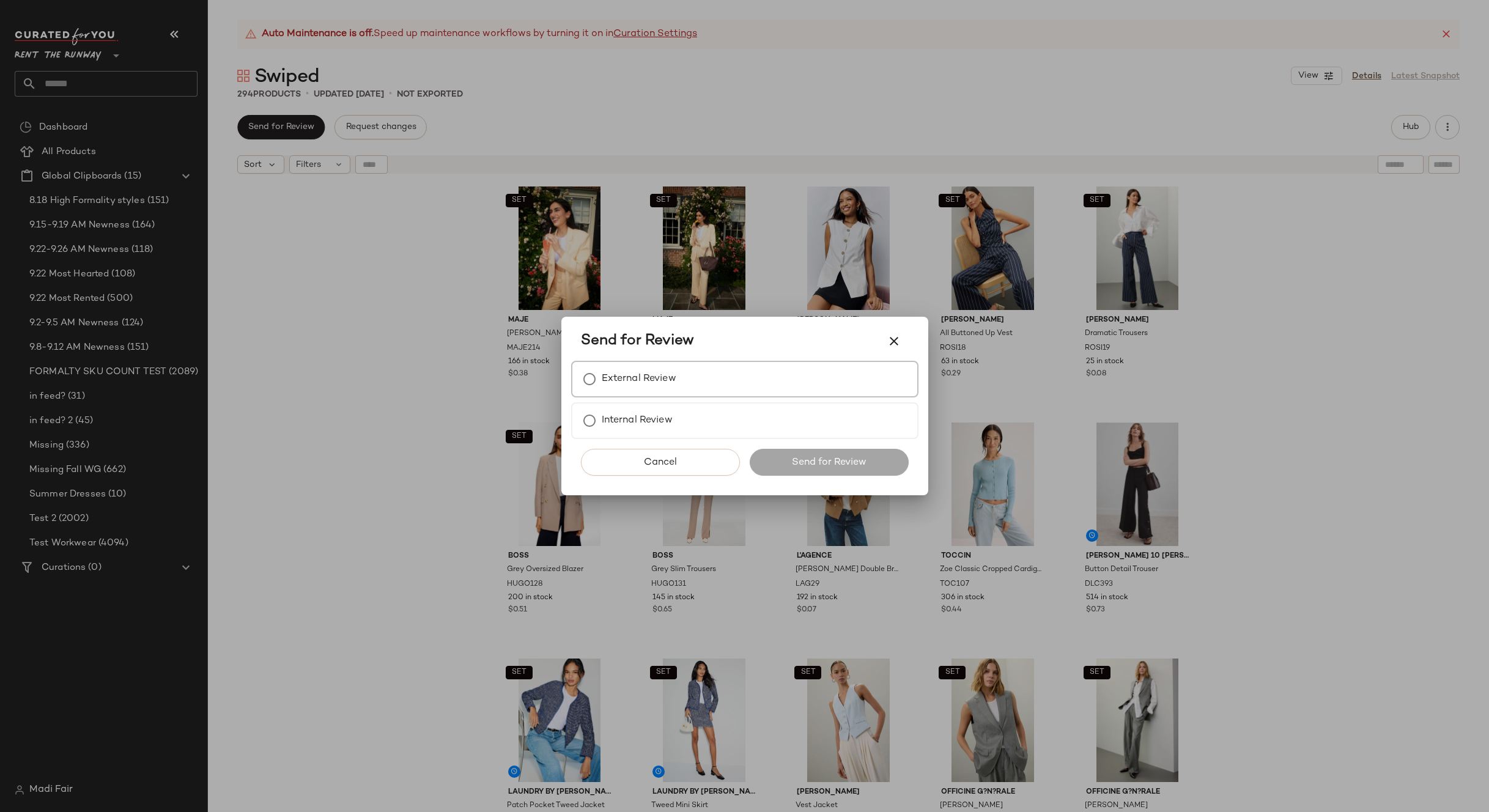
click at [616, 384] on label "External Review" at bounding box center [640, 380] width 75 height 25
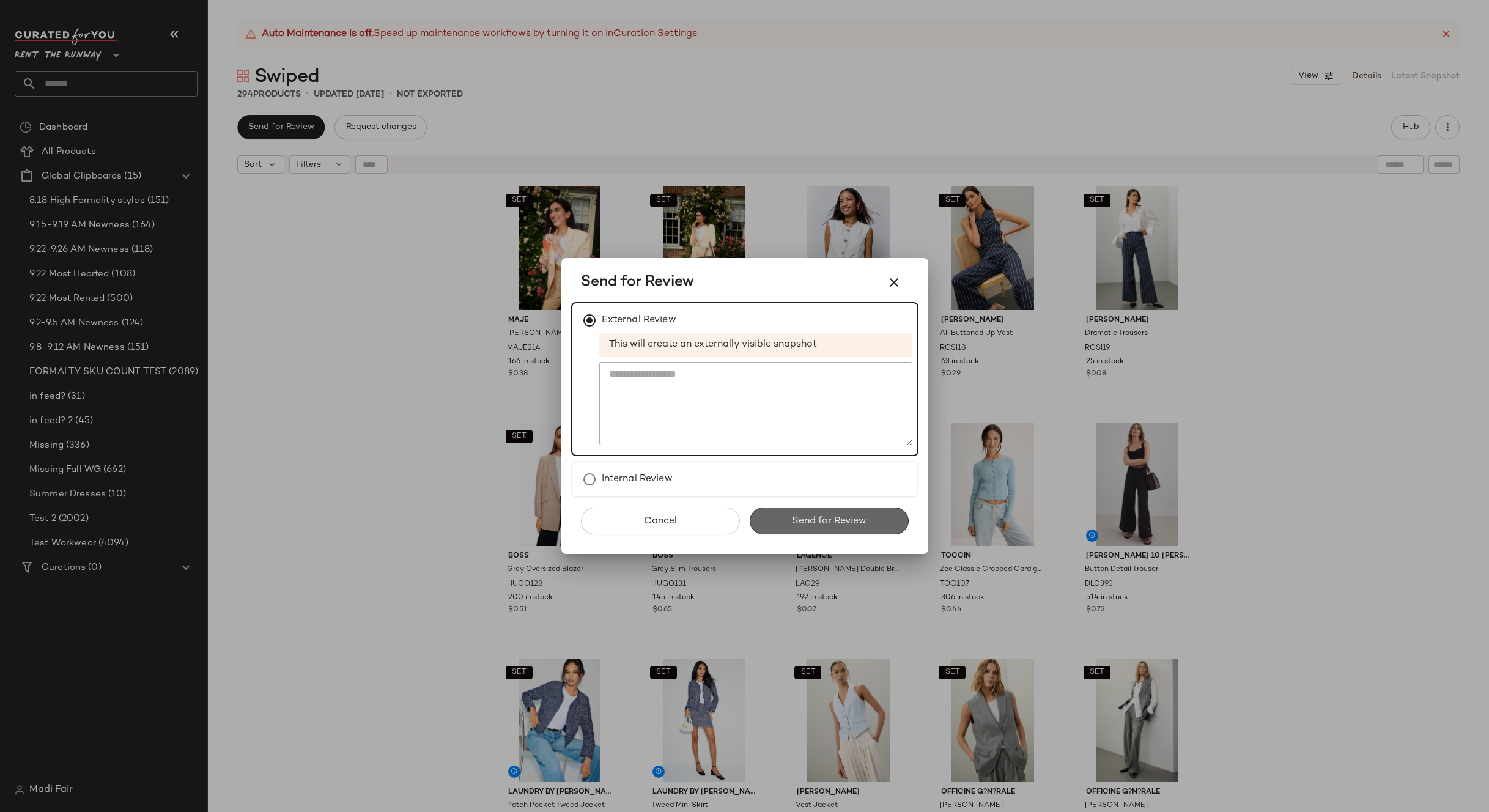
click at [815, 521] on span "Send for Review" at bounding box center [828, 522] width 75 height 12
click at [681, 521] on button "Cancel" at bounding box center [661, 521] width 159 height 27
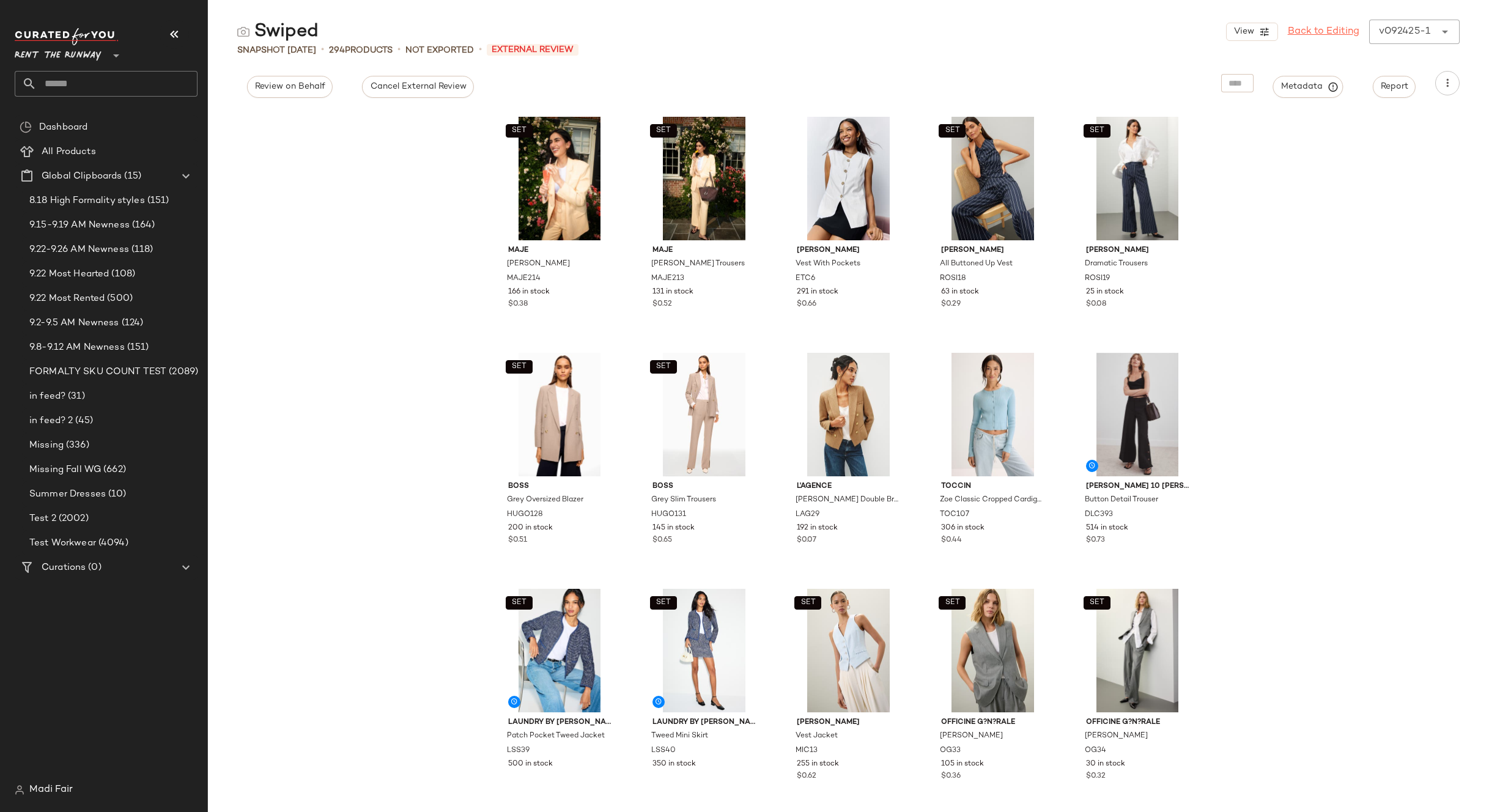
click at [1345, 35] on link "Back to Editing" at bounding box center [1323, 32] width 72 height 14
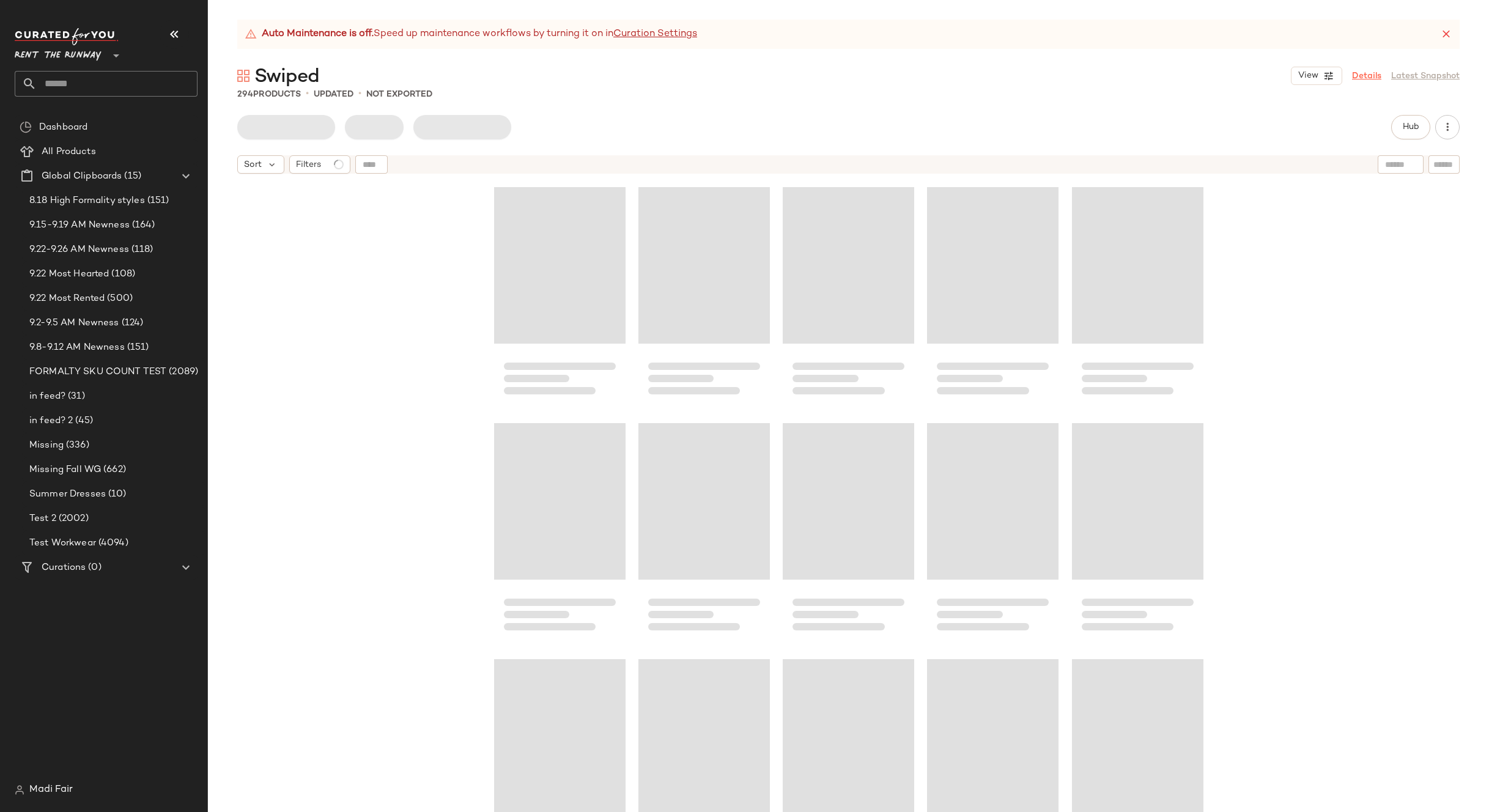
click at [1370, 81] on link "Details" at bounding box center [1366, 76] width 30 height 12
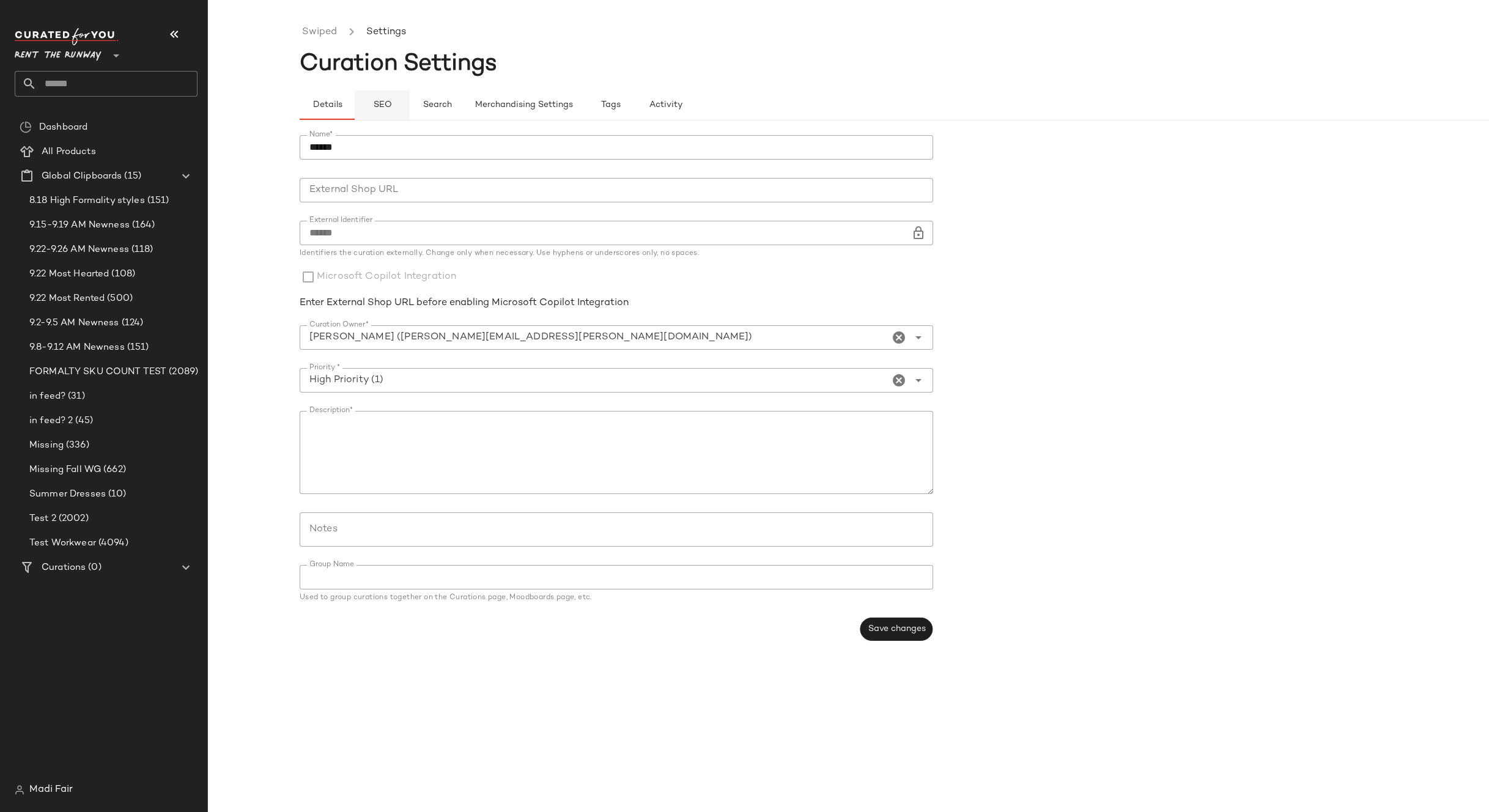
click at [379, 106] on span "SEO" at bounding box center [382, 105] width 19 height 10
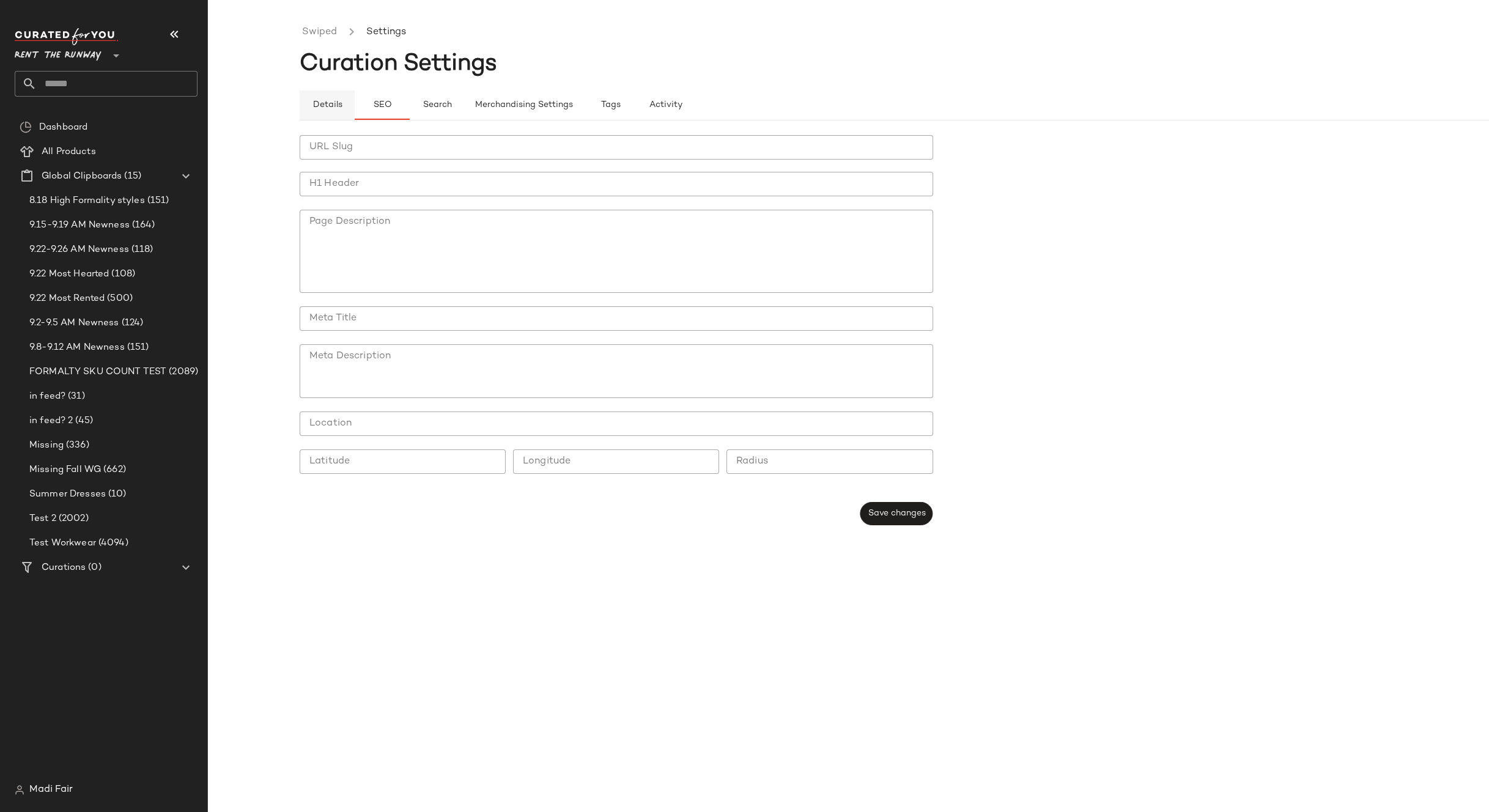
click at [329, 103] on span "Details" at bounding box center [326, 105] width 30 height 10
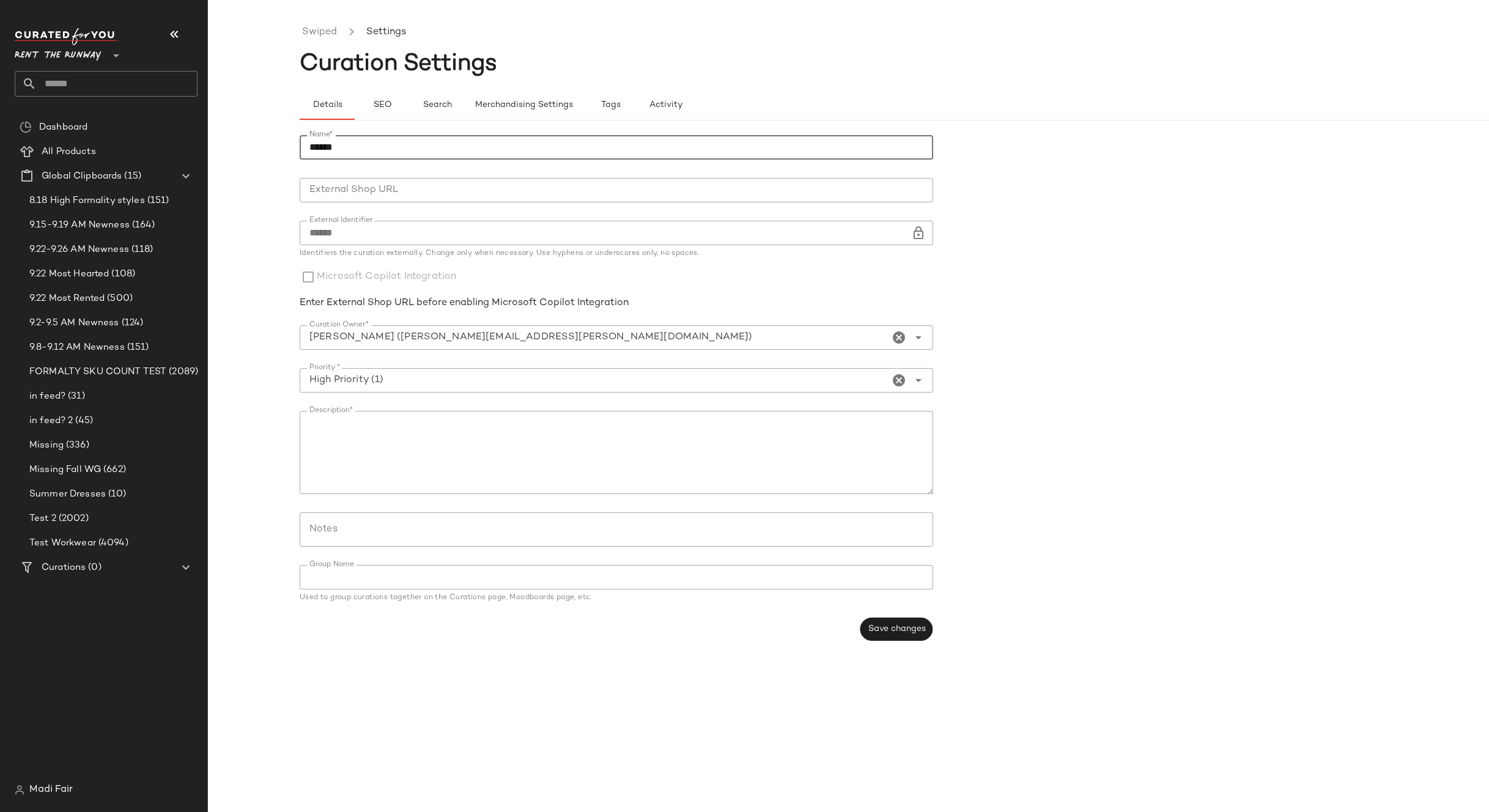
drag, startPoint x: 340, startPoint y: 146, endPoint x: 300, endPoint y: 146, distance: 40.0
click at [300, 146] on input "******" at bounding box center [617, 148] width 634 height 25
click at [383, 107] on span "SEO" at bounding box center [382, 105] width 19 height 10
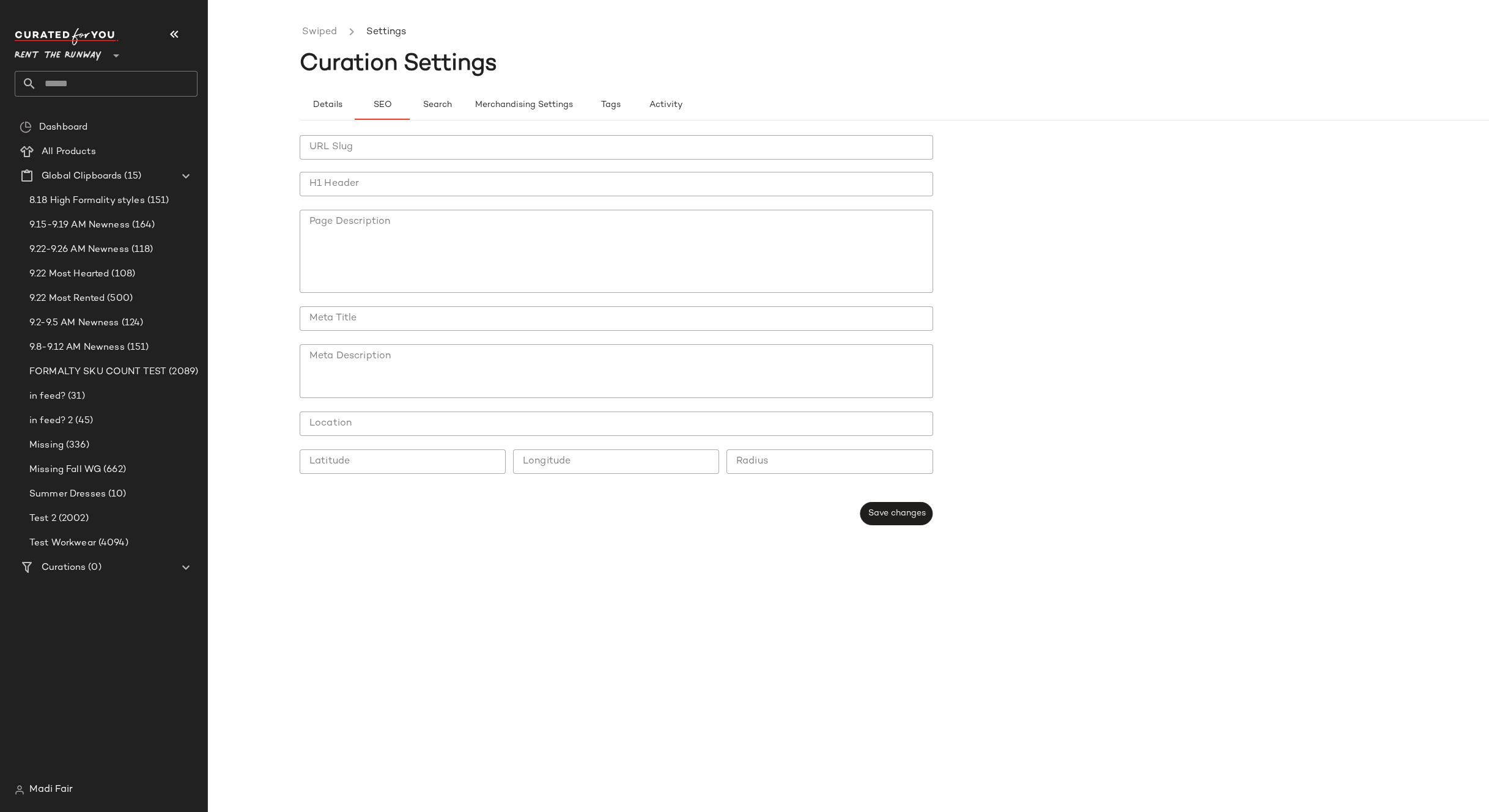
click at [335, 188] on input "H1 Header" at bounding box center [617, 184] width 634 height 25
paste input "******"
type input "******"
click at [906, 512] on span "Save changes" at bounding box center [896, 514] width 58 height 10
click at [327, 105] on span "Details" at bounding box center [326, 105] width 30 height 10
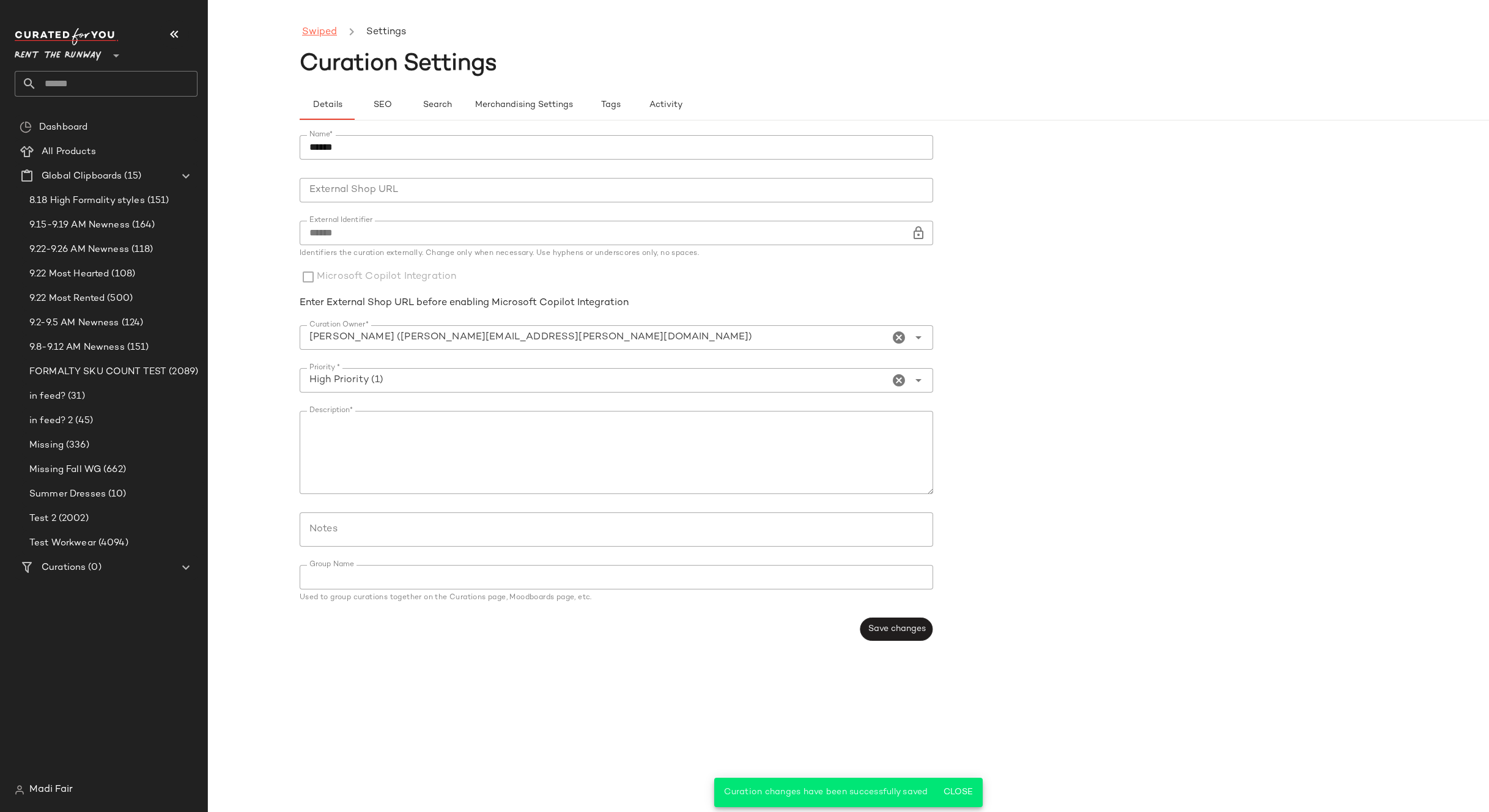
click at [330, 30] on link "Swiped" at bounding box center [319, 33] width 35 height 16
